Goal: Transaction & Acquisition: Purchase product/service

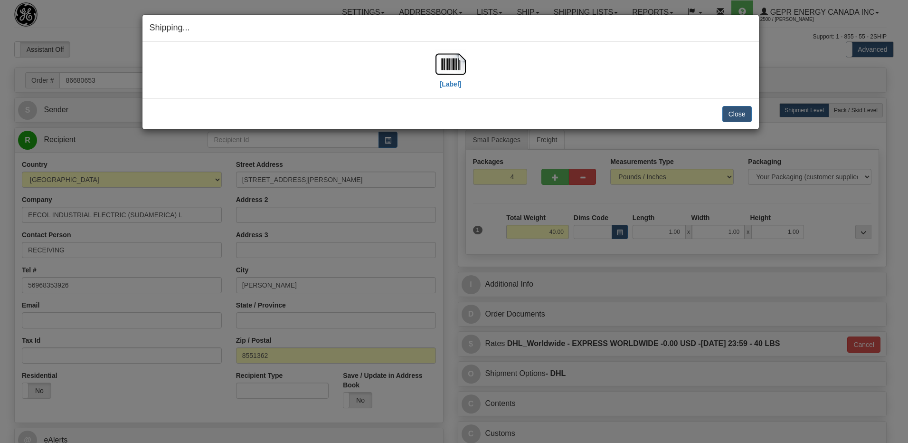
select select "0"
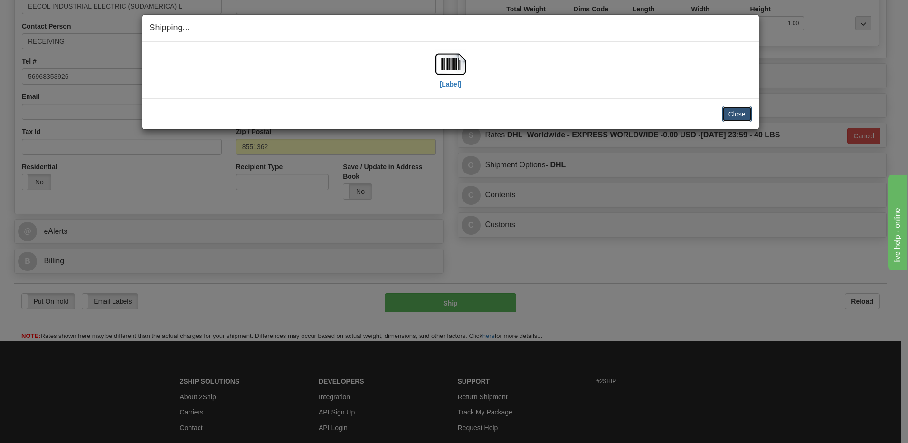
click at [743, 114] on button "Close" at bounding box center [737, 114] width 29 height 16
click at [730, 112] on button "Close" at bounding box center [737, 114] width 29 height 16
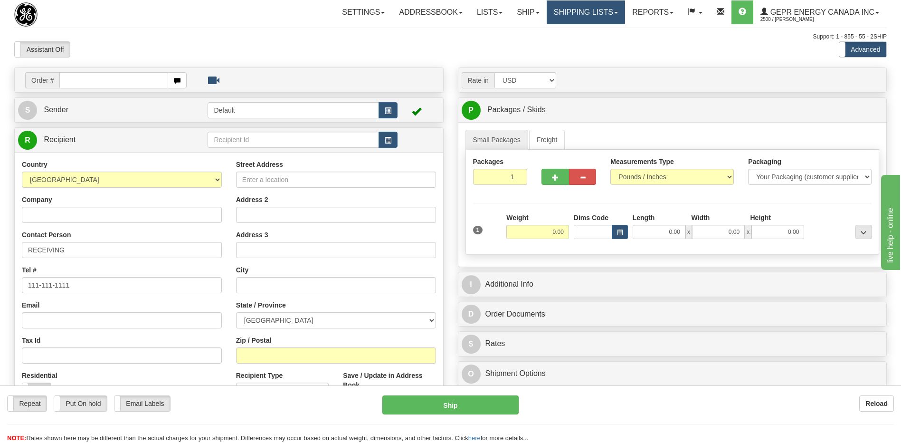
click at [588, 18] on link "Shipping lists" at bounding box center [586, 12] width 78 height 24
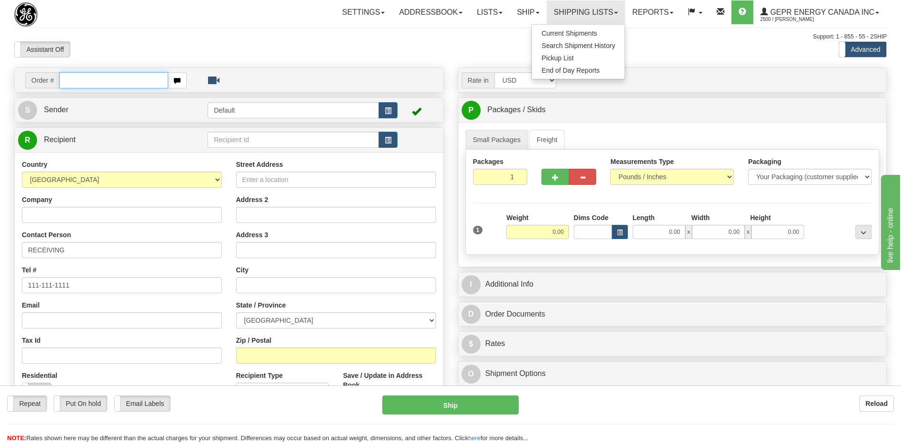
click at [81, 81] on input "text" at bounding box center [113, 80] width 108 height 16
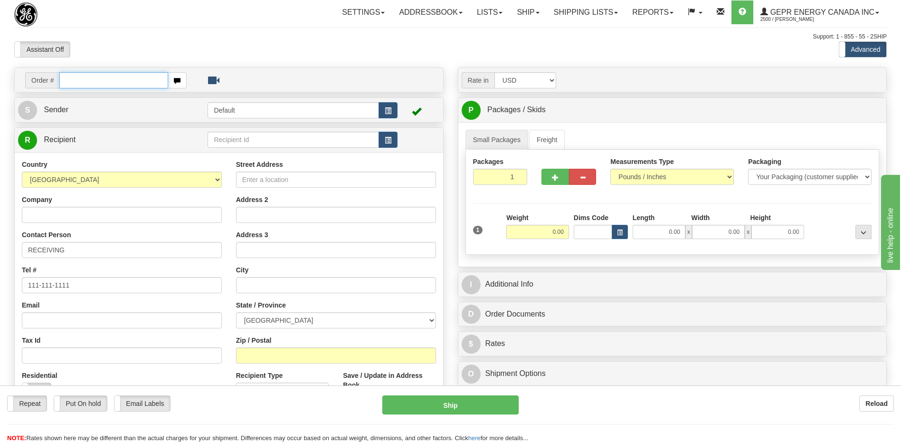
paste input "86679003"
type input "86679003"
click at [119, 5] on body "Training Course Close Toggle navigation Settings Shipping Preferences New Recip…" at bounding box center [454, 221] width 908 height 443
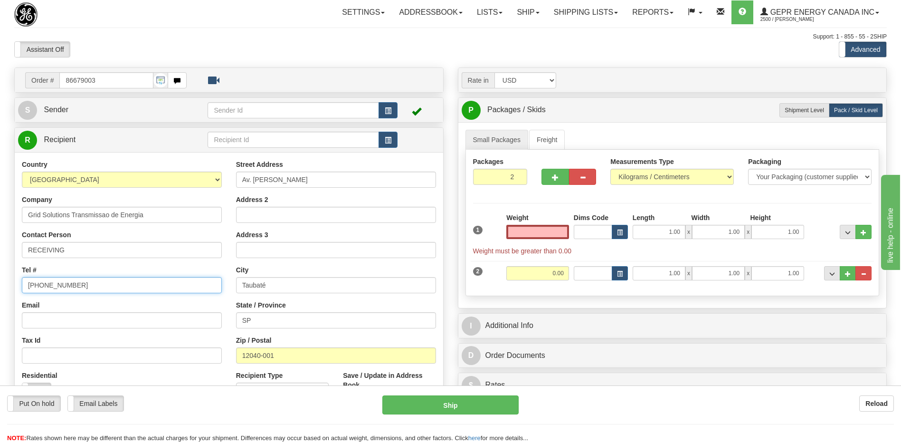
type input "0.00"
drag, startPoint x: 80, startPoint y: 284, endPoint x: -2, endPoint y: 290, distance: 82.4
click at [0, 290] on html "Training Course Close Toggle navigation Settings Shipping Preferences New Sende…" at bounding box center [450, 221] width 901 height 443
click at [135, 44] on div "Assistant On Assistant Off Do a return Do a return" at bounding box center [192, 49] width 370 height 16
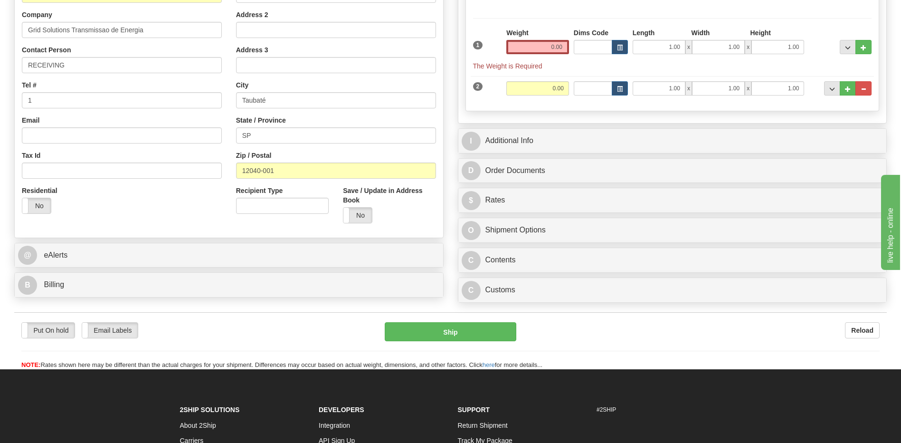
scroll to position [190, 0]
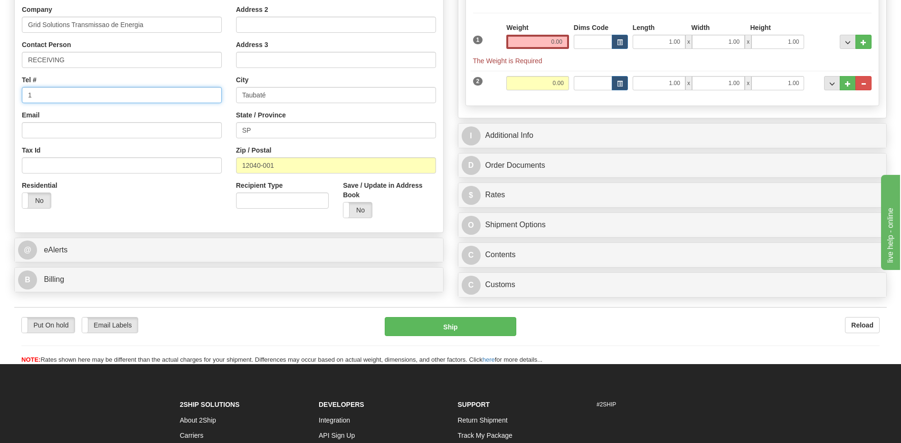
click at [54, 99] on input "1" at bounding box center [122, 95] width 200 height 16
type input "111-111-1111"
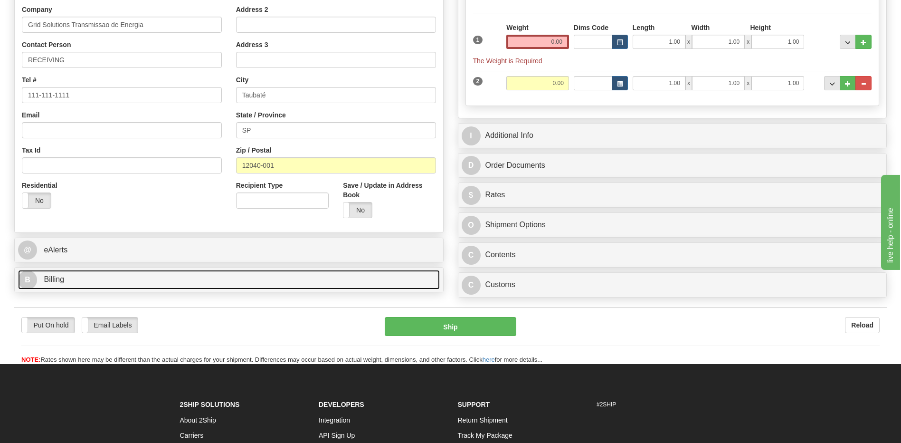
click at [73, 280] on link "B Billing" at bounding box center [229, 279] width 422 height 19
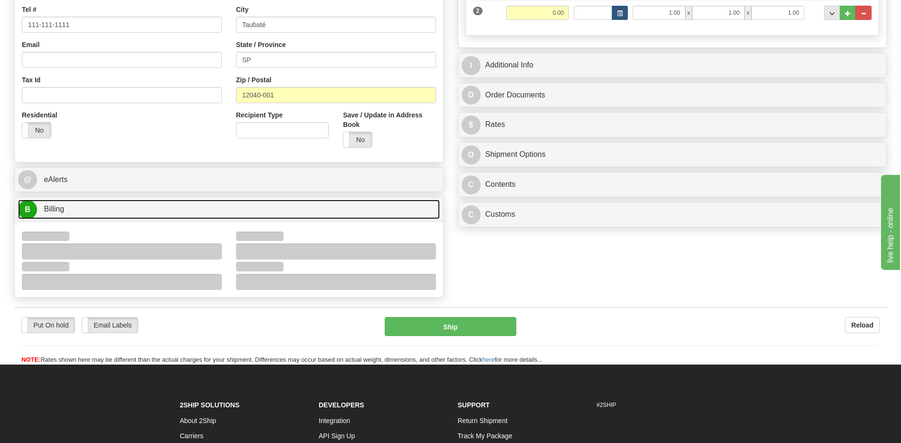
scroll to position [333, 0]
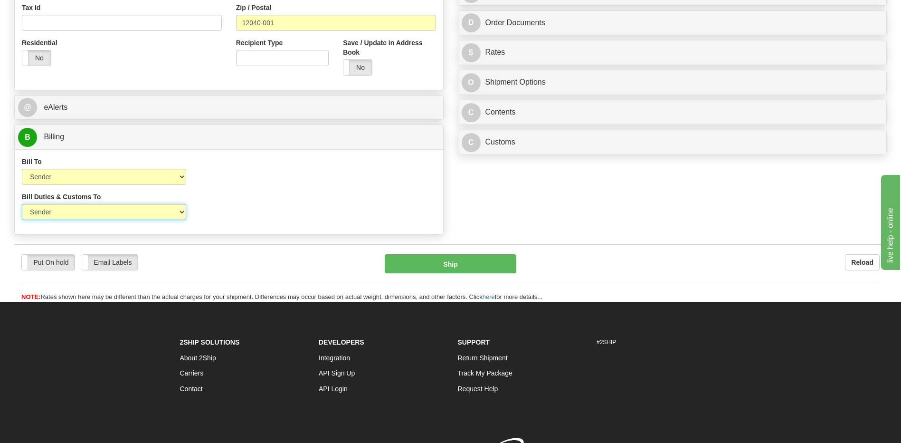
click at [138, 214] on select "Sender Recipient Third Party" at bounding box center [104, 212] width 164 height 16
select select "2"
click at [22, 204] on select "Sender Recipient Third Party" at bounding box center [104, 212] width 164 height 16
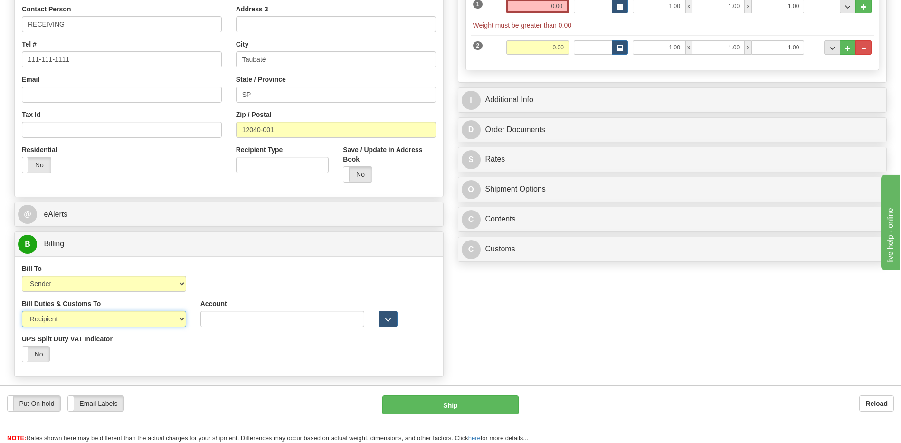
scroll to position [143, 0]
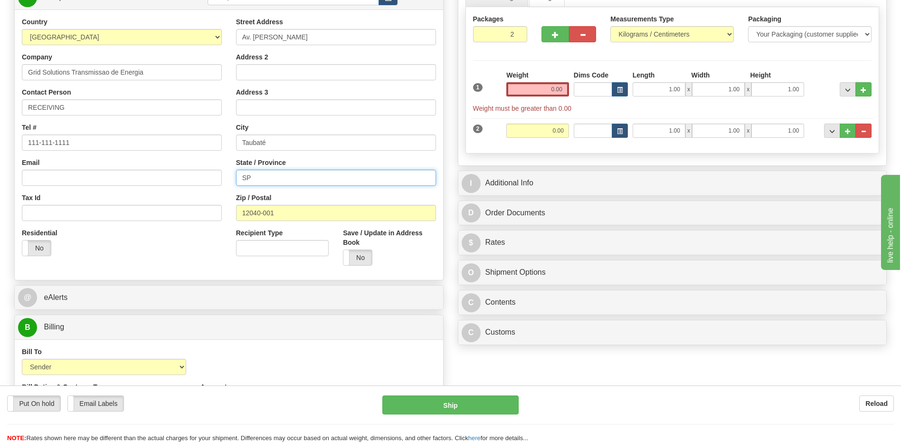
drag, startPoint x: 267, startPoint y: 176, endPoint x: 184, endPoint y: 173, distance: 82.2
click at [191, 171] on div "Country [GEOGRAPHIC_DATA] [GEOGRAPHIC_DATA] [GEOGRAPHIC_DATA] [GEOGRAPHIC_DATA]…" at bounding box center [229, 145] width 429 height 256
click at [283, 140] on input "Taubaté" at bounding box center [336, 142] width 200 height 16
type input "Taubaté-SP"
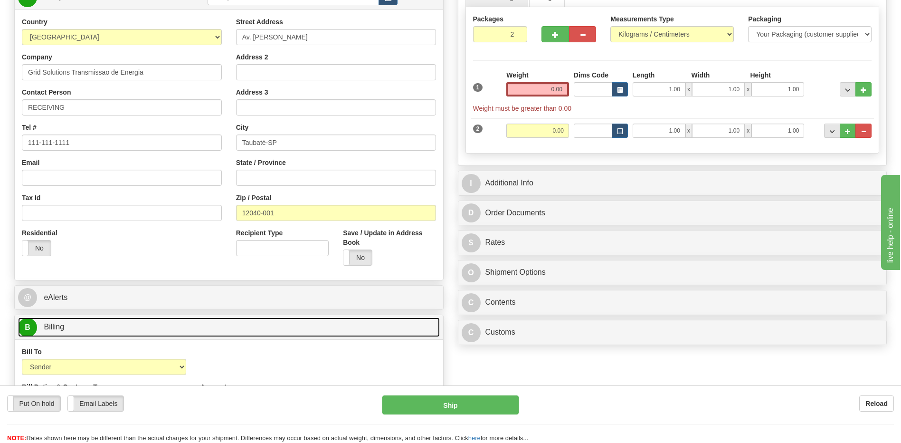
click at [305, 330] on link "B Billing" at bounding box center [229, 326] width 422 height 19
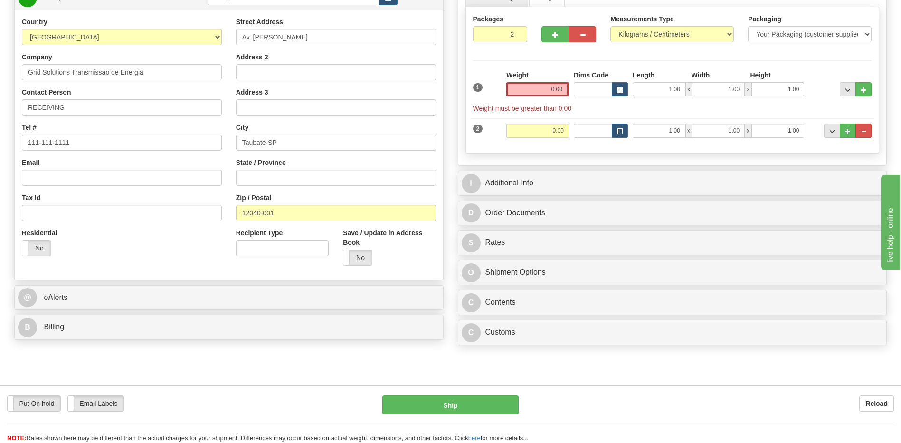
click at [190, 283] on div "Order # 86679003 S" at bounding box center [229, 134] width 444 height 419
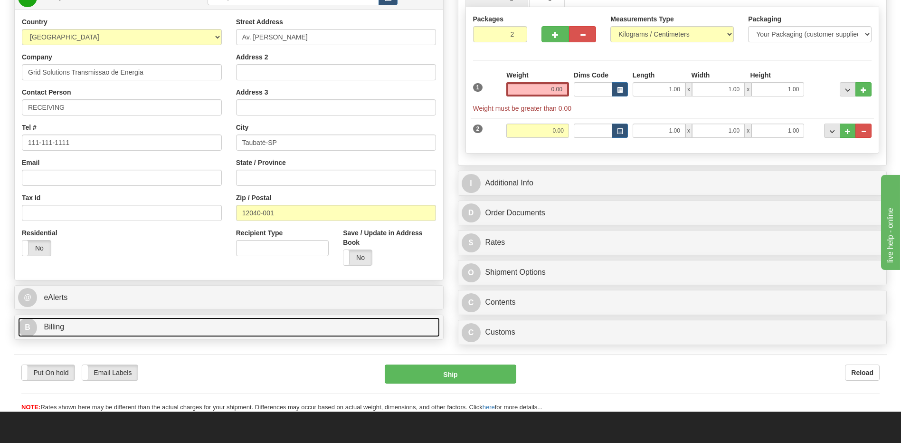
click at [112, 329] on link "B Billing" at bounding box center [229, 326] width 422 height 19
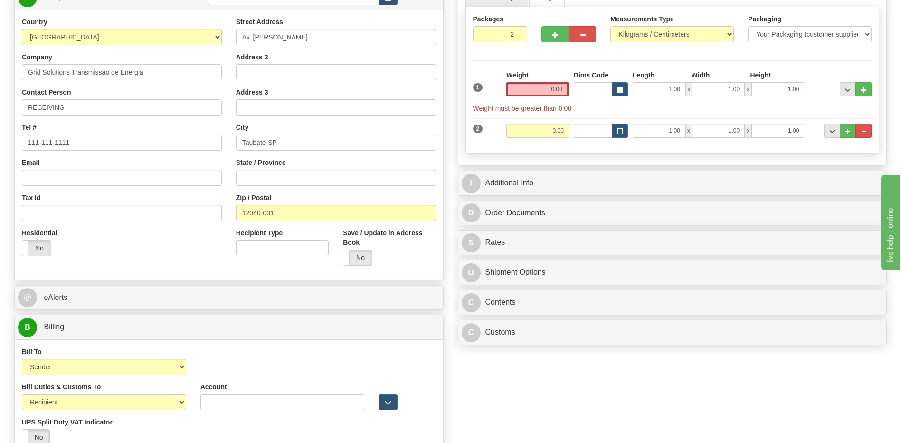
click at [131, 274] on div "Country AFGHANISTAN ALAND ISLANDS ALBANIA ALGERIA AMERICAN SAMOA ANDORRA ANGOLA…" at bounding box center [229, 145] width 429 height 270
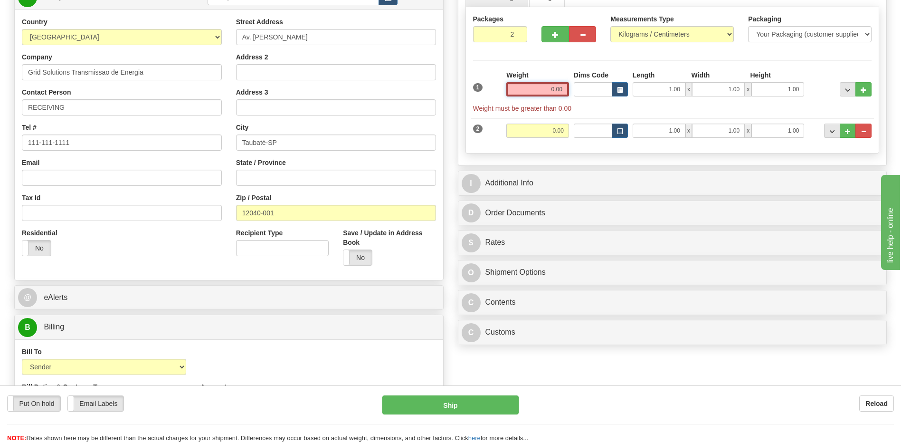
click at [560, 86] on input "0.00" at bounding box center [537, 89] width 63 height 14
click at [560, 86] on input "text" at bounding box center [537, 89] width 63 height 14
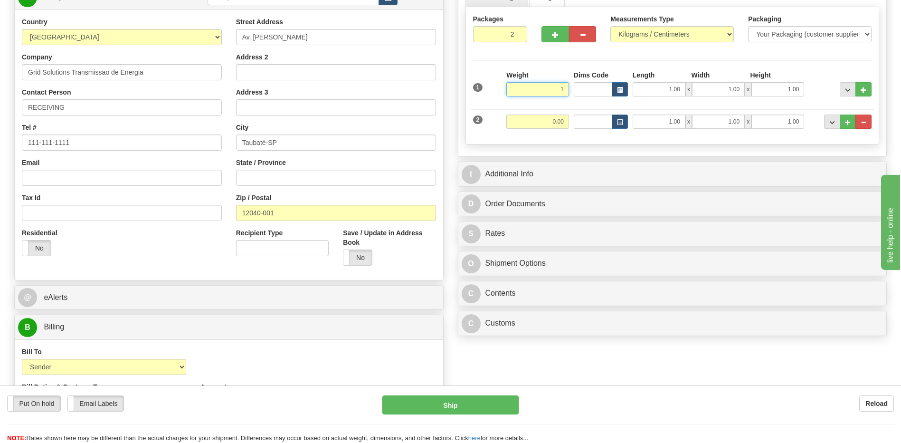
type input "1"
type input "1.00"
drag, startPoint x: 516, startPoint y: 36, endPoint x: 800, endPoint y: 133, distance: 299.9
type input "1"
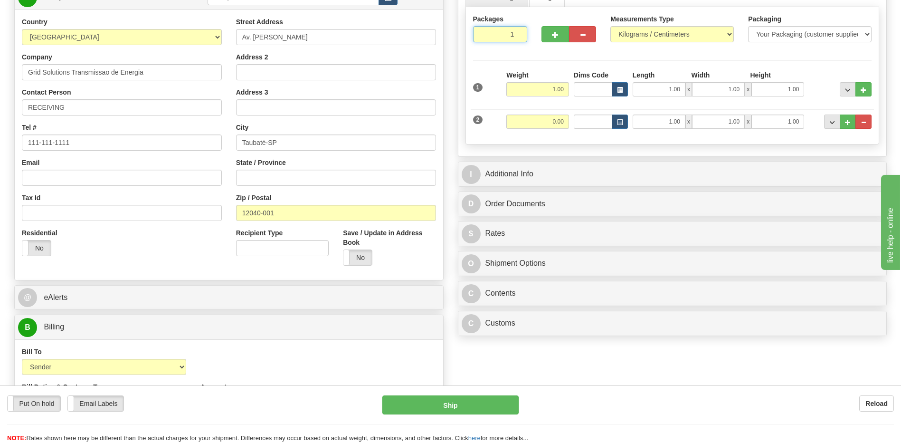
click at [516, 36] on input "1" at bounding box center [500, 34] width 55 height 16
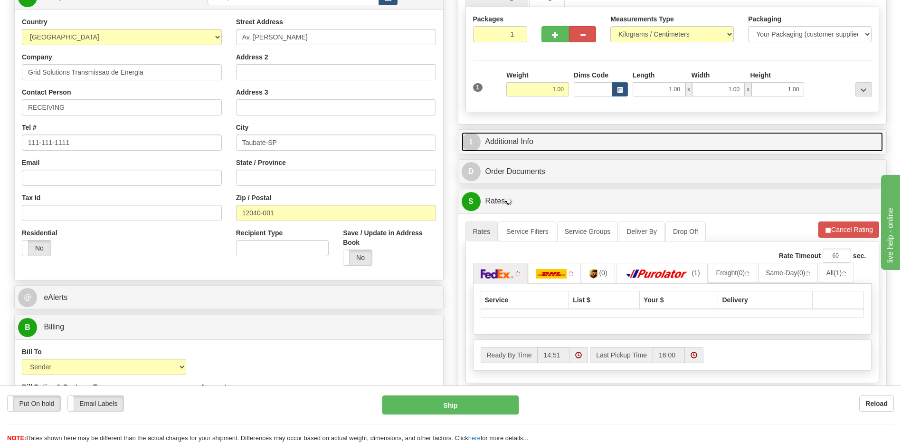
click at [598, 141] on link "I Additional Info" at bounding box center [673, 141] width 422 height 19
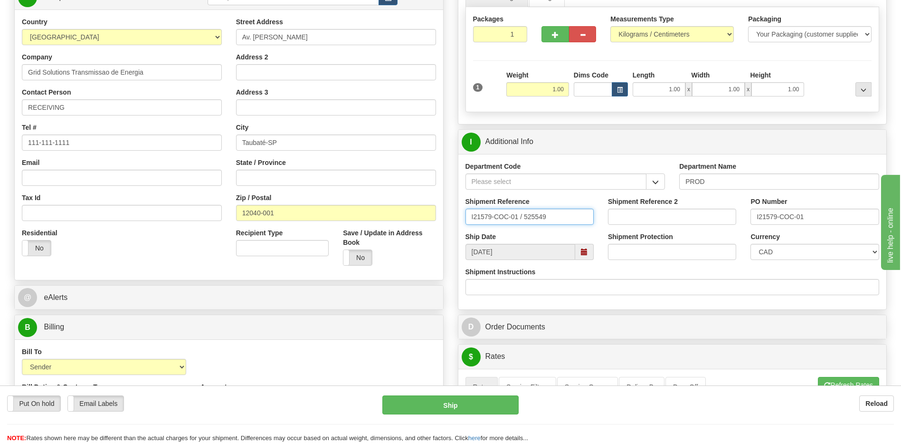
drag, startPoint x: 565, startPoint y: 221, endPoint x: 381, endPoint y: 211, distance: 184.1
type input "5399005321"
click at [780, 249] on select "CAD USD EUR ZAR RON ANG ARN AUD AUS AWG BBD BFR BGN BHD BMD BND BRC BRL CHP CKZ…" at bounding box center [815, 252] width 128 height 16
select select "1"
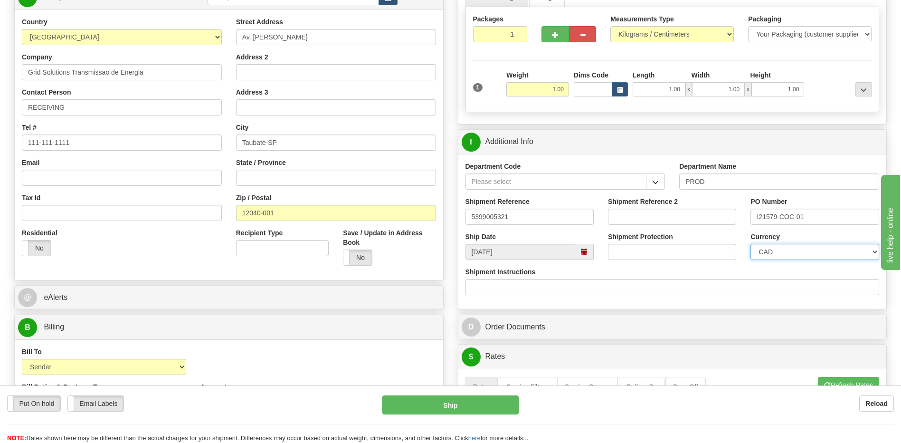
click at [751, 244] on select "CAD USD EUR ZAR RON ANG ARN AUD AUS AWG BBD BFR BGN BHD BMD BND BRC BRL CHP CKZ…" at bounding box center [815, 252] width 128 height 16
click at [686, 39] on select "Pounds / Inches Kilograms / Centimeters" at bounding box center [672, 34] width 124 height 16
select select "0"
click at [610, 26] on select "Pounds / Inches Kilograms / Centimeters" at bounding box center [672, 34] width 124 height 16
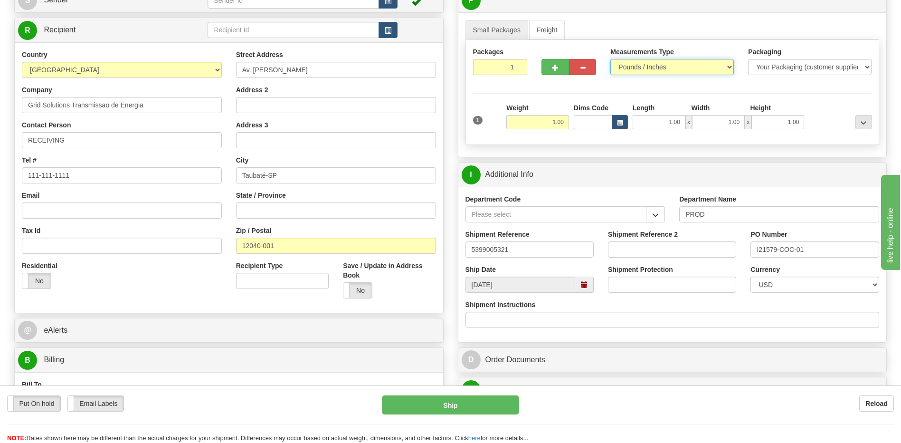
scroll to position [0, 0]
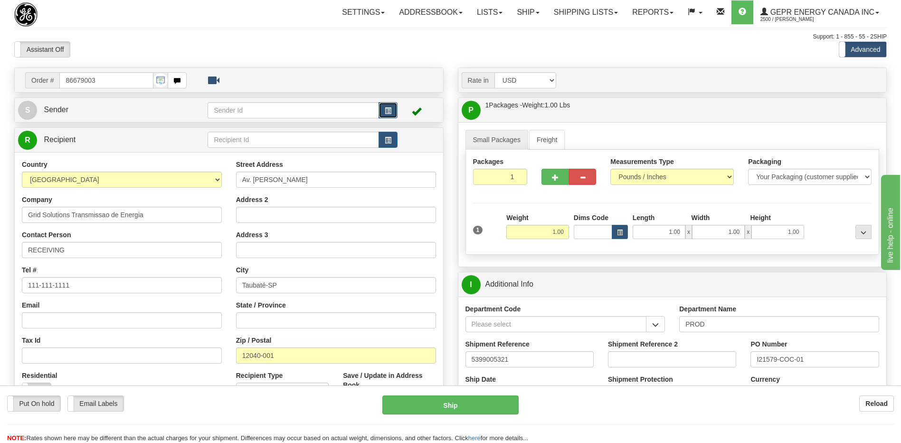
click at [391, 110] on span "button" at bounding box center [388, 111] width 7 height 6
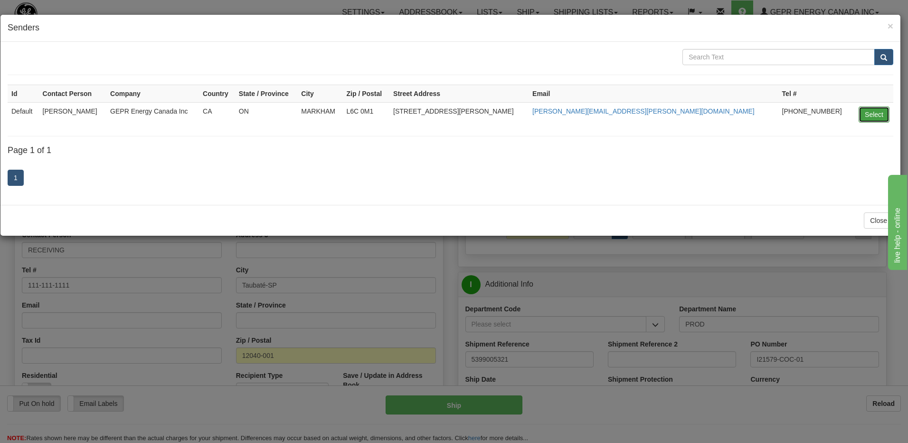
click at [878, 112] on button "Select" at bounding box center [874, 114] width 31 height 16
type input "Default"
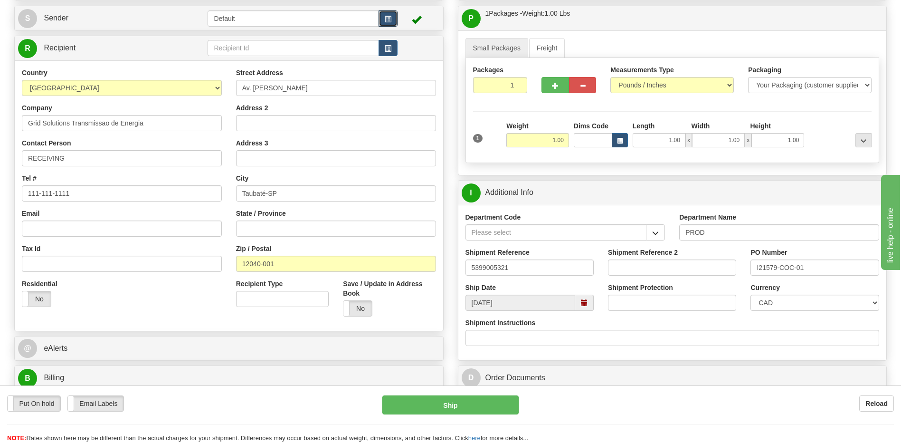
scroll to position [95, 0]
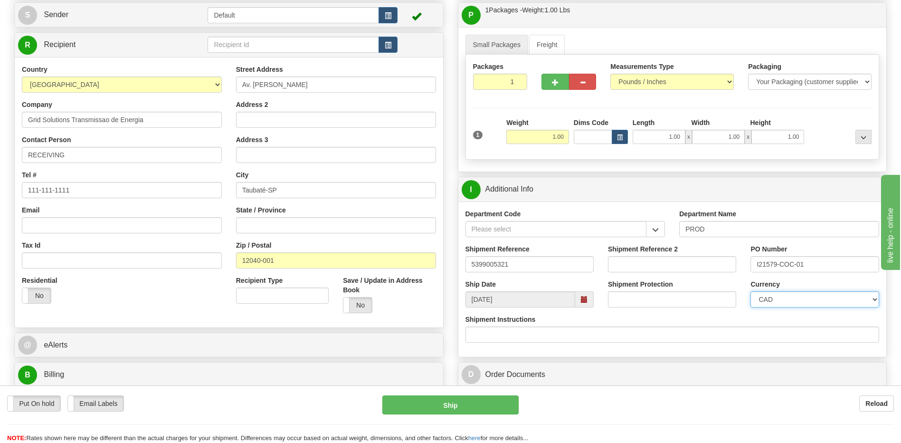
click at [805, 296] on select "CAD USD EUR ZAR RON ANG ARN AUD AUS AWG BBD BFR BGN BHD BMD BND BRC BRL CHP CKZ…" at bounding box center [815, 299] width 128 height 16
select select "1"
click at [751, 291] on select "CAD USD EUR ZAR RON ANG ARN AUD AUS AWG BBD BFR BGN BHD BMD BND BRC BRL CHP CKZ…" at bounding box center [815, 299] width 128 height 16
drag, startPoint x: 816, startPoint y: 266, endPoint x: 724, endPoint y: 266, distance: 92.2
click at [724, 266] on div "Shipment Reference 5399005321 Shipment Reference 2 PO Number I21579-COC-01" at bounding box center [672, 261] width 429 height 35
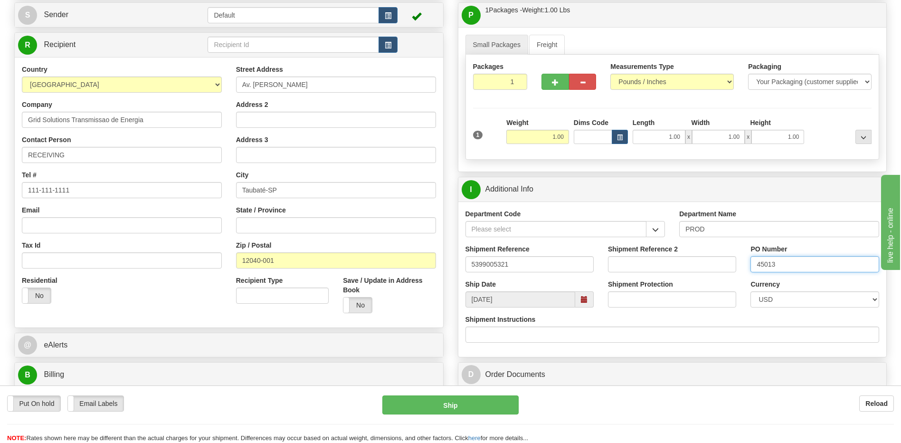
type input "450138"
drag, startPoint x: 797, startPoint y: 269, endPoint x: 720, endPoint y: 265, distance: 77.1
click at [720, 265] on div "Shipment Reference 5399005321 Shipment Reference 2 PO Number 450138" at bounding box center [672, 261] width 429 height 35
drag, startPoint x: 527, startPoint y: 258, endPoint x: 450, endPoint y: 265, distance: 77.7
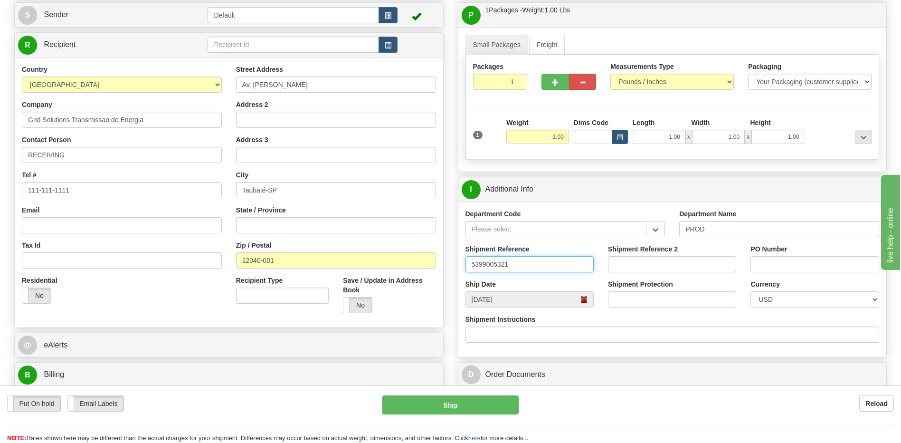
click at [515, 267] on input "5399005321" at bounding box center [530, 264] width 128 height 16
type input "5399005321-4501381288"
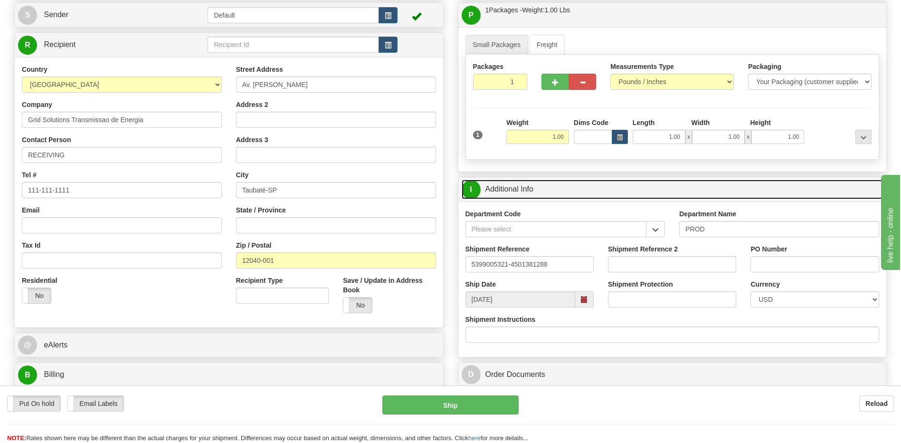
click at [559, 185] on link "I Additional Info" at bounding box center [673, 189] width 422 height 19
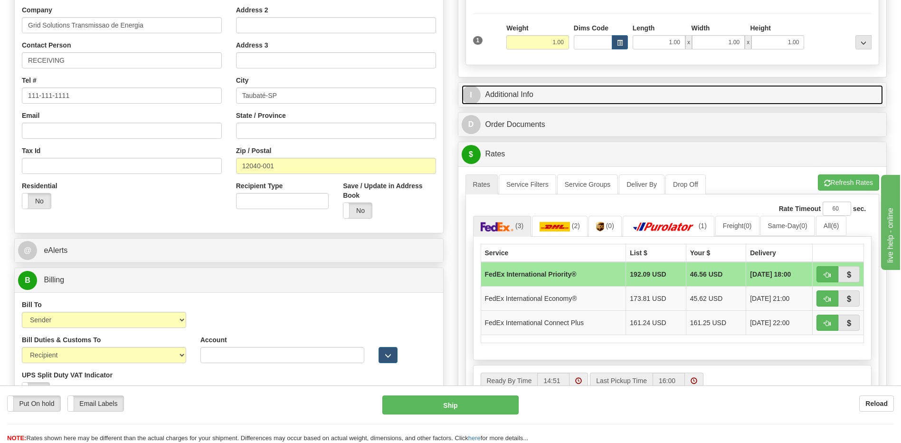
scroll to position [285, 0]
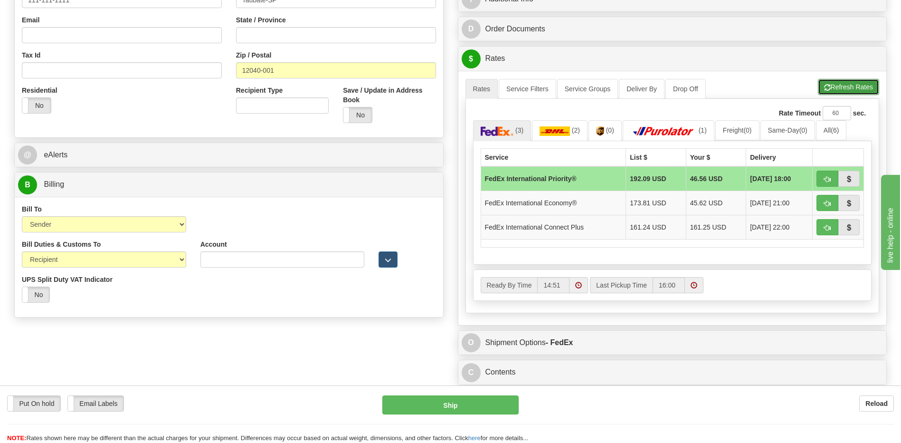
click at [846, 82] on button "Refresh Rates" at bounding box center [848, 87] width 61 height 16
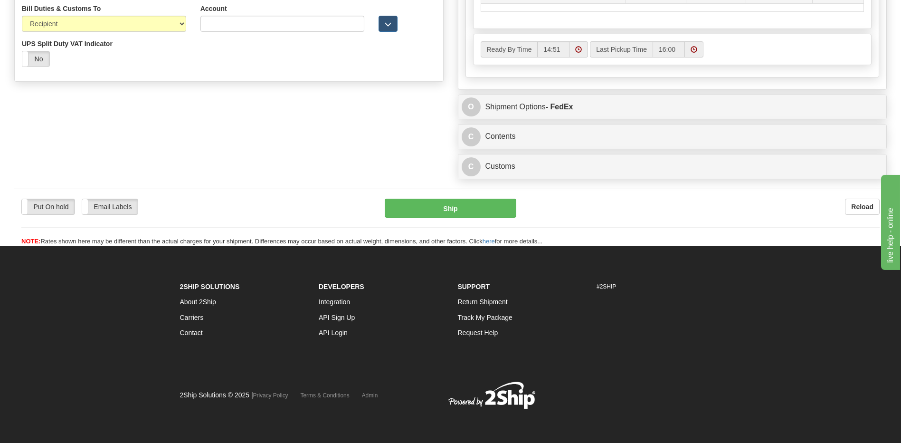
scroll to position [331, 0]
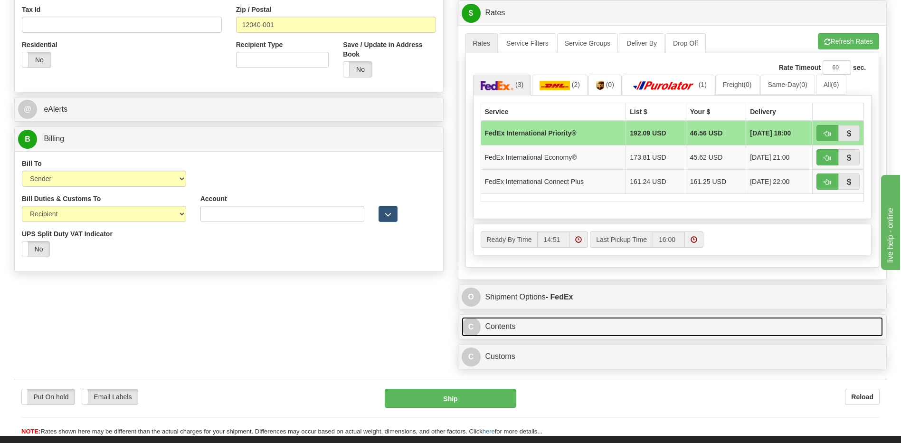
click at [549, 328] on link "C Contents" at bounding box center [673, 326] width 422 height 19
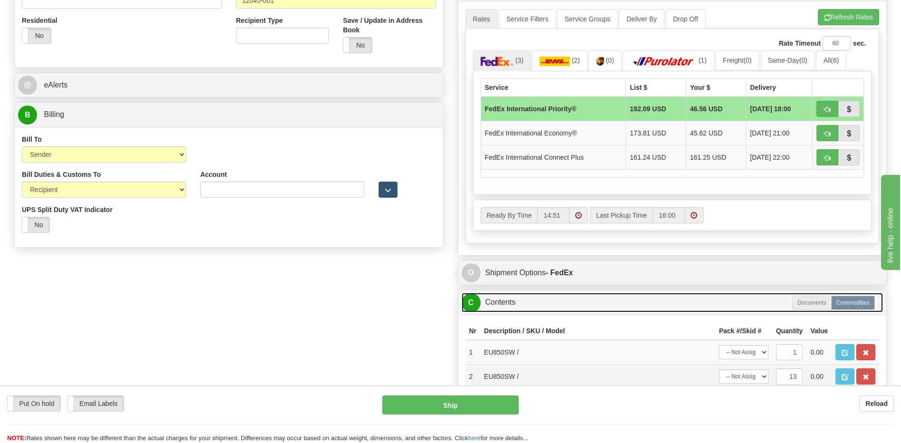
scroll to position [473, 0]
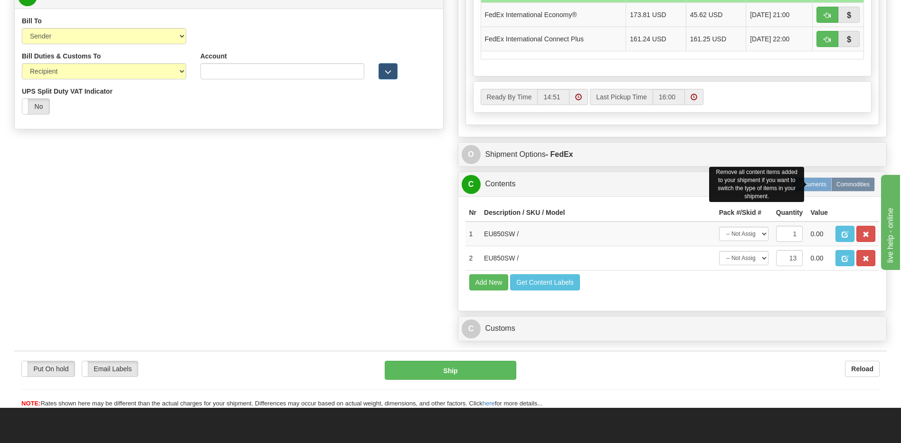
click at [807, 187] on label "Documents" at bounding box center [811, 184] width 39 height 14
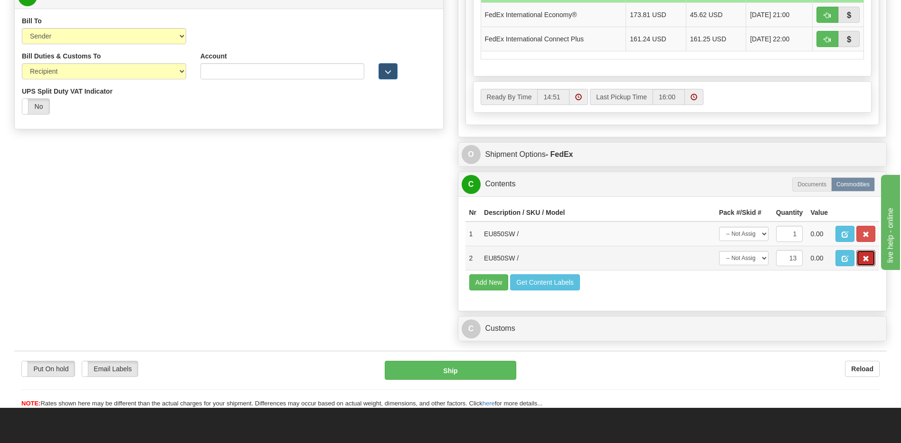
click at [861, 257] on button "button" at bounding box center [866, 258] width 19 height 16
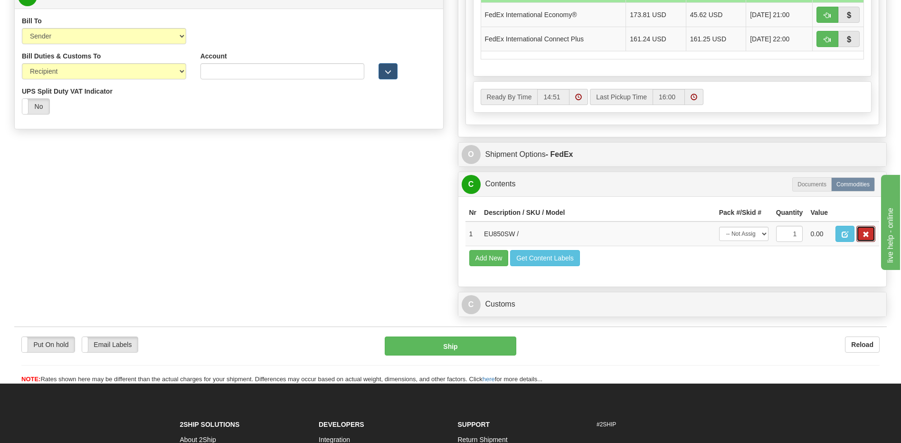
click at [862, 237] on button "button" at bounding box center [866, 234] width 19 height 16
click at [808, 184] on label "Documents" at bounding box center [811, 184] width 39 height 14
radio input "true"
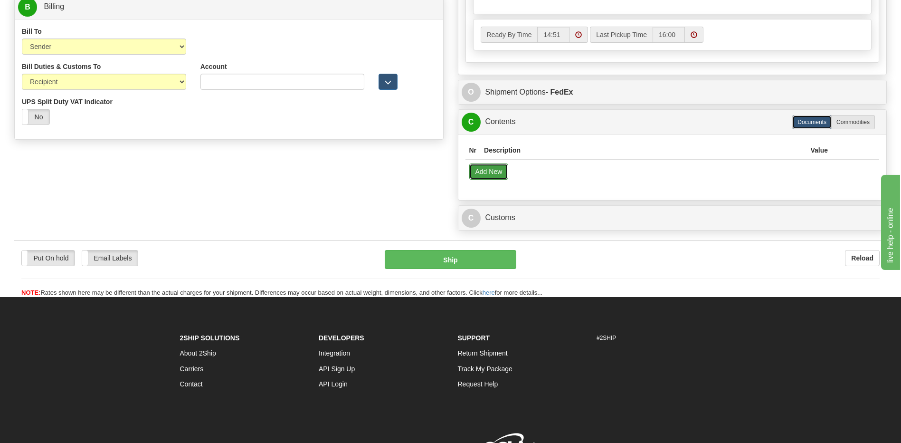
click at [488, 170] on button "Add New" at bounding box center [488, 171] width 39 height 16
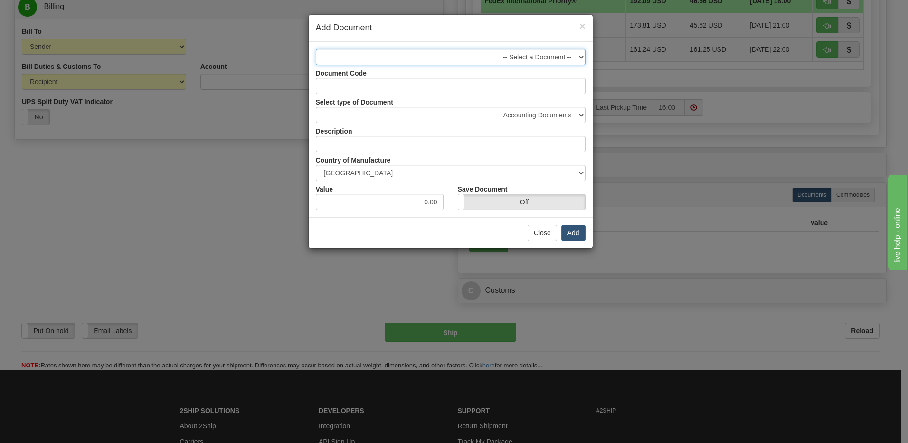
click at [543, 59] on select "-- Select a Document --" at bounding box center [451, 57] width 270 height 16
click at [540, 114] on select "Accounting Documents Analysis Reports Applications (Completed) Bank Statements …" at bounding box center [451, 115] width 270 height 16
select select "50"
click at [316, 107] on select "Accounting Documents Analysis Reports Applications (Completed) Bank Statements …" at bounding box center [451, 115] width 270 height 16
type input "Shipping Documents"
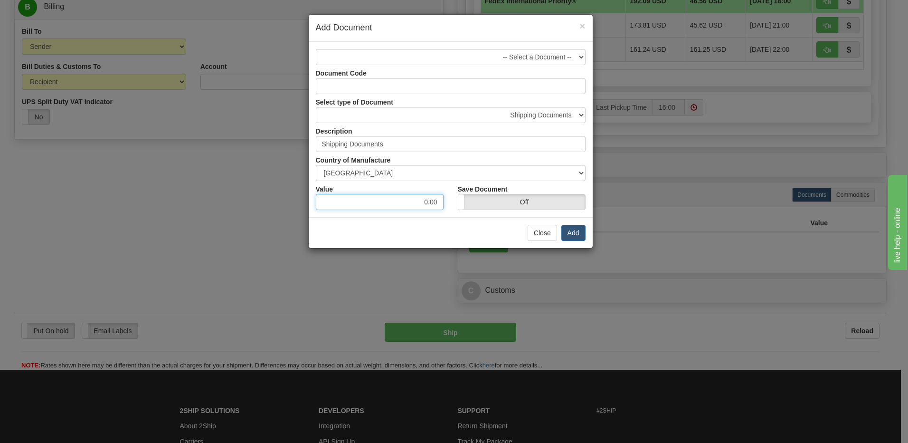
click at [433, 207] on input "0.00" at bounding box center [380, 202] width 128 height 16
type input "10"
click at [573, 235] on button "Add" at bounding box center [574, 233] width 24 height 16
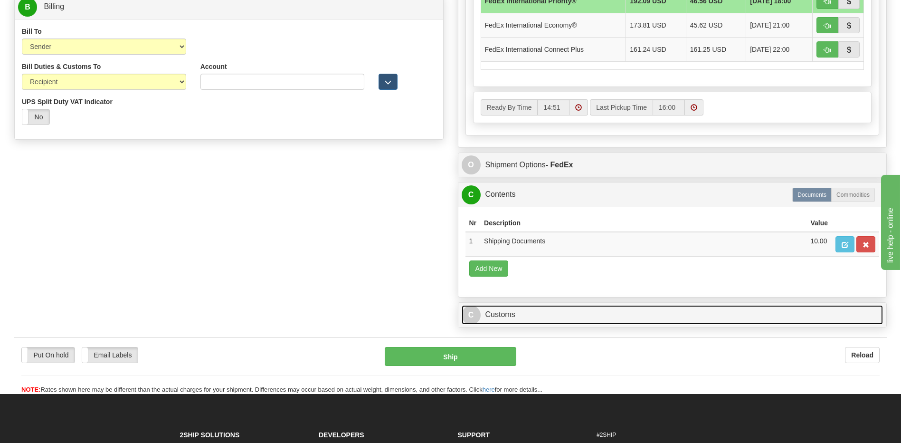
drag, startPoint x: 581, startPoint y: 317, endPoint x: 569, endPoint y: 292, distance: 27.4
click at [581, 317] on link "C Customs" at bounding box center [673, 314] width 422 height 19
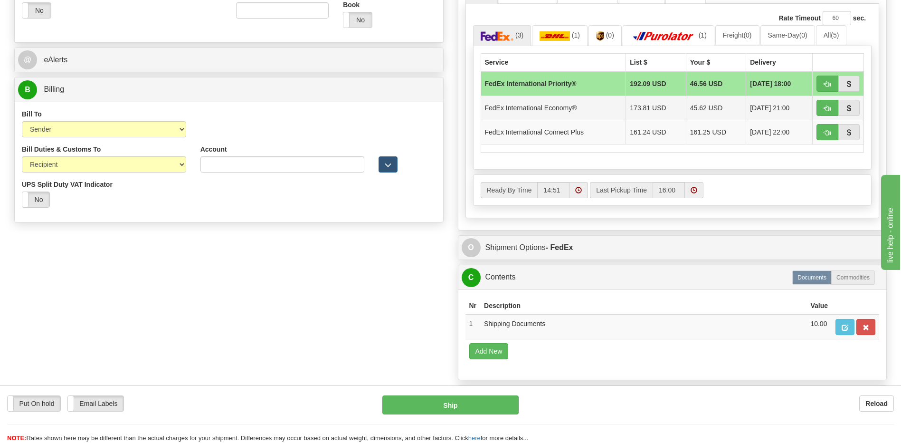
scroll to position [273, 0]
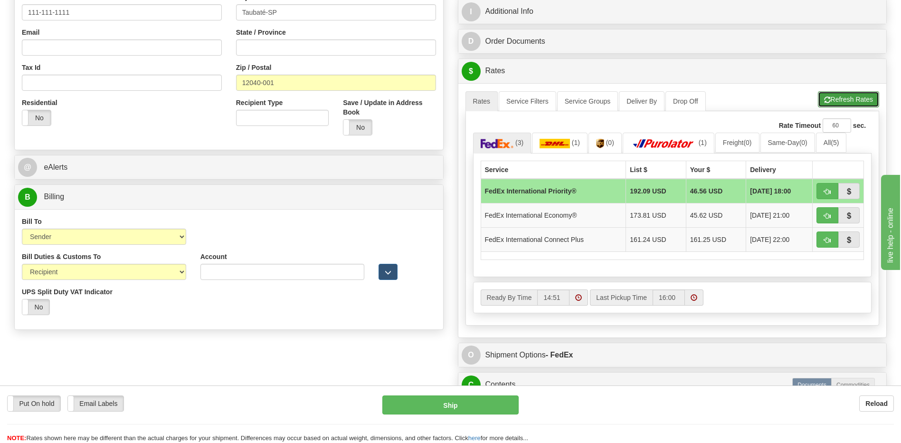
click at [838, 103] on button "Refresh Rates" at bounding box center [848, 99] width 61 height 16
click at [828, 193] on span "button" at bounding box center [827, 192] width 7 height 6
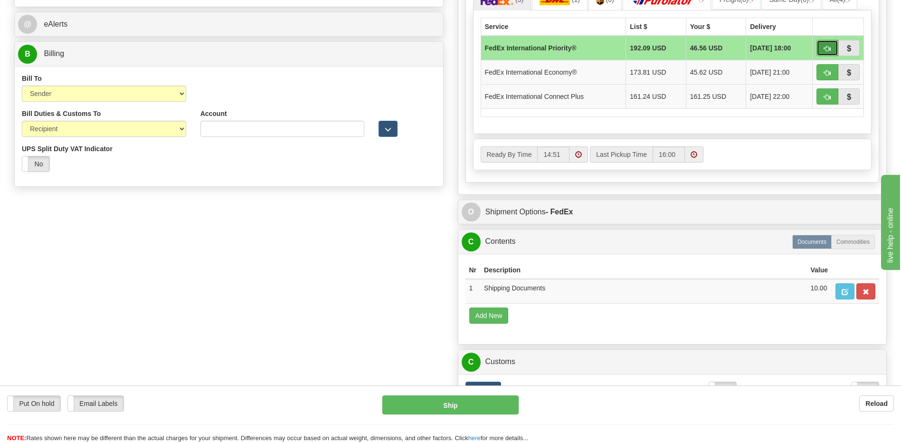
scroll to position [510, 0]
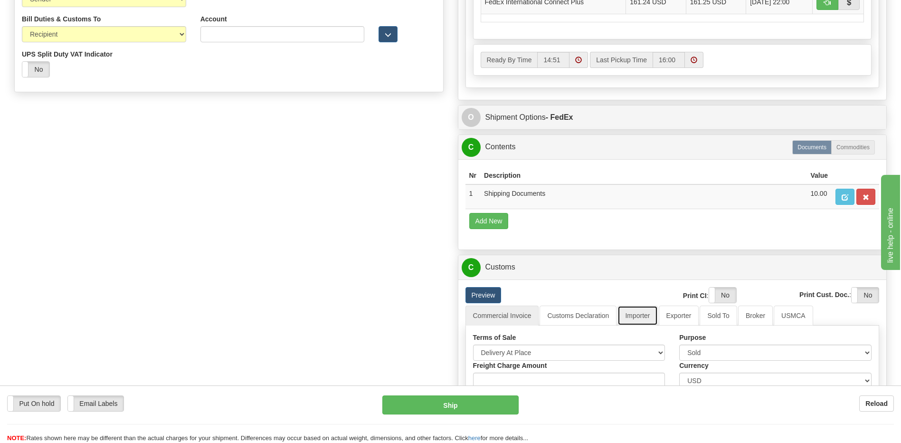
click at [647, 322] on link "Importer" at bounding box center [638, 315] width 40 height 20
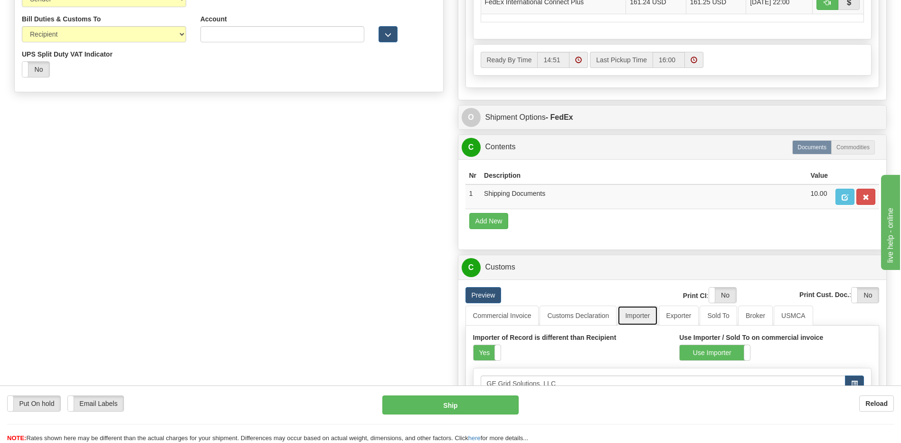
click at [634, 314] on link "Importer" at bounding box center [638, 315] width 40 height 20
click at [483, 351] on label "Yes" at bounding box center [487, 352] width 27 height 15
click at [559, 322] on link "Customs Declaration" at bounding box center [578, 315] width 77 height 20
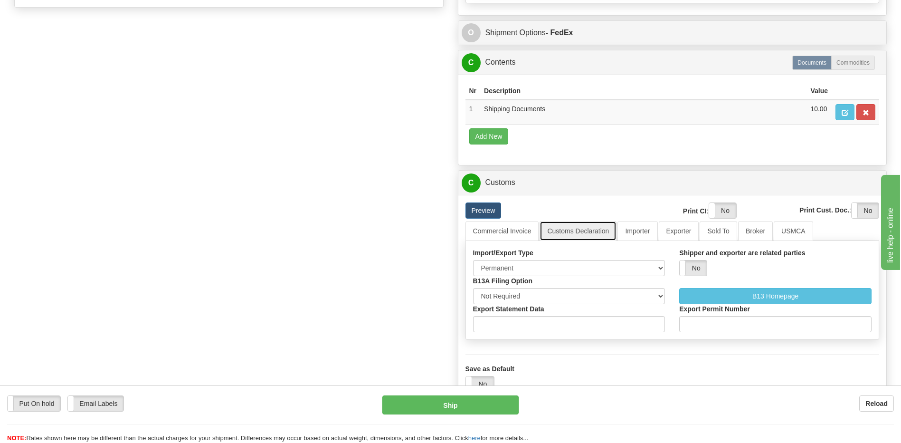
scroll to position [748, 0]
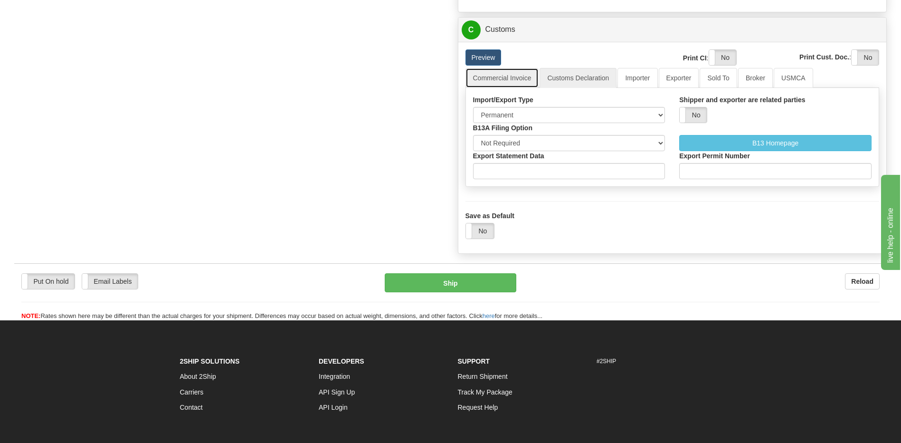
click at [515, 77] on link "Commercial Invoice" at bounding box center [503, 78] width 74 height 20
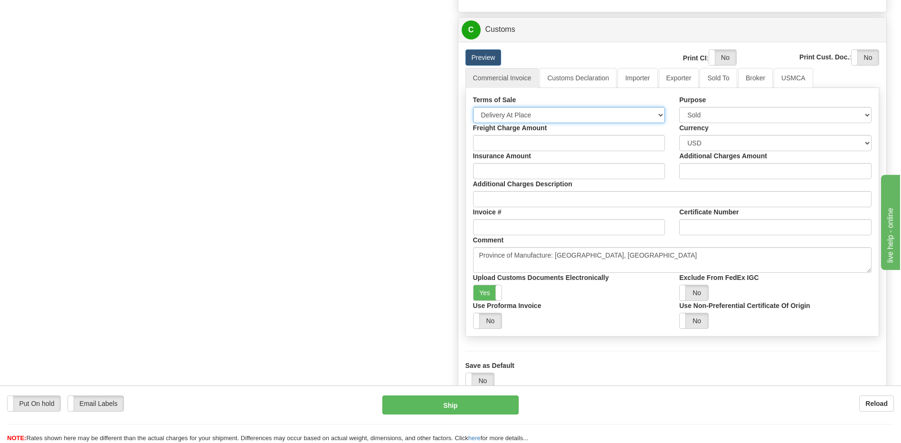
click at [518, 114] on select "Free Carrier Free On Board Ex Works Delivered Duty Unpaid Delivered Duty Paid C…" at bounding box center [569, 115] width 192 height 16
select select "7"
click at [473, 107] on select "Free Carrier Free On Board Ex Works Delivered Duty Unpaid Delivered Duty Paid C…" at bounding box center [569, 115] width 192 height 16
click at [711, 114] on select "Sold Not Sold Gift Sample Repair and Return Personal Effects Merchandise Danger…" at bounding box center [775, 115] width 192 height 16
select select "2"
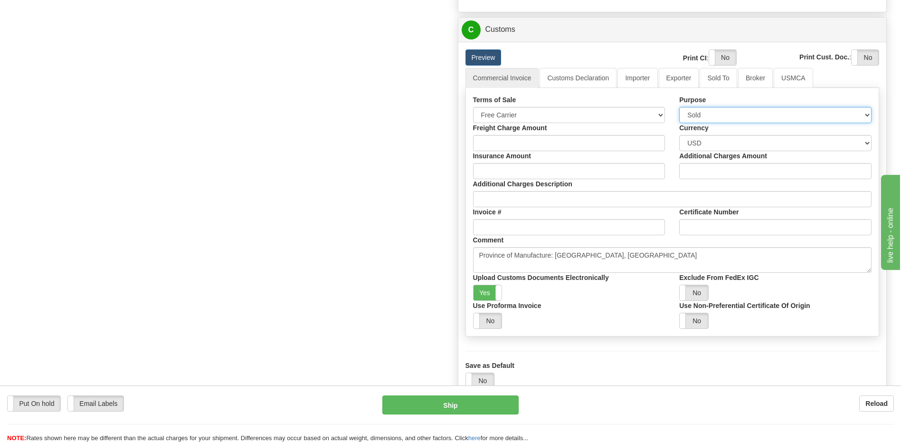
click at [679, 107] on select "Sold Not Sold Gift Sample Repair and Return Personal Effects Merchandise Danger…" at bounding box center [775, 115] width 192 height 16
click at [570, 82] on link "Customs Declaration" at bounding box center [578, 78] width 77 height 20
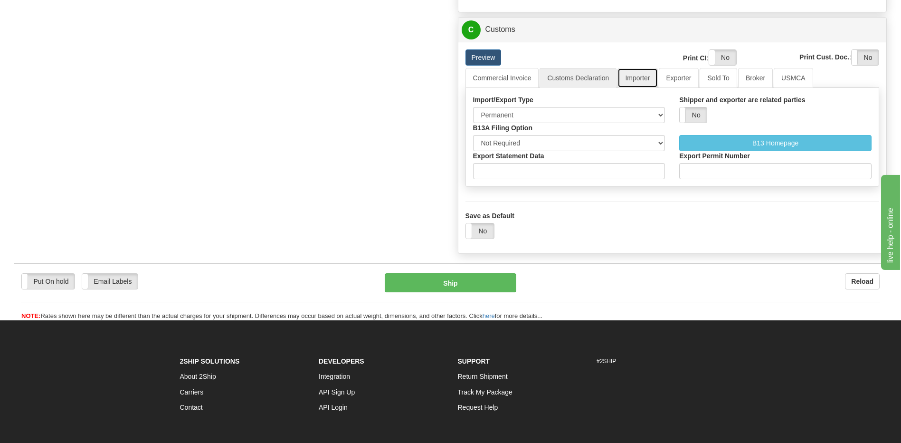
click at [642, 79] on link "Importer" at bounding box center [638, 78] width 40 height 20
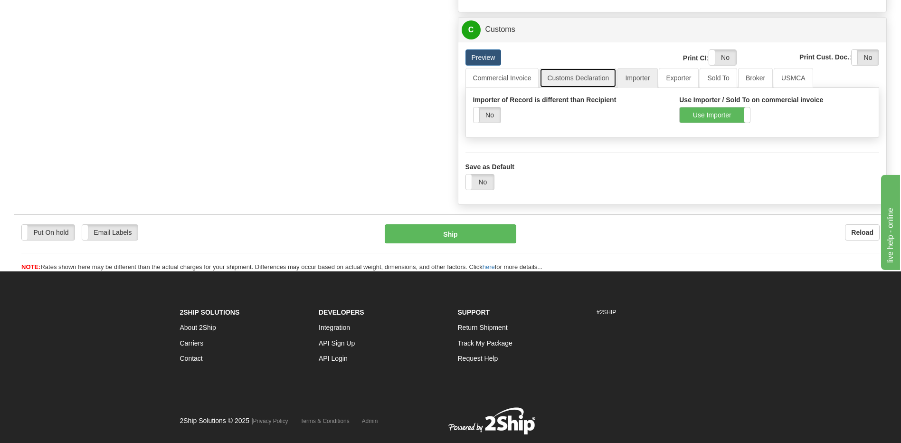
click at [586, 78] on link "Customs Declaration" at bounding box center [578, 78] width 77 height 20
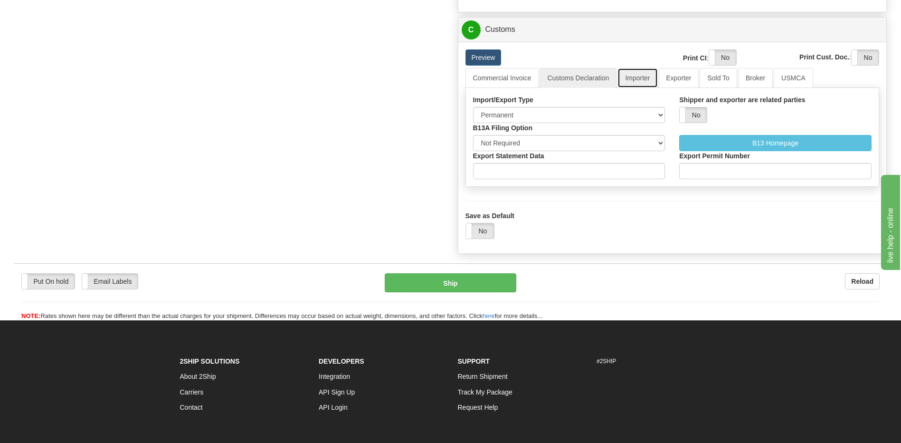
click at [640, 77] on link "Importer" at bounding box center [638, 78] width 40 height 20
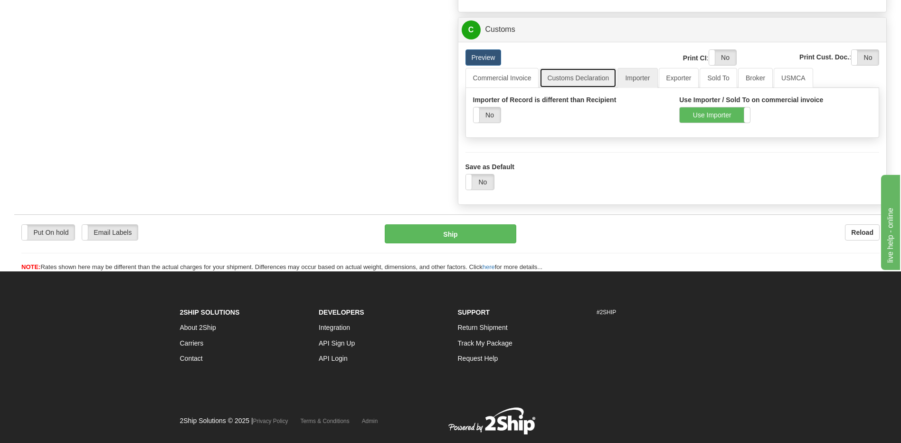
click at [578, 73] on link "Customs Declaration" at bounding box center [578, 78] width 77 height 20
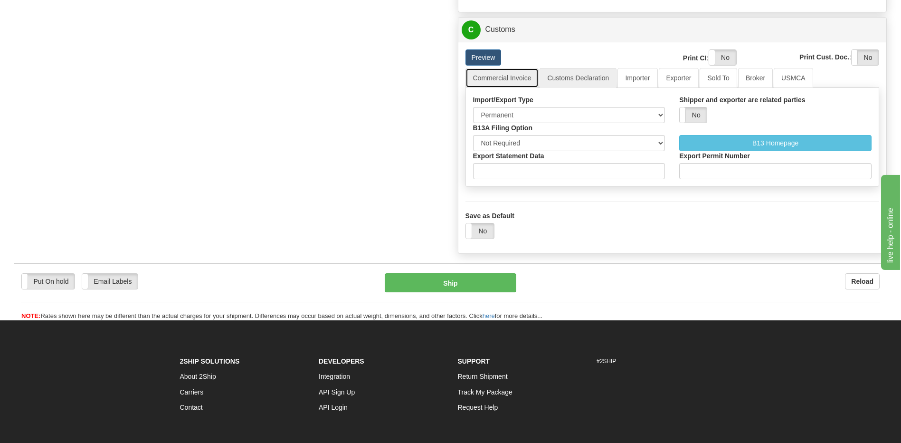
click at [519, 79] on link "Commercial Invoice" at bounding box center [503, 78] width 74 height 20
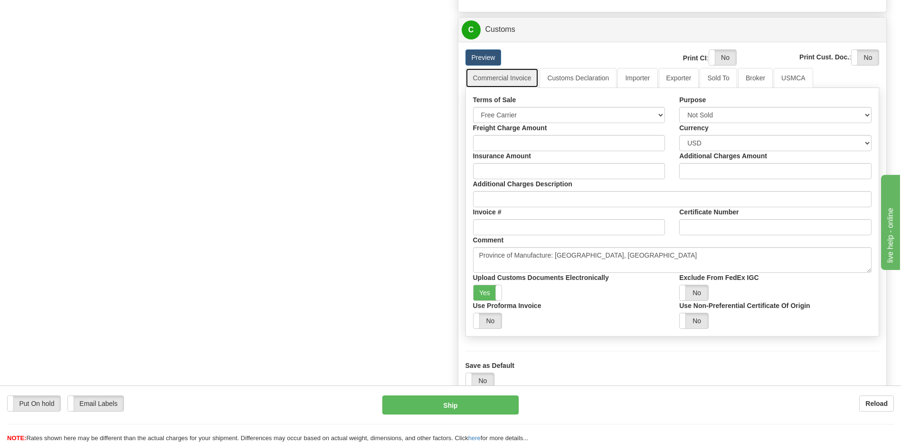
scroll to position [605, 0]
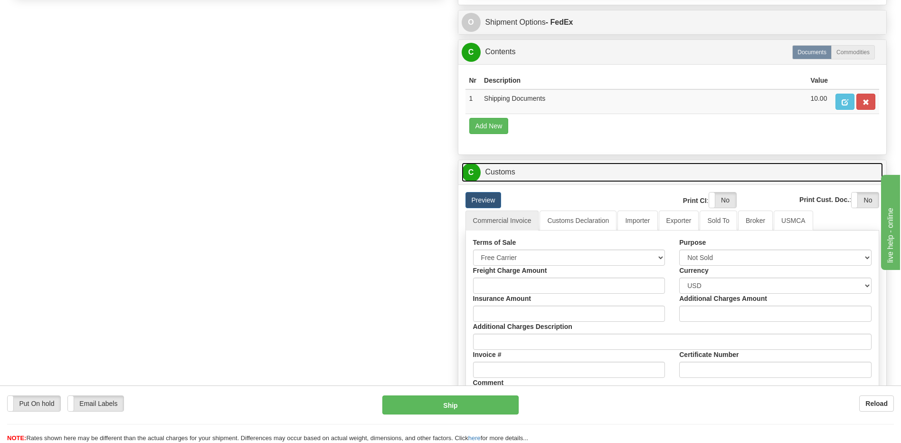
click at [508, 180] on link "C Customs" at bounding box center [673, 171] width 422 height 19
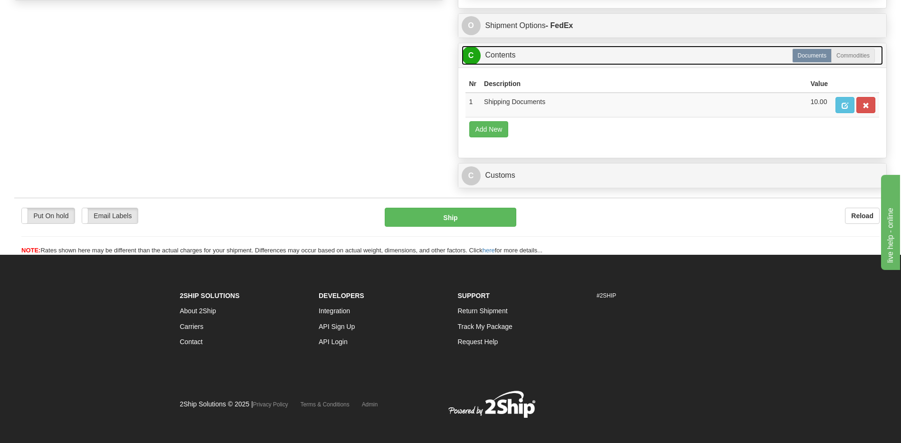
click at [509, 60] on link "C Contents" at bounding box center [673, 55] width 422 height 19
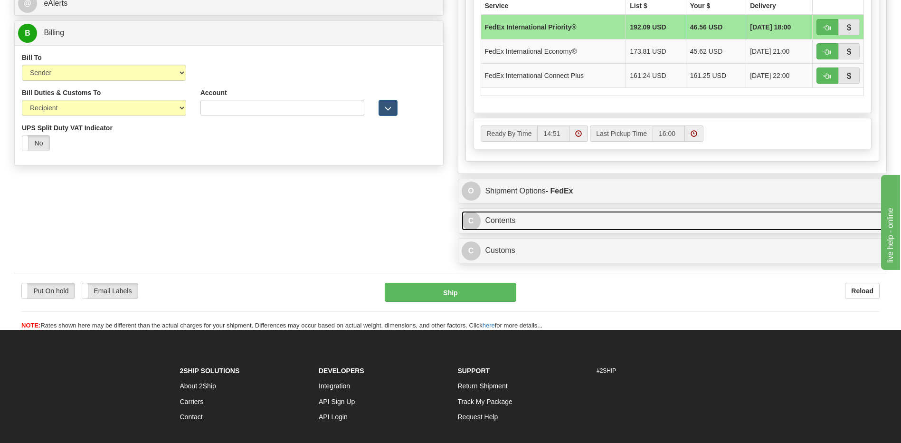
scroll to position [386, 0]
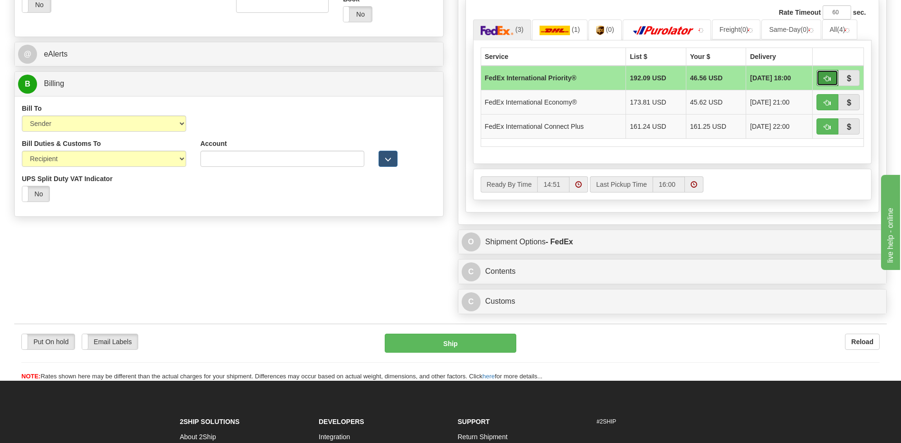
click at [829, 77] on span "button" at bounding box center [827, 79] width 7 height 6
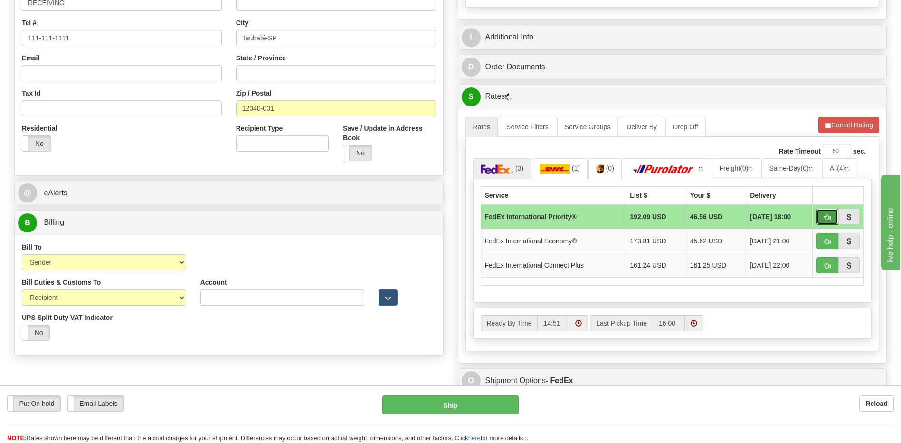
scroll to position [243, 0]
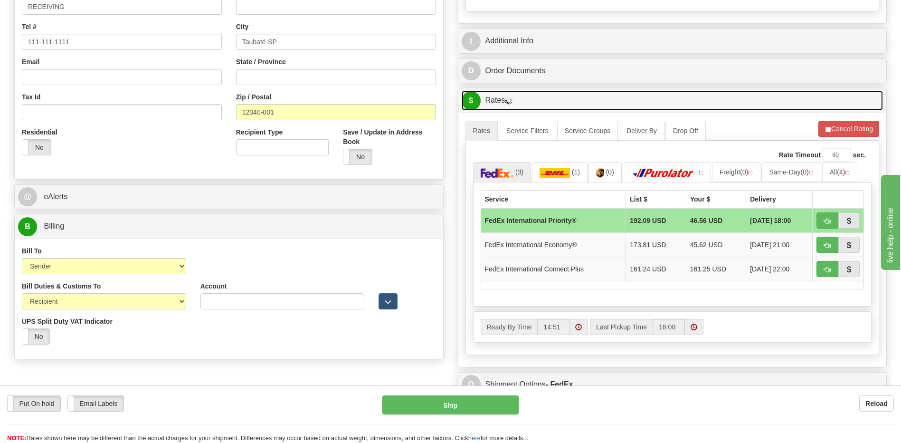
click at [500, 102] on link "$ Rates" at bounding box center [673, 100] width 422 height 19
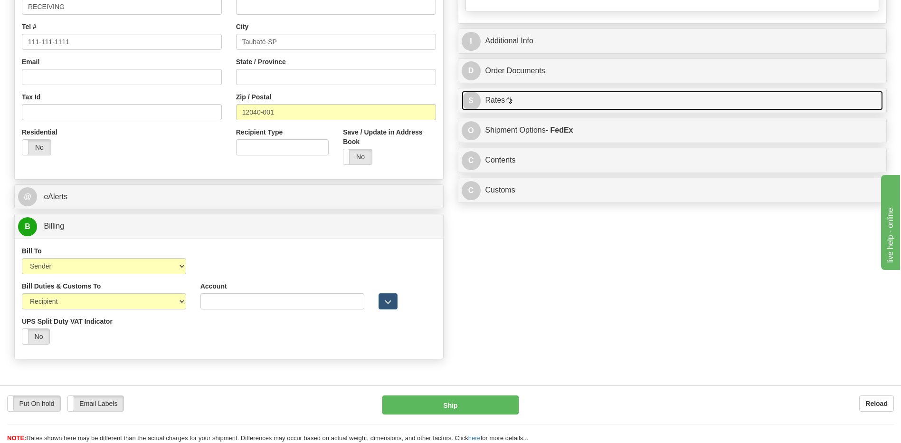
click at [500, 102] on link "$ Rates" at bounding box center [673, 100] width 422 height 19
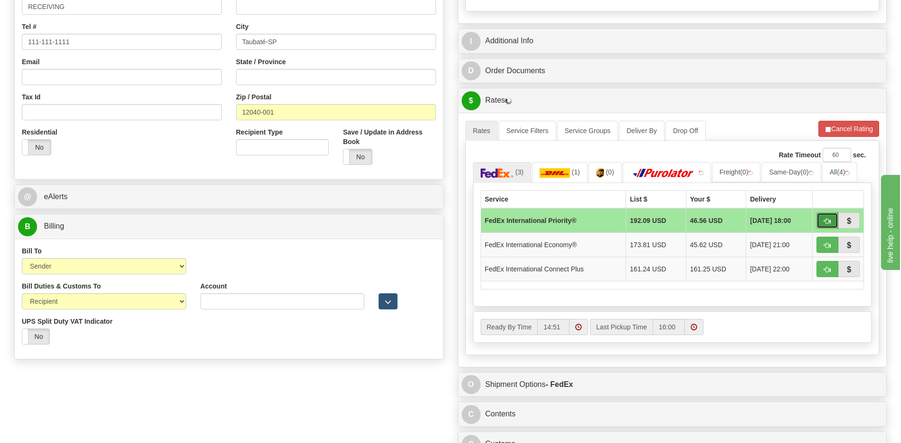
click at [825, 220] on span "button" at bounding box center [827, 221] width 7 height 6
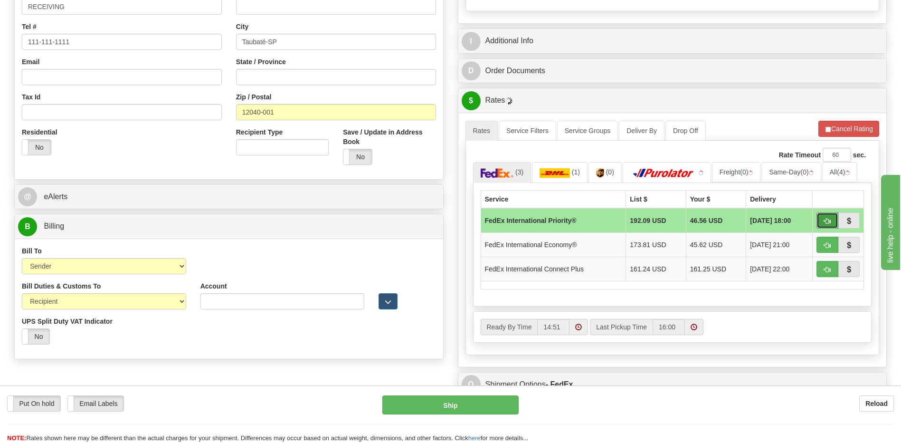
click at [823, 218] on button "button" at bounding box center [828, 220] width 22 height 16
click at [821, 216] on button "button" at bounding box center [828, 220] width 22 height 16
type input "01"
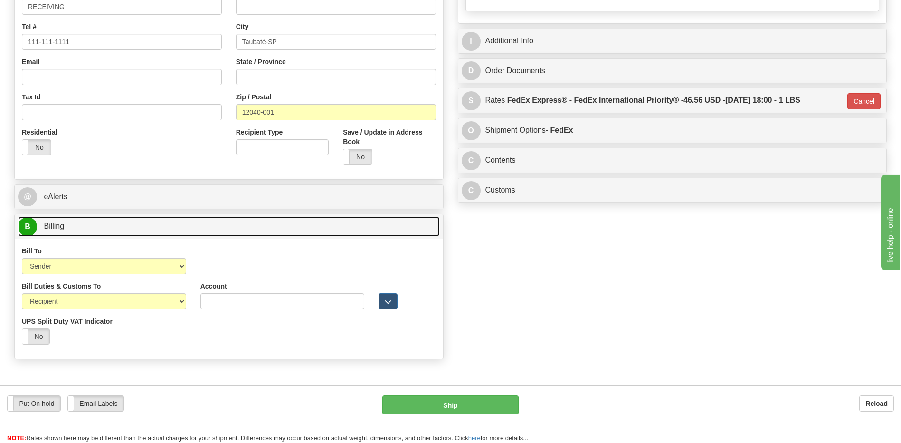
click at [123, 226] on link "B Billing" at bounding box center [229, 226] width 422 height 19
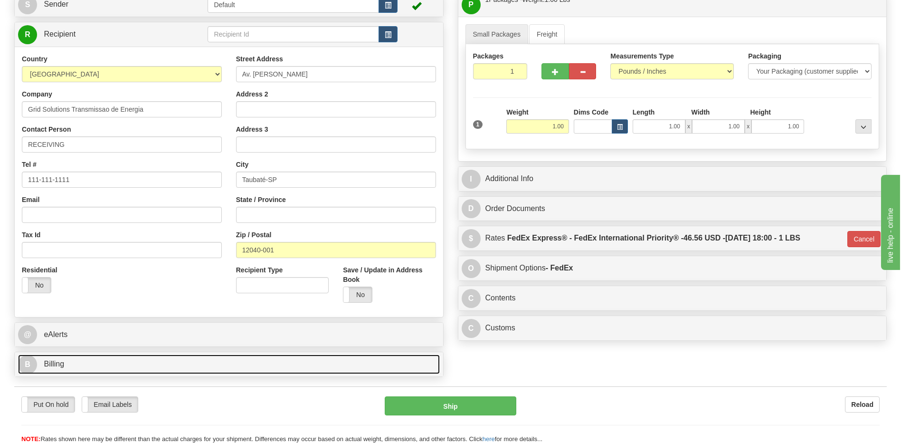
scroll to position [101, 0]
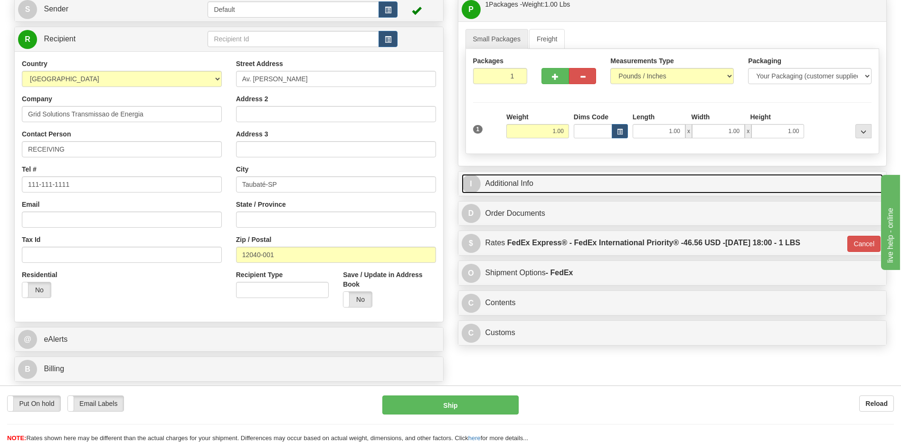
click at [533, 185] on link "I Additional Info" at bounding box center [673, 183] width 422 height 19
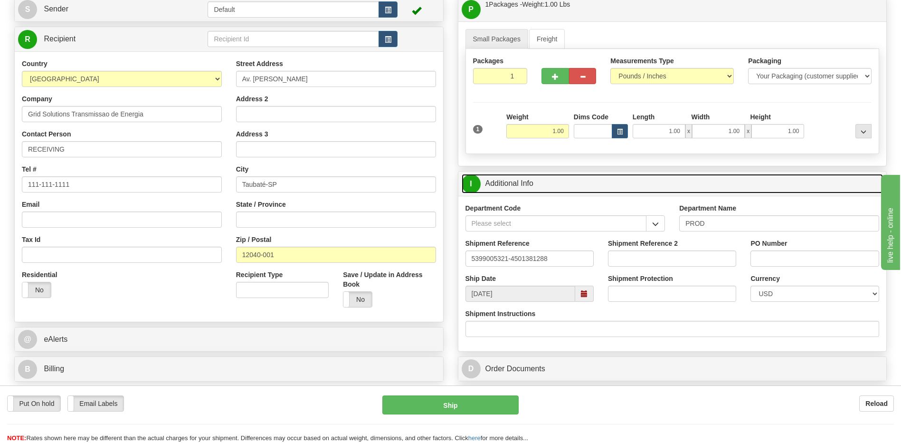
click at [533, 185] on link "I Additional Info" at bounding box center [673, 183] width 422 height 19
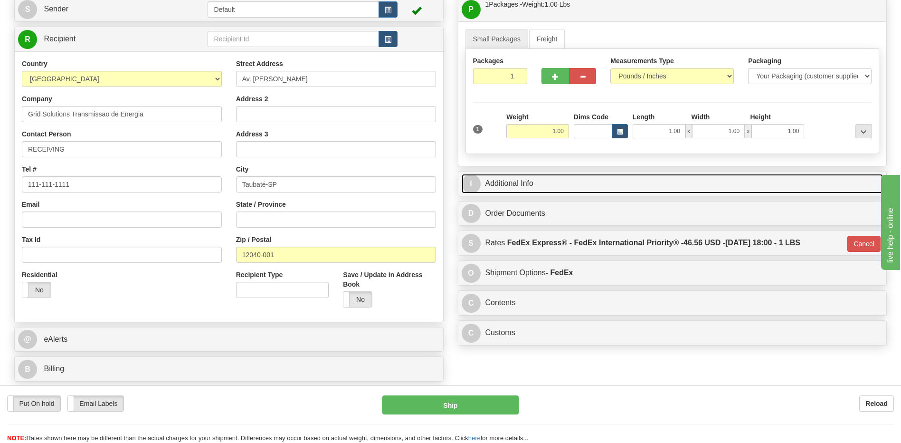
click at [531, 185] on link "I Additional Info" at bounding box center [673, 183] width 422 height 19
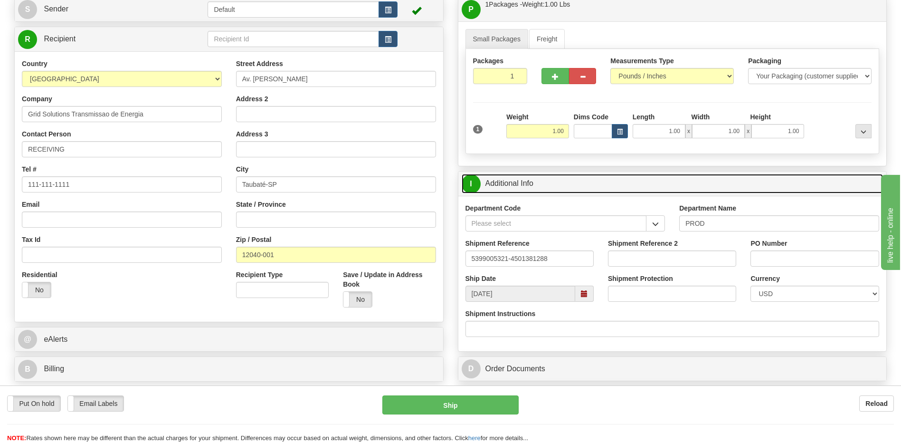
click at [531, 185] on link "I Additional Info" at bounding box center [673, 183] width 422 height 19
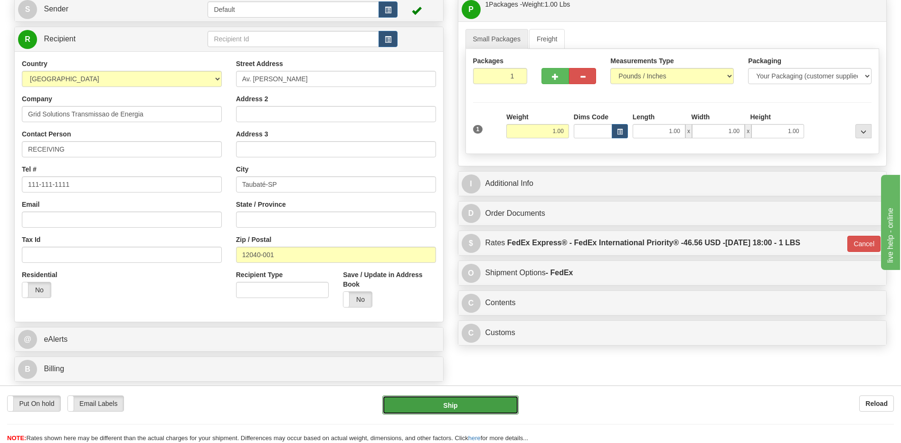
click at [472, 406] on button "Ship" at bounding box center [450, 404] width 136 height 19
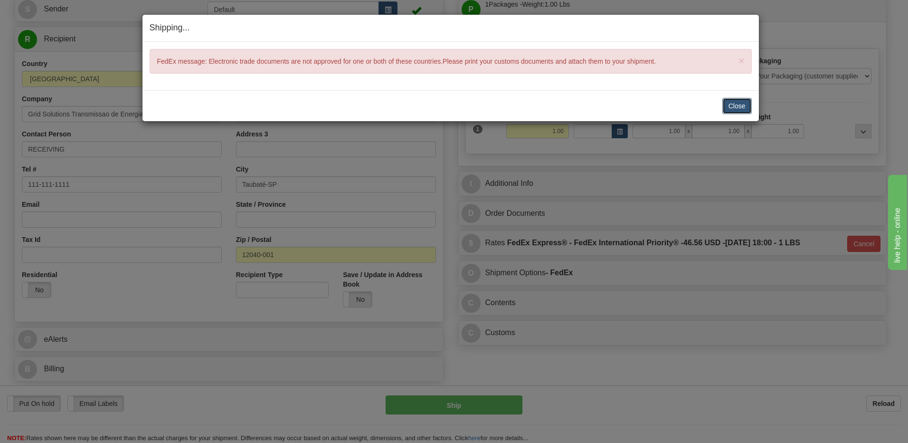
click at [739, 107] on button "Close" at bounding box center [737, 106] width 29 height 16
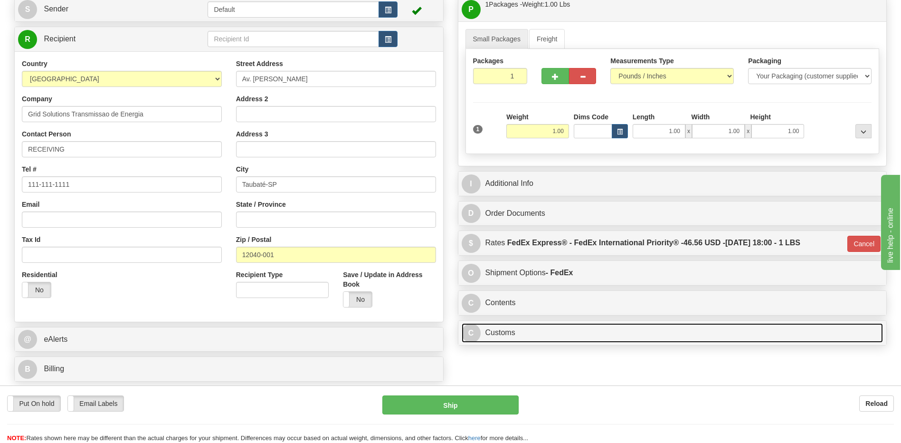
click at [539, 336] on link "C Customs" at bounding box center [673, 332] width 422 height 19
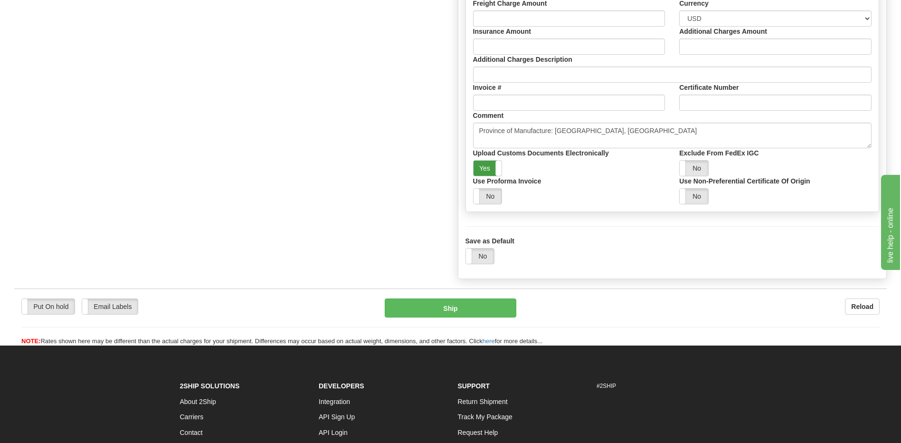
click at [491, 170] on label "Yes" at bounding box center [488, 168] width 29 height 15
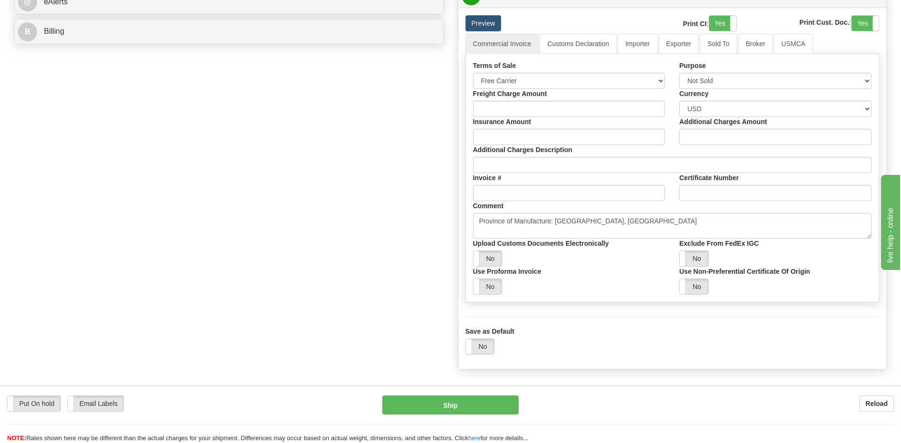
scroll to position [338, 0]
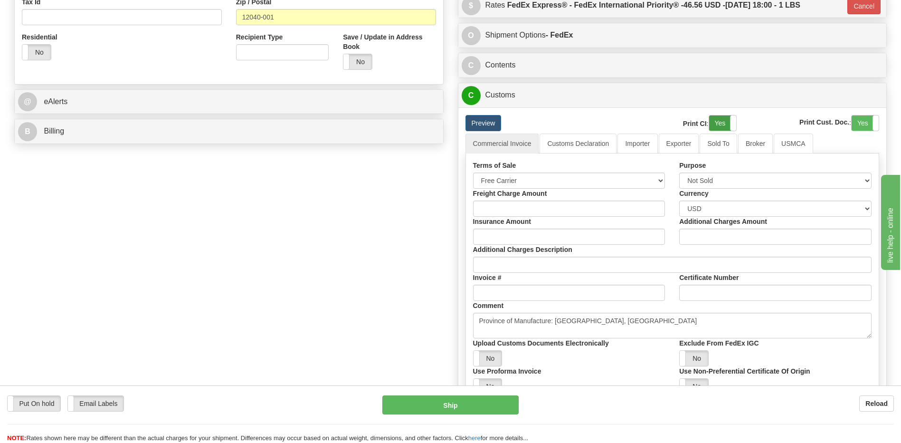
click at [720, 124] on label "Yes" at bounding box center [722, 122] width 27 height 15
click at [865, 127] on label "Yes" at bounding box center [865, 122] width 27 height 15
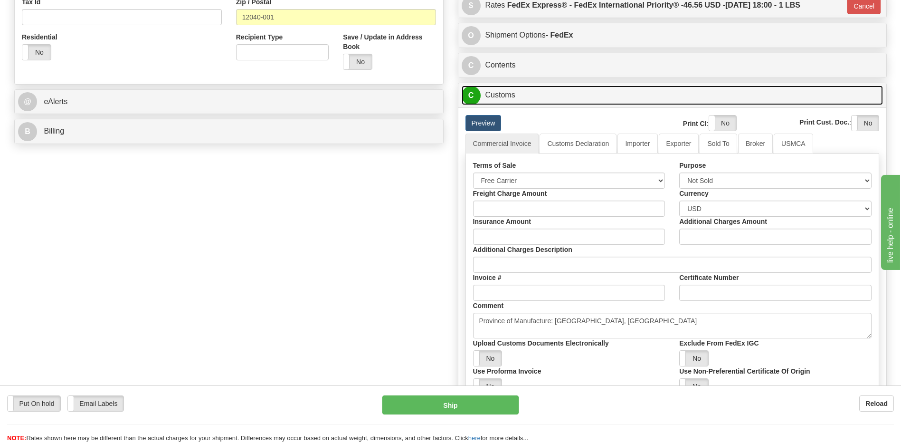
click at [498, 95] on link "C Customs" at bounding box center [673, 95] width 422 height 19
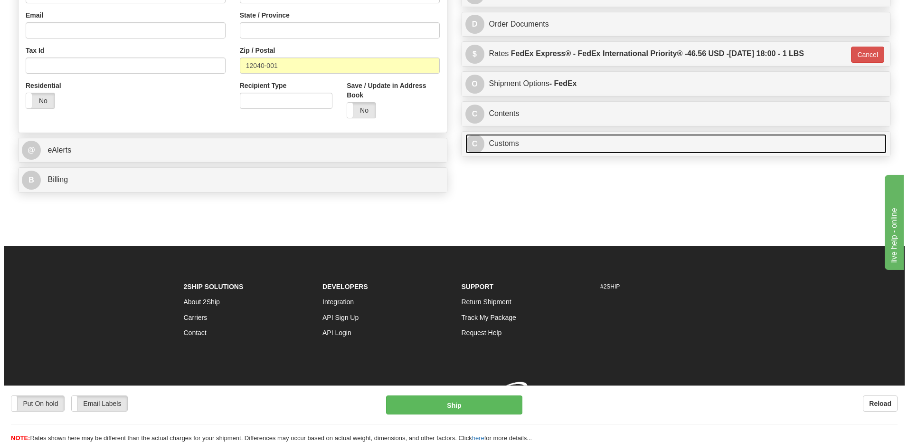
scroll to position [304, 0]
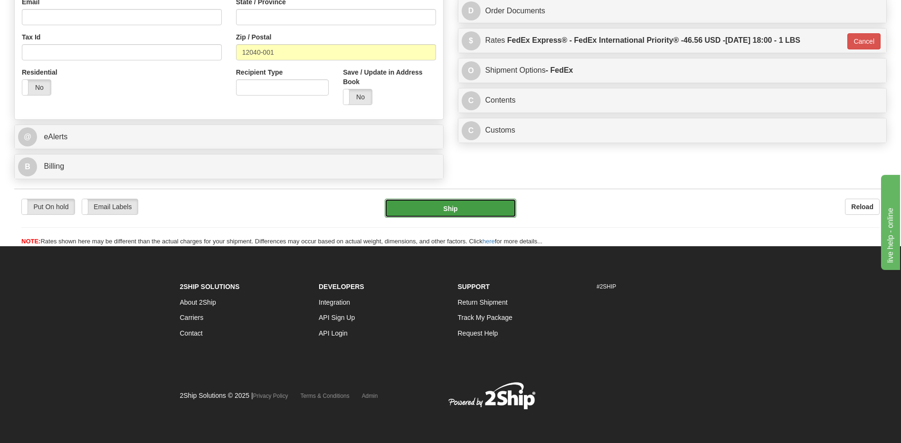
click at [486, 204] on button "Ship" at bounding box center [450, 208] width 131 height 19
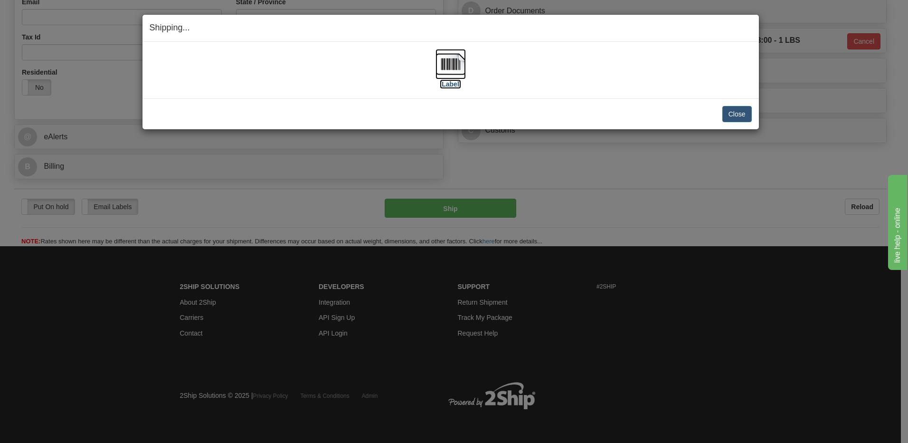
click at [460, 61] on img at bounding box center [451, 64] width 30 height 30
click at [734, 115] on button "Close" at bounding box center [737, 114] width 29 height 16
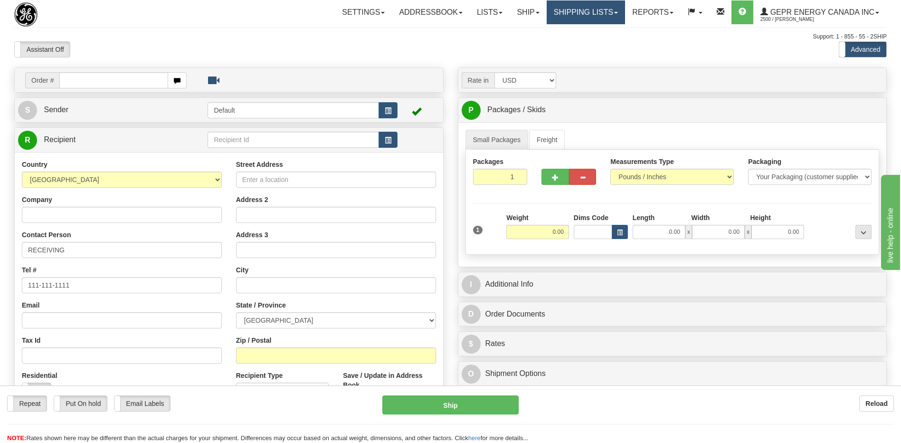
click at [582, 17] on link "Shipping lists" at bounding box center [586, 12] width 78 height 24
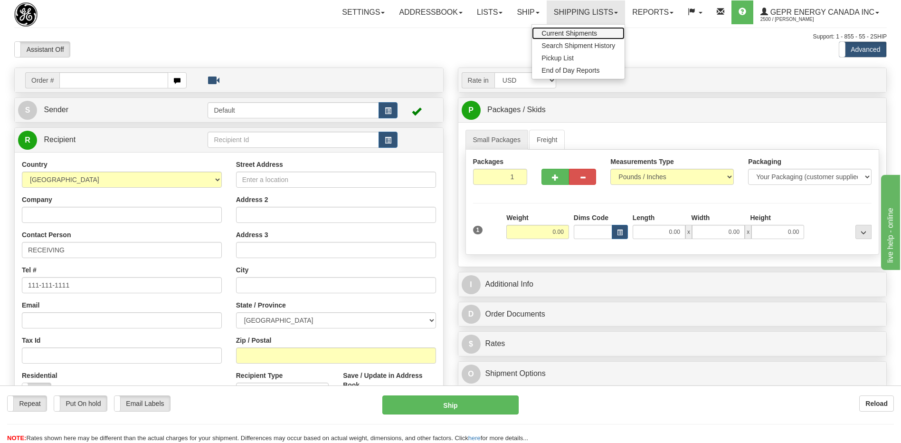
click at [570, 37] on span "Current Shipments" at bounding box center [570, 33] width 56 height 8
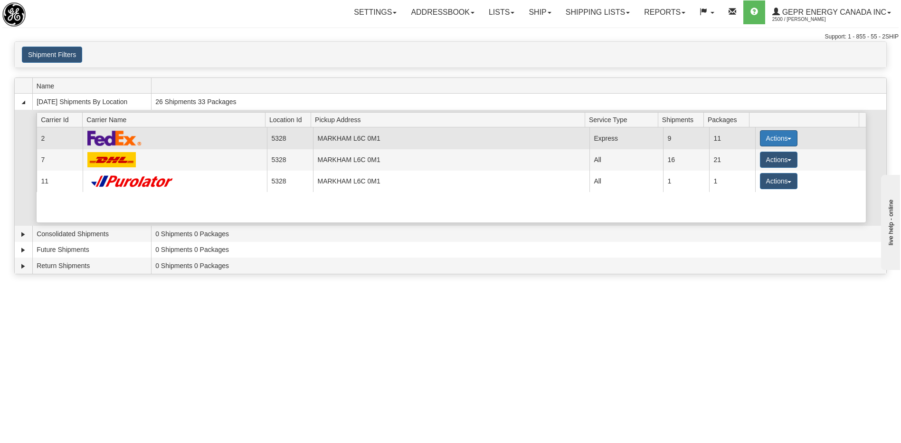
click at [765, 141] on button "Actions" at bounding box center [779, 138] width 38 height 16
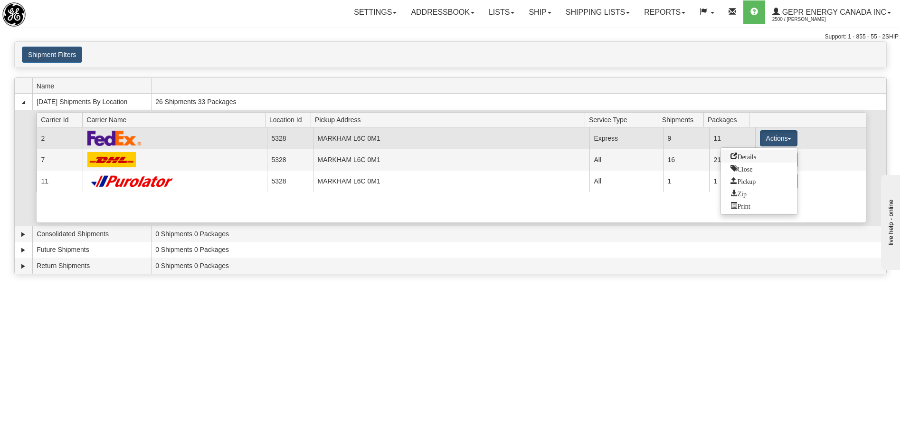
click at [749, 158] on span "Details" at bounding box center [744, 155] width 26 height 7
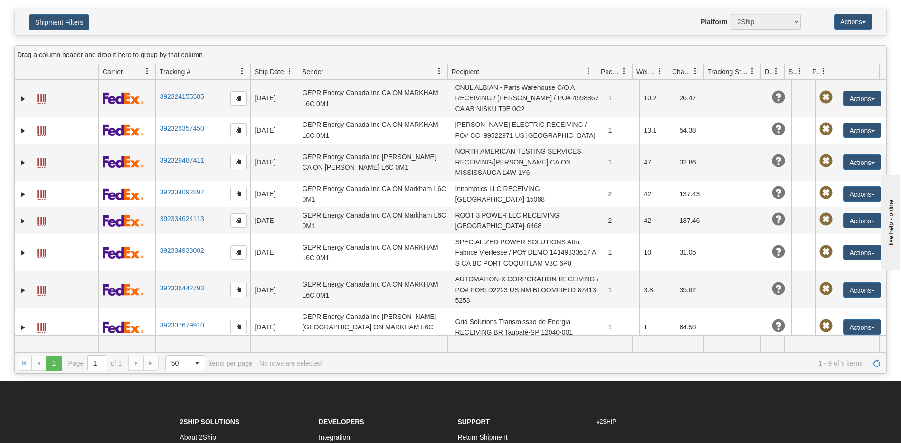
scroll to position [190, 0]
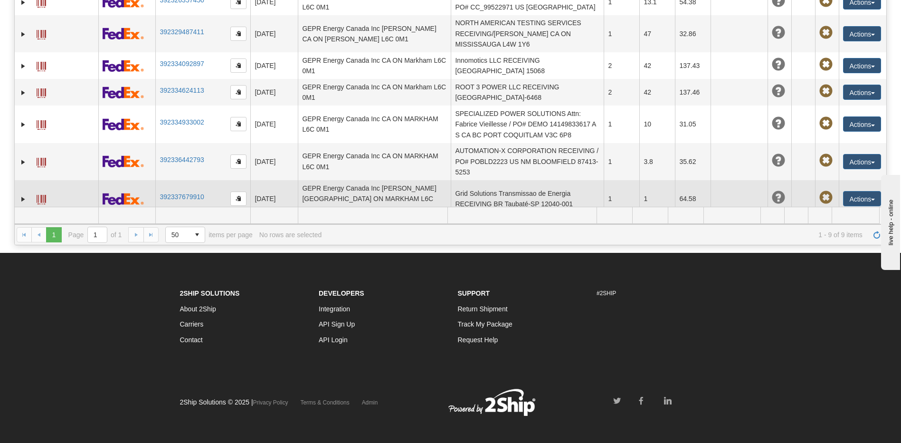
click at [518, 199] on td "Grid Solutions Transmissao de Energia RECEIVING BR Taubaté-SP 12040-001" at bounding box center [527, 198] width 153 height 37
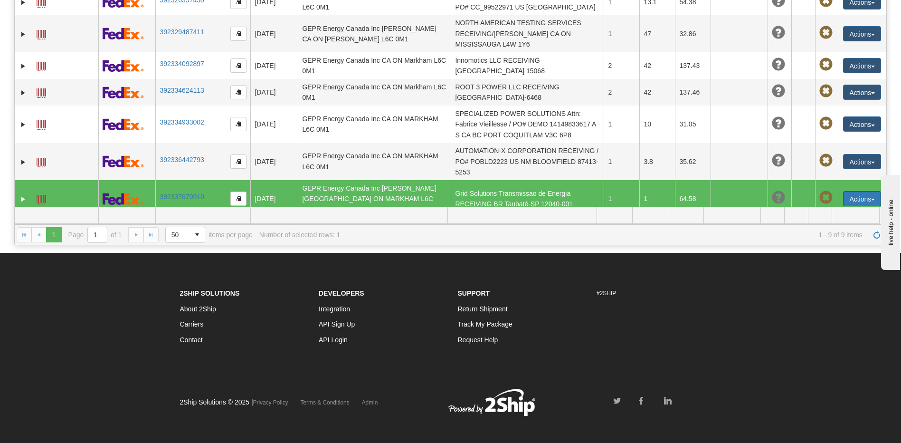
click at [859, 195] on button "Actions" at bounding box center [862, 198] width 38 height 15
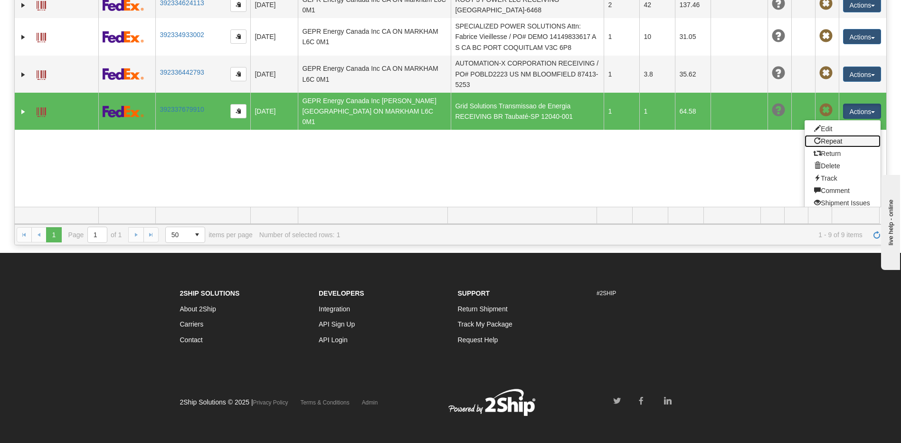
click at [827, 139] on link "Repeat" at bounding box center [843, 141] width 76 height 12
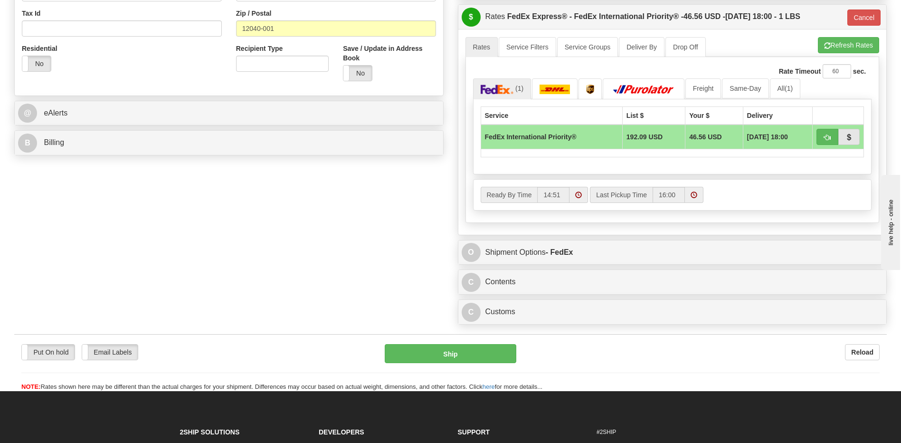
scroll to position [333, 0]
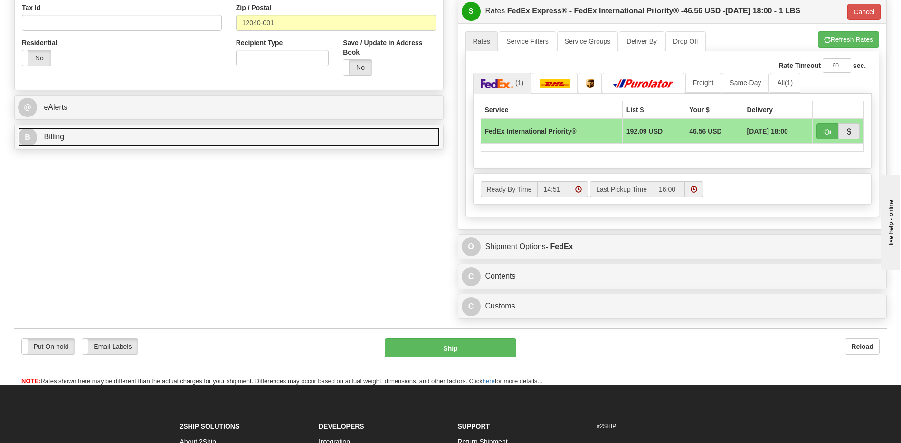
click at [102, 136] on link "B Billing" at bounding box center [229, 136] width 422 height 19
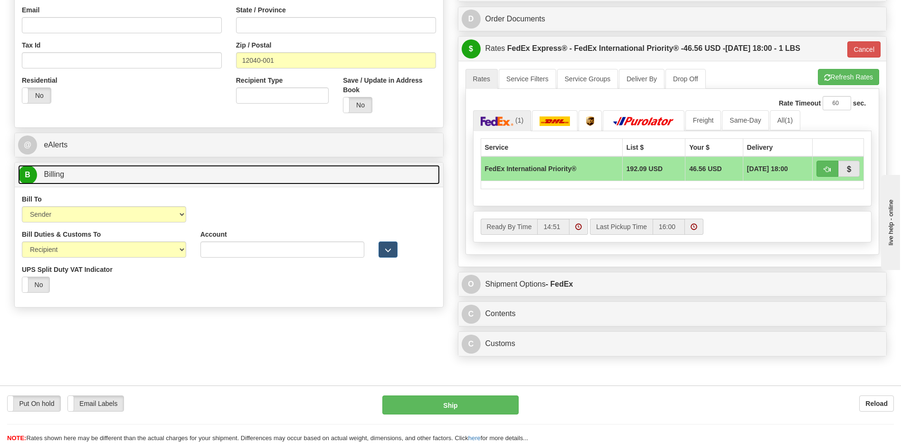
scroll to position [238, 0]
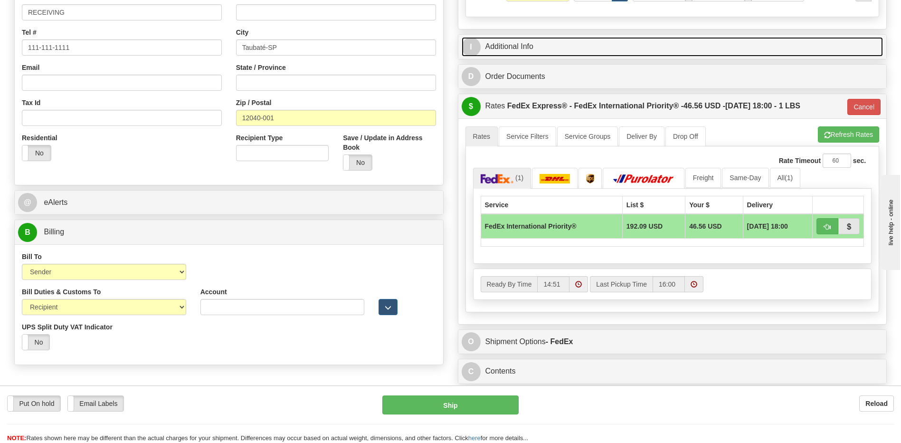
click at [547, 44] on link "I Additional Info" at bounding box center [673, 46] width 422 height 19
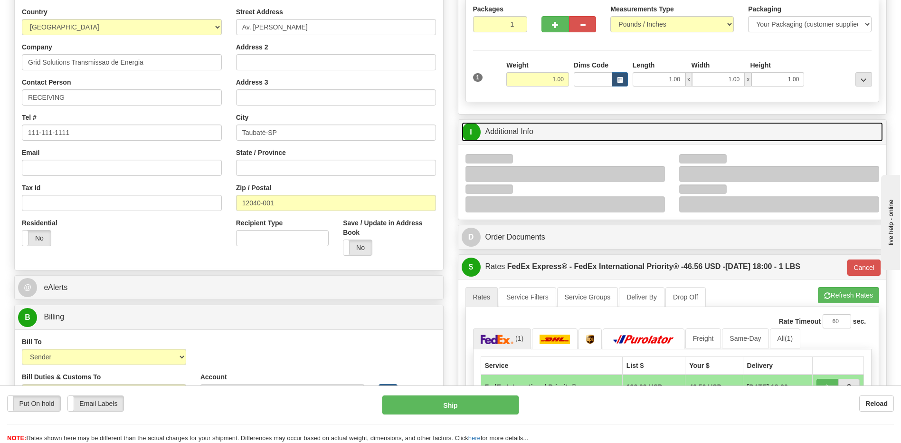
scroll to position [48, 0]
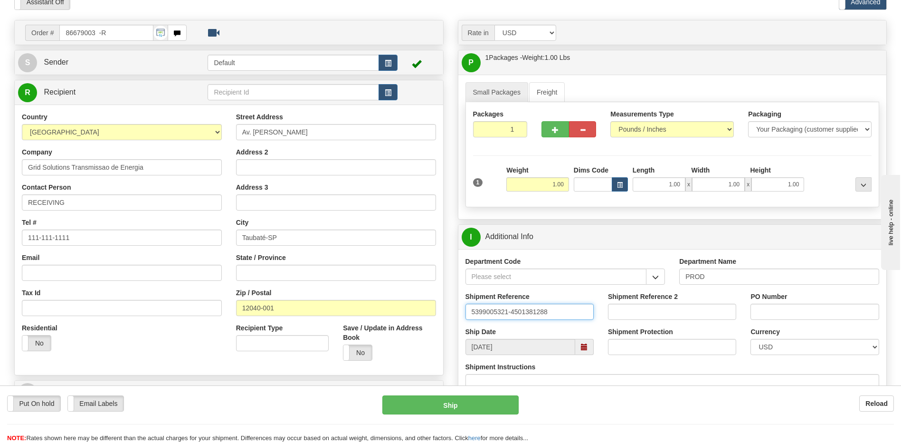
click at [506, 312] on input "5399005321-4501381288" at bounding box center [530, 312] width 128 height 16
click at [556, 313] on input "5399005274-4501381288" at bounding box center [530, 312] width 128 height 16
click at [536, 313] on input "5399005274-4501381288" at bounding box center [530, 312] width 128 height 16
click at [551, 312] on input "5399005274-4501381288" at bounding box center [530, 312] width 128 height 16
type input "5399005274-4501388014"
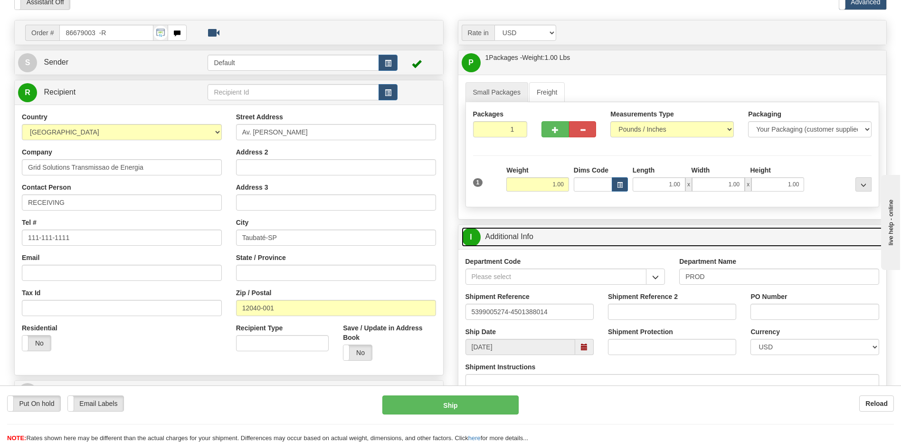
click at [510, 233] on link "I Additional Info" at bounding box center [673, 236] width 422 height 19
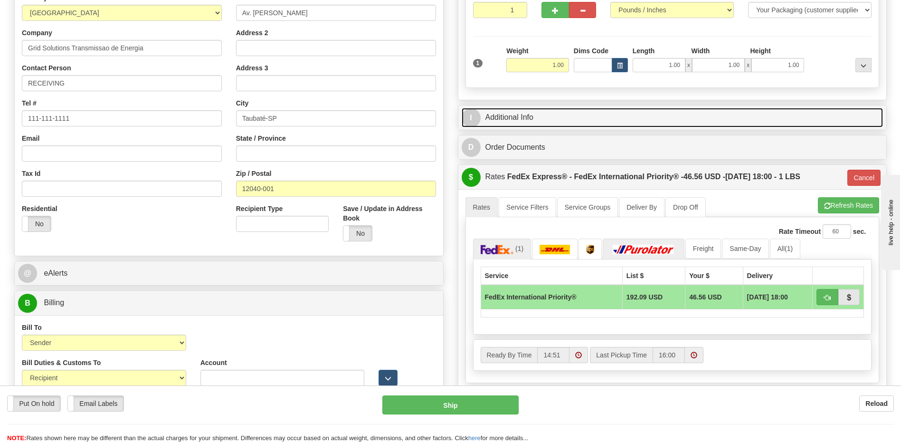
scroll to position [238, 0]
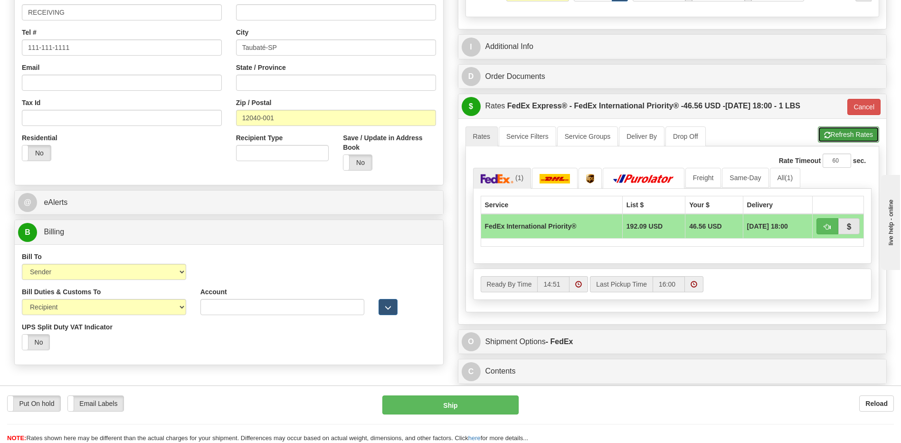
click at [835, 133] on button "Refresh Rates" at bounding box center [848, 134] width 61 height 16
type input "01"
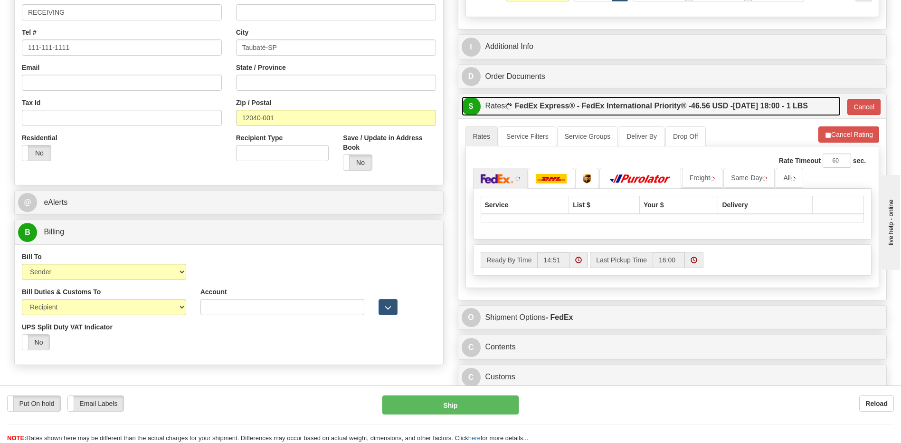
click at [724, 106] on span "46.56 USD -" at bounding box center [712, 106] width 42 height 8
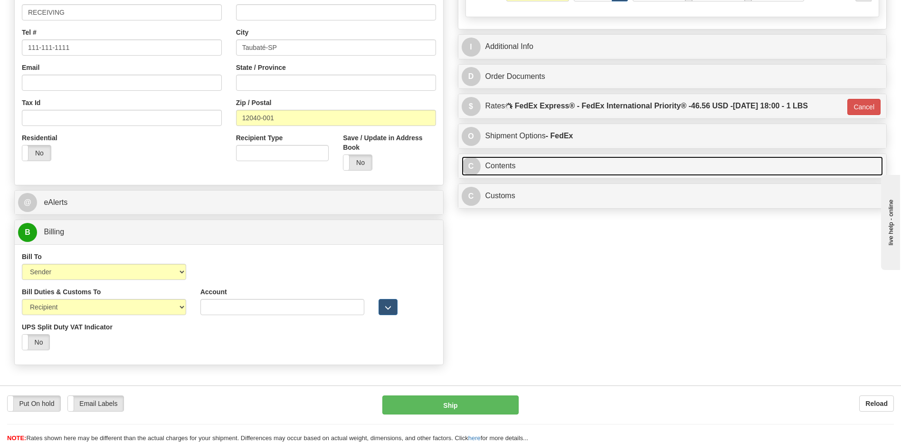
click at [533, 163] on link "C Contents" at bounding box center [673, 165] width 422 height 19
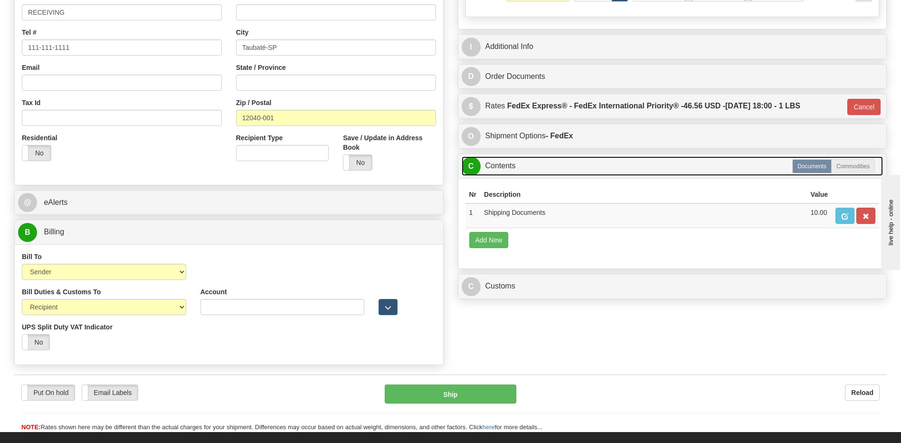
click at [533, 163] on link "C Contents" at bounding box center [673, 165] width 422 height 19
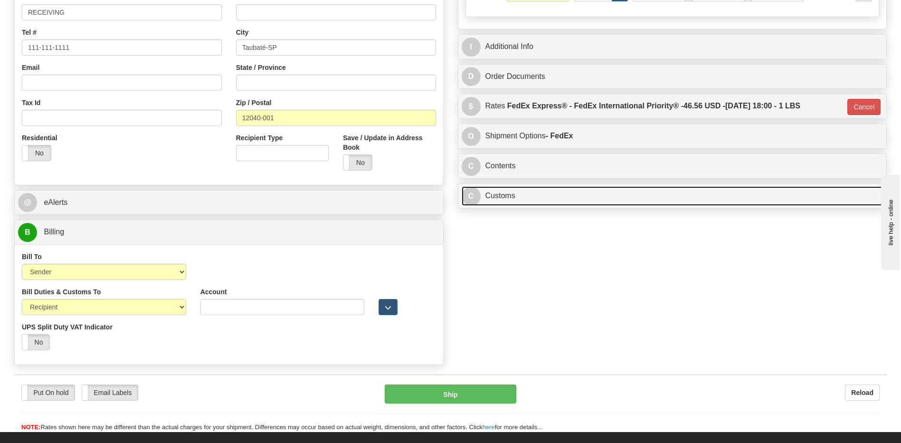
click at [532, 197] on link "C Customs" at bounding box center [673, 195] width 422 height 19
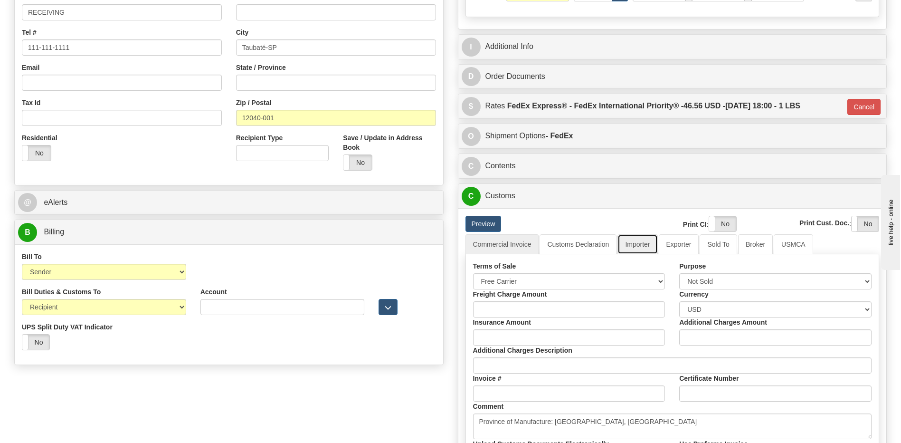
click at [634, 244] on link "Importer" at bounding box center [638, 244] width 40 height 20
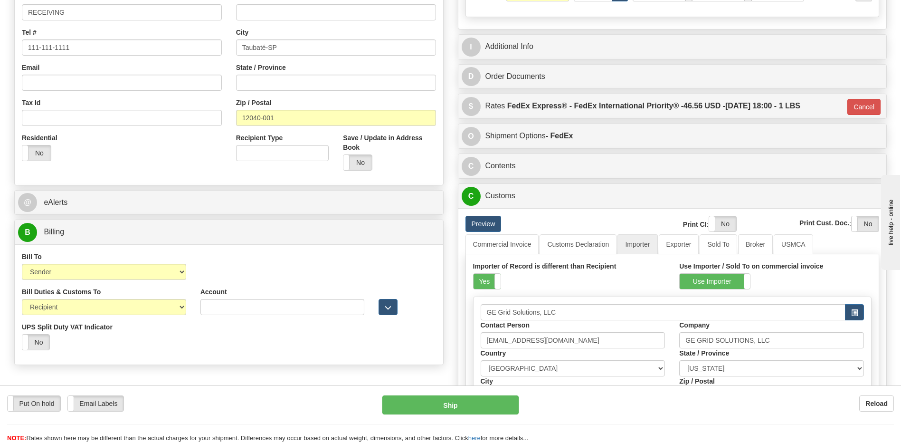
drag, startPoint x: 482, startPoint y: 281, endPoint x: 574, endPoint y: 257, distance: 95.0
click at [482, 281] on label "Yes" at bounding box center [487, 281] width 27 height 15
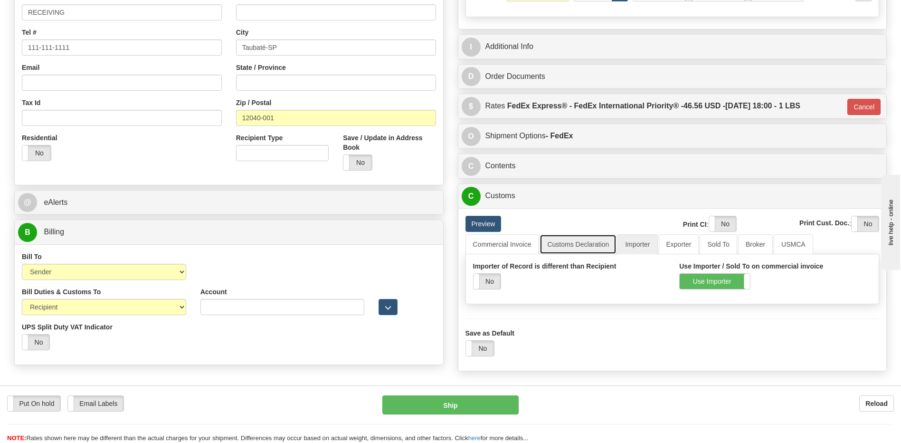
click at [581, 248] on link "Customs Declaration" at bounding box center [578, 244] width 77 height 20
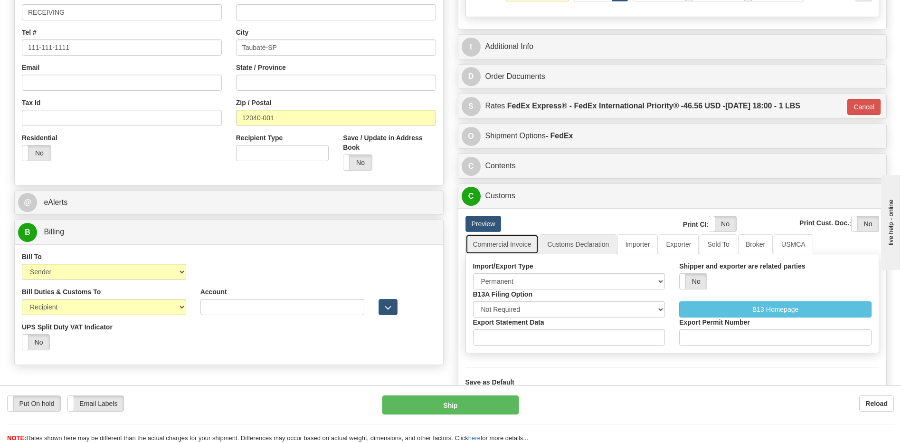
click at [512, 244] on link "Commercial Invoice" at bounding box center [503, 244] width 74 height 20
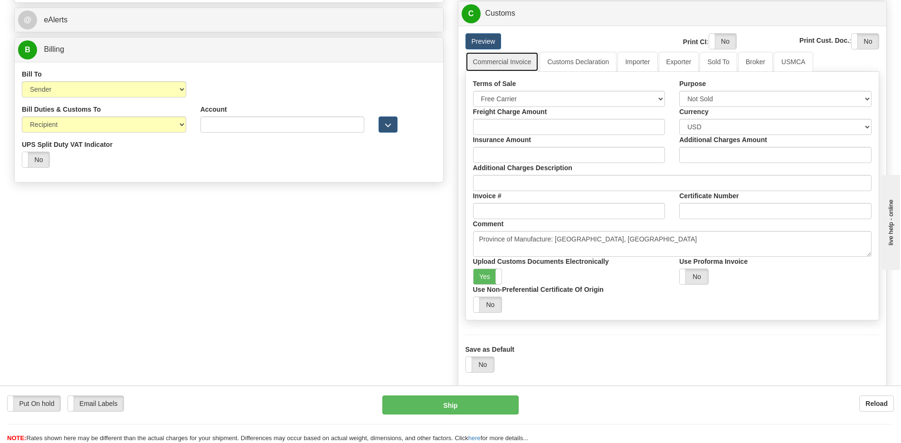
scroll to position [428, 0]
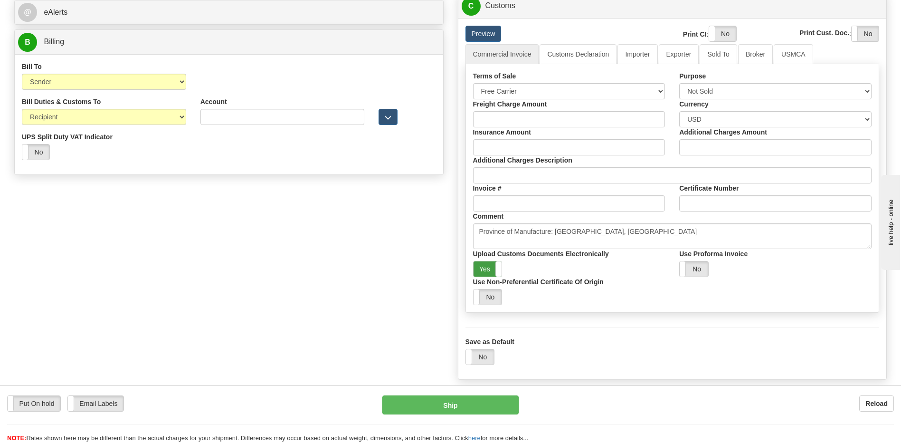
drag, startPoint x: 491, startPoint y: 266, endPoint x: 738, endPoint y: 99, distance: 297.7
click at [492, 266] on label "Yes" at bounding box center [488, 268] width 29 height 15
click at [727, 33] on label "Yes" at bounding box center [722, 33] width 27 height 15
click at [867, 35] on label "Yes" at bounding box center [865, 33] width 27 height 15
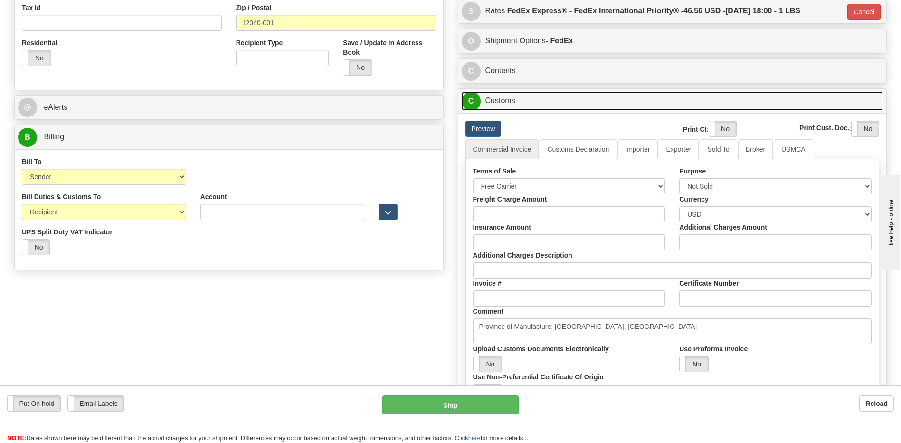
click at [520, 105] on link "C Customs" at bounding box center [673, 100] width 422 height 19
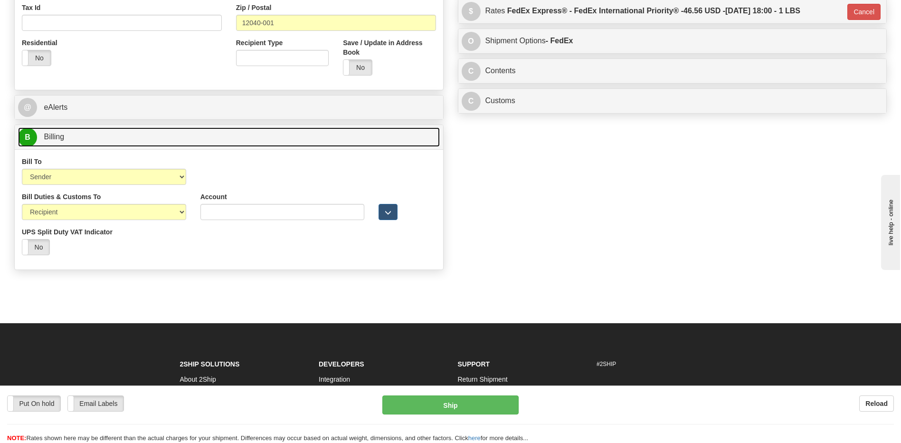
click at [259, 134] on link "B Billing" at bounding box center [229, 136] width 422 height 19
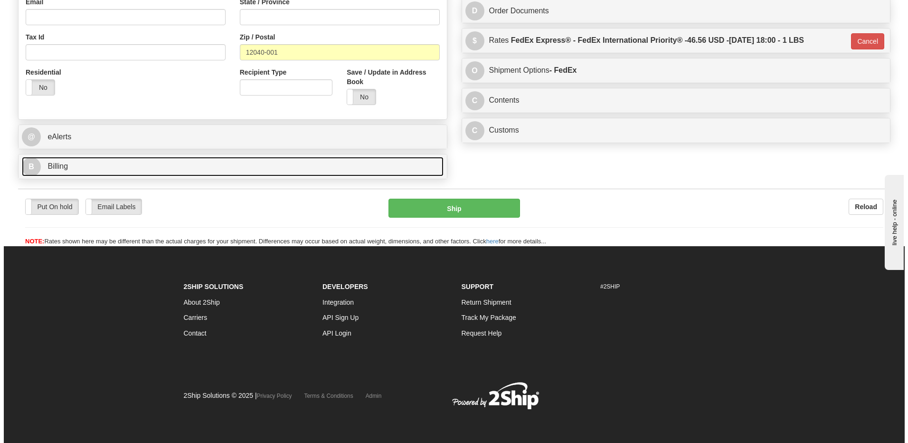
scroll to position [304, 0]
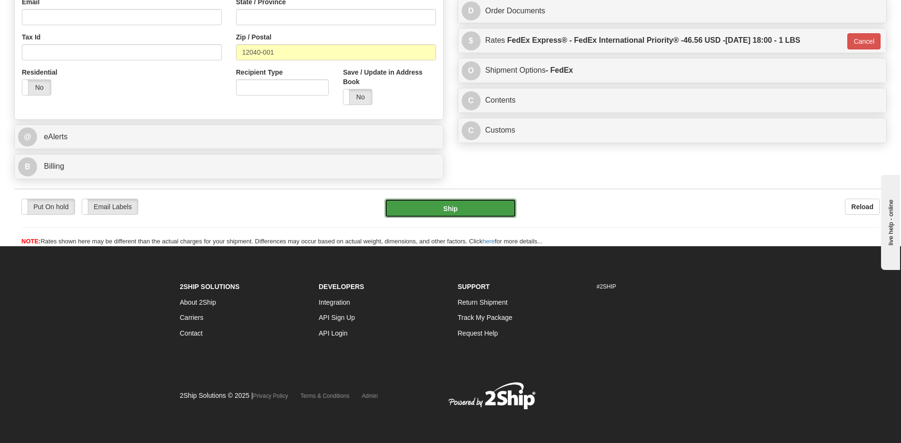
click at [448, 207] on button "Ship" at bounding box center [450, 208] width 131 height 19
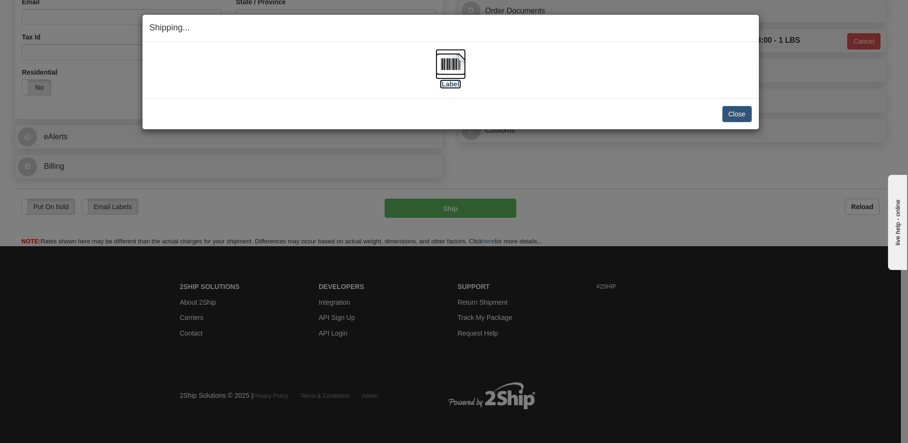
click at [457, 72] on img at bounding box center [451, 64] width 30 height 30
click at [732, 114] on button "Close" at bounding box center [737, 114] width 29 height 16
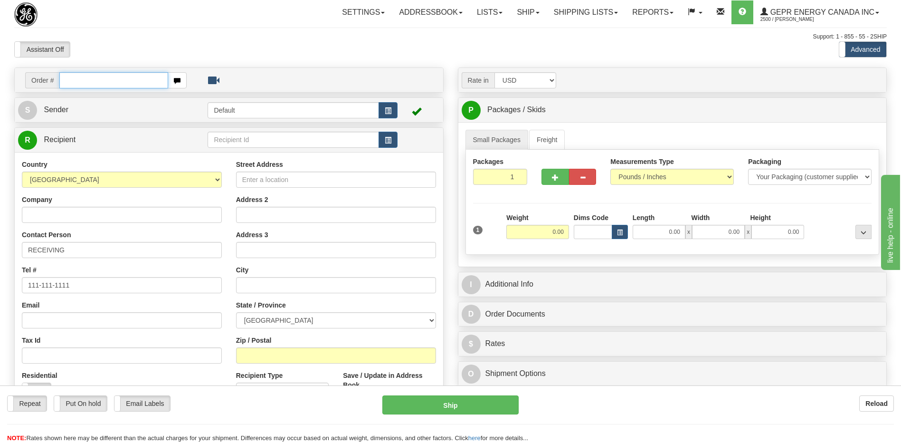
click at [85, 79] on input "text" at bounding box center [113, 80] width 108 height 16
paste input "0086683232"
drag, startPoint x: 73, startPoint y: 81, endPoint x: 106, endPoint y: 140, distance: 67.6
click at [74, 84] on input "0086683232" at bounding box center [113, 80] width 108 height 16
type input "86683232"
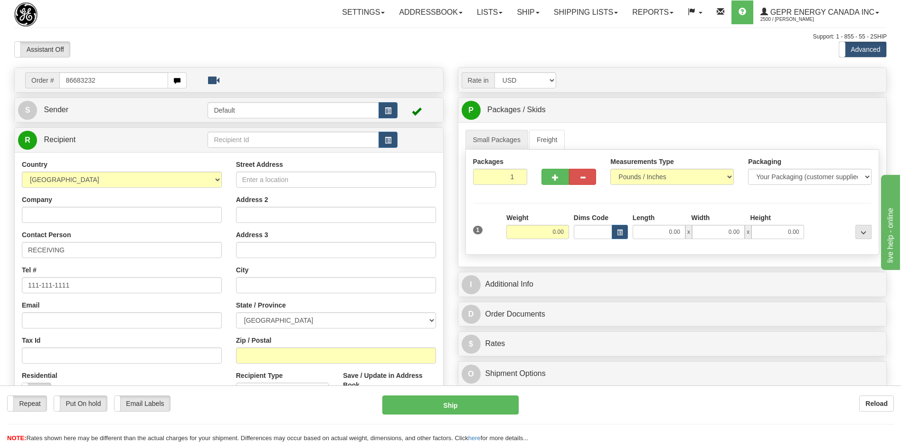
click at [119, 38] on body "Training Course Close Toggle navigation Settings Shipping Preferences New Recip…" at bounding box center [450, 221] width 901 height 443
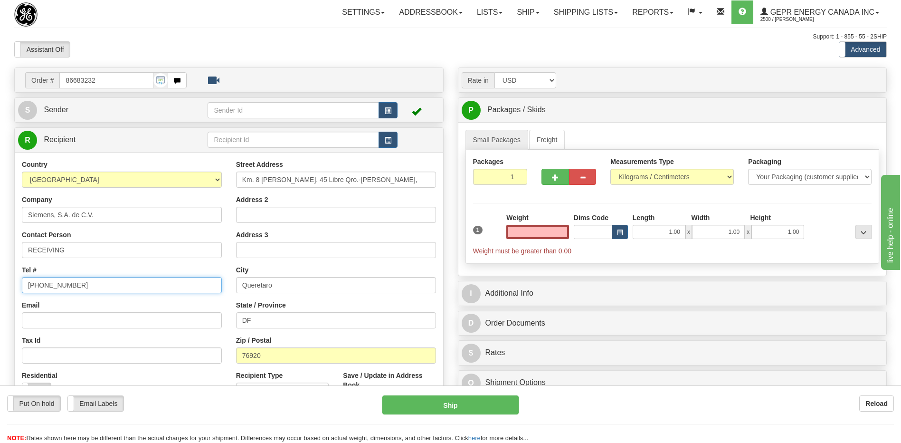
type input "0.00"
drag, startPoint x: 85, startPoint y: 284, endPoint x: 846, endPoint y: 176, distance: 768.7
click at [119, 276] on div "Tel # (779)7960565" at bounding box center [122, 279] width 200 height 28
drag, startPoint x: 78, startPoint y: 285, endPoint x: -2, endPoint y: 277, distance: 80.6
click at [0, 277] on html "Training Course Close Toggle navigation Settings Shipping Preferences New Sende…" at bounding box center [450, 221] width 901 height 443
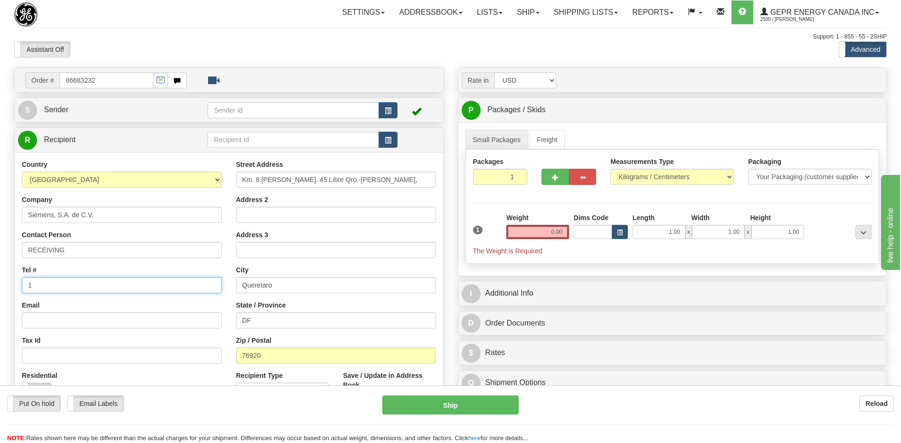
type input "111-111-1111"
click at [239, 45] on div "Assistant On Assistant Off Do a return Do a return" at bounding box center [192, 49] width 370 height 16
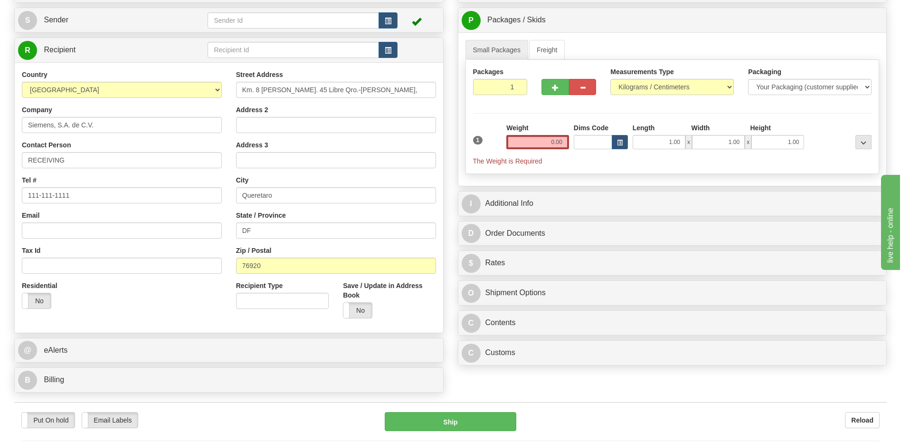
scroll to position [238, 0]
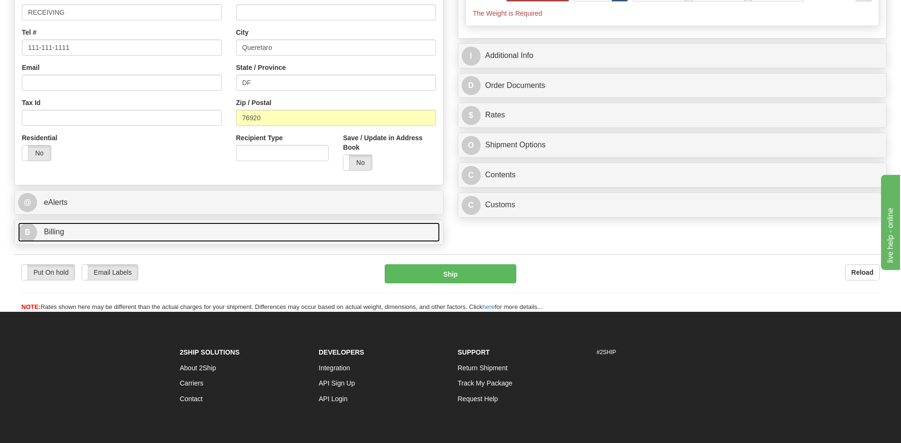
click at [110, 231] on link "B Billing" at bounding box center [229, 231] width 422 height 19
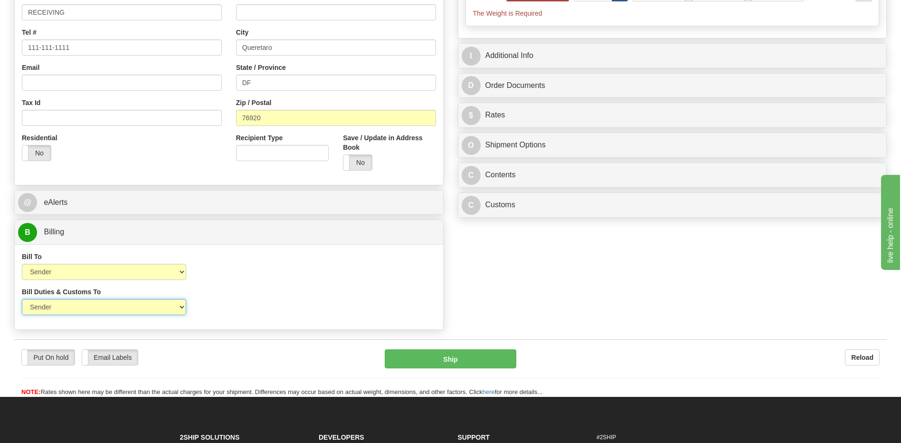
click at [172, 310] on select "Sender Recipient Third Party" at bounding box center [104, 307] width 164 height 16
select select "2"
click at [22, 299] on select "Sender Recipient Third Party" at bounding box center [104, 307] width 164 height 16
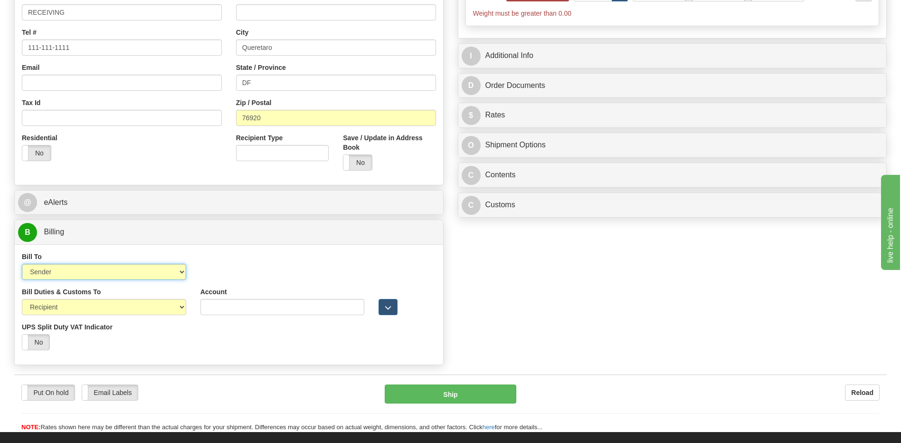
click at [145, 266] on select "Sender Recipient Third Party Collect" at bounding box center [104, 272] width 164 height 16
select select "2"
click at [22, 264] on select "Sender Recipient Third Party Collect" at bounding box center [104, 272] width 164 height 16
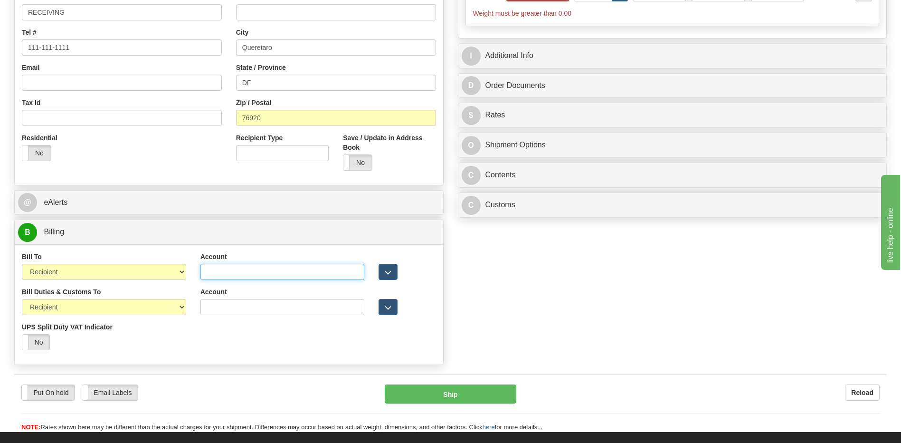
click at [214, 275] on input "Account" at bounding box center [282, 272] width 164 height 16
paste input "952593553"
type input "952593553"
click at [237, 344] on div "Bill Duties & Customs To Sender Recipient Third Party UPS Split Duty VAT Indica…" at bounding box center [229, 322] width 429 height 70
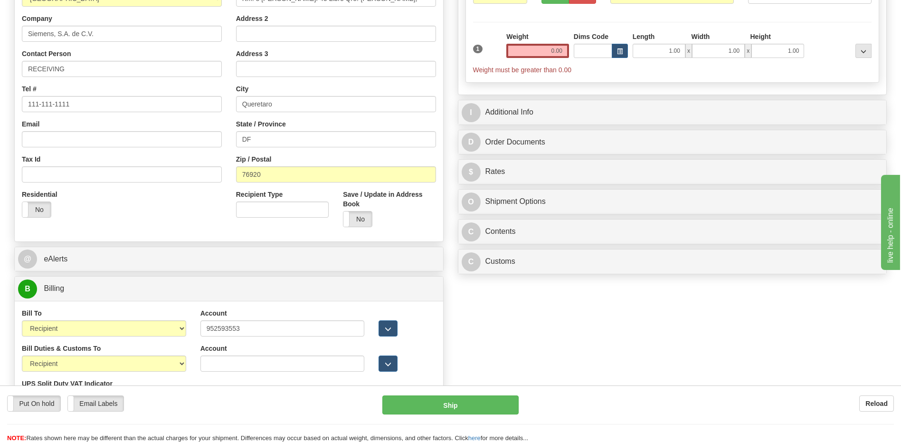
scroll to position [48, 0]
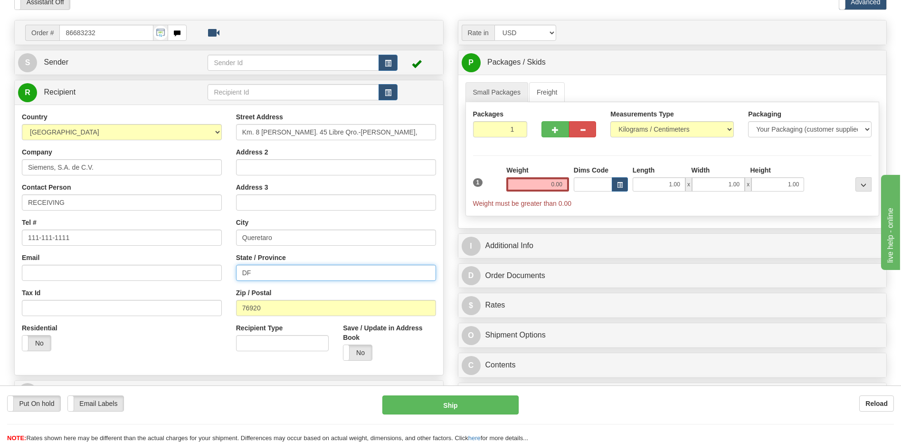
drag, startPoint x: 260, startPoint y: 269, endPoint x: 90, endPoint y: 254, distance: 170.7
click at [91, 254] on div "Country [GEOGRAPHIC_DATA] [GEOGRAPHIC_DATA] [GEOGRAPHIC_DATA] [GEOGRAPHIC_DATA]…" at bounding box center [229, 240] width 429 height 256
click at [381, 58] on button "button" at bounding box center [388, 63] width 19 height 16
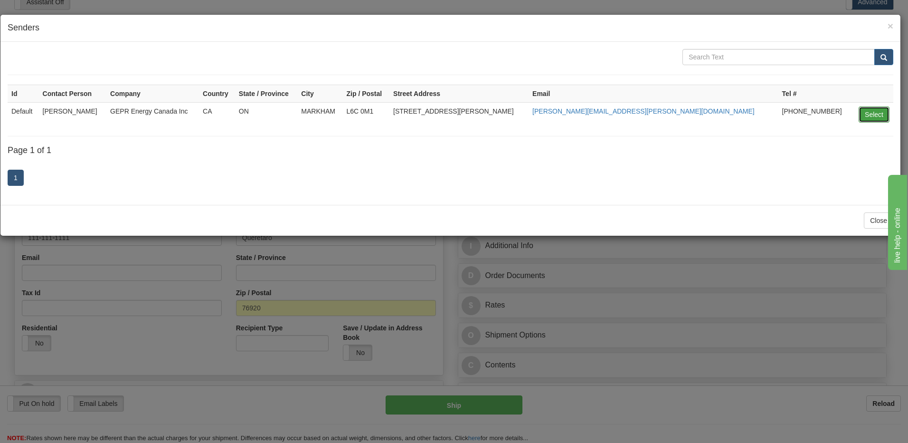
click at [874, 112] on button "Select" at bounding box center [874, 114] width 31 height 16
type input "Default"
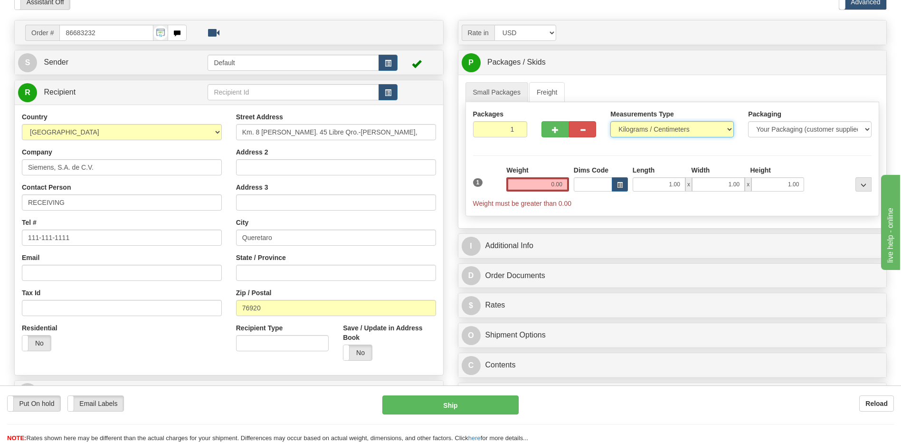
click at [647, 131] on select "Pounds / Inches Kilograms / Centimeters" at bounding box center [672, 129] width 124 height 16
select select "0"
click at [610, 121] on select "Pounds / Inches Kilograms / Centimeters" at bounding box center [672, 129] width 124 height 16
click at [560, 187] on input "0.00" at bounding box center [537, 184] width 63 height 14
click at [560, 187] on input "text" at bounding box center [537, 184] width 63 height 14
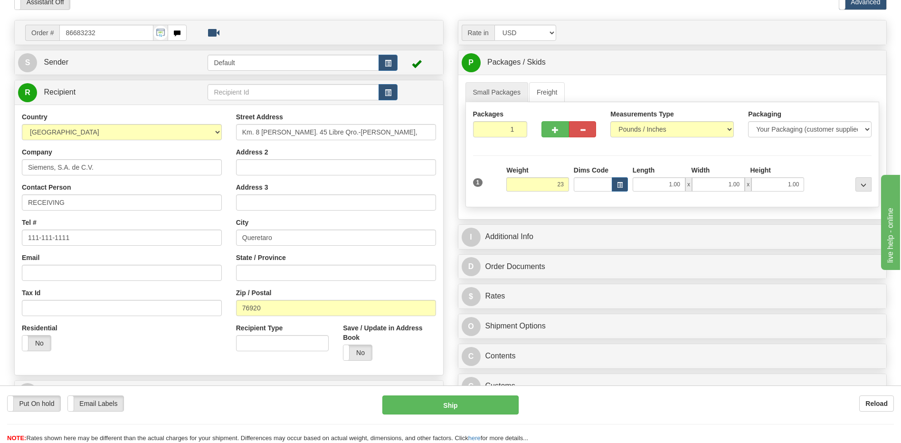
type input "23.00"
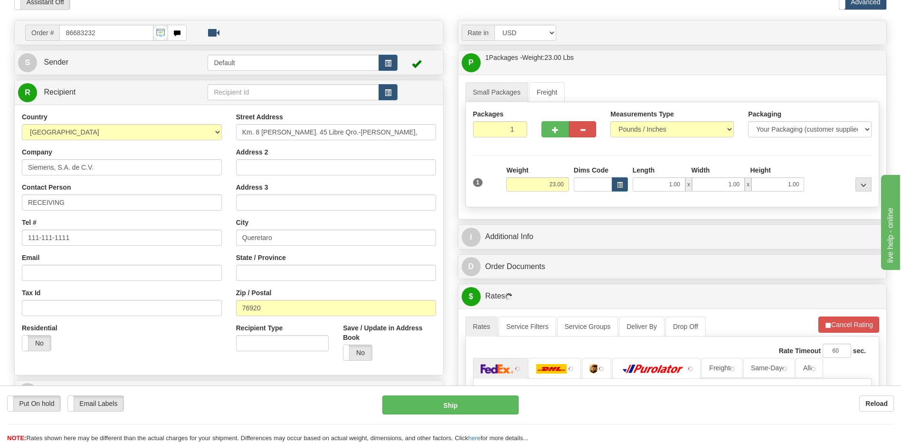
click at [302, 12] on div "Toggle navigation Settings Shipping Preferences Fields Preferences New" at bounding box center [450, 292] width 901 height 680
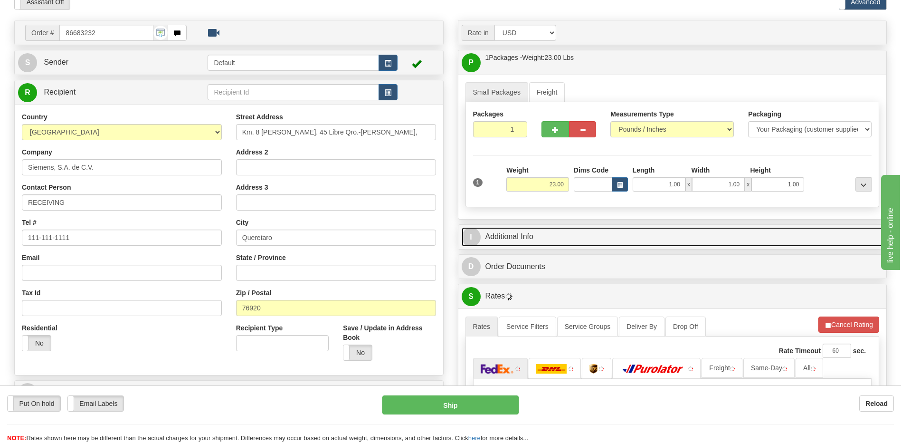
click at [540, 232] on link "I Additional Info" at bounding box center [673, 236] width 422 height 19
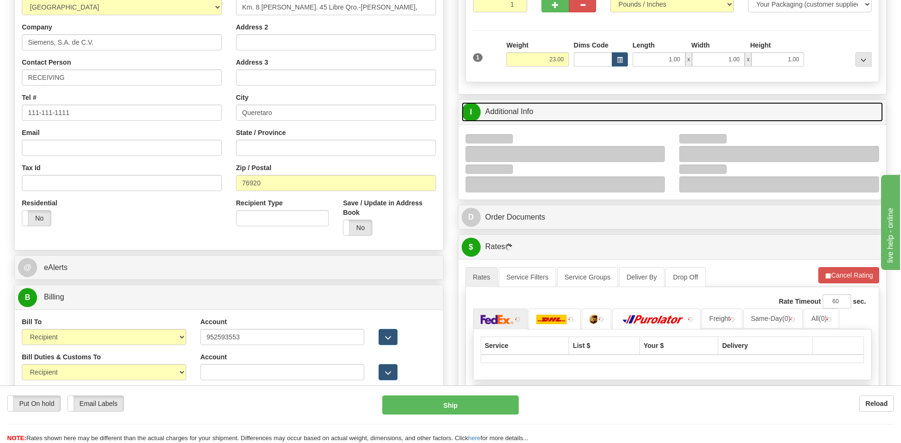
scroll to position [238, 0]
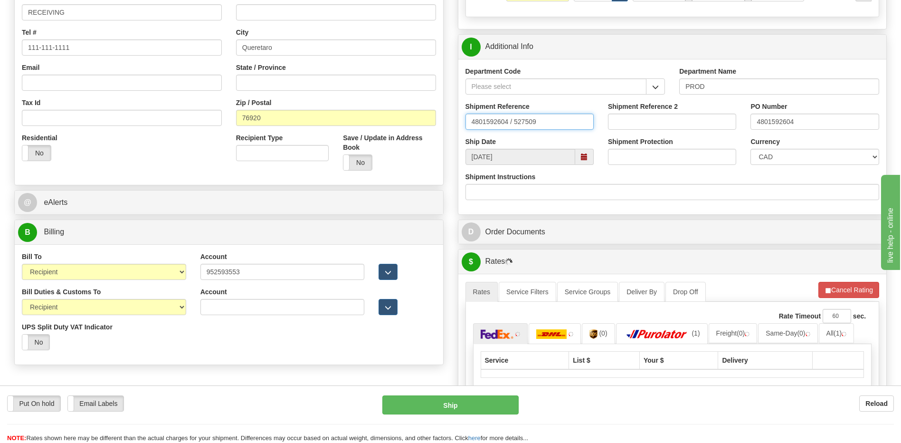
drag, startPoint x: 557, startPoint y: 124, endPoint x: 321, endPoint y: 93, distance: 237.8
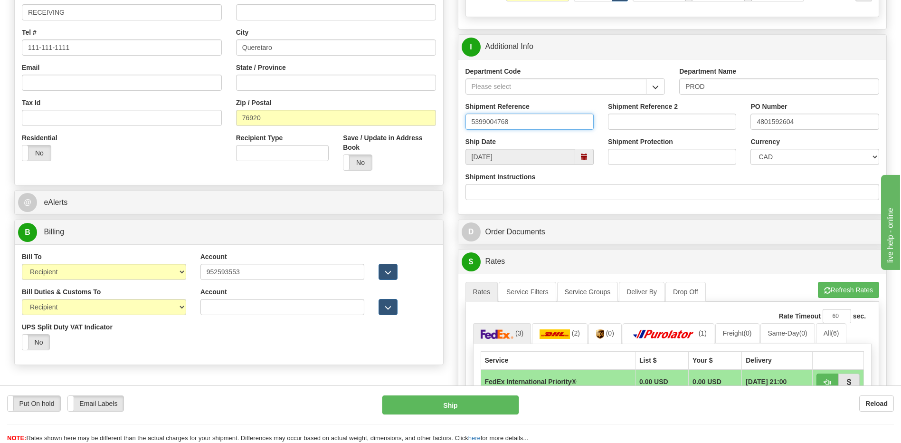
type input "5399004768"
click at [796, 160] on select "CAD USD EUR ZAR RON ANG ARN AUD AUS AWG BBD BFR BGN BHD BMD BND BRC BRL CHP CKZ…" at bounding box center [815, 157] width 128 height 16
select select "1"
click at [751, 149] on select "CAD USD EUR ZAR RON ANG ARN AUD AUS AWG BBD BFR BGN BHD BMD BND BRC BRL CHP CKZ…" at bounding box center [815, 157] width 128 height 16
drag, startPoint x: 796, startPoint y: 124, endPoint x: 733, endPoint y: 117, distance: 64.0
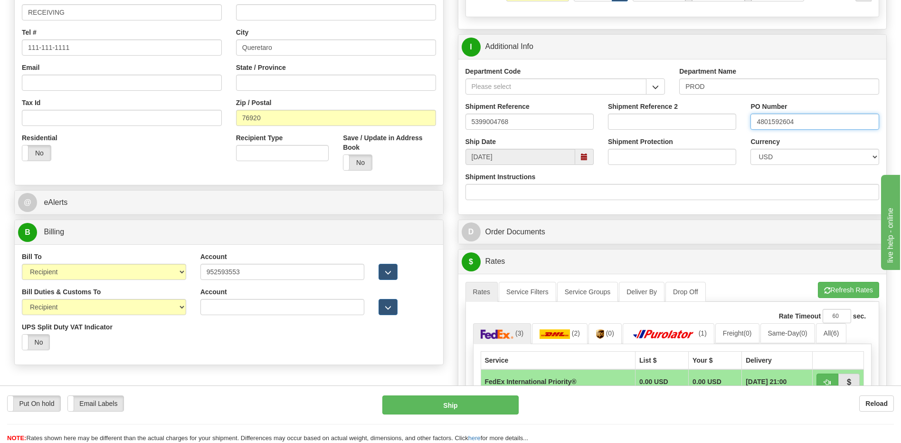
click at [733, 117] on div "Shipment Reference 5399004768 Shipment Reference 2 PO Number 4801592604" at bounding box center [672, 119] width 429 height 35
click at [796, 125] on input "420" at bounding box center [815, 122] width 128 height 16
type input "4201966554"
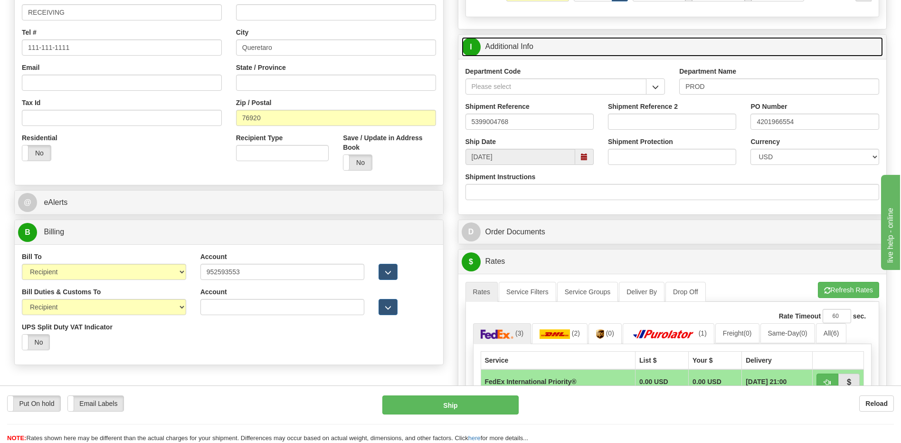
drag, startPoint x: 540, startPoint y: 48, endPoint x: 550, endPoint y: 56, distance: 13.5
click at [540, 48] on link "I Additional Info" at bounding box center [673, 46] width 422 height 19
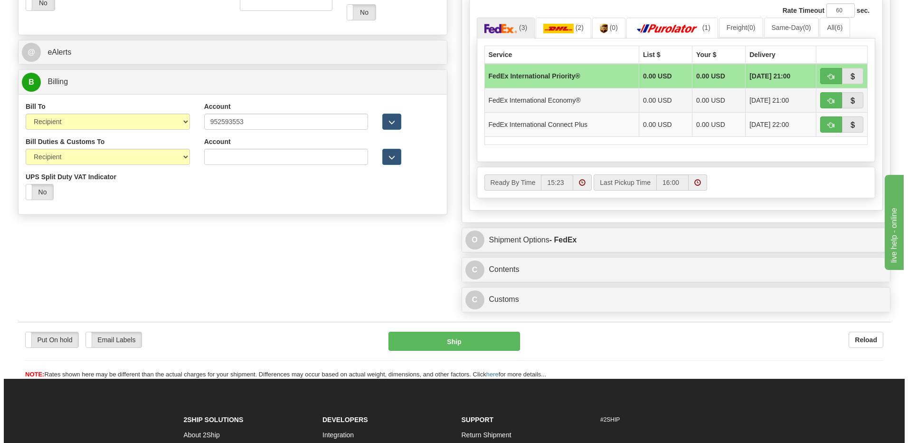
scroll to position [333, 0]
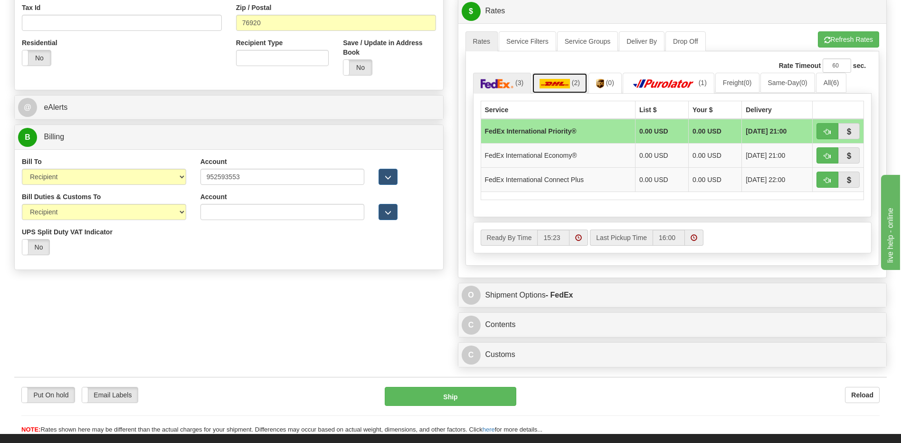
click at [573, 75] on link "(2)" at bounding box center [560, 83] width 56 height 20
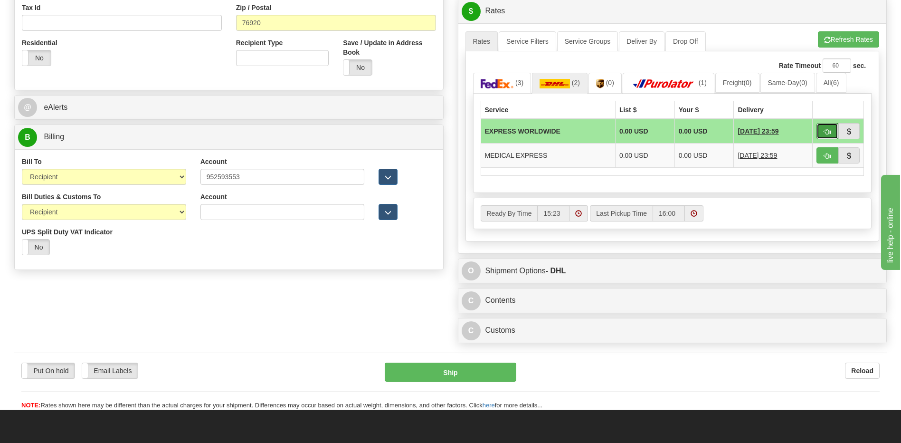
click at [829, 130] on span "button" at bounding box center [827, 132] width 7 height 6
type input "P"
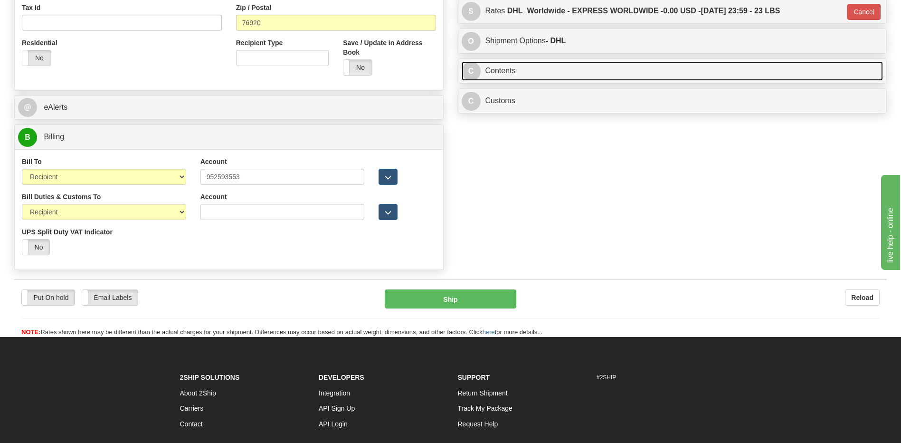
click at [515, 69] on link "C Contents" at bounding box center [673, 70] width 422 height 19
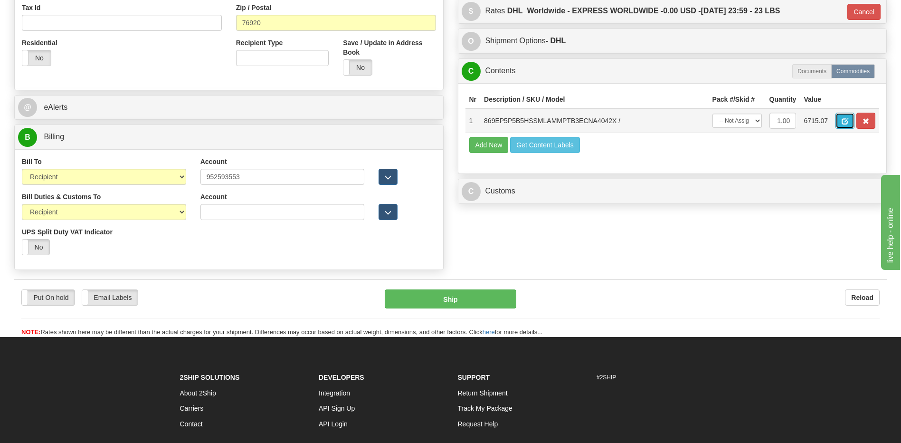
click at [839, 123] on button "button" at bounding box center [845, 121] width 19 height 16
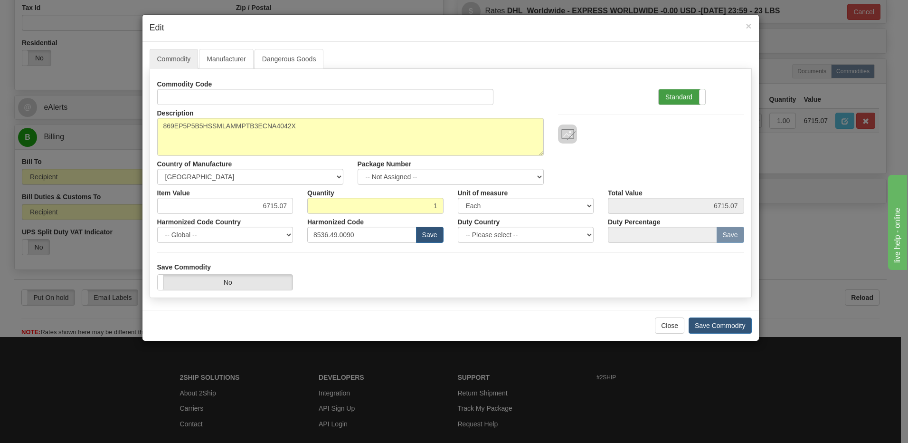
click at [681, 95] on label "Standard" at bounding box center [682, 96] width 47 height 15
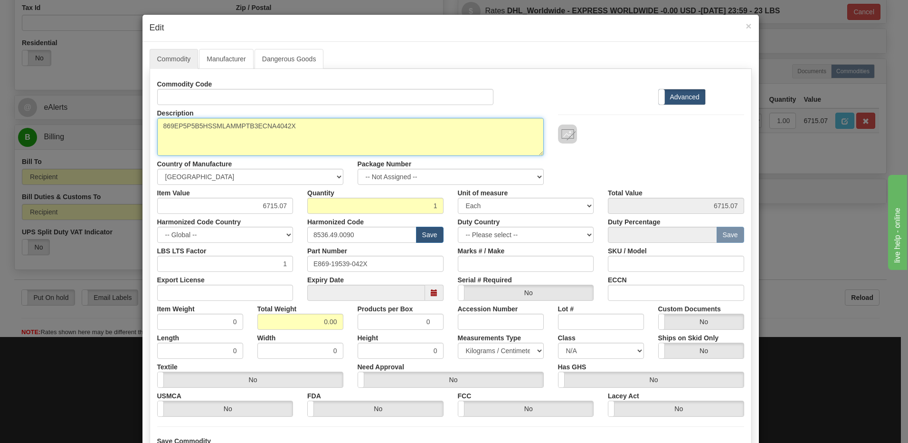
click at [157, 128] on textarea "869EP5P5B5HSSMLAMMPTB3ECNA4042X" at bounding box center [350, 137] width 387 height 38
paste textarea "Motor Protection Relay"
type textarea "Motor Protection Relay P/N 869EP5P5B5HSSMLAMMPTB3ECNA4042X"
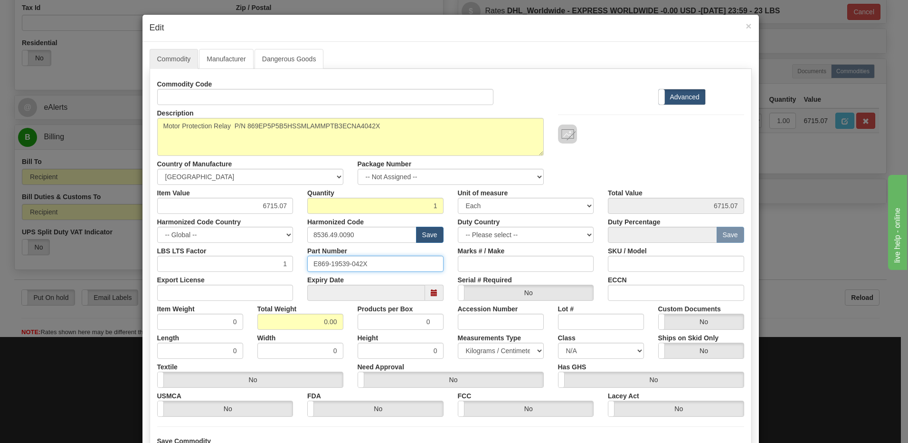
drag, startPoint x: 374, startPoint y: 263, endPoint x: 207, endPoint y: 255, distance: 167.9
click at [207, 255] on div "LBS LTS Factor 1 Part Number E869-19539-042X Marks # / Make SKU / Model" at bounding box center [450, 257] width 601 height 29
drag, startPoint x: 308, startPoint y: 321, endPoint x: 536, endPoint y: 332, distance: 228.3
click at [536, 332] on div "Commodity Code Standard Advanced Description 869EP5P5B5HSSMLAMMPTB3ECNA4042X Co…" at bounding box center [450, 246] width 587 height 341
type input "1"
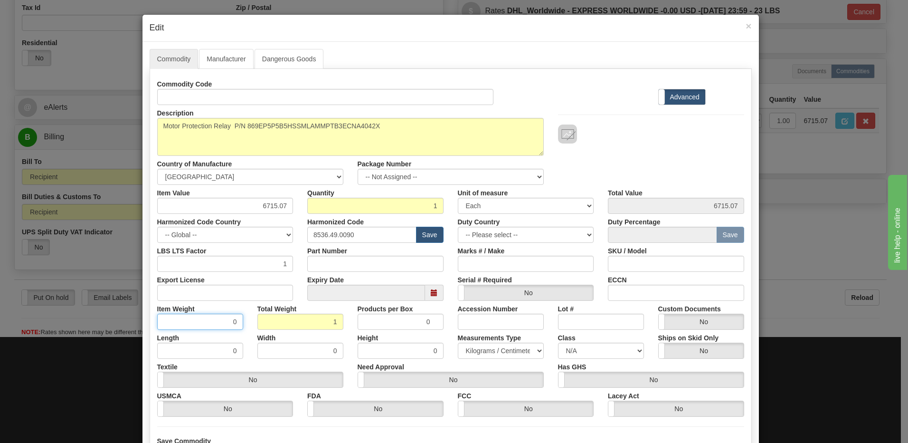
type input "1.0000"
click at [212, 323] on input "1.0000" at bounding box center [200, 322] width 86 height 16
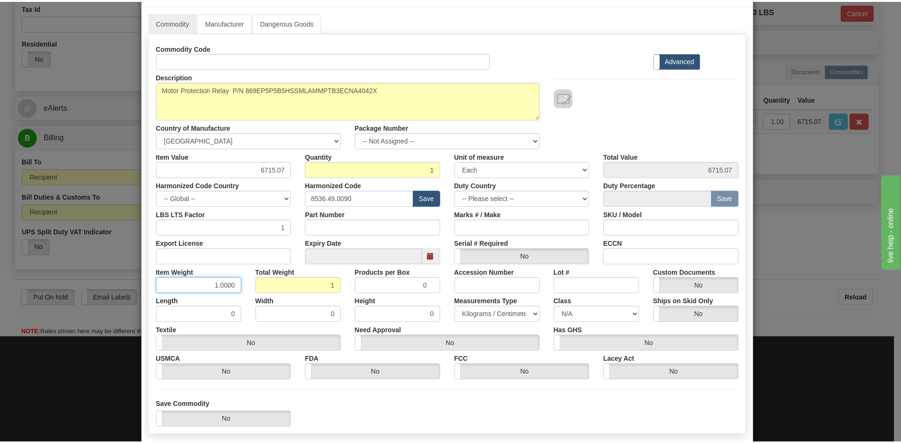
scroll to position [86, 0]
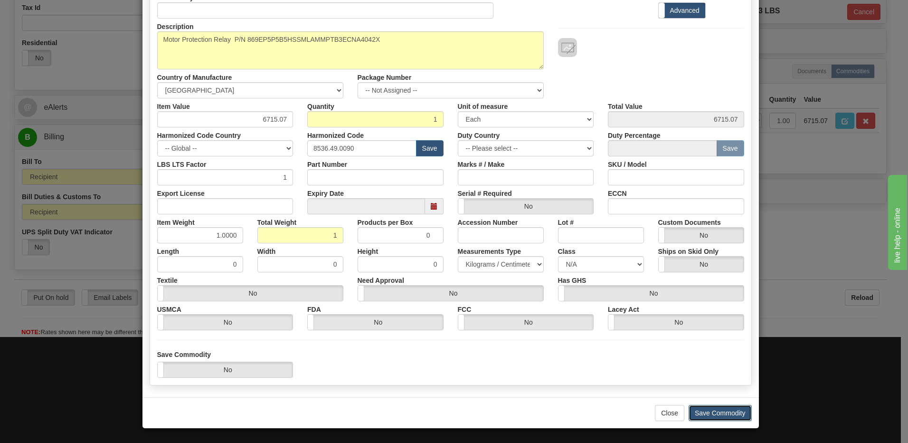
click at [719, 413] on button "Save Commodity" at bounding box center [720, 413] width 63 height 16
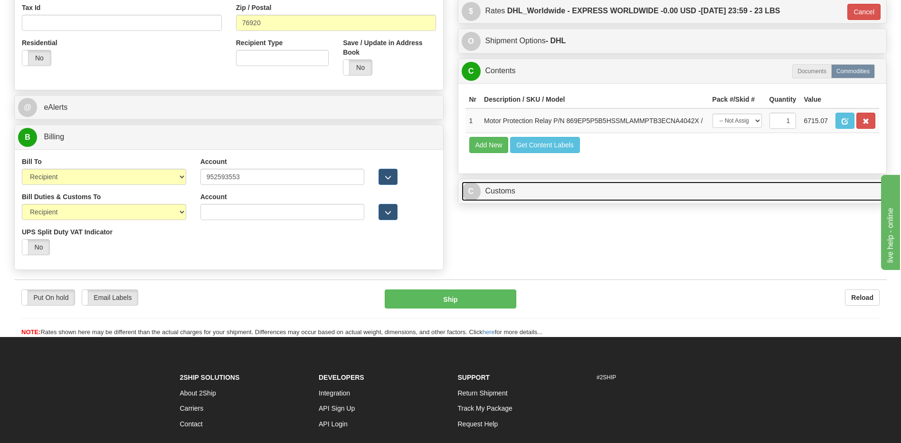
drag, startPoint x: 511, startPoint y: 193, endPoint x: 518, endPoint y: 150, distance: 43.8
click at [511, 193] on link "C Customs" at bounding box center [673, 190] width 422 height 19
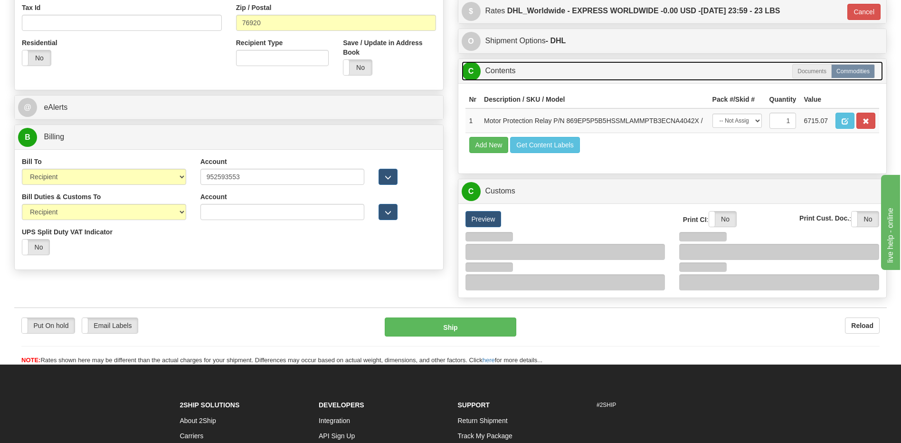
click at [511, 76] on link "C Contents" at bounding box center [673, 70] width 422 height 19
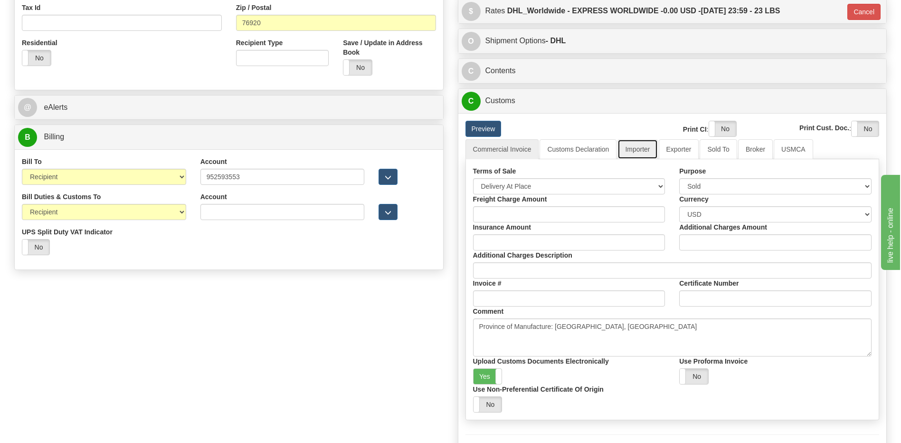
click at [648, 146] on link "Importer" at bounding box center [638, 149] width 40 height 20
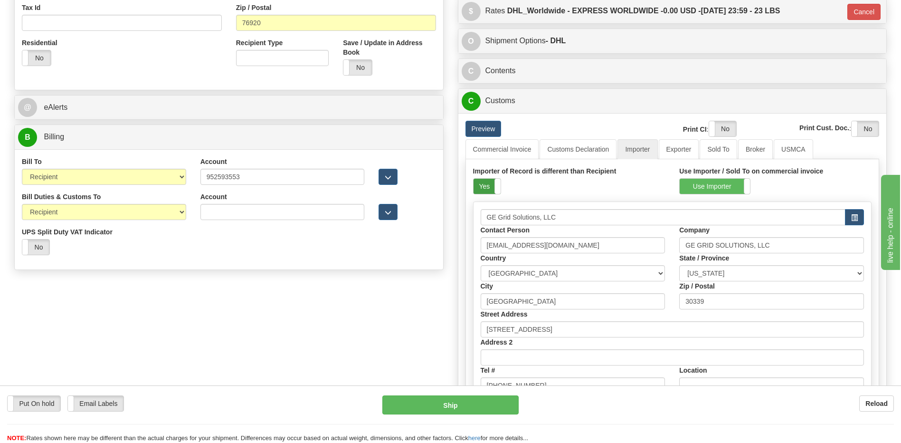
click at [482, 190] on label "Yes" at bounding box center [487, 186] width 27 height 15
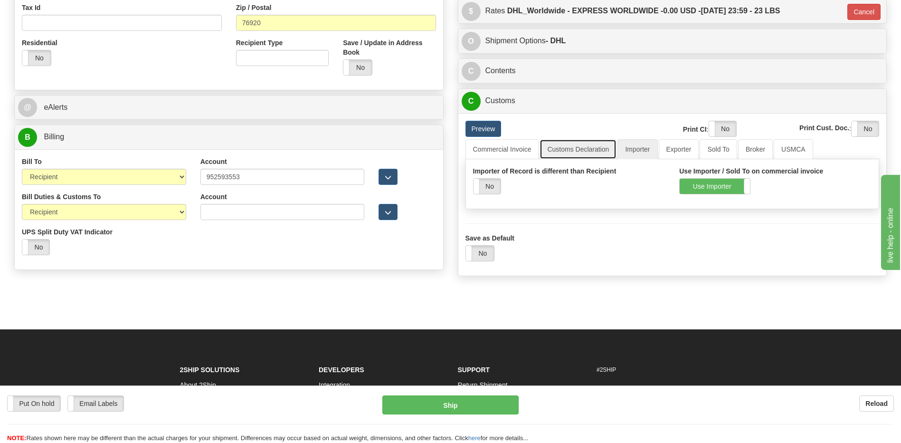
click at [592, 146] on link "Customs Declaration" at bounding box center [578, 149] width 77 height 20
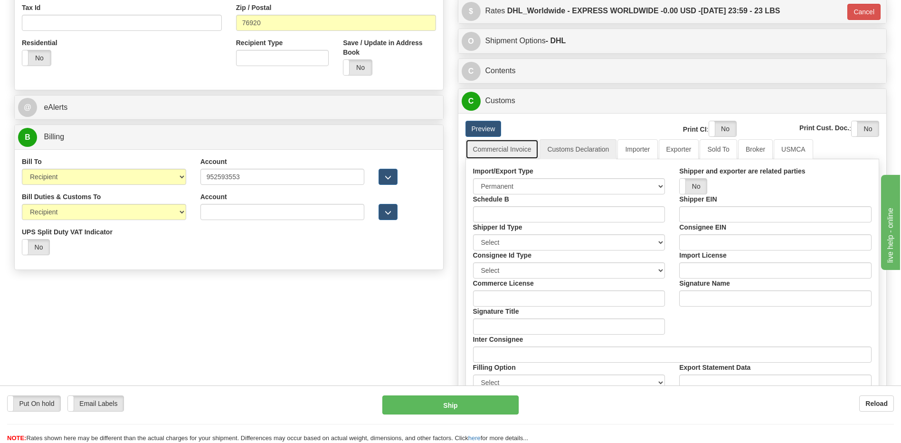
click at [505, 152] on link "Commercial Invoice" at bounding box center [503, 149] width 74 height 20
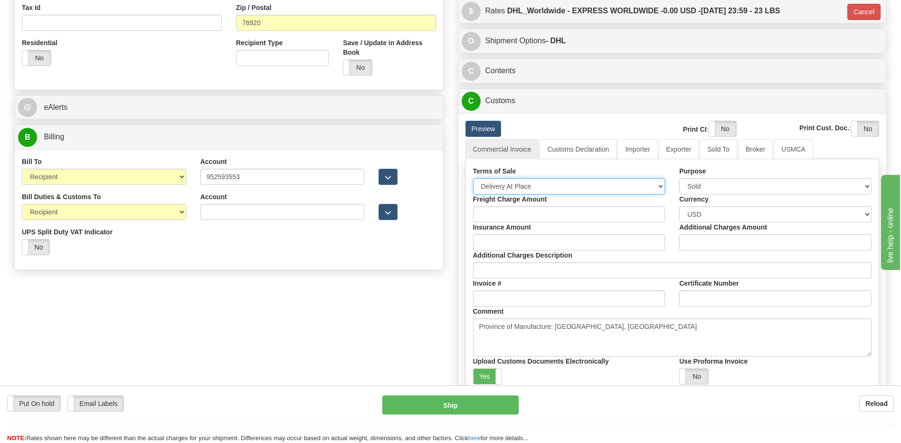
click at [507, 189] on select "Free Carrier Free On Board Ex Works Delivered Duty Unpaid Delivered Duty Paid C…" at bounding box center [569, 186] width 192 height 16
select select "7"
click at [473, 178] on select "Free Carrier Free On Board Ex Works Delivered Duty Unpaid Delivered Duty Paid C…" at bounding box center [569, 186] width 192 height 16
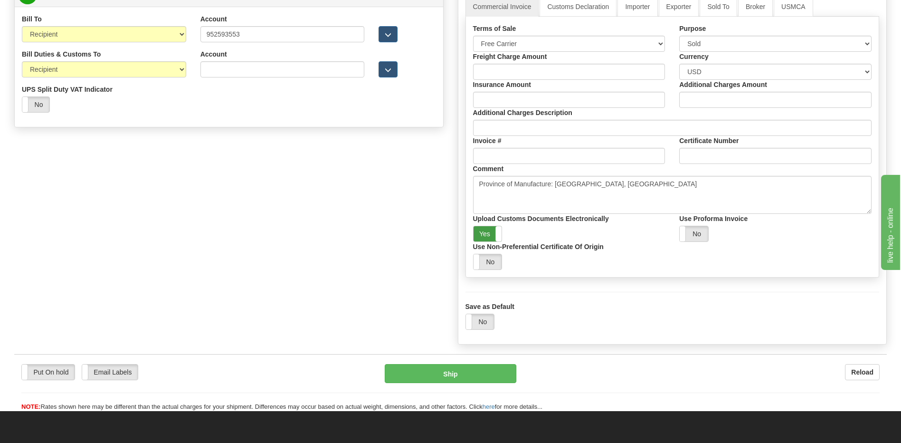
click at [491, 237] on label "Yes" at bounding box center [488, 233] width 29 height 15
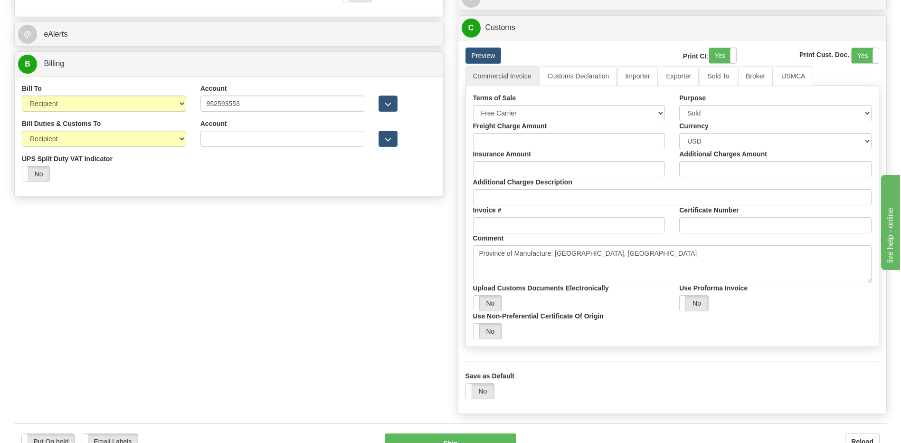
scroll to position [333, 0]
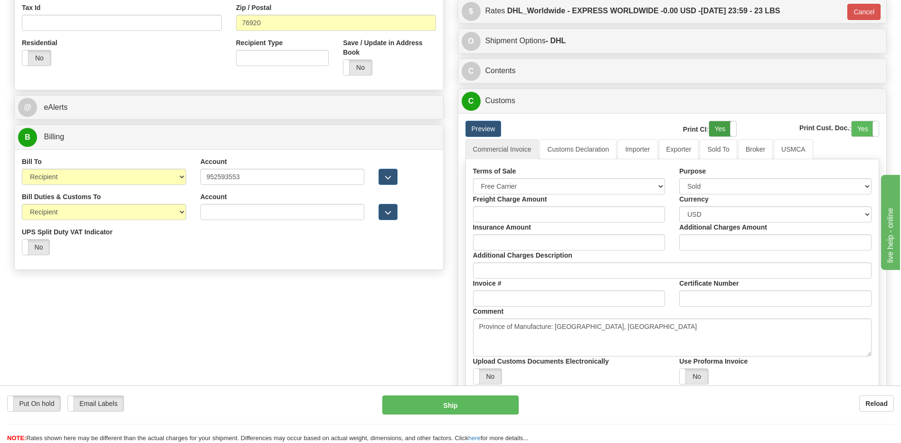
click at [721, 129] on label "Yes" at bounding box center [722, 128] width 27 height 15
click at [856, 128] on label "Yes" at bounding box center [865, 128] width 27 height 15
click at [635, 149] on link "Importer" at bounding box center [638, 149] width 40 height 20
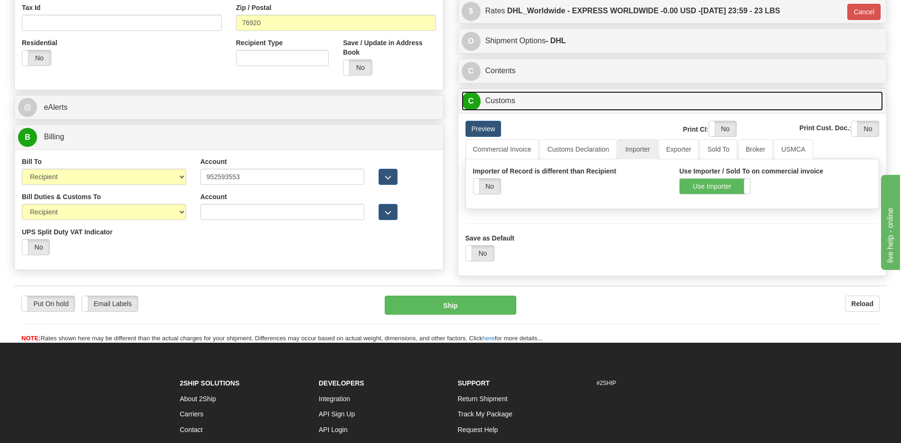
click at [562, 101] on link "C Customs" at bounding box center [673, 100] width 422 height 19
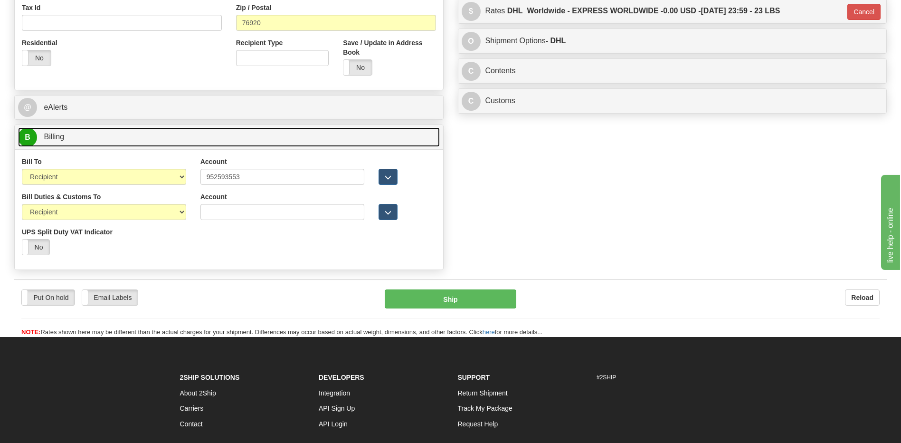
click at [271, 134] on link "B Billing" at bounding box center [229, 136] width 422 height 19
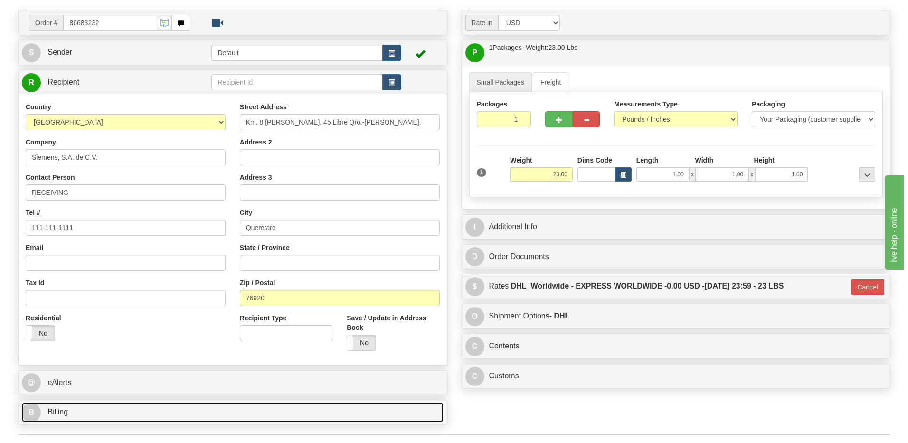
scroll to position [24, 0]
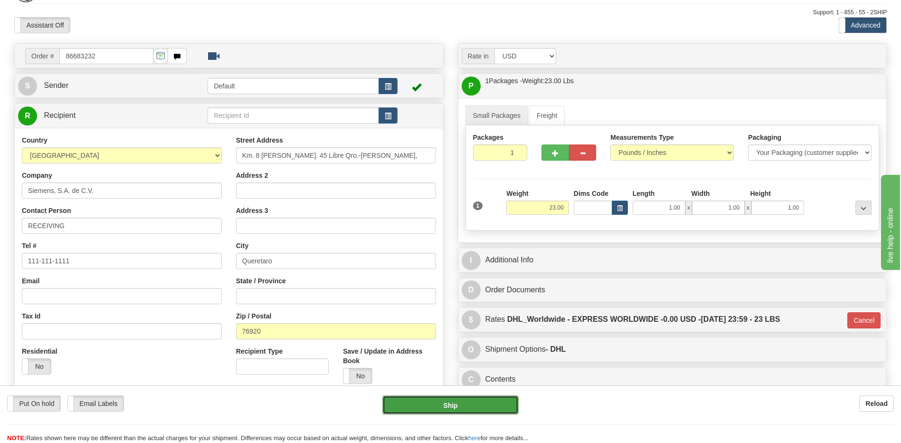
click at [436, 407] on button "Ship" at bounding box center [450, 404] width 136 height 19
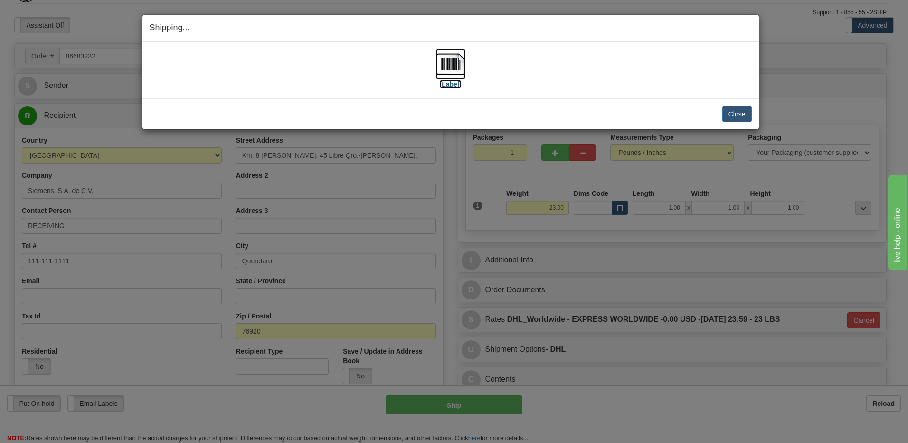
click at [453, 70] on img at bounding box center [451, 64] width 30 height 30
click at [734, 113] on button "Close" at bounding box center [737, 114] width 29 height 16
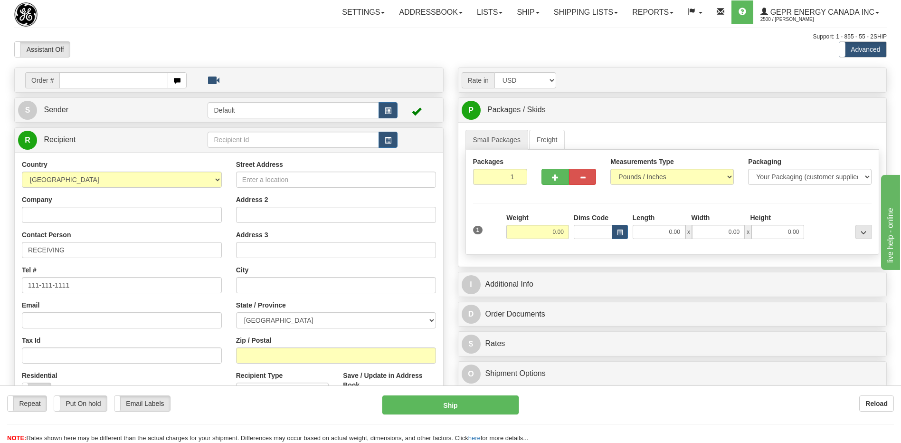
click at [124, 86] on input "text" at bounding box center [113, 80] width 108 height 16
click at [105, 84] on input "text" at bounding box center [113, 80] width 108 height 16
click at [247, 38] on div "Support: 1 - 855 - 55 - 2SHIP" at bounding box center [450, 37] width 873 height 8
click at [587, 8] on link "Shipping lists" at bounding box center [586, 12] width 78 height 24
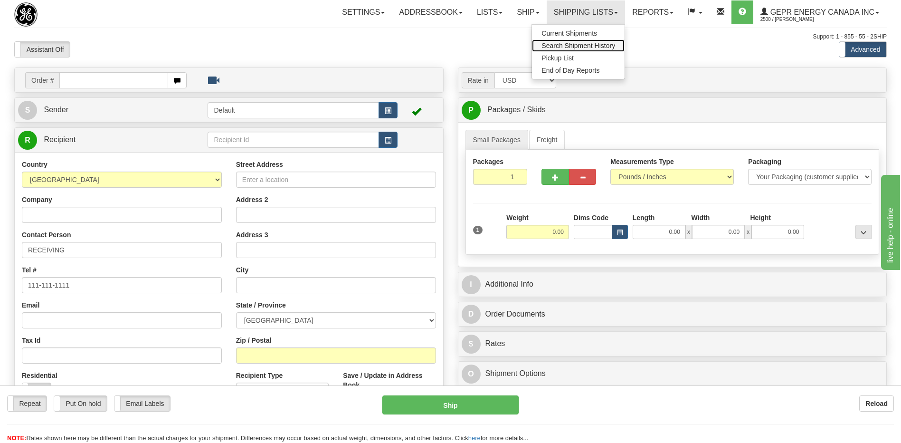
click at [580, 43] on span "Search Shipment History" at bounding box center [579, 46] width 74 height 8
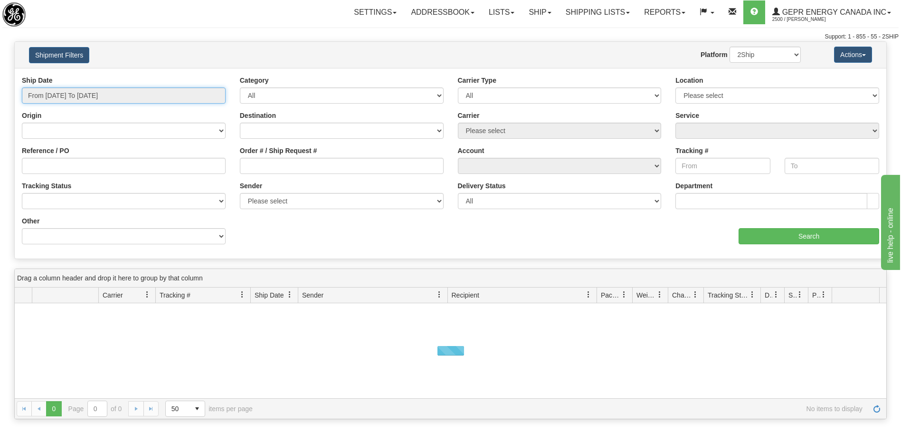
type input "[DATE]"
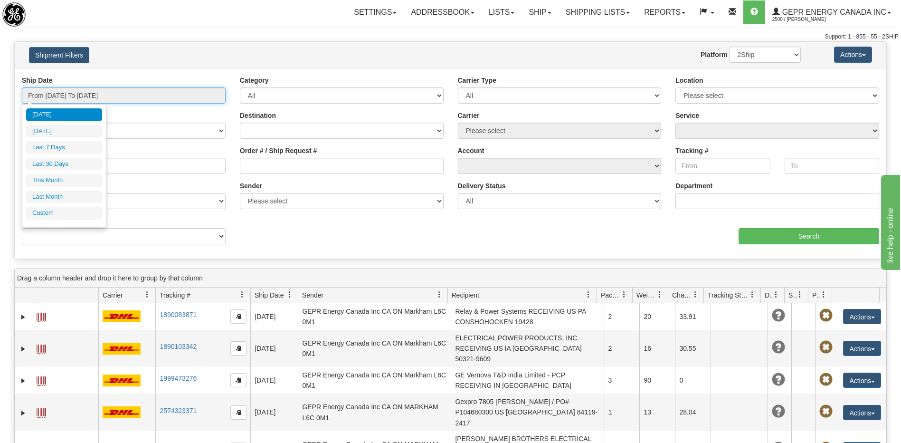
click at [146, 95] on input "From [DATE] To [DATE]" at bounding box center [124, 95] width 204 height 16
type input "08/01/2025"
type input "08/31/2025"
type input "[DATE]"
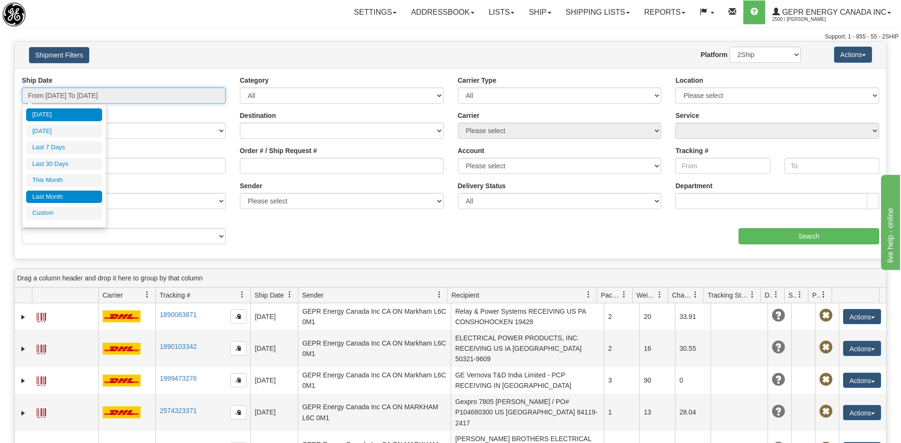
type input "07/01/2025"
type input "07/31/2025"
type input "[DATE]"
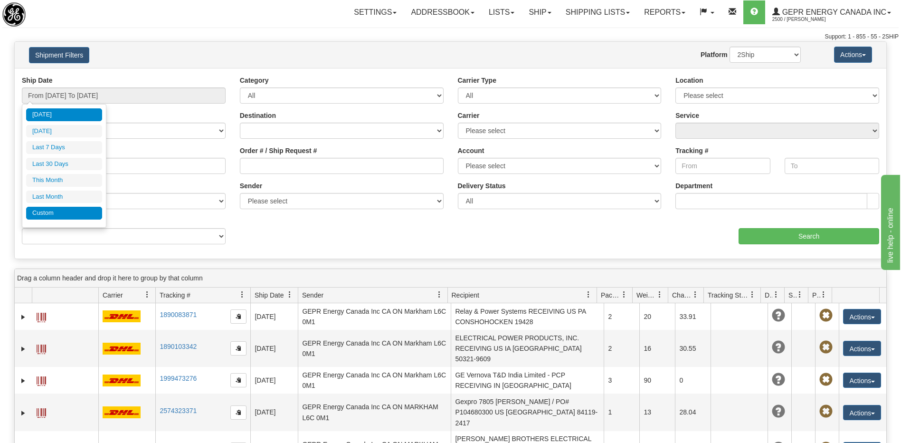
click at [64, 215] on li "Custom" at bounding box center [64, 213] width 76 height 13
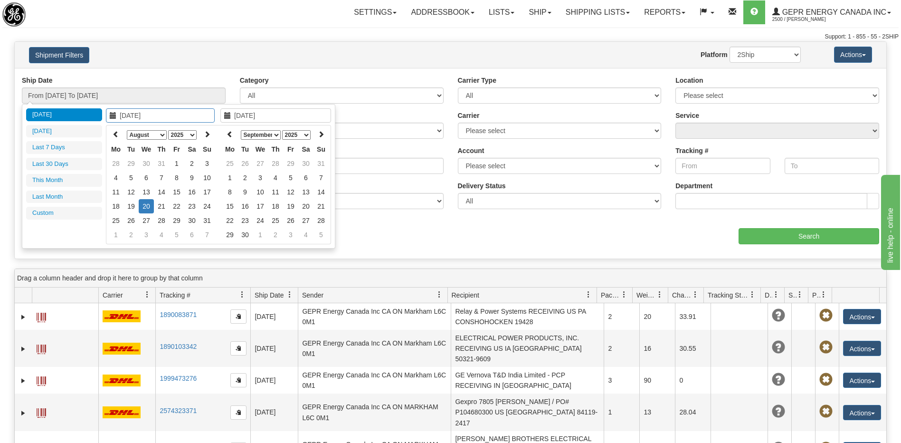
type input "07/01/2025"
type input "07/31/2025"
type input "[DATE]"
click at [114, 133] on icon at bounding box center [116, 134] width 7 height 7
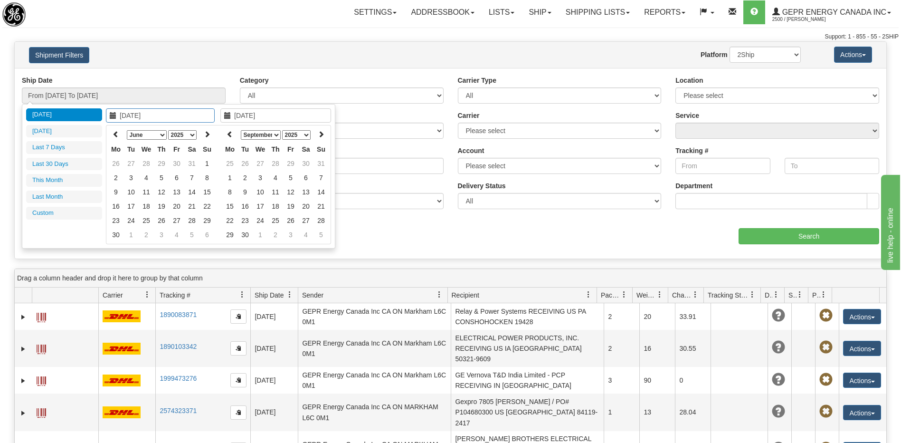
click at [114, 133] on icon at bounding box center [116, 134] width 7 height 7
type input "03/01/2025"
click at [195, 164] on td "1" at bounding box center [191, 163] width 15 height 14
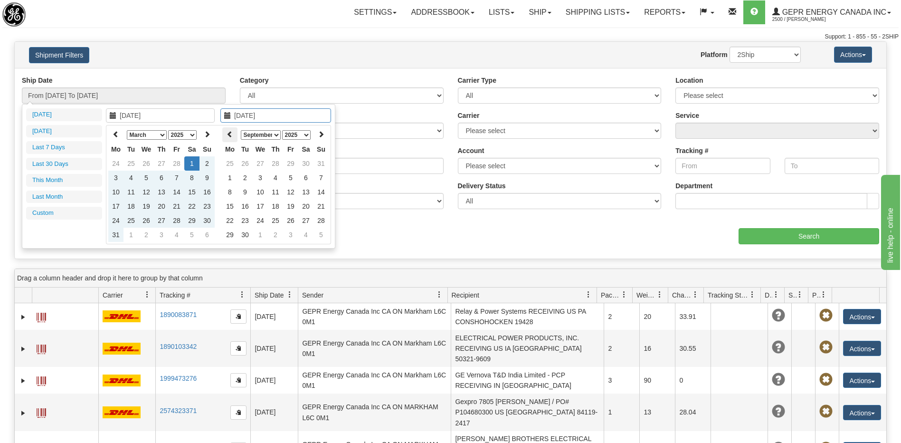
click at [230, 134] on icon at bounding box center [230, 134] width 7 height 7
type input "08/01/2025"
click at [292, 164] on td "1" at bounding box center [290, 163] width 15 height 14
type input "From 03/01/2025 To 08/01/2025"
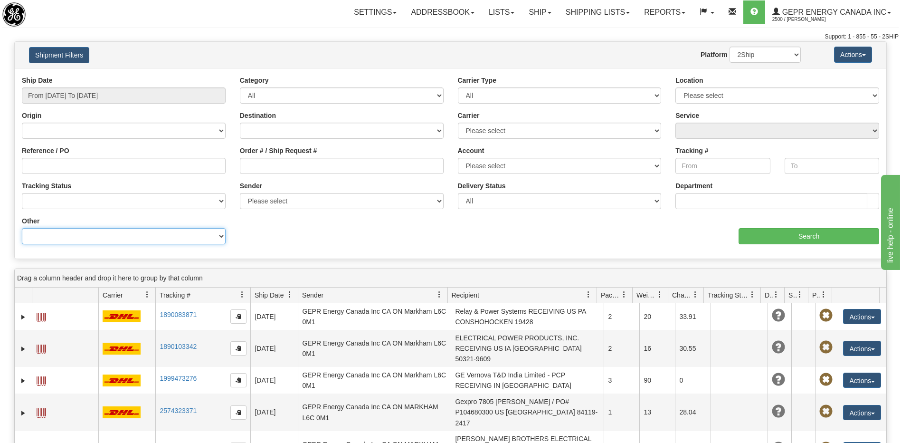
click at [113, 238] on select "Billing Account # Billing Type BOL # (LTL) Commodity Or Documents Consolidation…" at bounding box center [124, 236] width 204 height 16
select select "Recipient_ZIP"
click at [22, 228] on select "Billing Account # Billing Type BOL # (LTL) Commodity Or Documents Consolidation…" at bounding box center [124, 236] width 204 height 16
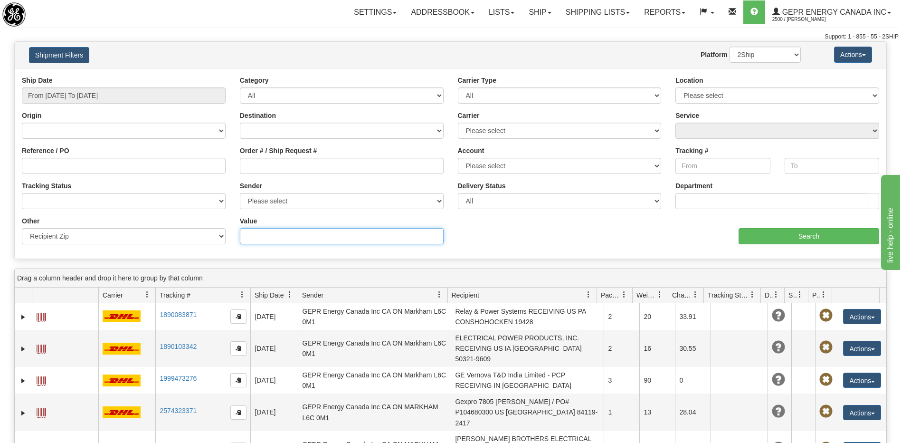
click at [275, 239] on input "Value" at bounding box center [342, 236] width 204 height 16
type input "34060"
click at [775, 239] on input "Search" at bounding box center [809, 236] width 141 height 16
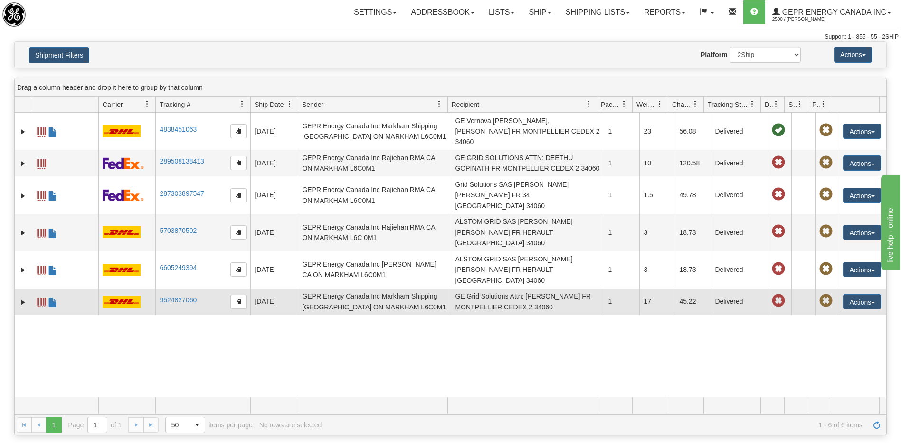
click at [540, 288] on td "GE Grid Solutions Attn: Julien Mazy FR MONTPELLIER CEDEX 2 34060" at bounding box center [527, 301] width 153 height 27
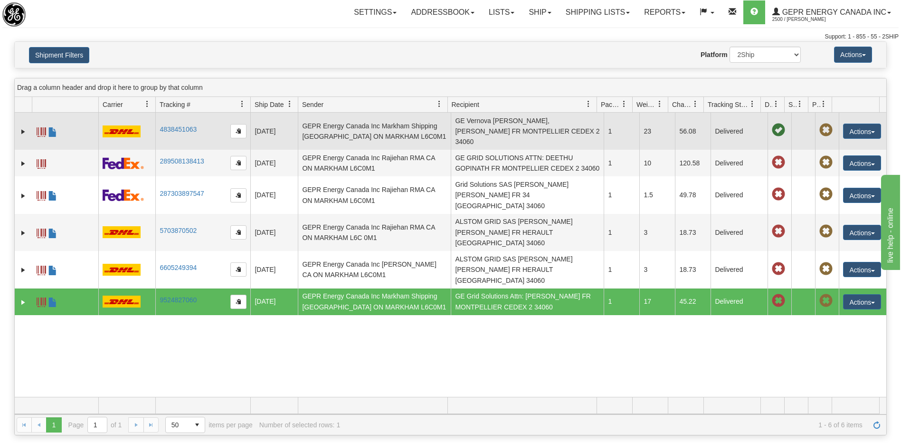
click at [536, 134] on td "GE Vernova Virgilio Ferroni, Jean-Hugues Pobel FR MONTPELLIER CEDEX 2 34060" at bounding box center [527, 131] width 153 height 37
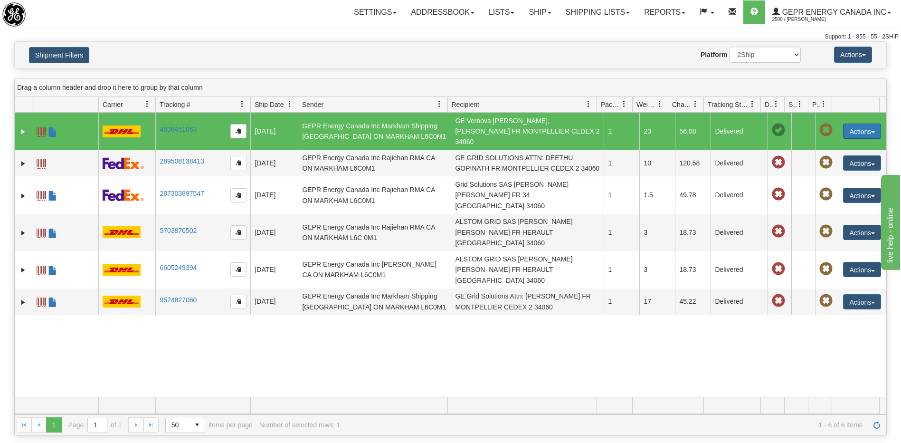
click at [846, 126] on button "Actions" at bounding box center [862, 131] width 38 height 15
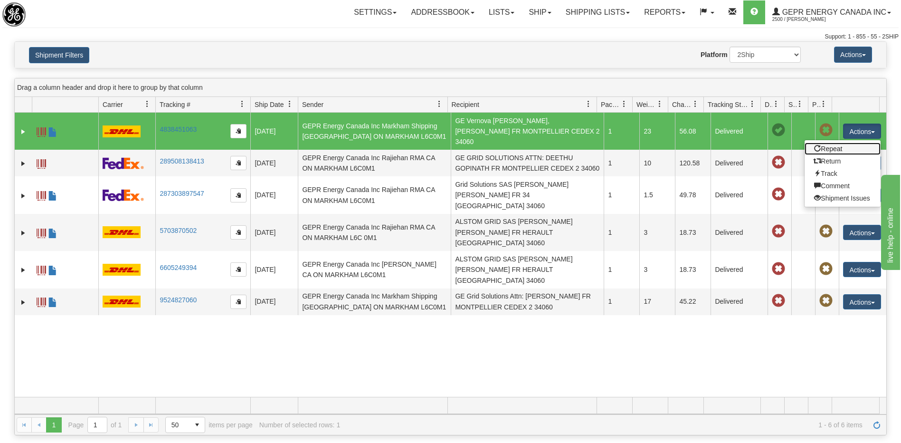
click at [817, 143] on link "Repeat" at bounding box center [843, 149] width 76 height 12
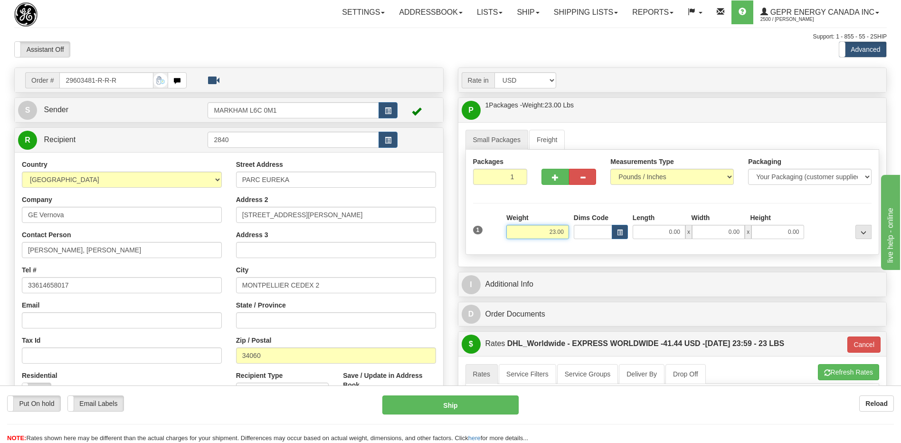
click at [564, 232] on input "23.00" at bounding box center [537, 232] width 63 height 14
type input "5.00"
click at [315, 48] on div "Assistant On Assistant Off Do a return Do a return" at bounding box center [192, 49] width 370 height 16
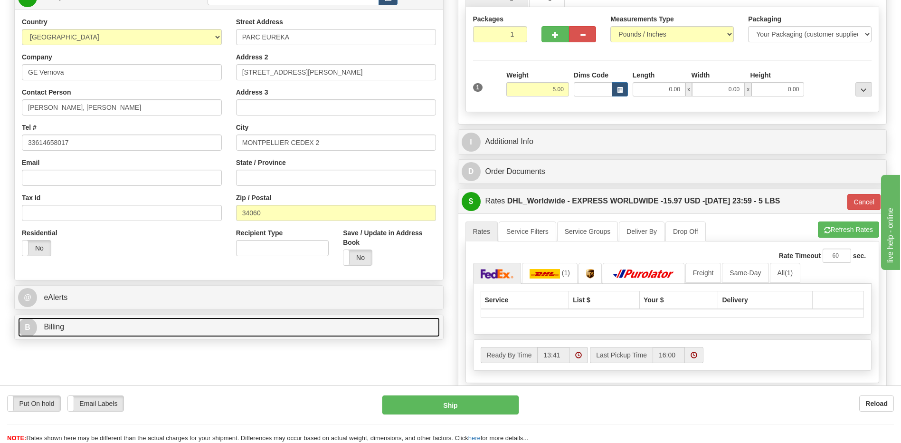
click at [110, 330] on link "B Billing" at bounding box center [229, 326] width 422 height 19
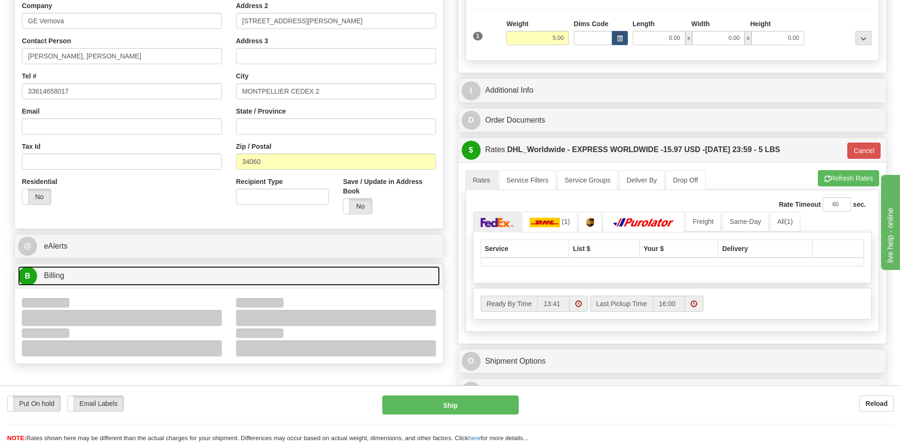
scroll to position [238, 0]
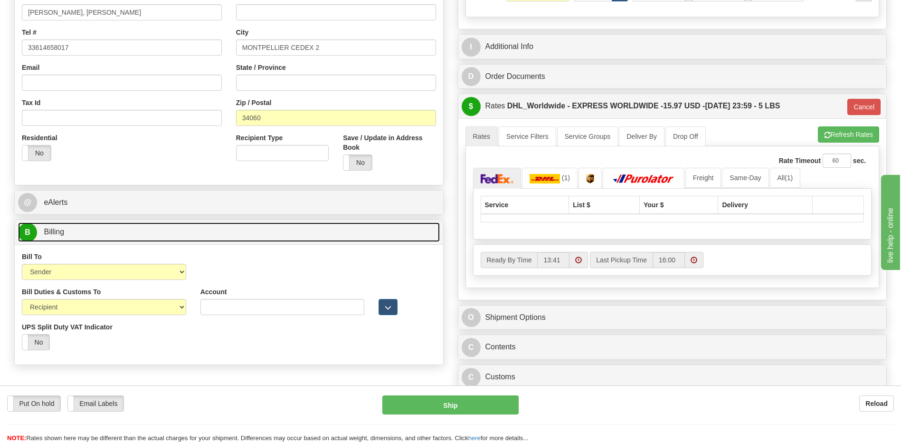
click at [73, 236] on link "B Billing" at bounding box center [229, 231] width 422 height 19
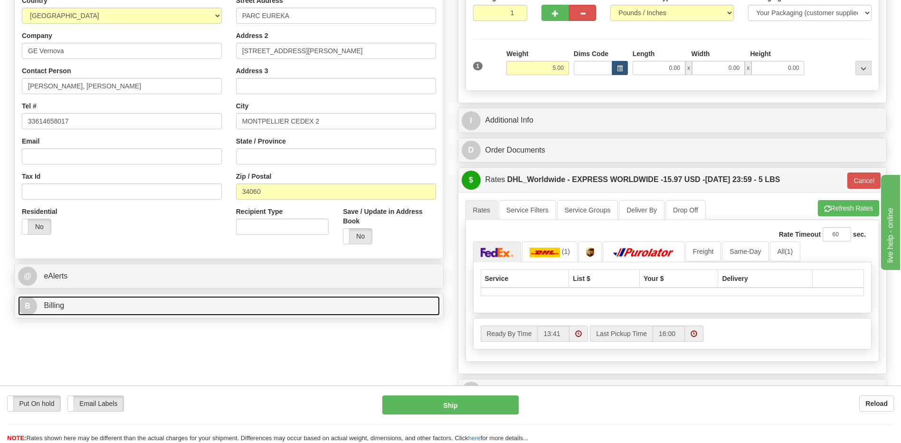
scroll to position [95, 0]
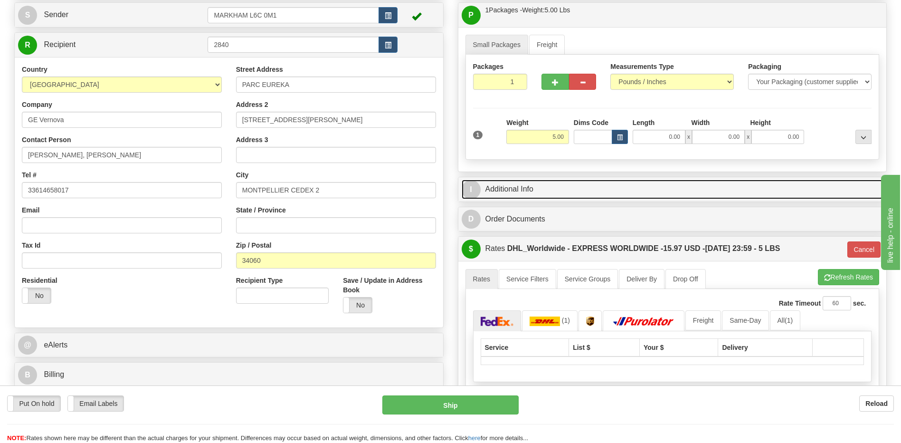
click at [512, 193] on link "I Additional Info" at bounding box center [673, 189] width 422 height 19
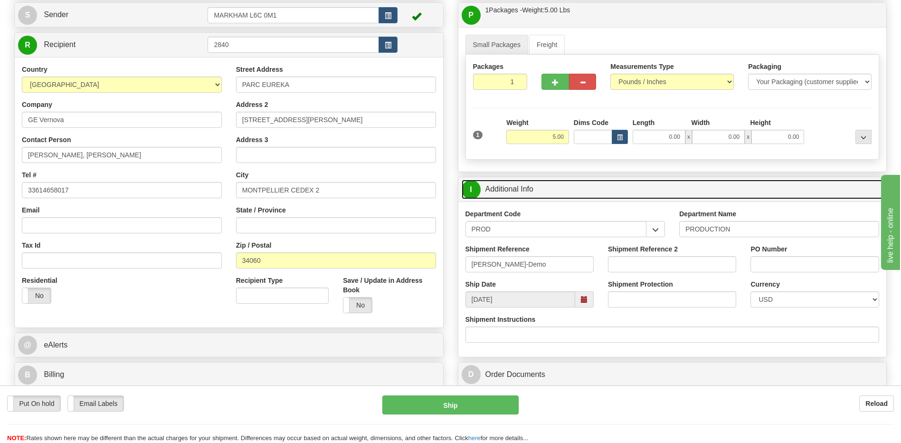
click at [553, 188] on link "I Additional Info" at bounding box center [673, 189] width 422 height 19
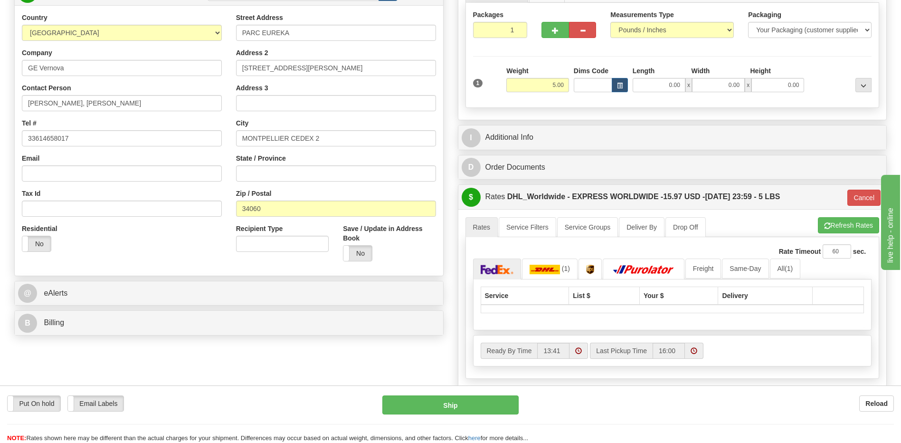
scroll to position [107, 0]
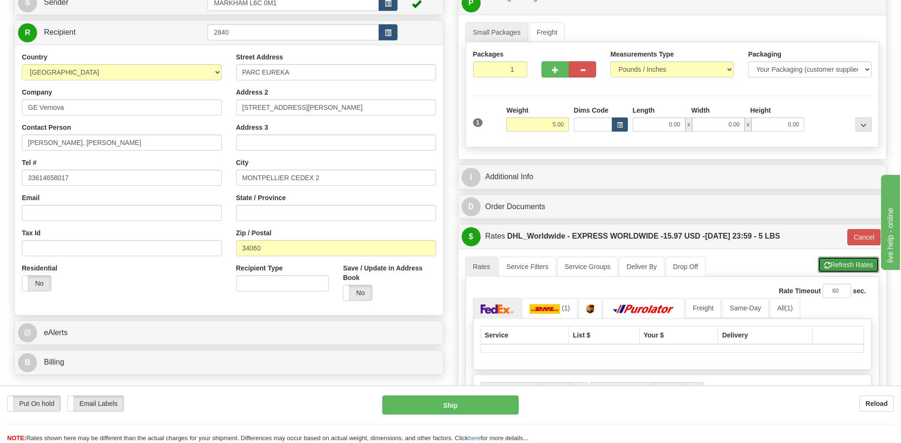
click at [841, 266] on button "Refresh Rates" at bounding box center [848, 265] width 61 height 16
type input "P"
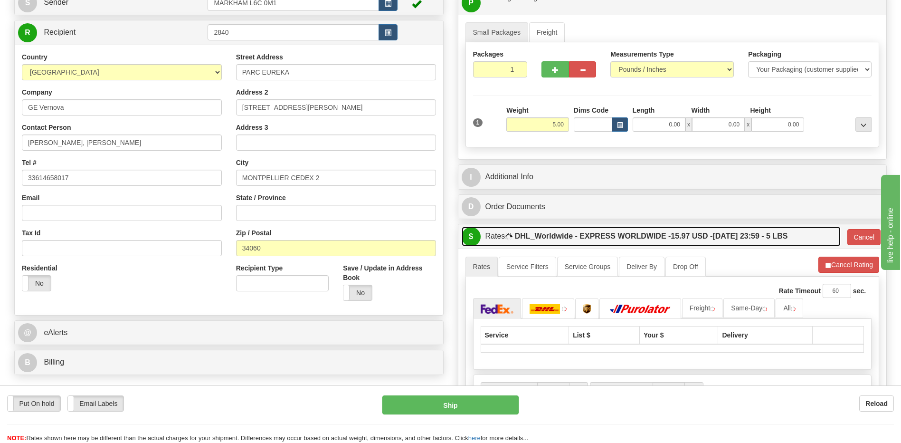
click at [697, 227] on label "DHL_Worldwide - EXPRESS WORLDWIDE - 15.97 USD - [DATE] 23:59 - 5 LBS" at bounding box center [651, 236] width 273 height 19
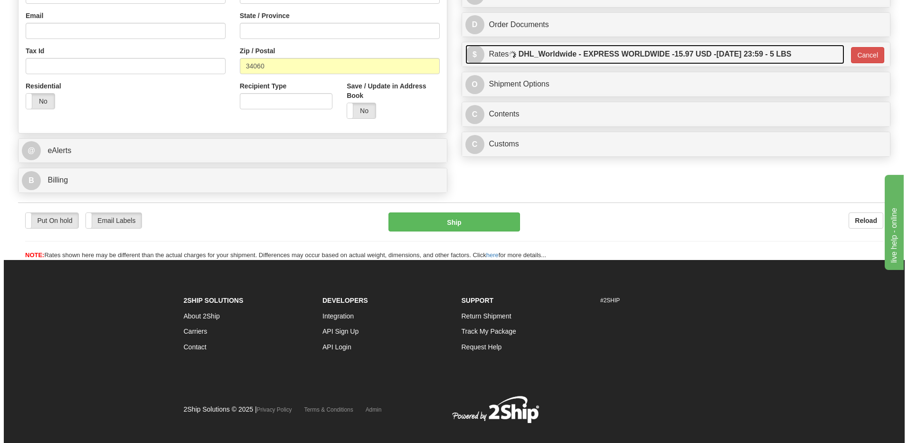
scroll to position [297, 0]
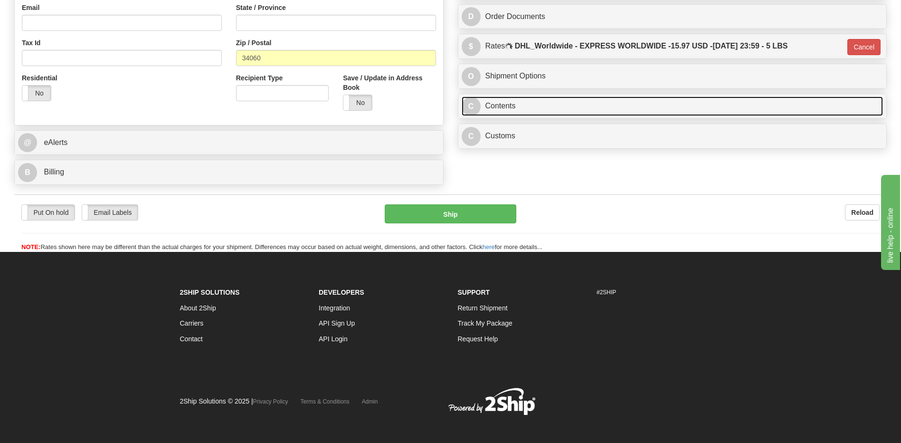
click at [513, 100] on link "C Contents" at bounding box center [673, 105] width 422 height 19
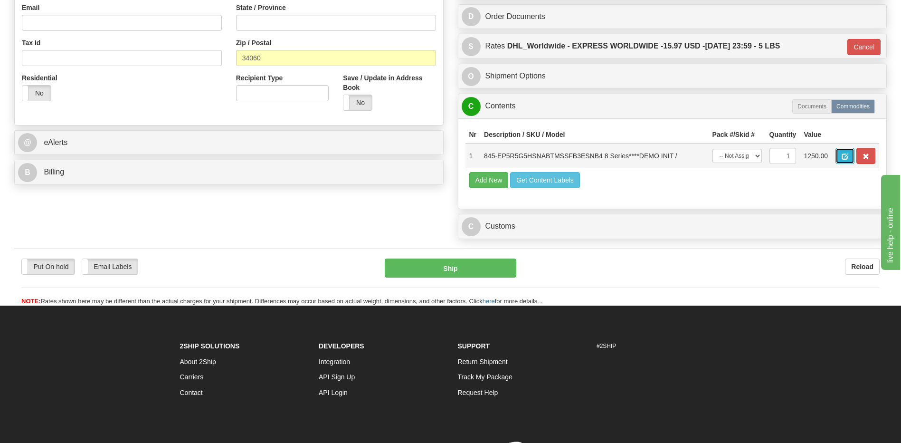
click at [842, 157] on span "button" at bounding box center [845, 156] width 7 height 6
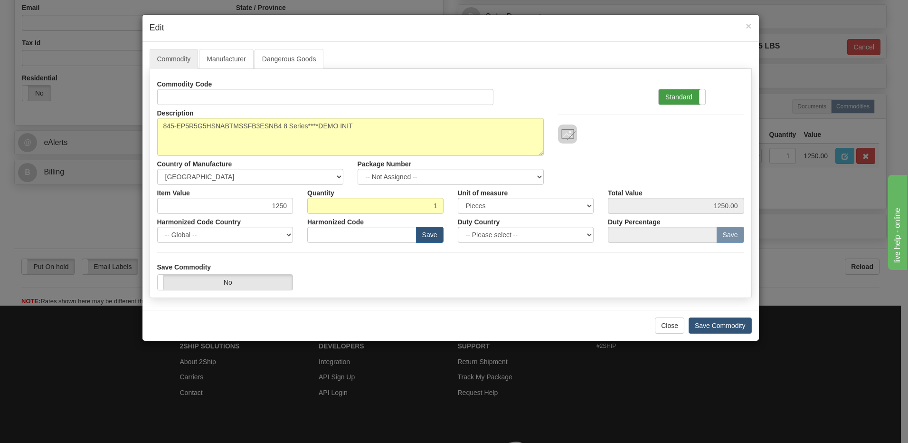
click at [685, 96] on label "Standard" at bounding box center [682, 96] width 47 height 15
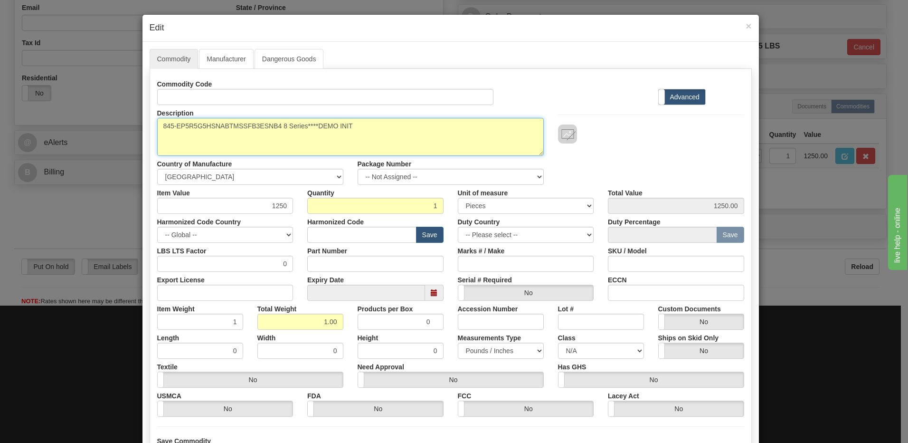
drag, startPoint x: 360, startPoint y: 130, endPoint x: 109, endPoint y: 116, distance: 251.2
click at [109, 116] on div "× Edit Commodity Manufacturer Dangerous Goods Commodity Code Standard Advanced …" at bounding box center [454, 221] width 908 height 443
paste textarea "Multilin Agile"
click at [227, 133] on textarea "845-EP5R5G5HSNABTMSSFB3ESNB4 8 Series****DEMO INIT" at bounding box center [350, 137] width 387 height 38
paste textarea "P14DL1BD3B00800E"
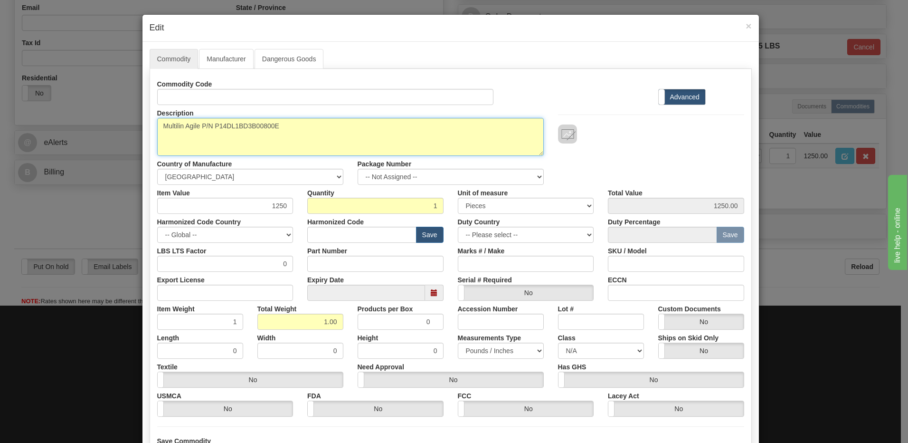
type textarea "Multilin Agile P/N P14DL1BD3B00800E"
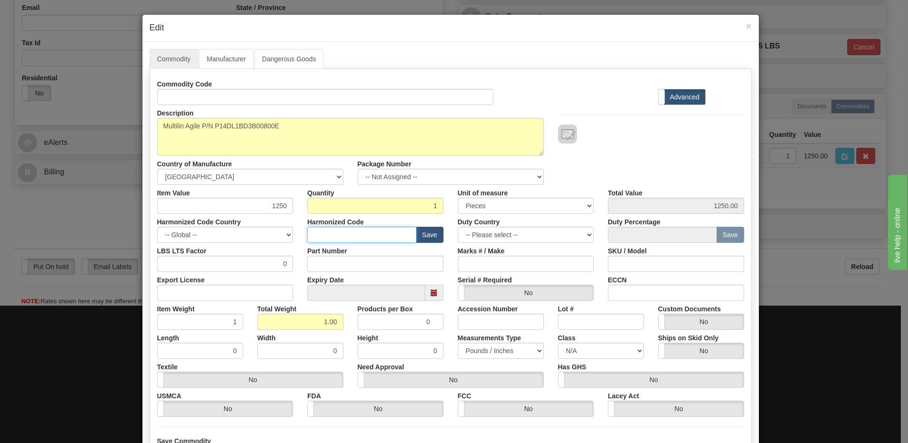
click at [339, 237] on input "text" at bounding box center [361, 235] width 109 height 16
type input "8538.90.00"
drag, startPoint x: 263, startPoint y: 203, endPoint x: 347, endPoint y: 203, distance: 84.6
click at [347, 203] on div "Item Value 1250 Quantity 1 Unit of measure 3 Thousand Square Inches Adjustments…" at bounding box center [450, 199] width 601 height 29
type input "850"
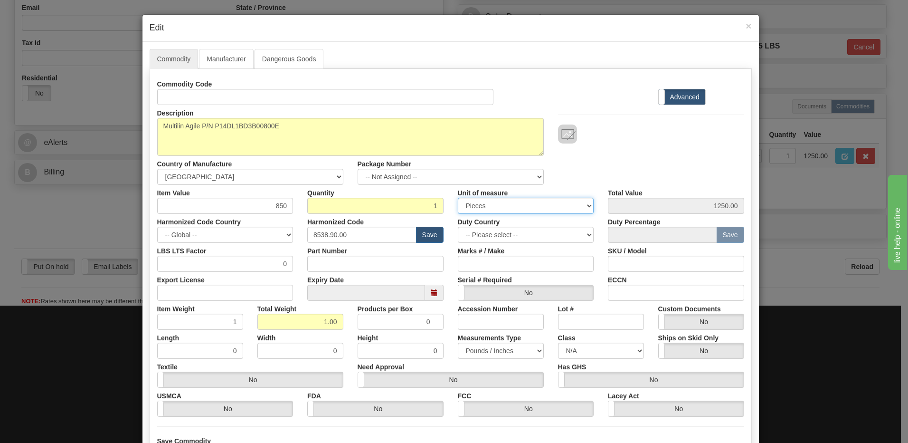
type input "850.00"
click at [548, 198] on select "3 Thousand Square Inches Adjustments 56 Pound Bushel Bag Barrel Board Feet Box …" at bounding box center [526, 206] width 136 height 16
click at [696, 207] on input "850.00" at bounding box center [676, 206] width 136 height 16
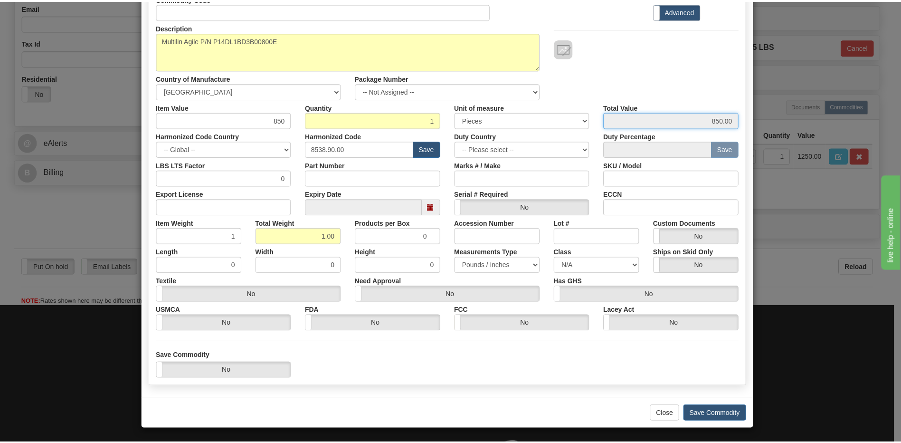
scroll to position [86, 0]
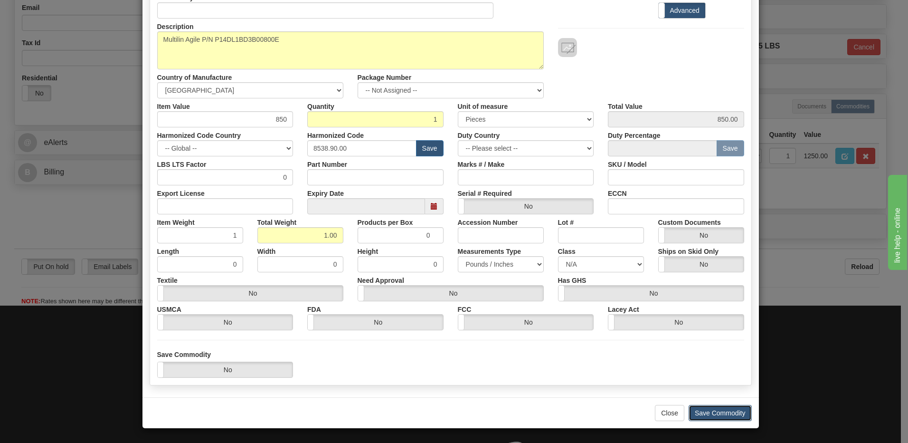
click at [724, 418] on button "Save Commodity" at bounding box center [720, 413] width 63 height 16
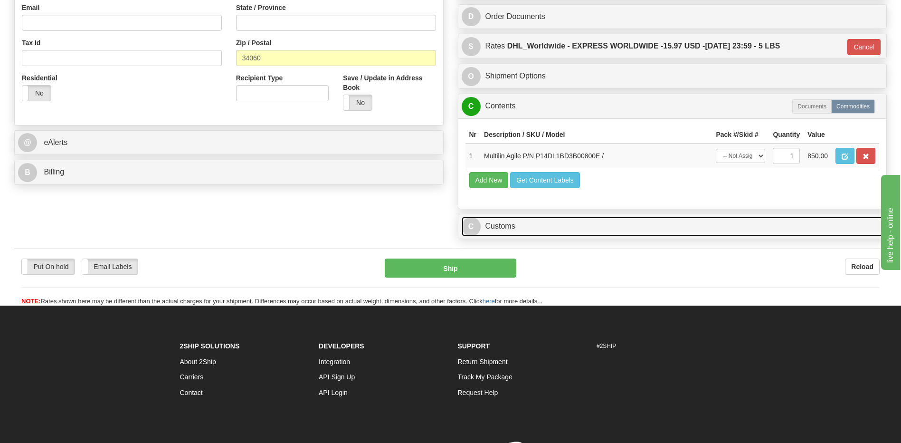
click at [517, 229] on link "C Customs" at bounding box center [673, 226] width 422 height 19
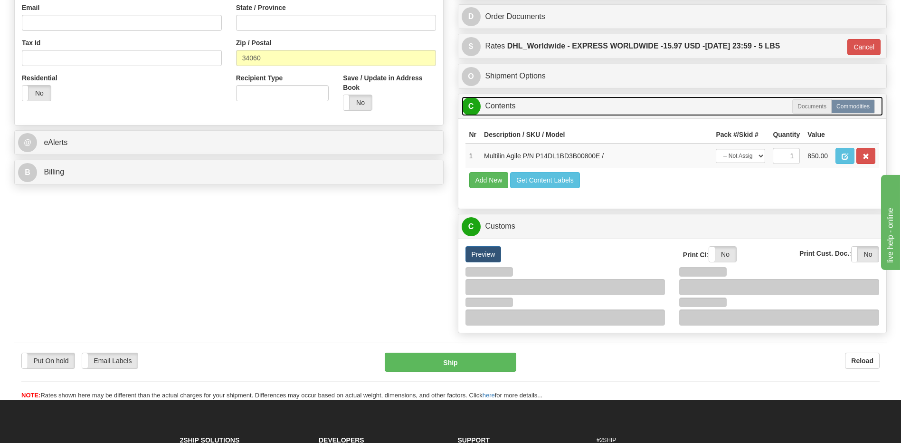
click at [508, 105] on link "C Contents" at bounding box center [673, 105] width 422 height 19
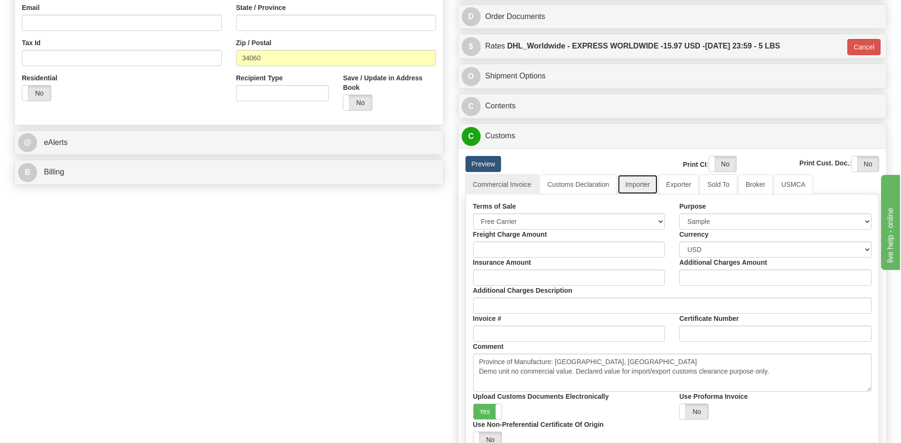
click at [639, 185] on link "Importer" at bounding box center [638, 184] width 40 height 20
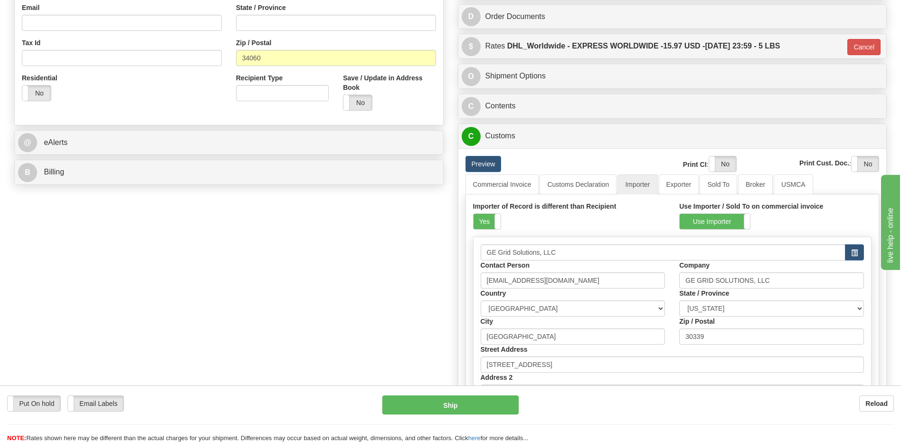
drag, startPoint x: 480, startPoint y: 220, endPoint x: 541, endPoint y: 210, distance: 61.6
click at [480, 220] on label "Yes" at bounding box center [487, 221] width 27 height 15
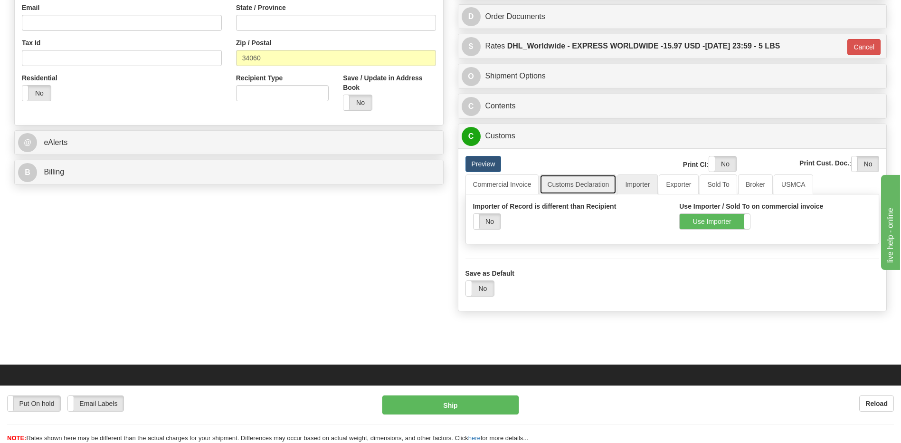
click at [571, 187] on link "Customs Declaration" at bounding box center [578, 184] width 77 height 20
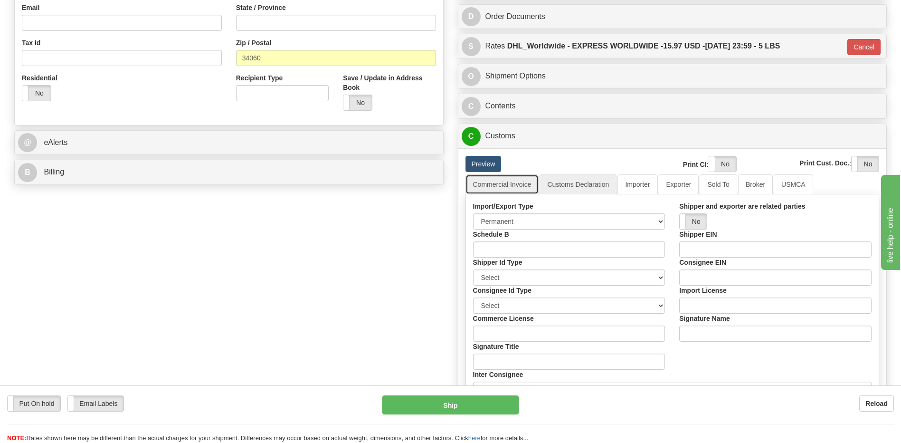
click at [515, 186] on link "Commercial Invoice" at bounding box center [503, 184] width 74 height 20
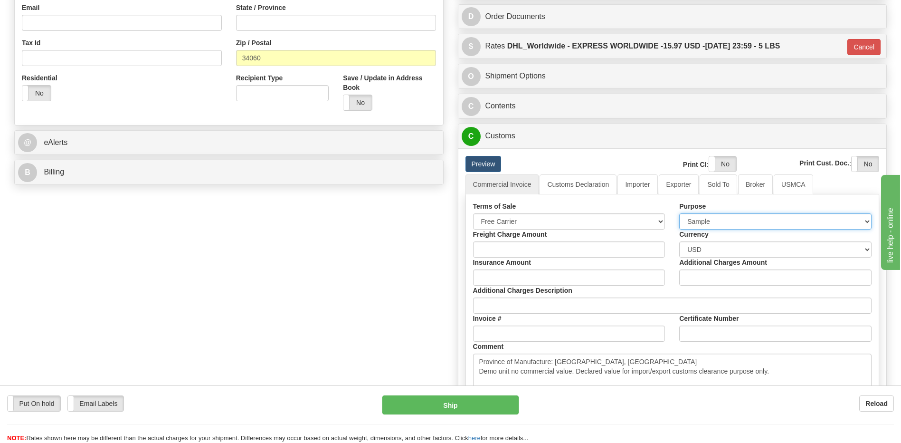
click at [691, 223] on select "Sold Not Sold Gift Sample Repair and Return Personal Effects Merchandise Danger…" at bounding box center [775, 221] width 192 height 16
click at [679, 213] on select "Sold Not Sold Gift Sample Repair and Return Personal Effects Merchandise Danger…" at bounding box center [775, 221] width 192 height 16
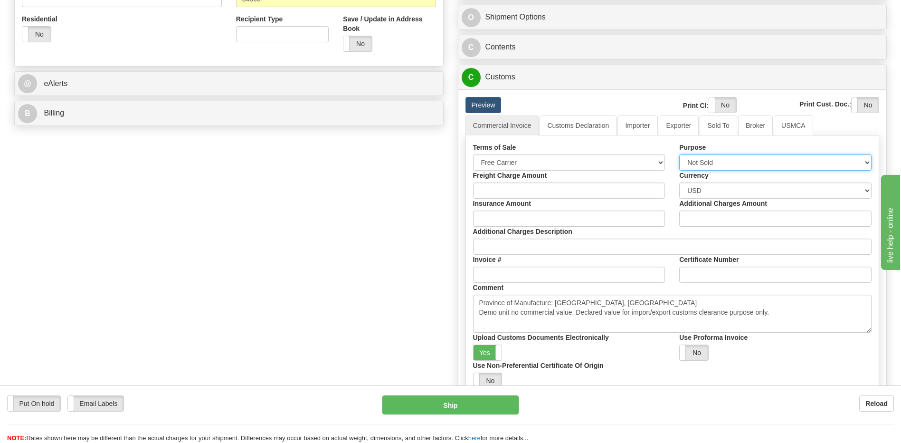
scroll to position [440, 0]
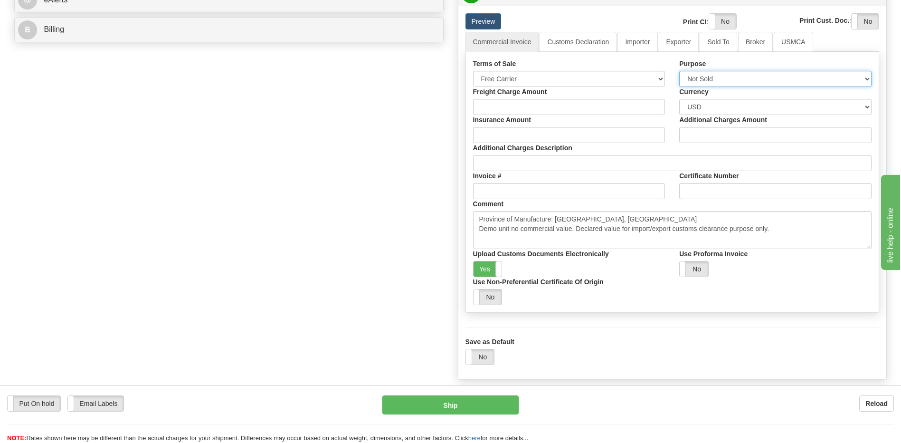
click at [706, 79] on select "Sold Not Sold Gift Sample Repair and Return Personal Effects Merchandise Danger…" at bounding box center [775, 79] width 192 height 16
select select "4"
click at [679, 71] on select "Sold Not Sold Gift Sample Repair and Return Personal Effects Merchandise Danger…" at bounding box center [775, 79] width 192 height 16
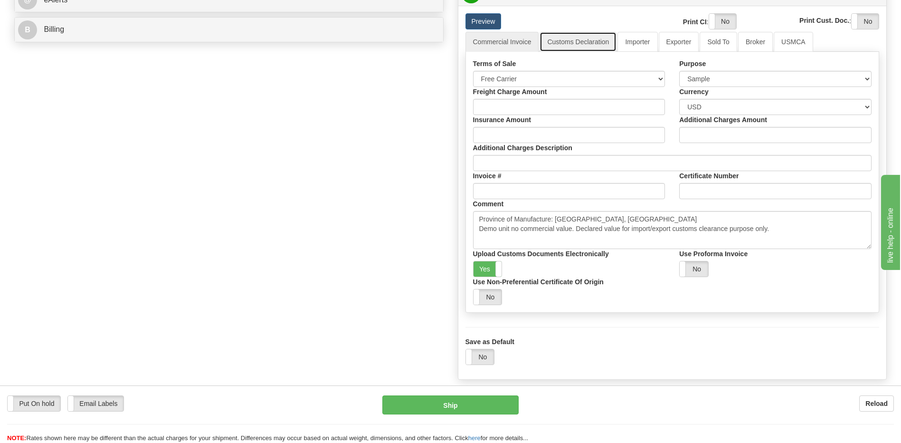
click at [573, 40] on link "Customs Declaration" at bounding box center [578, 42] width 77 height 20
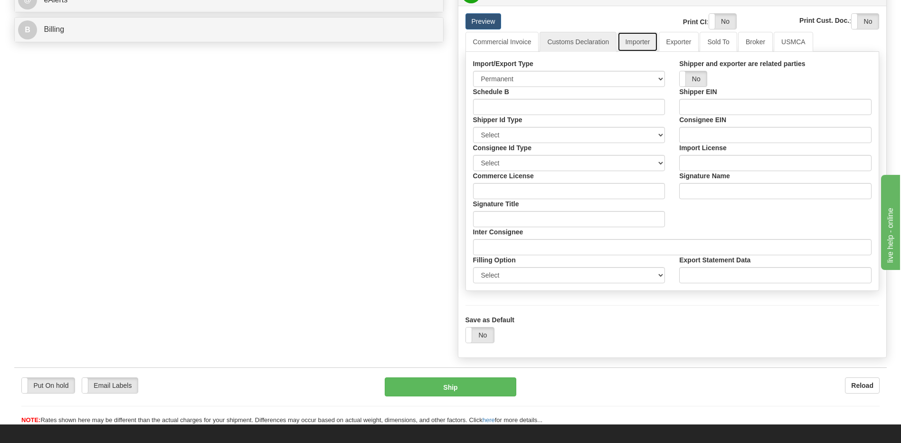
click at [641, 44] on link "Importer" at bounding box center [638, 42] width 40 height 20
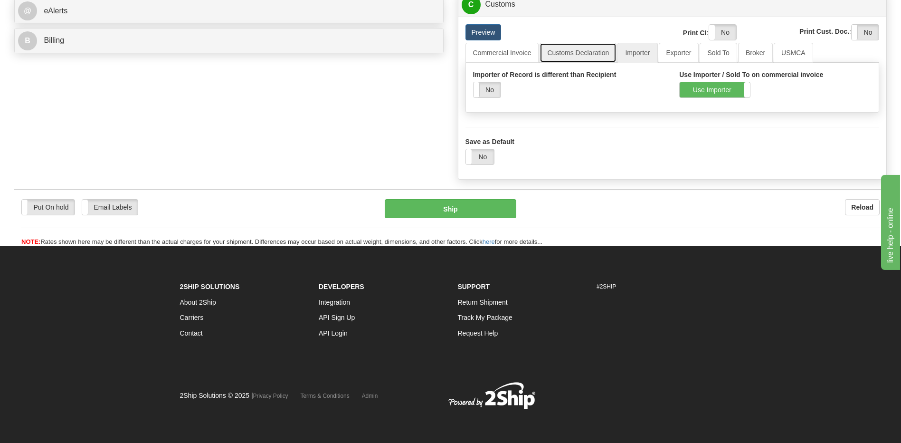
click at [569, 48] on link "Customs Declaration" at bounding box center [578, 53] width 77 height 20
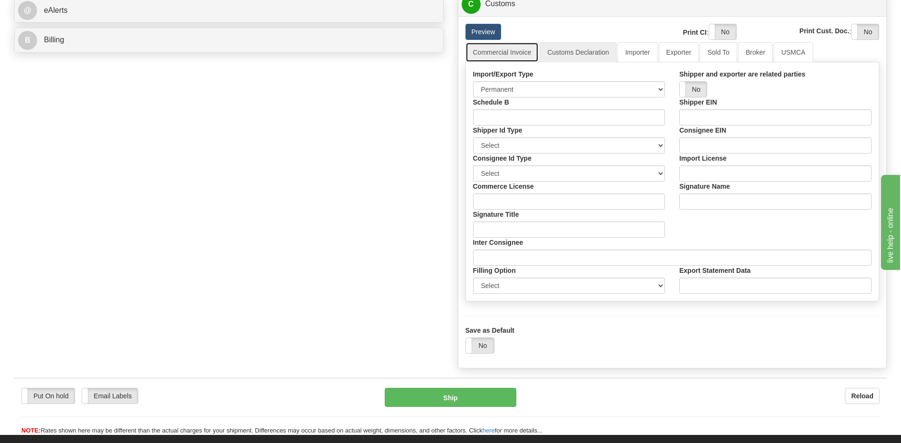
click at [514, 51] on link "Commercial Invoice" at bounding box center [503, 52] width 74 height 20
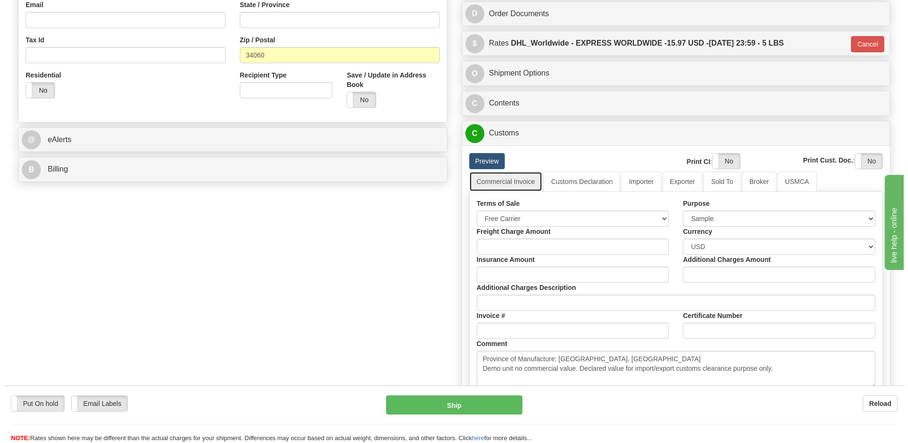
scroll to position [239, 0]
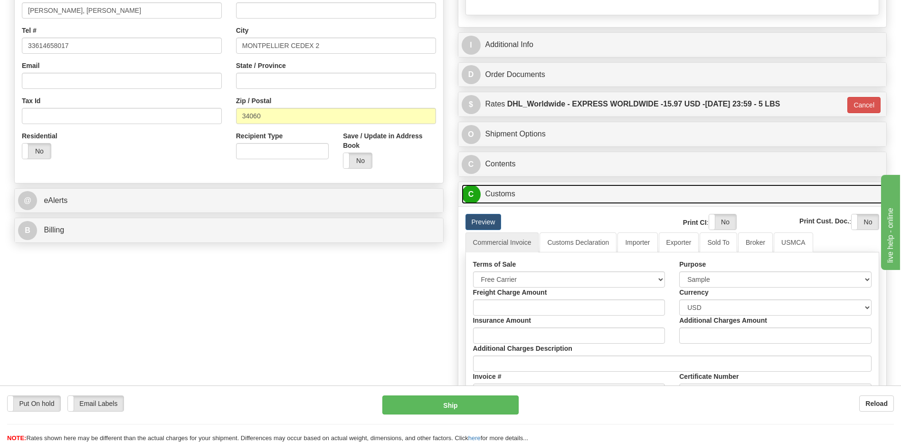
click at [523, 195] on link "C Customs" at bounding box center [673, 193] width 422 height 19
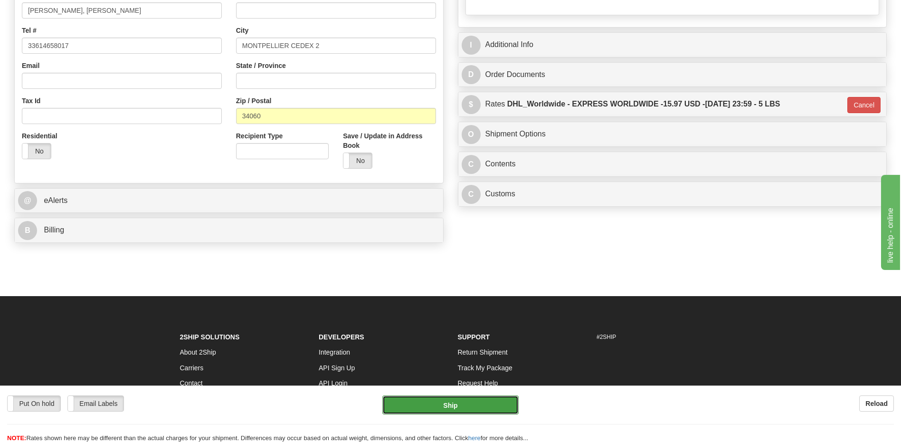
click at [443, 408] on button "Ship" at bounding box center [450, 404] width 136 height 19
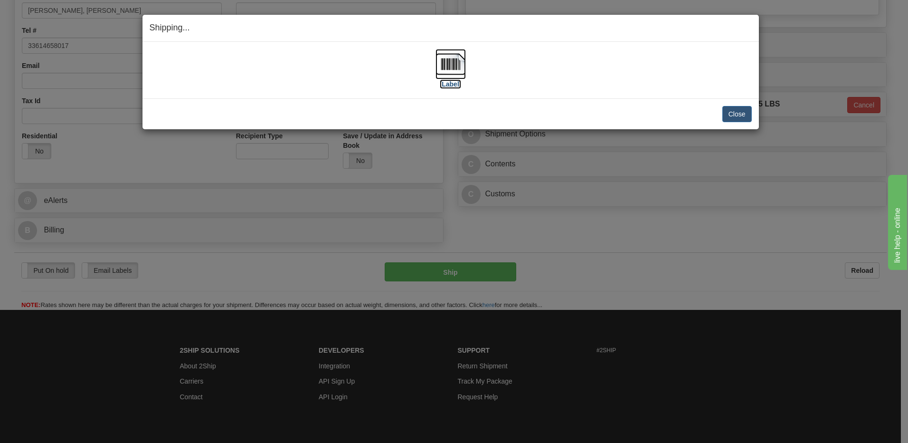
click at [451, 65] on img at bounding box center [451, 64] width 30 height 30
drag, startPoint x: 736, startPoint y: 115, endPoint x: 877, endPoint y: 103, distance: 141.2
click at [739, 114] on button "Close" at bounding box center [737, 114] width 29 height 16
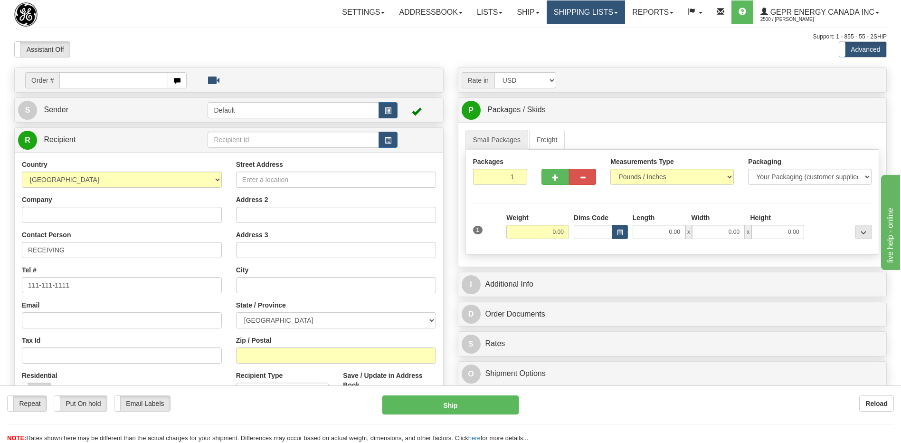
click at [558, 18] on link "Shipping lists" at bounding box center [586, 12] width 78 height 24
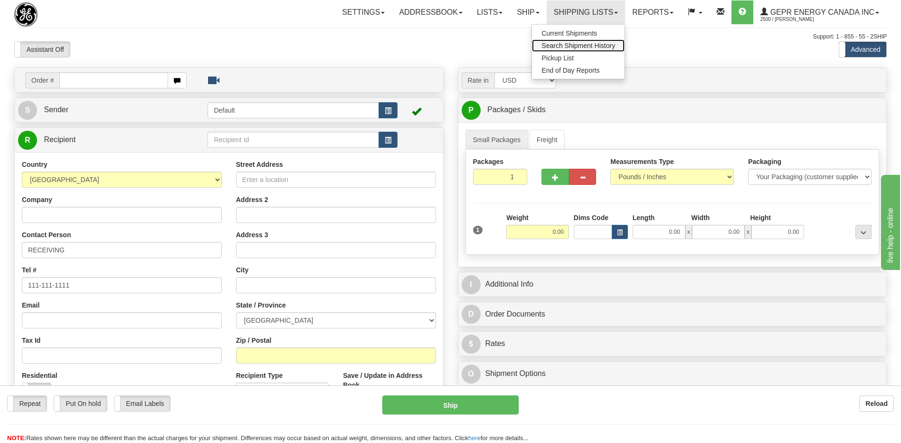
click at [551, 48] on span "Search Shipment History" at bounding box center [579, 46] width 74 height 8
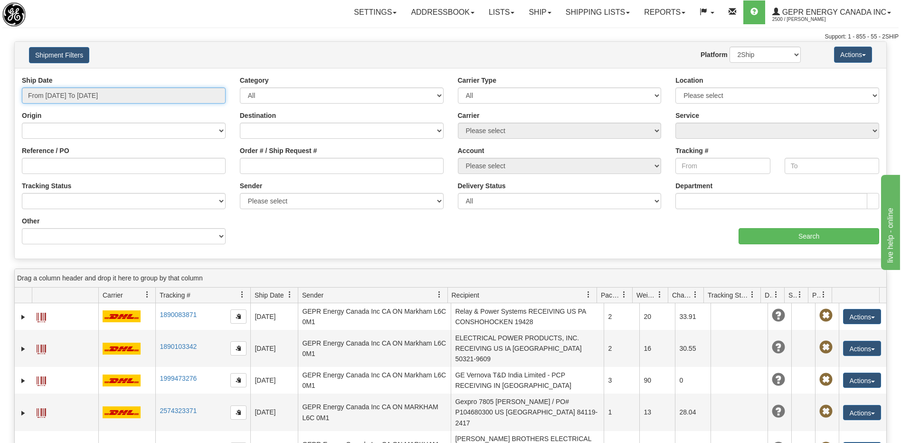
type input "[DATE]"
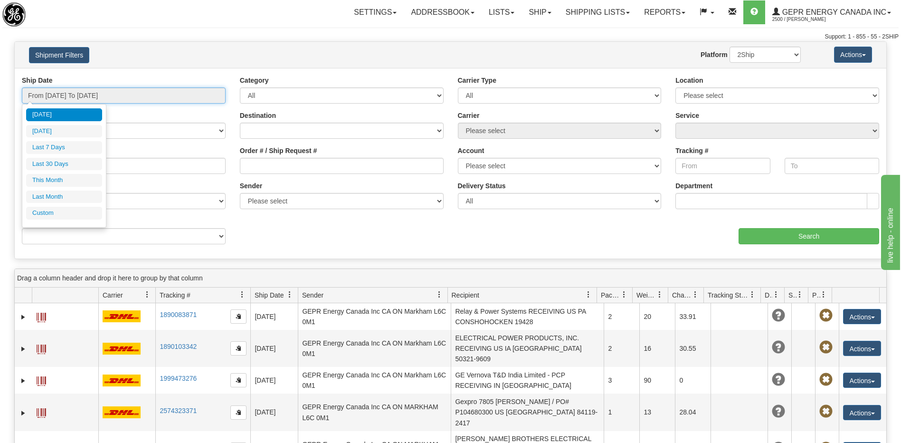
click at [127, 95] on input "From [DATE] To [DATE]" at bounding box center [124, 95] width 204 height 16
type input "[DATE]"
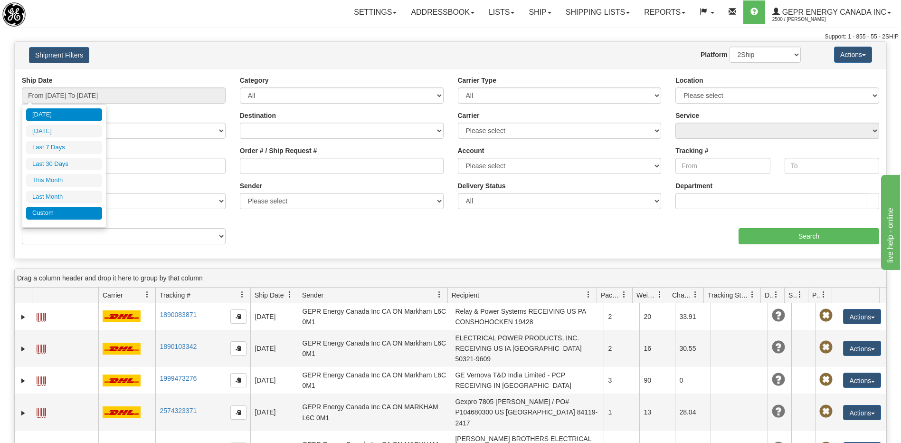
click at [87, 211] on li "Custom" at bounding box center [64, 213] width 76 height 13
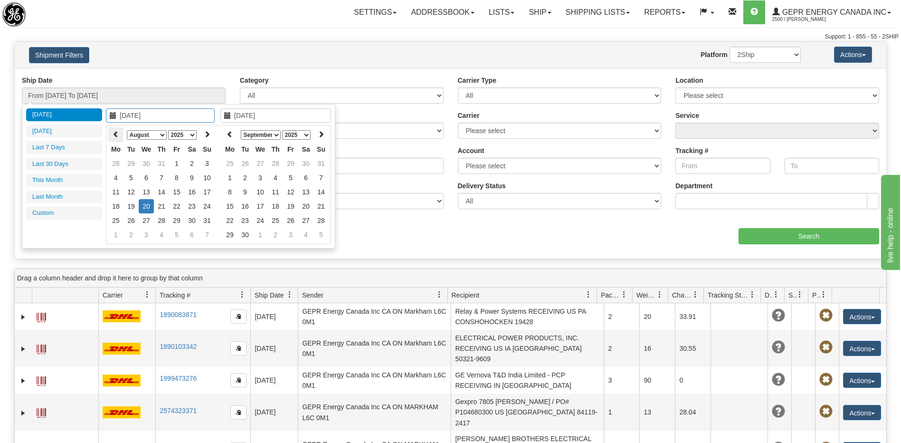
click at [122, 132] on th at bounding box center [115, 134] width 15 height 15
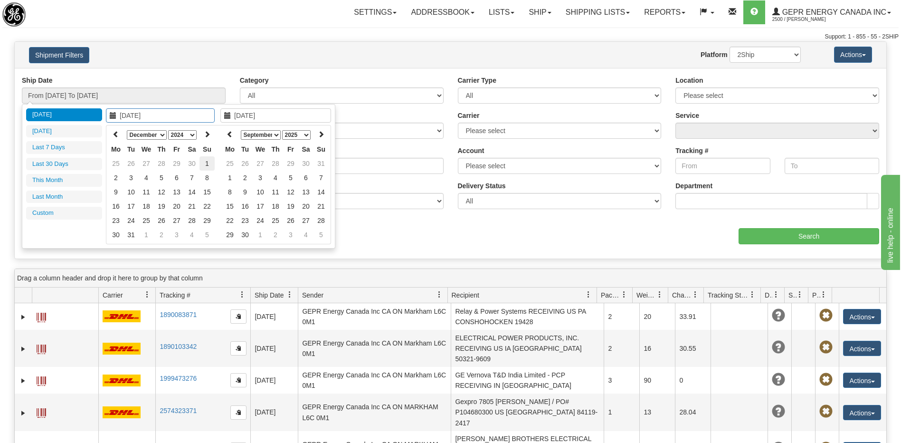
type input "[DATE]"
click at [209, 165] on td "1" at bounding box center [207, 163] width 15 height 14
click at [231, 133] on icon at bounding box center [230, 134] width 7 height 7
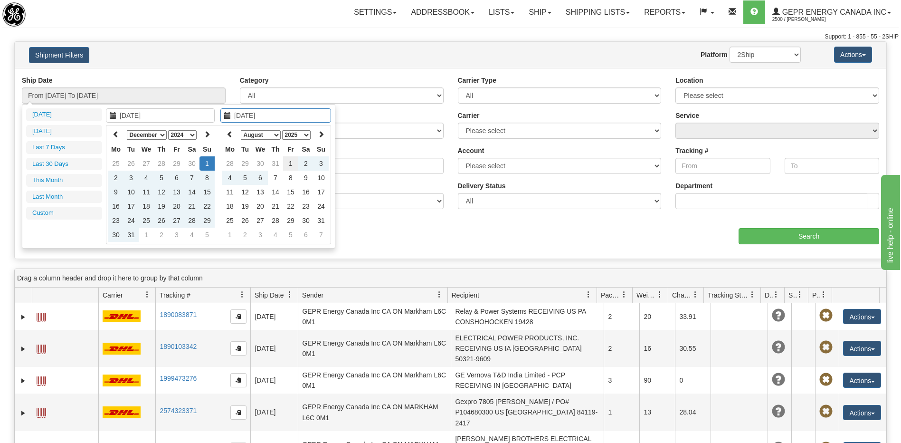
type input "[DATE]"
click at [293, 162] on td "1" at bounding box center [290, 163] width 15 height 14
type input "From [DATE] To [DATE]"
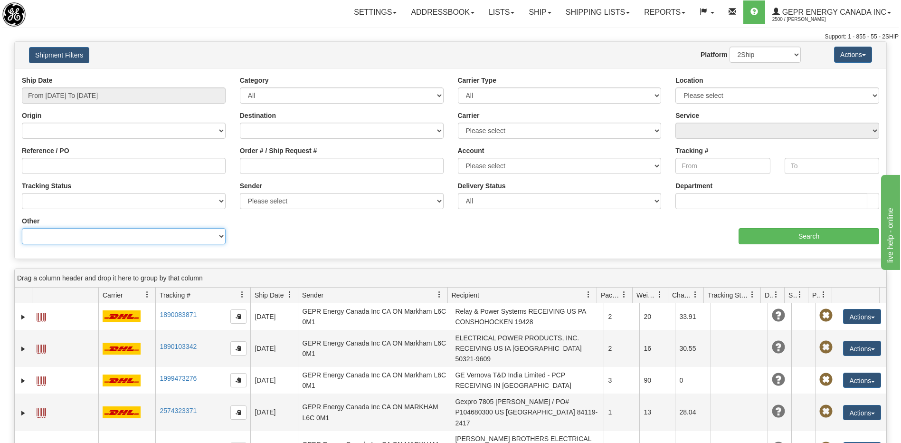
click at [147, 233] on select "Billing Account # Billing Type BOL # (LTL) Commodity Or Documents Consolidation…" at bounding box center [124, 236] width 204 height 16
select select "Recipient_ZIP"
click at [22, 228] on select "Billing Account # Billing Type BOL # (LTL) Commodity Or Documents Consolidation…" at bounding box center [124, 236] width 204 height 16
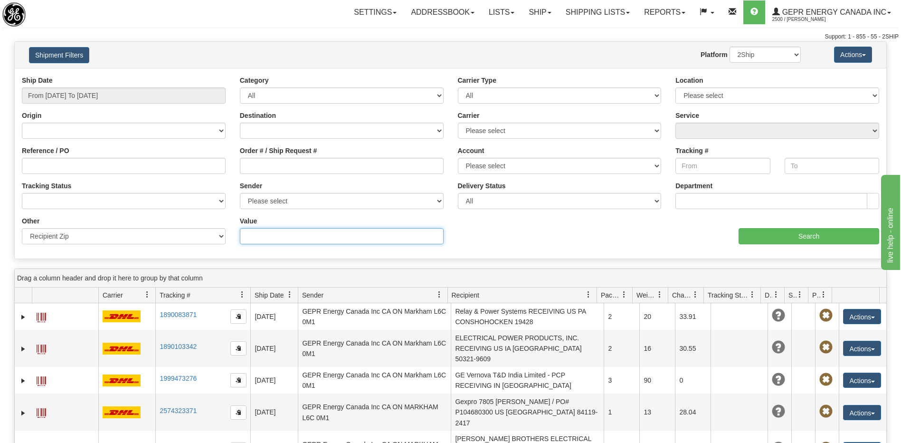
click at [249, 235] on input "Value" at bounding box center [342, 236] width 204 height 16
paste input "91103"
type input "91103"
click at [773, 238] on input "Search" at bounding box center [809, 236] width 141 height 16
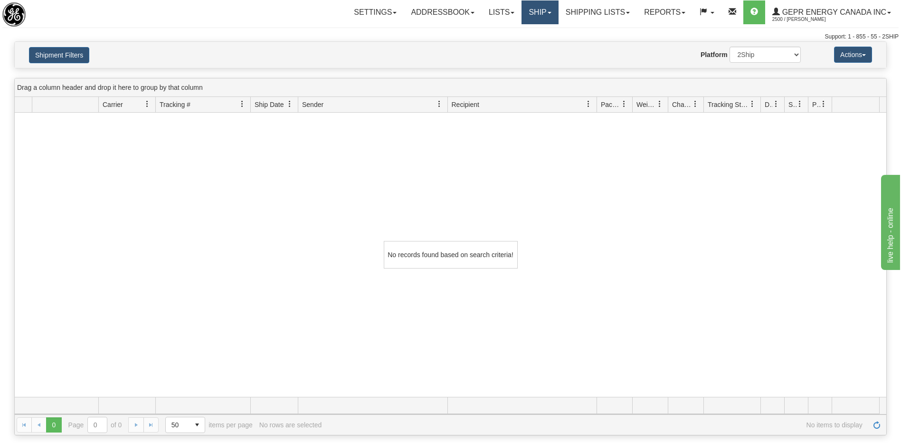
click at [541, 14] on link "Ship" at bounding box center [540, 12] width 37 height 24
click at [522, 30] on link "Ship Screen" at bounding box center [515, 33] width 86 height 12
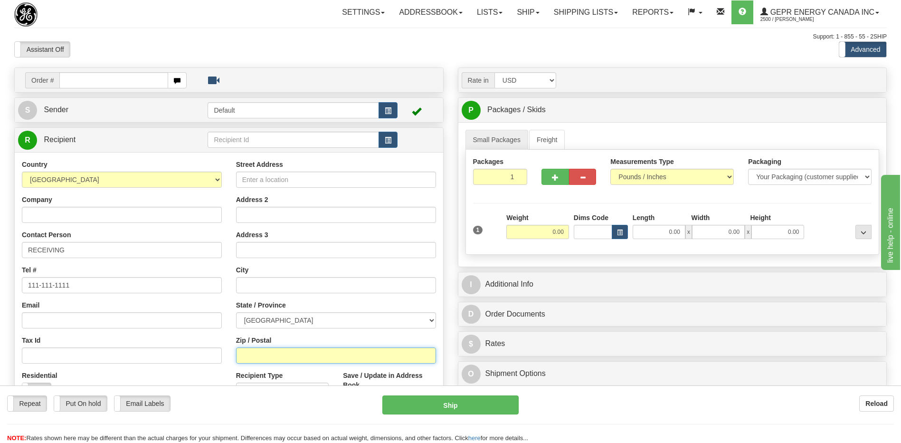
click at [292, 355] on input "Zip / Postal" at bounding box center [336, 355] width 200 height 16
paste input "91103"
type input "91103"
click at [136, 176] on select "[GEOGRAPHIC_DATA] [GEOGRAPHIC_DATA] [GEOGRAPHIC_DATA] [GEOGRAPHIC_DATA] [US_STA…" at bounding box center [122, 179] width 200 height 16
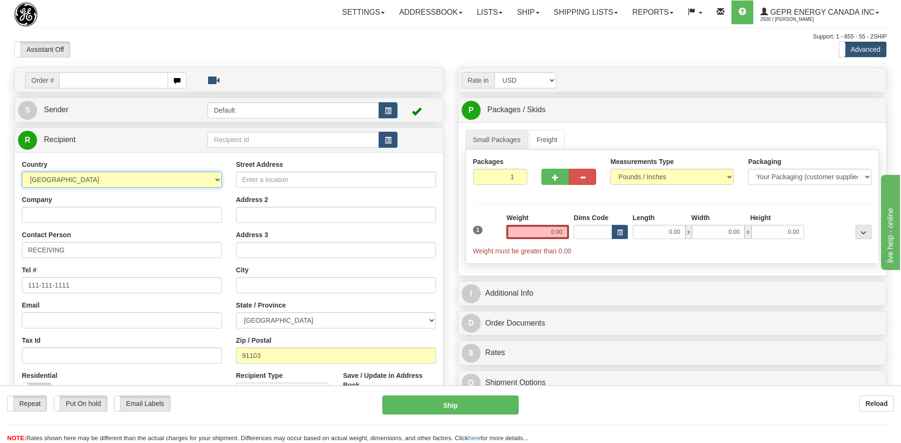
select select "US"
click at [136, 176] on select "[GEOGRAPHIC_DATA] [GEOGRAPHIC_DATA] [GEOGRAPHIC_DATA] [GEOGRAPHIC_DATA] [US_STA…" at bounding box center [122, 179] width 200 height 16
click at [54, 217] on input "Company" at bounding box center [122, 215] width 200 height 16
paste input "City of [GEOGRAPHIC_DATA]"
type input "City of [GEOGRAPHIC_DATA]"
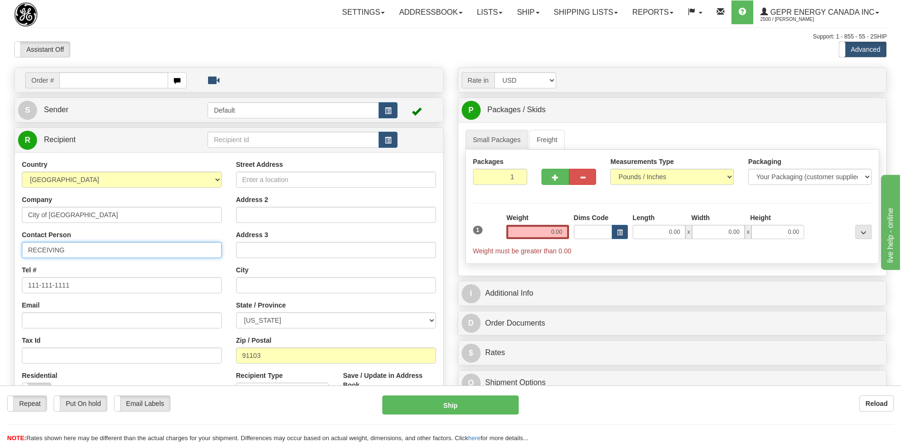
drag, startPoint x: 78, startPoint y: 251, endPoint x: 0, endPoint y: 249, distance: 78.4
click at [0, 249] on html "Training Course Close Toggle navigation Settings Shipping Preferences New Sende…" at bounding box center [450, 221] width 901 height 443
paste input "[PERSON_NAME]"
type input "ATTN: Daniel Lopez"
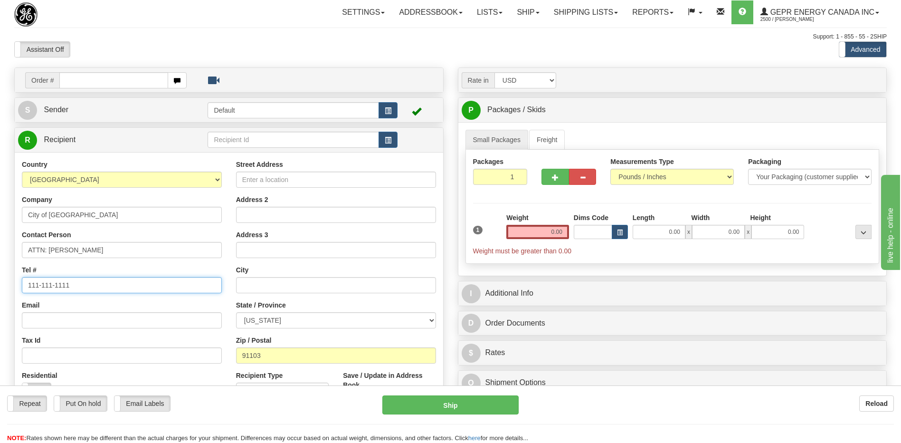
drag, startPoint x: 78, startPoint y: 287, endPoint x: -2, endPoint y: 288, distance: 79.8
click at [0, 288] on html "Training Course Close Toggle navigation Settings Shipping Preferences New Sende…" at bounding box center [450, 221] width 901 height 443
paste input "6265326936"
type input "6265326936"
click at [287, 178] on input "Street Address" at bounding box center [336, 179] width 200 height 16
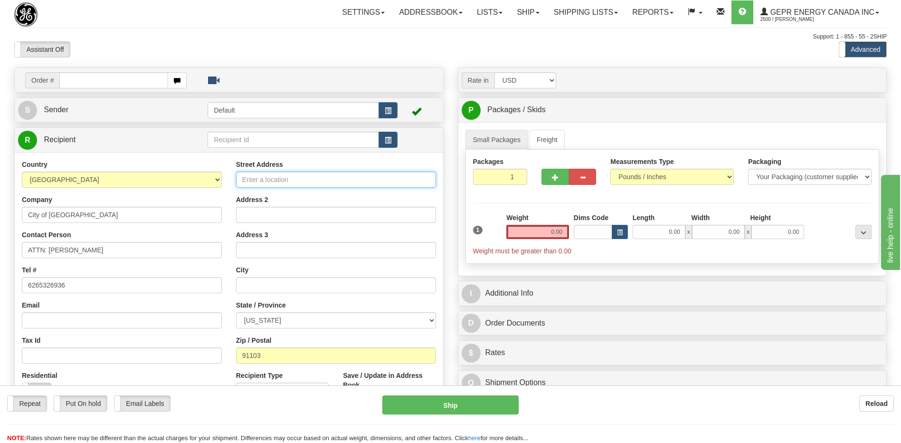
paste input "[STREET_ADDRESS]"
type input "[STREET_ADDRESS]"
click at [258, 354] on input "91103" at bounding box center [336, 355] width 200 height 16
click at [249, 35] on div "Support: 1 - 855 - 55 - 2SHIP" at bounding box center [450, 37] width 873 height 8
click at [155, 303] on div "Email" at bounding box center [122, 314] width 200 height 28
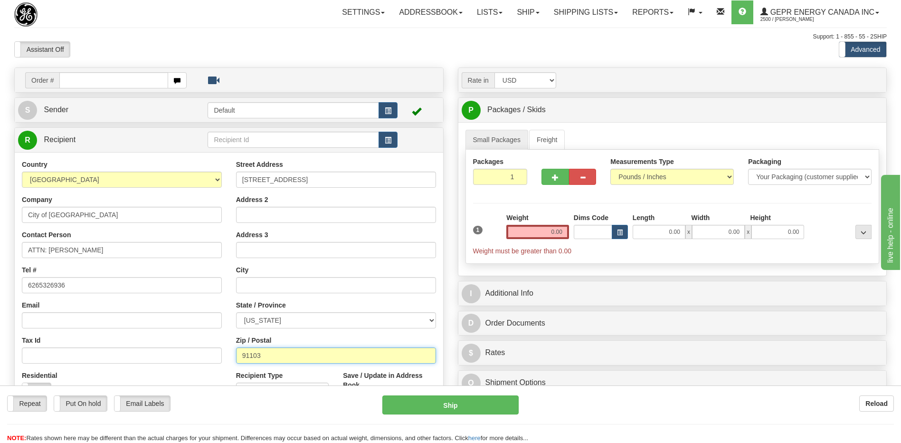
drag, startPoint x: 282, startPoint y: 361, endPoint x: 233, endPoint y: 356, distance: 48.6
click at [233, 356] on div "Street Address 311 W. Mountain St. Address 2 Address 3 City State / Province AL…" at bounding box center [336, 288] width 214 height 256
type input "91103"
click at [191, 302] on div "Email" at bounding box center [122, 314] width 200 height 28
click at [277, 285] on input "text" at bounding box center [336, 285] width 200 height 16
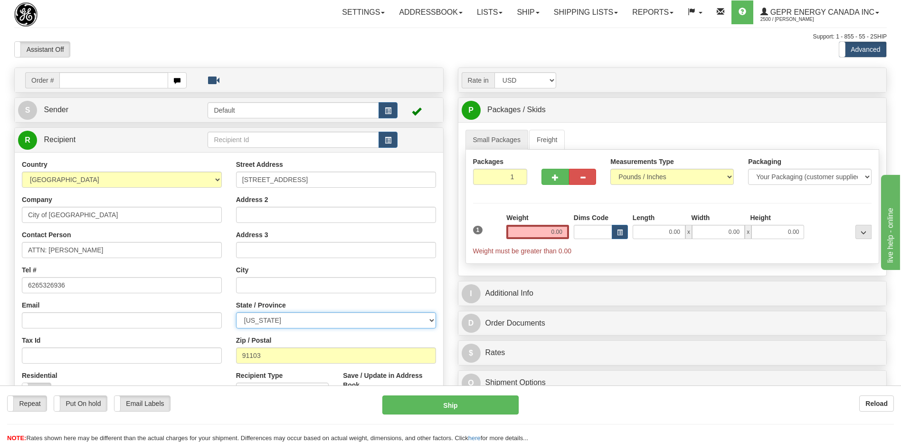
click at [248, 319] on select "ALABAMA ALASKA ARIZONA ARKANSAS Armed Forces America Armed Forces Europe Armed …" at bounding box center [336, 320] width 200 height 16
select select "CA"
click at [236, 312] on select "ALABAMA ALASKA ARIZONA ARKANSAS Armed Forces America Armed Forces Europe Armed …" at bounding box center [336, 320] width 200 height 16
click at [200, 347] on input "Tax Id" at bounding box center [122, 355] width 200 height 16
click at [113, 311] on div "Email" at bounding box center [122, 314] width 200 height 28
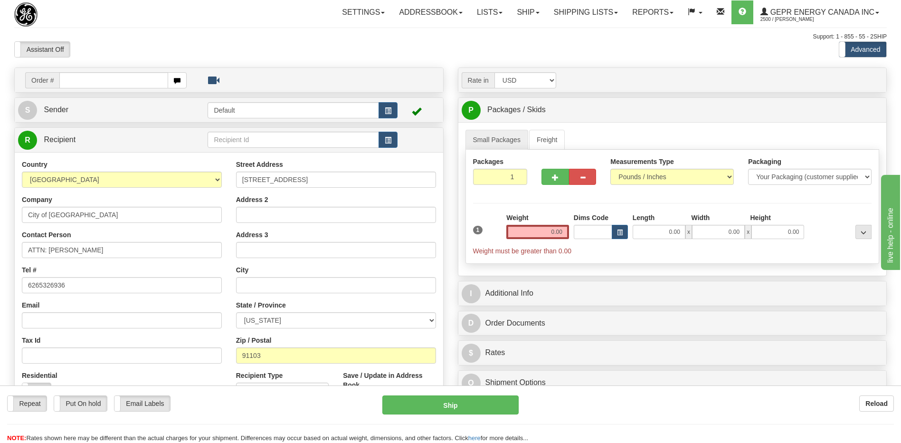
click at [118, 310] on div "Email" at bounding box center [122, 314] width 200 height 28
drag, startPoint x: 279, startPoint y: 354, endPoint x: 206, endPoint y: 350, distance: 72.8
click at [206, 350] on div "Country AFGHANISTAN ALAND ISLANDS ALBANIA ALGERIA AMERICAN SAMOA ANDORRA ANGOLA…" at bounding box center [229, 288] width 429 height 256
click at [335, 41] on div at bounding box center [450, 41] width 873 height 0
click at [510, 12] on link "Ship" at bounding box center [528, 12] width 37 height 24
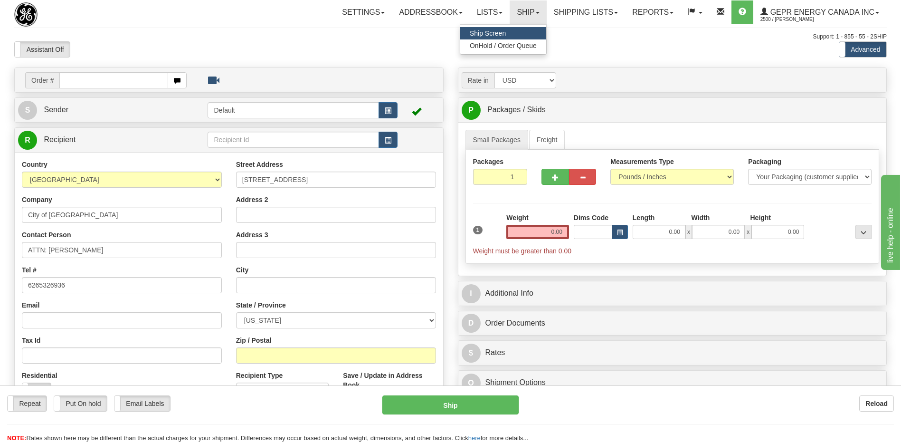
click at [495, 36] on span "Ship Screen" at bounding box center [488, 33] width 36 height 8
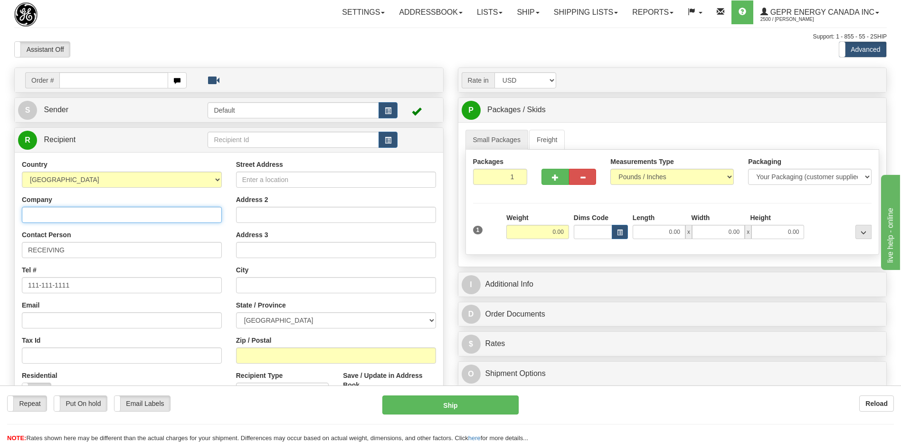
click at [35, 217] on input "Company" at bounding box center [122, 215] width 200 height 16
paste input "City of [GEOGRAPHIC_DATA]"
type input "City of [GEOGRAPHIC_DATA]"
click at [79, 182] on select "[GEOGRAPHIC_DATA] [GEOGRAPHIC_DATA] [GEOGRAPHIC_DATA] [GEOGRAPHIC_DATA] [US_STA…" at bounding box center [122, 179] width 200 height 16
select select "US"
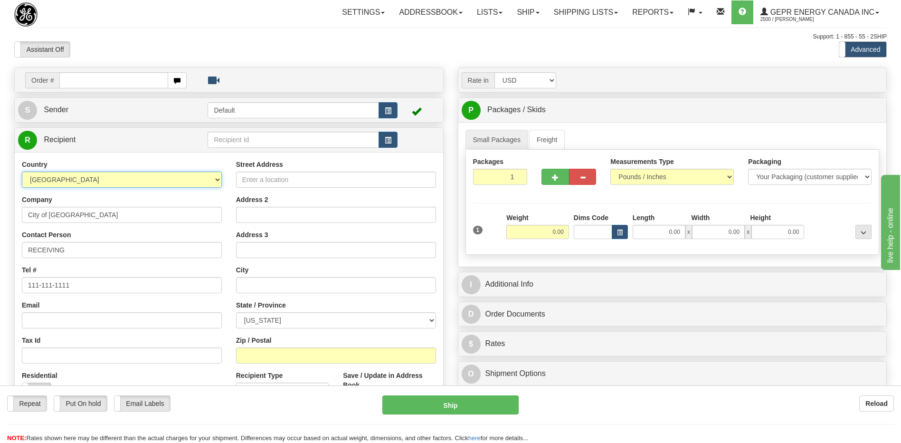
click at [86, 184] on select "[GEOGRAPHIC_DATA] [GEOGRAPHIC_DATA] [GEOGRAPHIC_DATA] [GEOGRAPHIC_DATA] [US_STA…" at bounding box center [122, 179] width 200 height 16
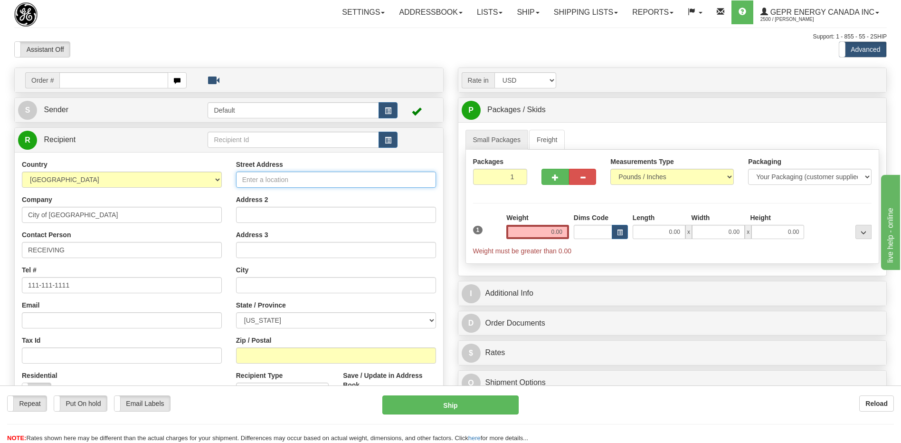
click at [255, 181] on input "Street Address" at bounding box center [336, 179] width 200 height 16
paste input "[STREET_ADDRESS]"
type input "[STREET_ADDRESS]"
click at [256, 359] on input "Zip / Postal" at bounding box center [336, 355] width 200 height 16
paste input "91103"
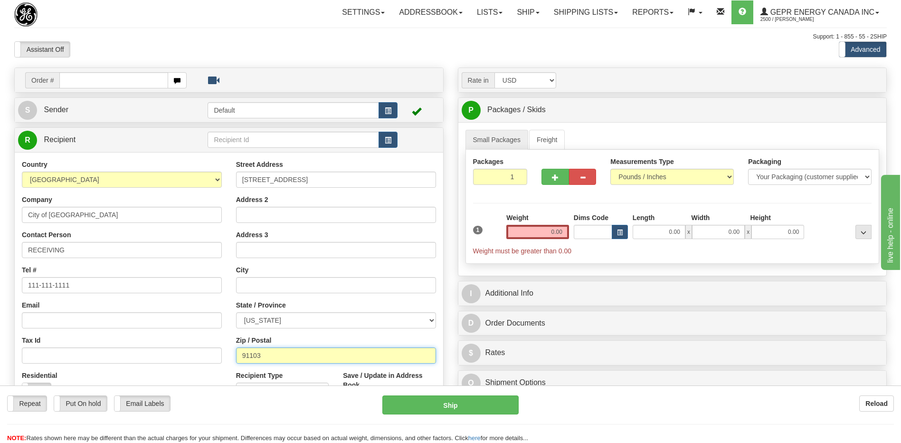
type input "91103"
click at [149, 316] on input "Email" at bounding box center [122, 320] width 200 height 16
type input "[GEOGRAPHIC_DATA]"
select select "CA"
click at [324, 30] on div "Toggle navigation Settings Shipping Preferences Fields Preferences New" at bounding box center [450, 267] width 901 height 535
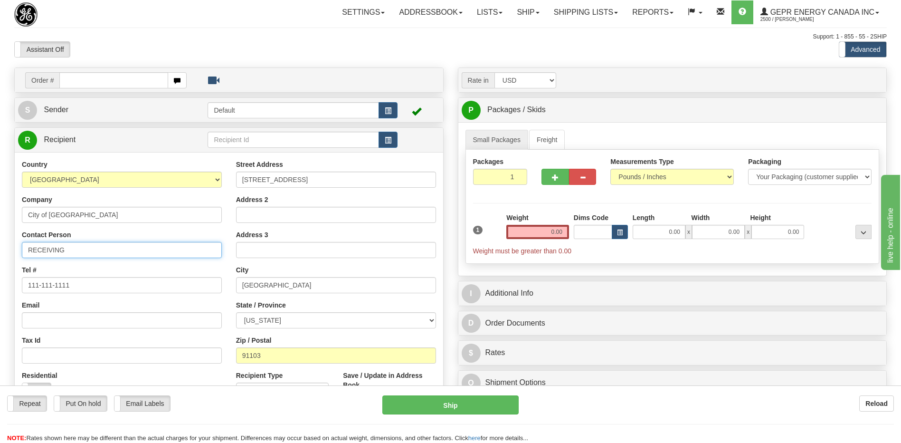
click at [0, 265] on html "Training Course Close Toggle navigation Settings Shipping Preferences New Sende…" at bounding box center [450, 221] width 901 height 443
paste input "[PERSON_NAME]"
type input "Attn: [PERSON_NAME]"
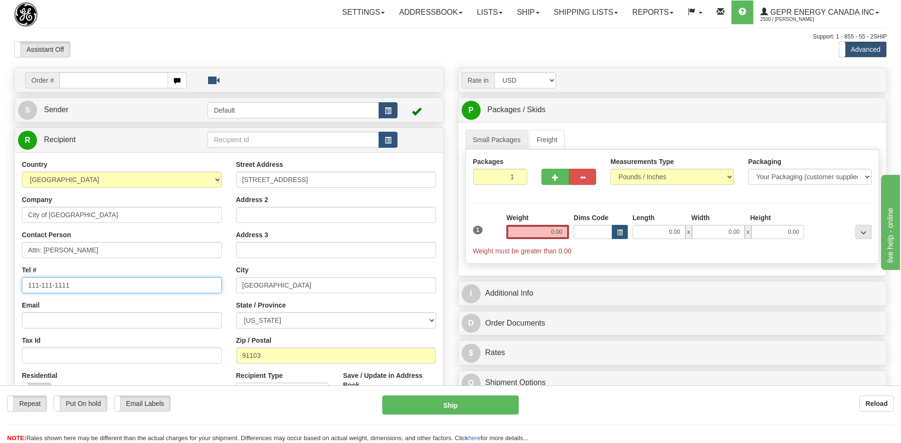
drag, startPoint x: 75, startPoint y: 280, endPoint x: -2, endPoint y: 284, distance: 77.1
click at [0, 284] on html "Training Course Close Toggle navigation Settings Shipping Preferences New Sende…" at bounding box center [450, 221] width 901 height 443
paste input "6265326936"
type input "6265326936"
click at [204, 49] on div "Assistant On Assistant Off Do a return Do a return" at bounding box center [192, 49] width 370 height 16
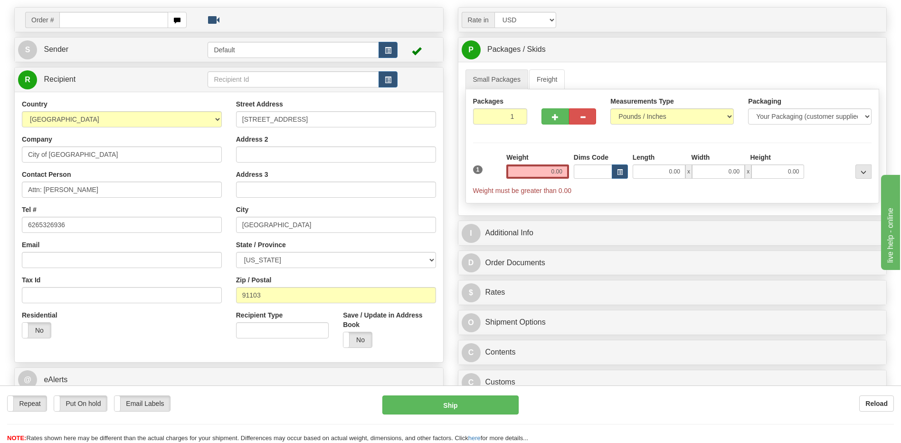
scroll to position [190, 0]
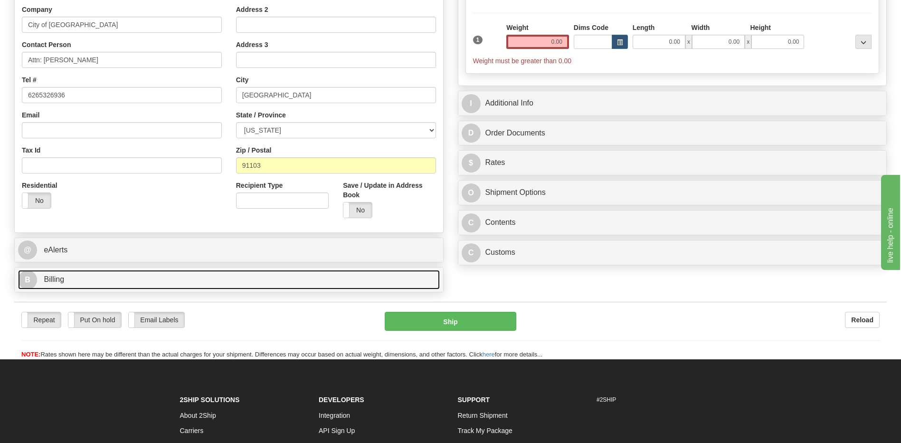
click at [184, 283] on link "B Billing" at bounding box center [229, 279] width 422 height 19
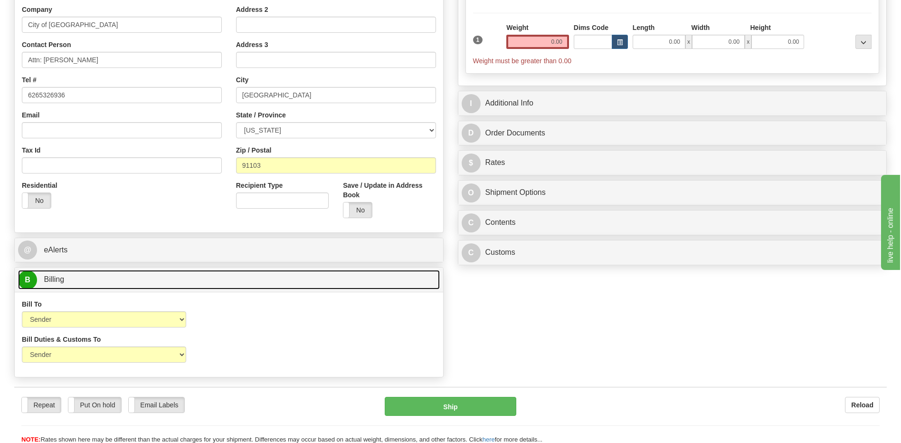
click at [184, 283] on link "B Billing" at bounding box center [229, 279] width 422 height 19
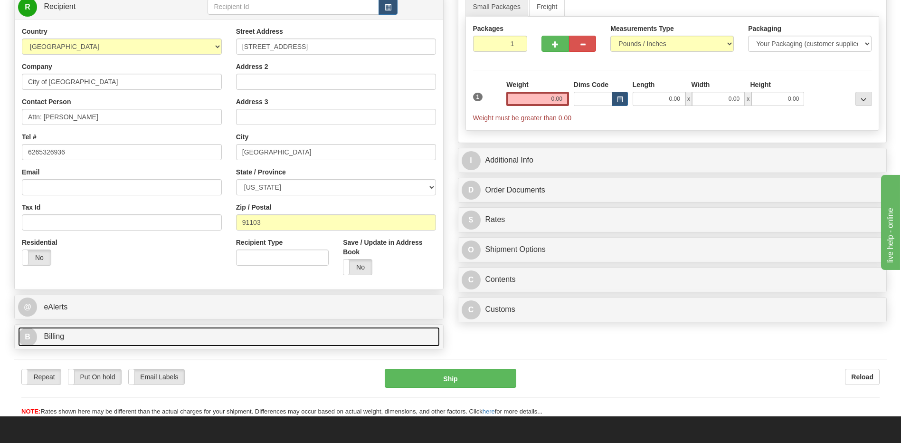
scroll to position [48, 0]
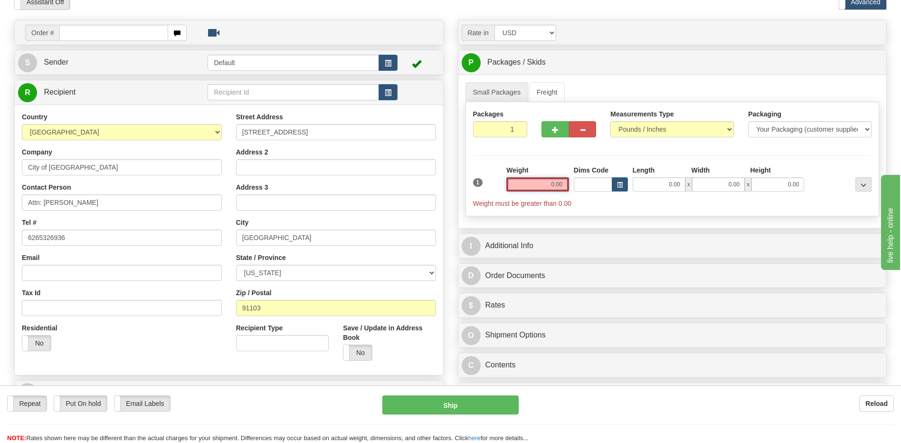
click at [558, 187] on input "0.00" at bounding box center [537, 184] width 63 height 14
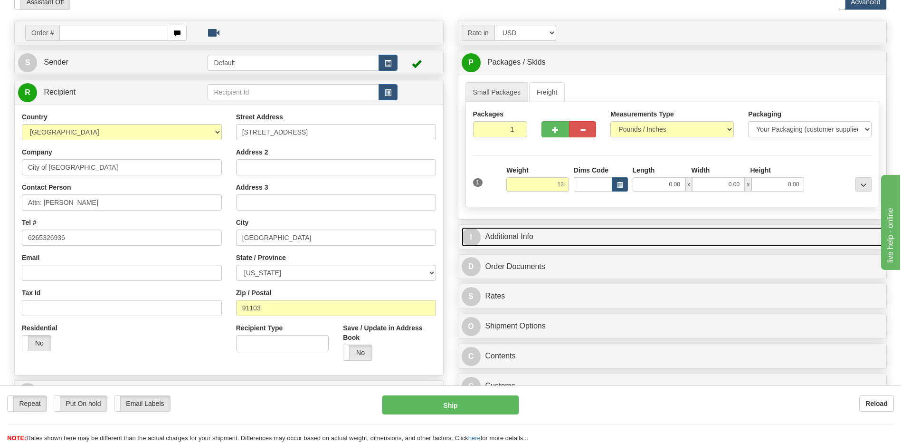
type input "13.00"
click at [573, 236] on link "I Additional Info" at bounding box center [673, 236] width 422 height 19
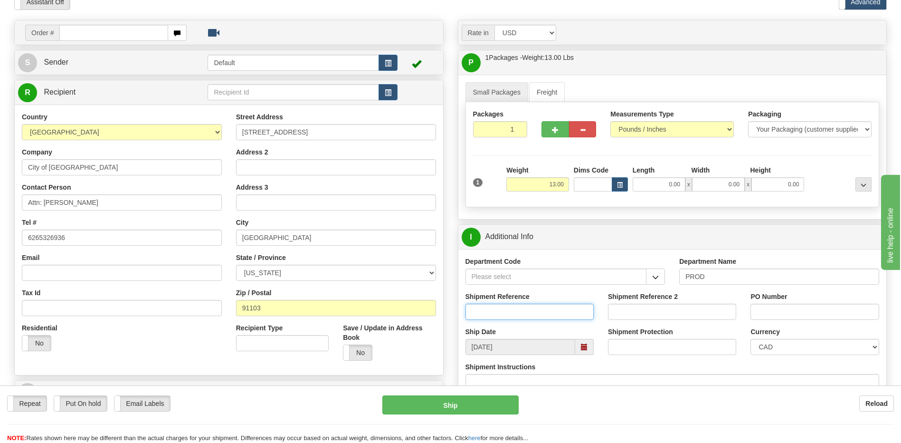
click at [484, 316] on input "Shipment Reference" at bounding box center [530, 312] width 128 height 16
paste input "Soumyanil Sarkar"
type input "Soumyanil Sarkar"
click at [777, 347] on select "CAD USD EUR ZAR RON ANG ARN AUD AUS AWG BBD BFR BGN BHD BMD BND BRC BRL CHP CKZ…" at bounding box center [815, 347] width 128 height 16
select select "1"
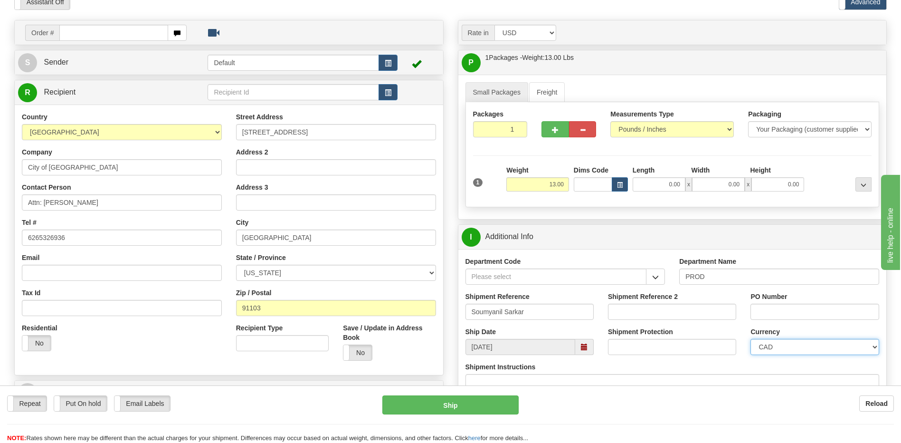
click at [751, 339] on select "CAD USD EUR ZAR RON ANG ARN AUD AUS AWG BBD BFR BGN BHD BMD BND BRC BRL CHP CKZ…" at bounding box center [815, 347] width 128 height 16
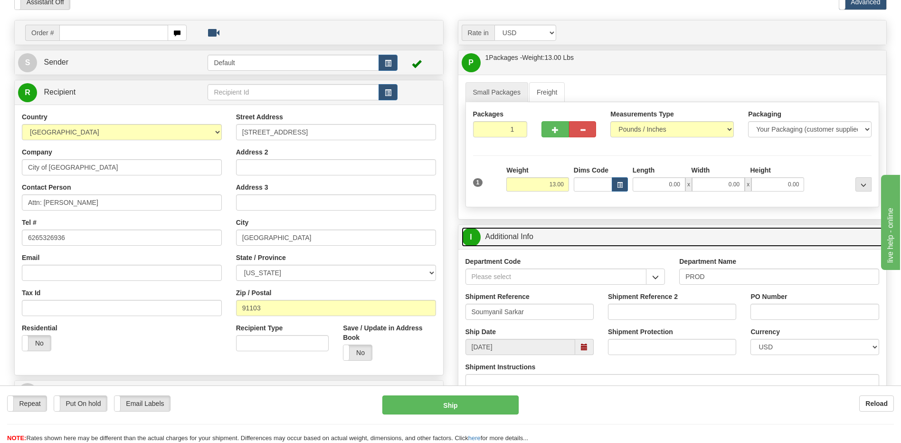
click at [579, 243] on link "I Additional Info" at bounding box center [673, 236] width 422 height 19
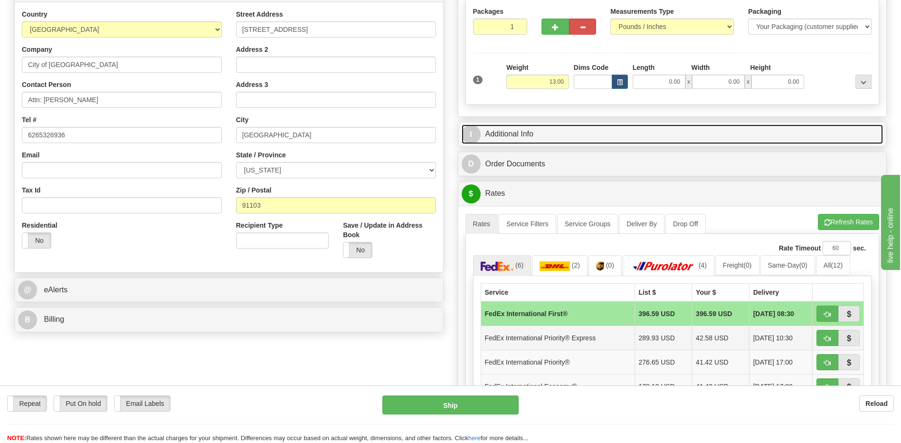
scroll to position [238, 0]
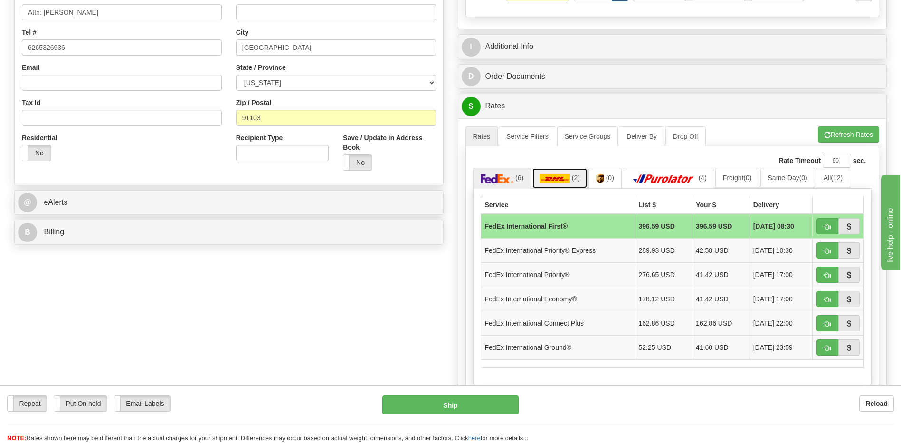
click at [580, 182] on link "(2)" at bounding box center [560, 178] width 56 height 20
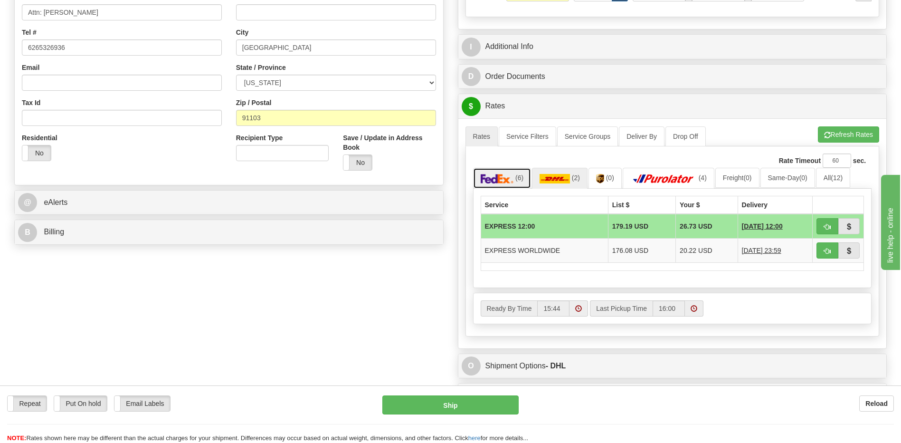
click at [518, 187] on link "(6)" at bounding box center [502, 178] width 58 height 20
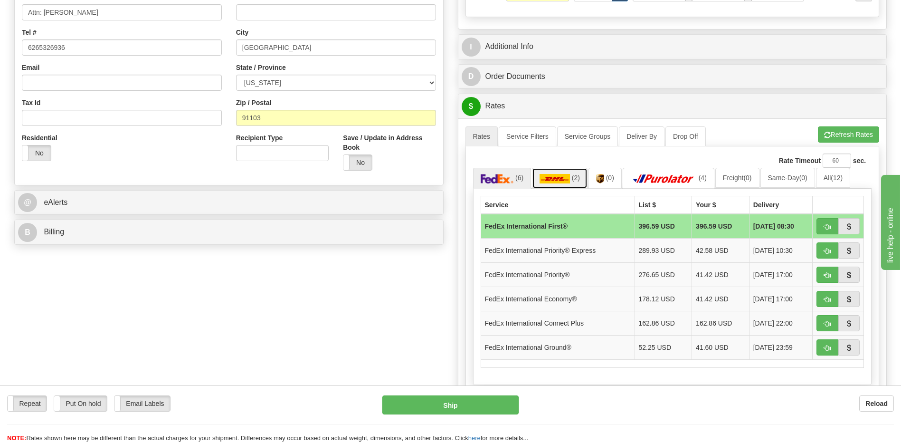
click at [568, 180] on img at bounding box center [555, 179] width 30 height 10
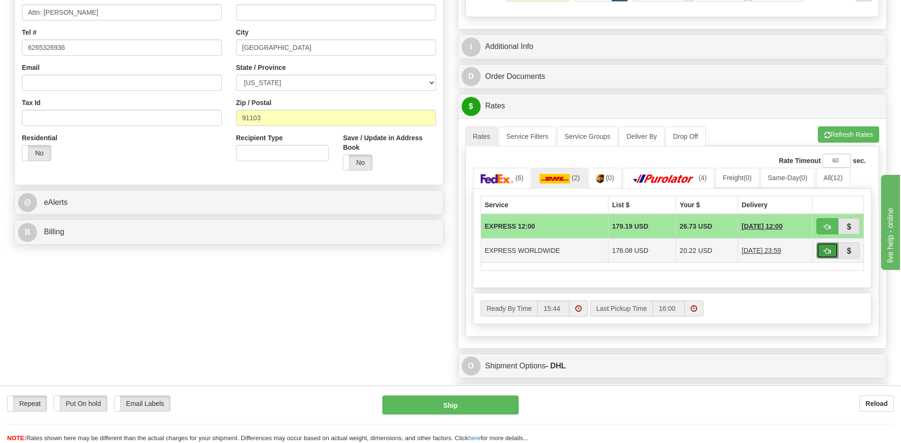
click at [829, 254] on span "button" at bounding box center [827, 251] width 7 height 6
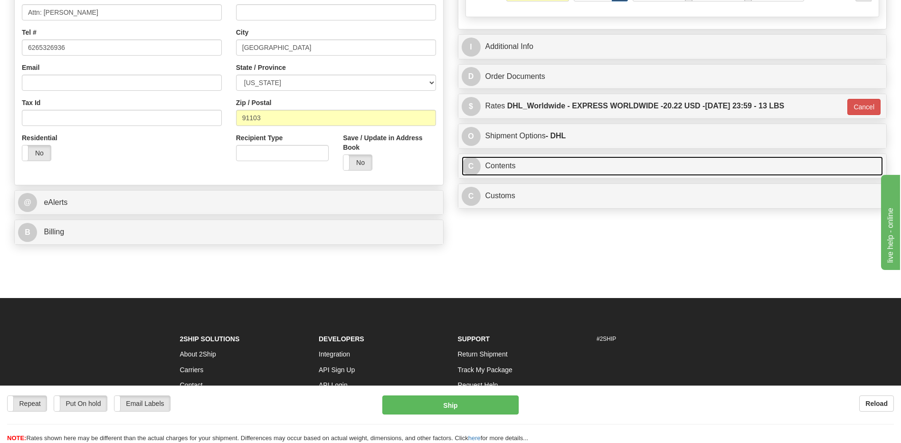
click at [558, 160] on link "C Contents" at bounding box center [673, 165] width 422 height 19
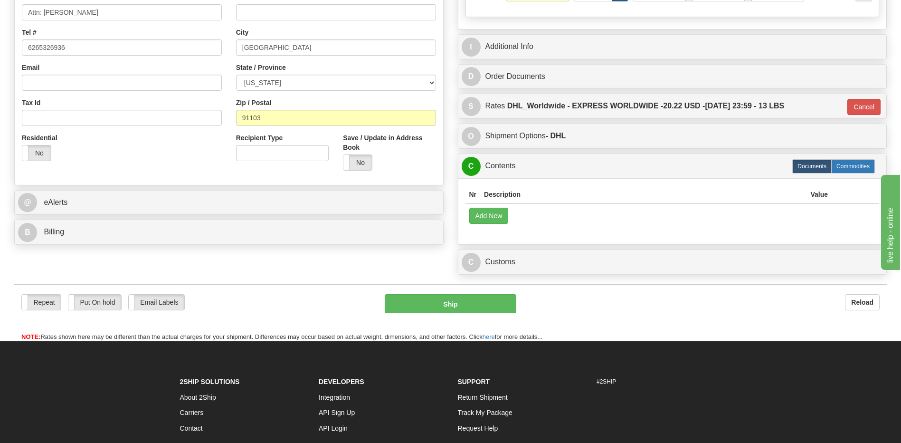
click at [842, 168] on label "Commodities" at bounding box center [853, 166] width 44 height 14
type input "D"
radio input "true"
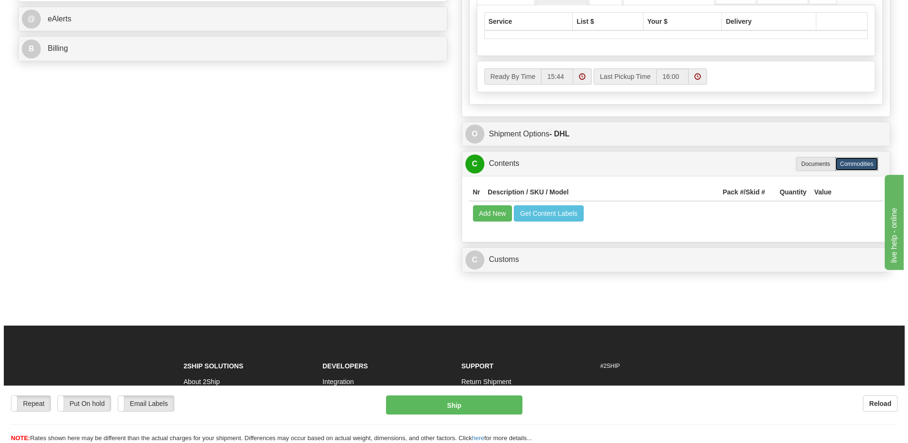
scroll to position [428, 0]
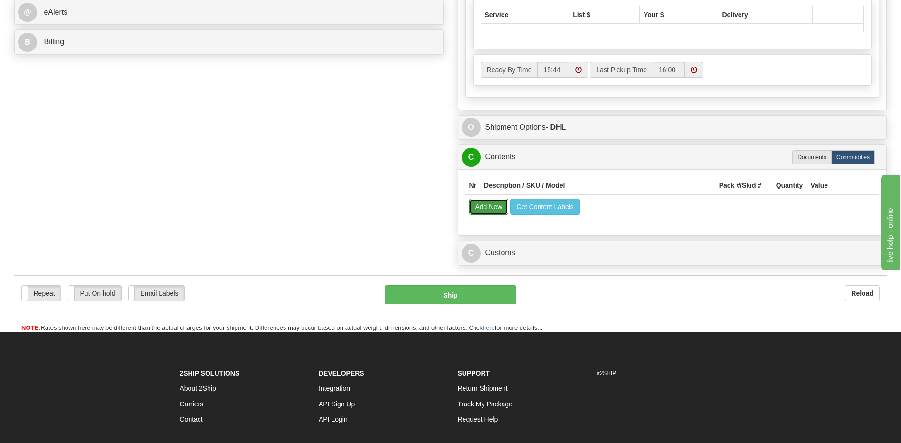
click at [499, 204] on button "Add New" at bounding box center [488, 207] width 39 height 16
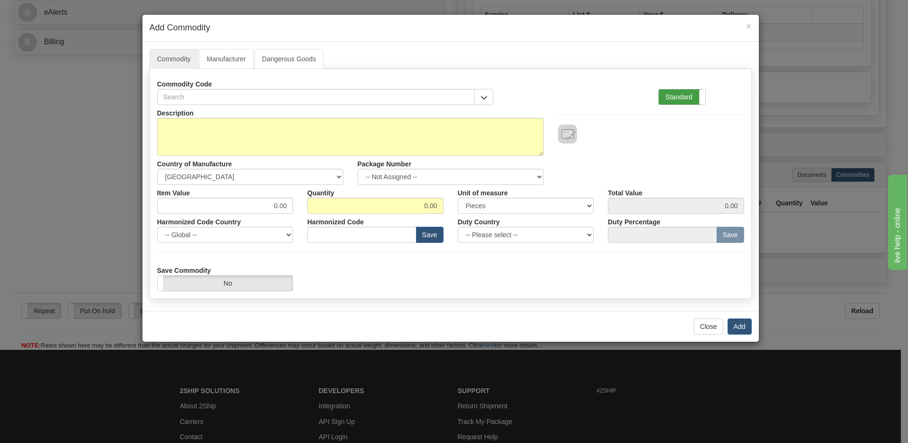
drag, startPoint x: 675, startPoint y: 98, endPoint x: 469, endPoint y: 210, distance: 234.5
click at [674, 98] on label "Standard" at bounding box center [682, 96] width 47 height 15
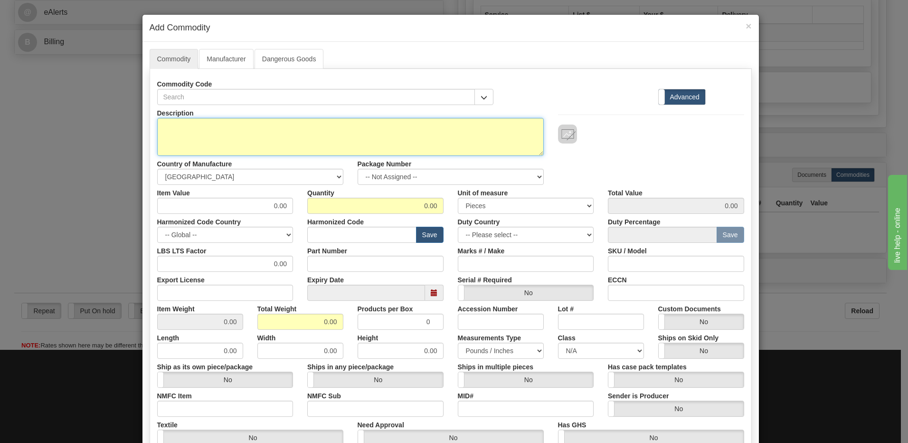
click at [211, 132] on textarea "Description" at bounding box center [350, 137] width 387 height 38
drag, startPoint x: 211, startPoint y: 132, endPoint x: 200, endPoint y: 143, distance: 15.8
click at [200, 143] on textarea "Description" at bounding box center [350, 137] width 387 height 38
paste textarea "B86430-01"
click at [160, 129] on textarea "P/N B86430-01" at bounding box center [350, 137] width 387 height 38
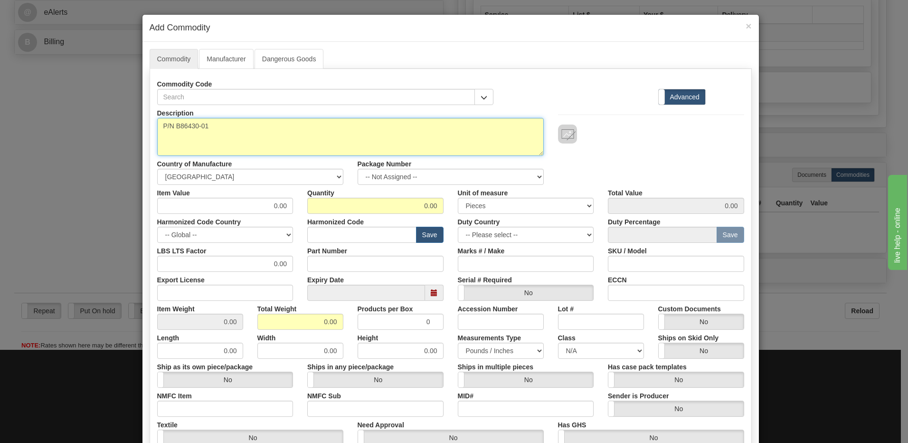
paste textarea "COMMON EQUIPMENT SHELF (BLaCK)"
type textarea "COMMON EQUIPMENT SHELF (BLaCK) P/N B86430-01"
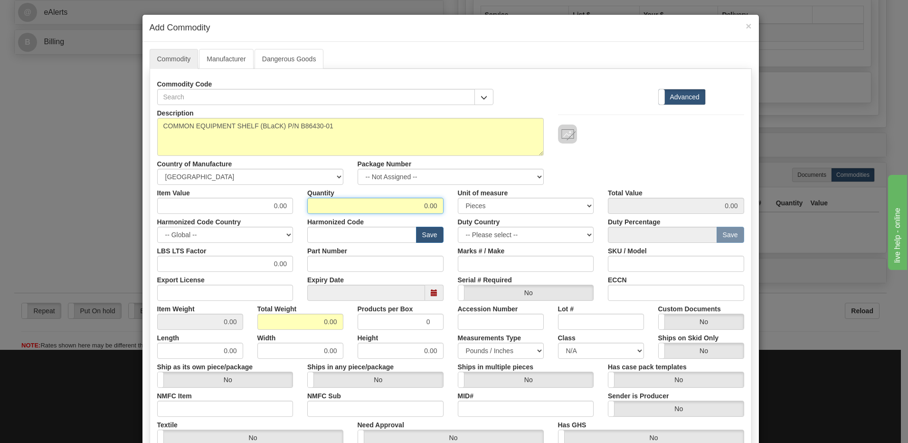
drag, startPoint x: 419, startPoint y: 212, endPoint x: 534, endPoint y: 218, distance: 114.6
click at [534, 218] on div "Description COMMON EQUIPMENT SHELF (BLaCK) P/N B86430-01 Country of Manufacture…" at bounding box center [450, 314] width 587 height 418
type input "1"
click at [257, 323] on input "0.00" at bounding box center [300, 322] width 86 height 16
drag, startPoint x: 294, startPoint y: 319, endPoint x: 368, endPoint y: 323, distance: 74.2
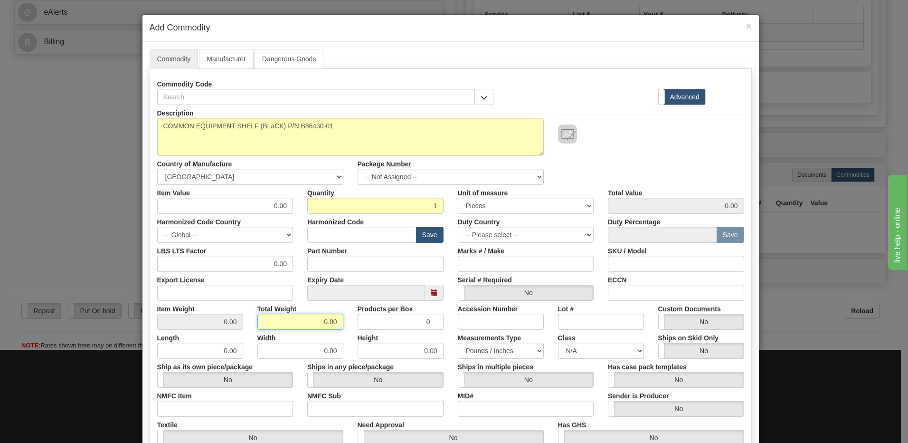
click at [368, 323] on div "Item Weight 0.00 Total Weight 0.00 Products per Box 0 Accession Number Lot # Cu…" at bounding box center [450, 315] width 601 height 29
type input "1"
type input "1.0000"
click at [632, 154] on div "Description COMMON EQUIPMENT SHELF (BLaCK) P/N B86430-01 Country of Manufacture…" at bounding box center [450, 145] width 601 height 80
drag, startPoint x: 261, startPoint y: 207, endPoint x: 350, endPoint y: 207, distance: 88.8
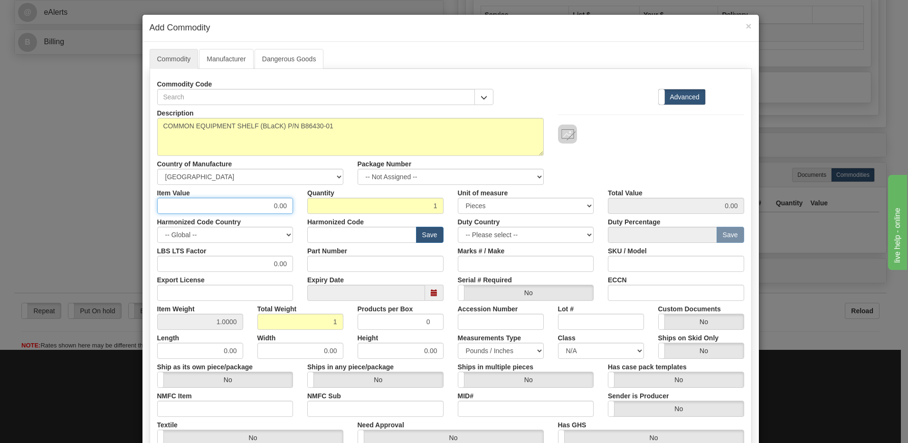
click at [350, 207] on div "Item Value 0.00 Quantity 1 Unit of measure 3 Thousand Square Inches Adjustments…" at bounding box center [450, 199] width 601 height 29
type input "1000.00"
click at [651, 146] on div "Description COMMON EQUIPMENT SHELF (BLaCK) P/N B86430-01 Country of Manufacture…" at bounding box center [450, 145] width 601 height 80
click at [314, 233] on input "text" at bounding box center [361, 235] width 109 height 16
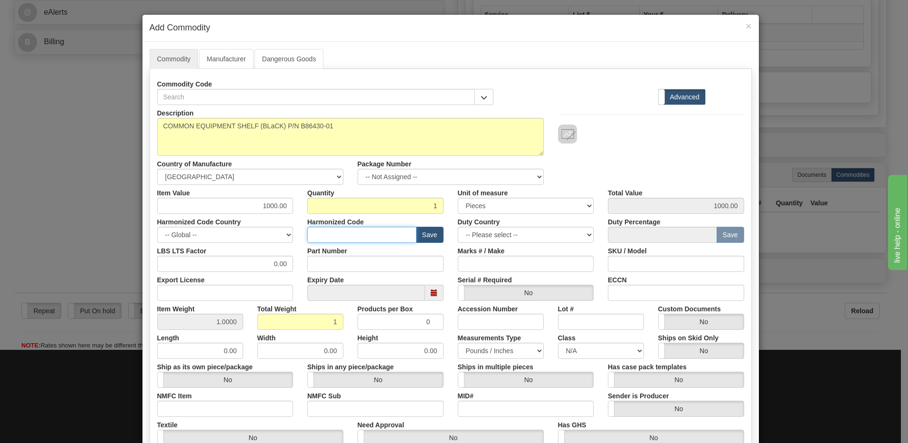
paste input "8517.79.0000"
type input "8517.79.0000"
click at [678, 174] on div "Description COMMON EQUIPMENT SHELF (BLaCK) P/N B86430-01 Country of Manufacture…" at bounding box center [450, 145] width 601 height 80
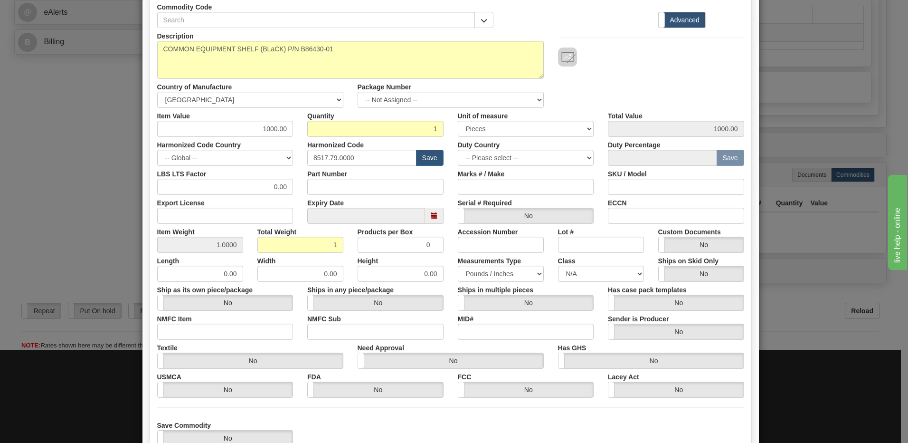
scroll to position [145, 0]
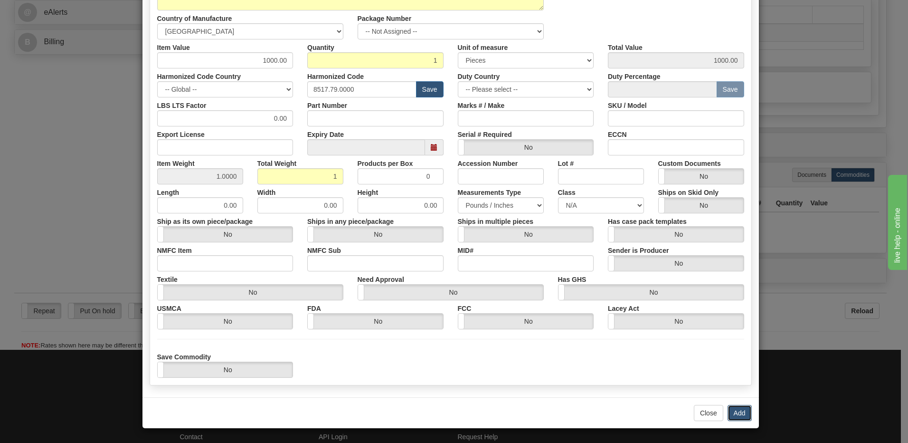
click at [736, 417] on button "Add" at bounding box center [740, 413] width 24 height 16
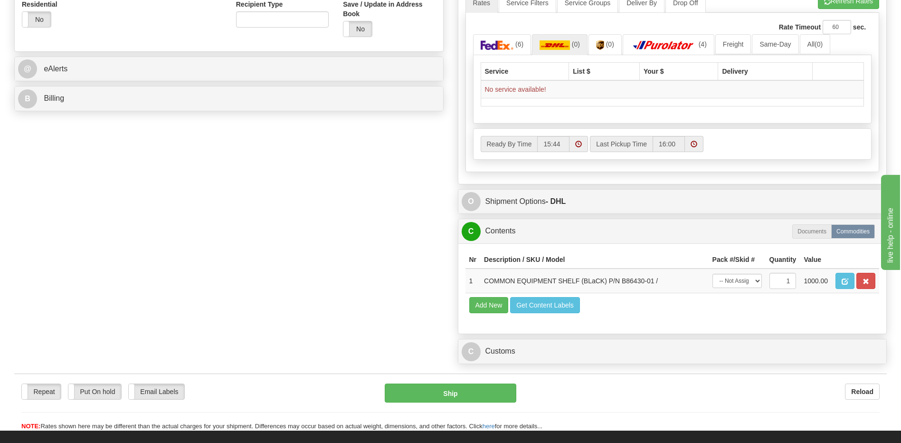
scroll to position [285, 0]
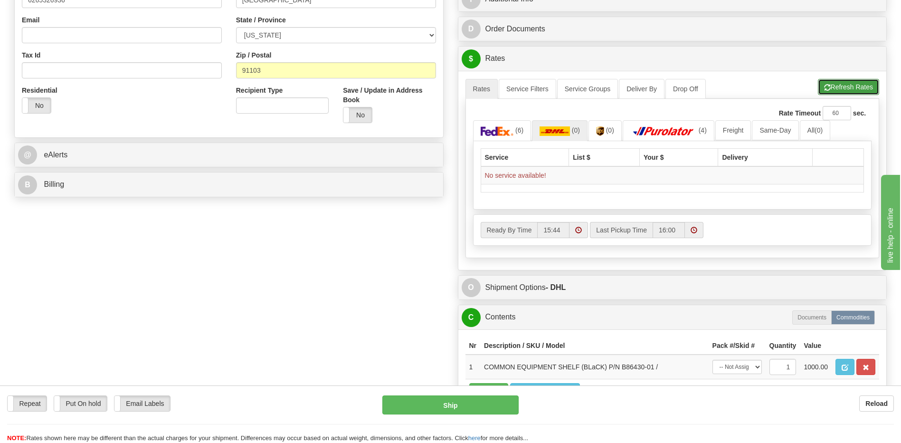
click at [829, 86] on button "Refresh Rates" at bounding box center [848, 87] width 61 height 16
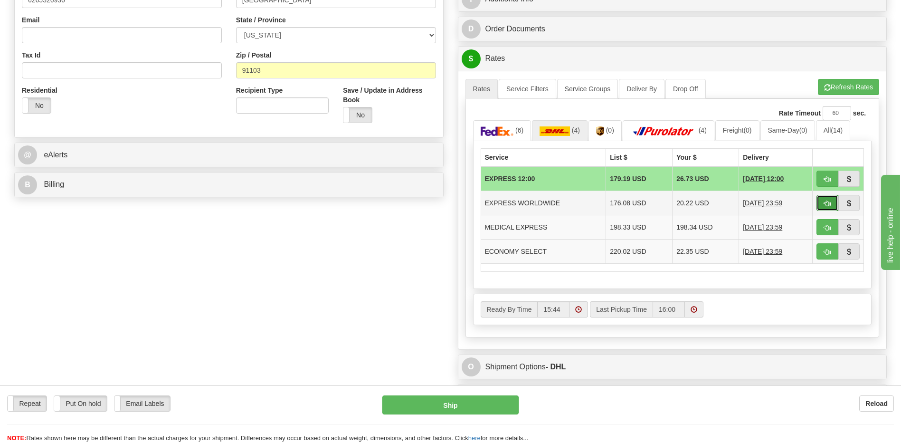
click at [833, 204] on button "button" at bounding box center [828, 203] width 22 height 16
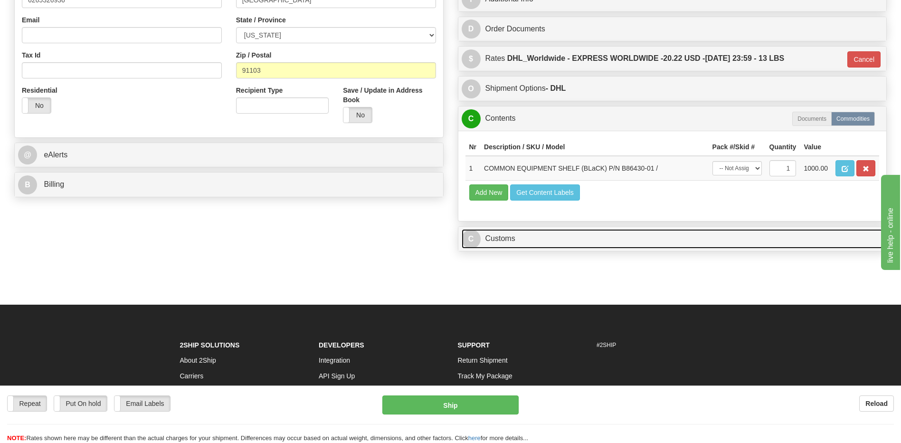
drag, startPoint x: 514, startPoint y: 248, endPoint x: 528, endPoint y: 182, distance: 66.6
click at [514, 248] on link "C Customs" at bounding box center [673, 238] width 422 height 19
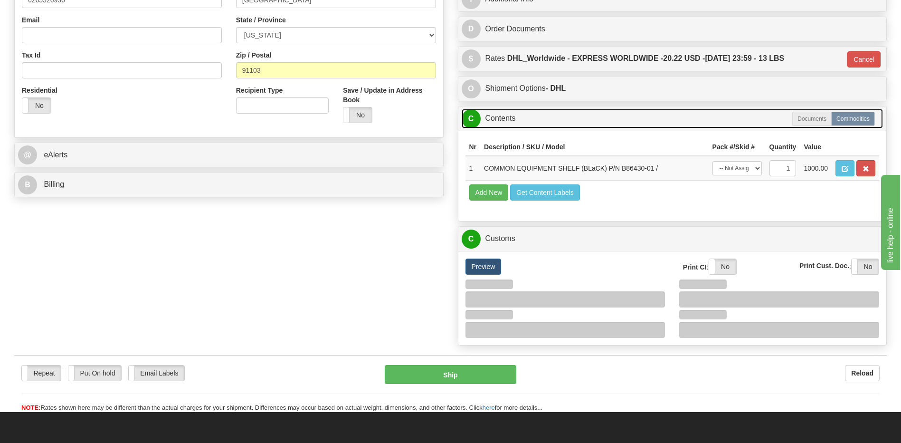
click at [520, 123] on link "C Contents" at bounding box center [673, 118] width 422 height 19
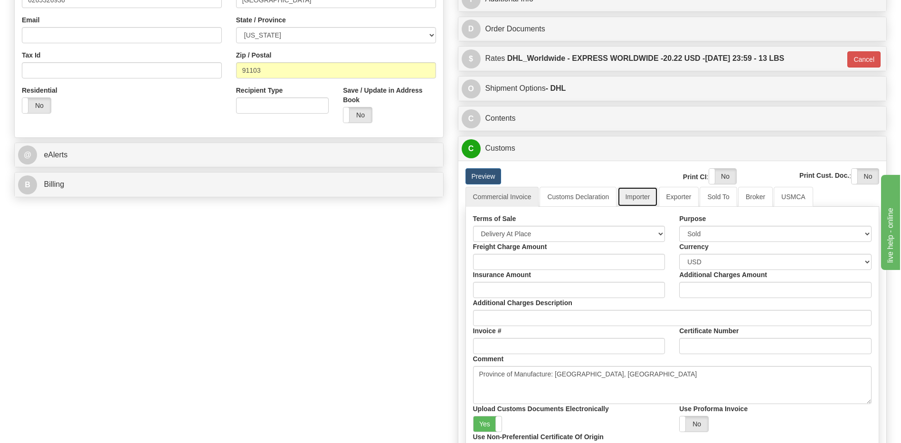
click at [628, 196] on link "Importer" at bounding box center [638, 197] width 40 height 20
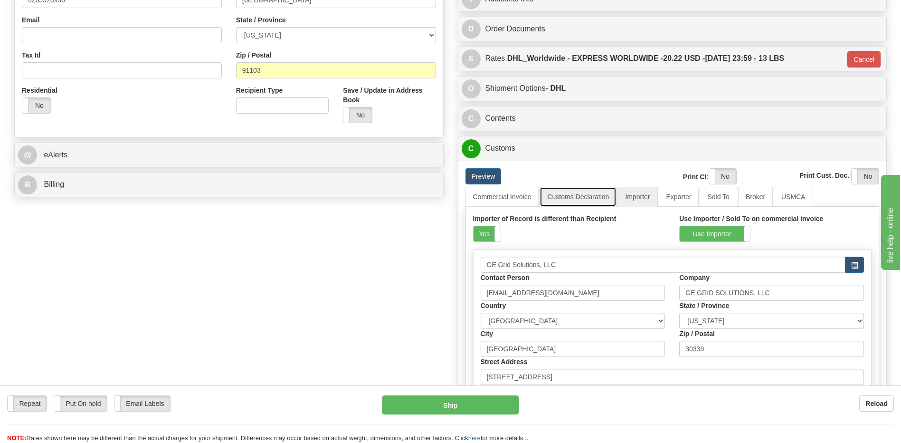
click at [571, 199] on link "Customs Declaration" at bounding box center [578, 197] width 77 height 20
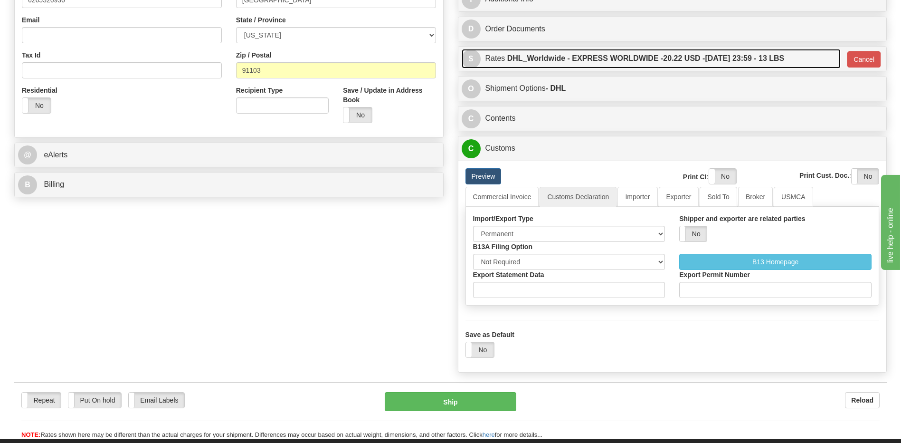
click at [654, 56] on label "DHL_Worldwide - EXPRESS WORLDWIDE - 20.22 USD - 08/21/2025 23:59 - 13 LBS" at bounding box center [645, 58] width 277 height 19
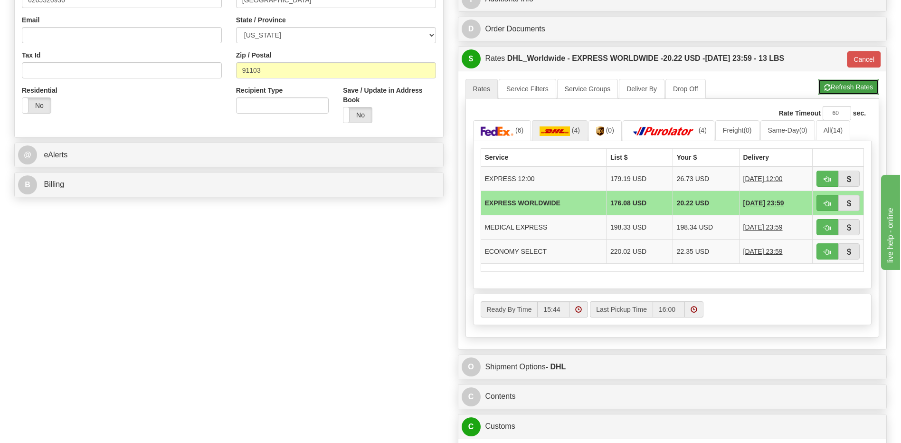
click at [835, 89] on button "Refresh Rates" at bounding box center [848, 87] width 61 height 16
type input "P"
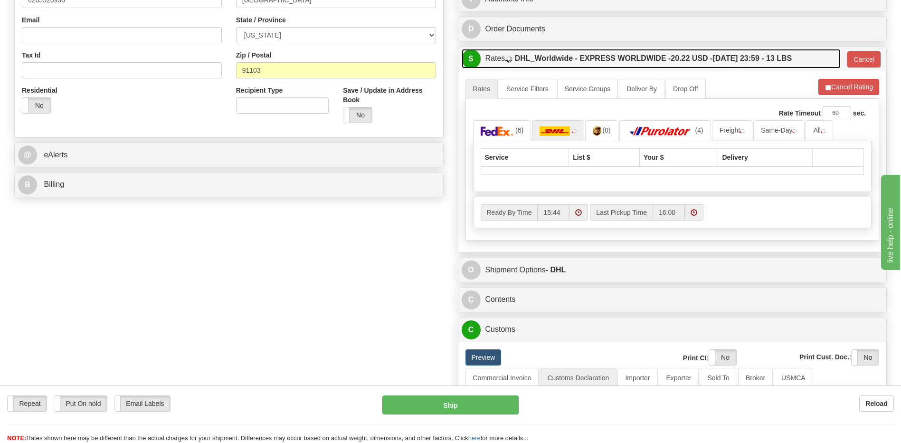
click at [742, 64] on label "DHL_Worldwide - EXPRESS WORLDWIDE - 20.22 USD - 08/21/2025 23:59 - 13 LBS" at bounding box center [653, 58] width 277 height 19
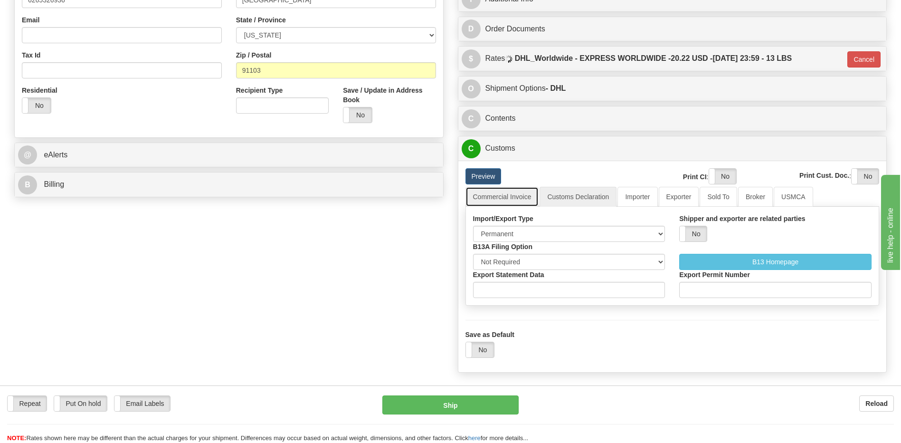
click at [513, 196] on link "Commercial Invoice" at bounding box center [503, 197] width 74 height 20
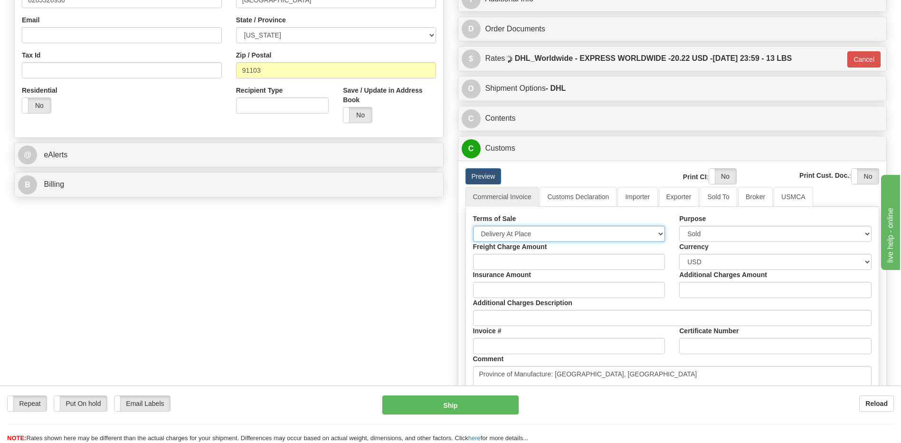
click at [516, 233] on select "Free Carrier Free On Board Ex Works Delivered Duty Unpaid Delivered Duty Paid C…" at bounding box center [569, 234] width 192 height 16
select select "7"
click at [473, 226] on select "Free Carrier Free On Board Ex Works Delivered Duty Unpaid Delivered Duty Paid C…" at bounding box center [569, 234] width 192 height 16
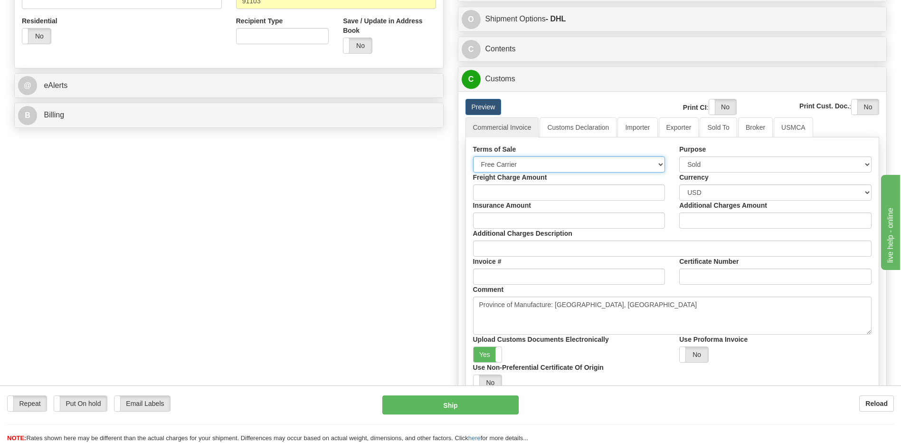
scroll to position [428, 0]
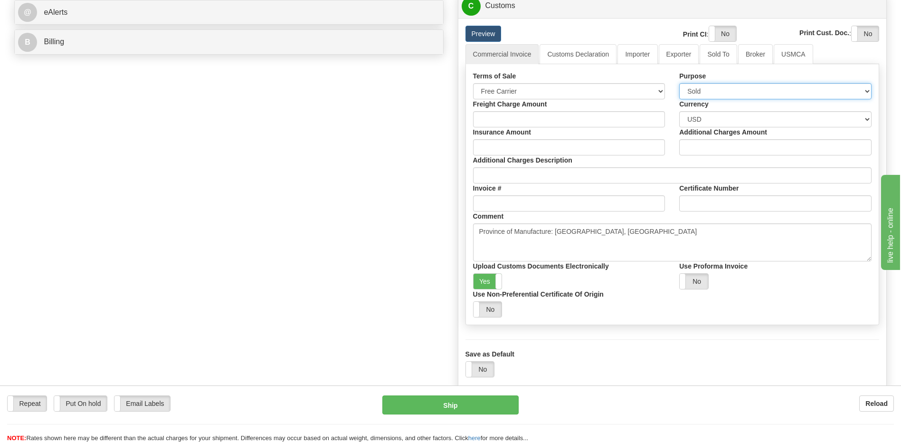
click at [731, 93] on select "Sold Not Sold Gift Sample Repair and Return Personal Effects Merchandise Danger…" at bounding box center [775, 91] width 192 height 16
select select "2"
click at [679, 83] on select "Sold Not Sold Gift Sample Repair and Return Personal Effects Merchandise Danger…" at bounding box center [775, 91] width 192 height 16
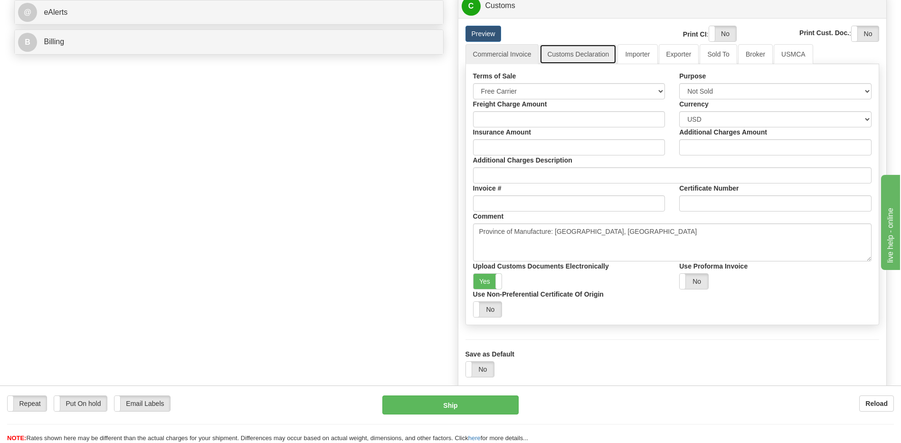
click at [581, 57] on link "Customs Declaration" at bounding box center [578, 54] width 77 height 20
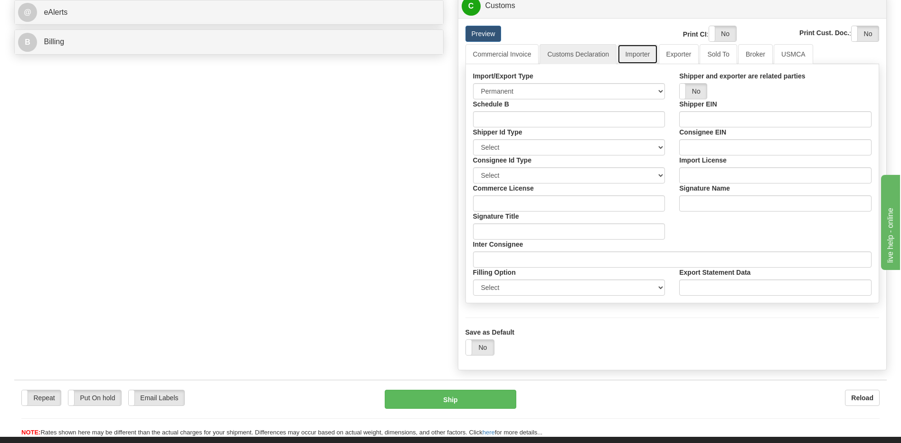
drag, startPoint x: 644, startPoint y: 53, endPoint x: 644, endPoint y: 60, distance: 7.1
click at [644, 54] on link "Importer" at bounding box center [638, 54] width 40 height 20
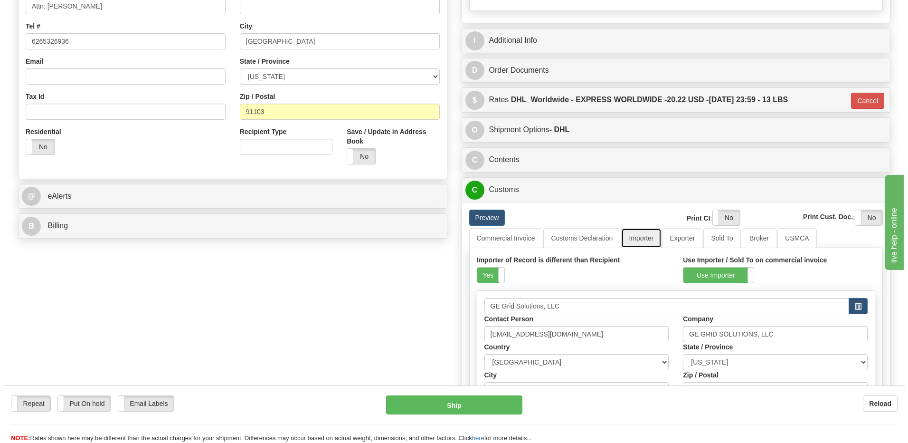
scroll to position [238, 0]
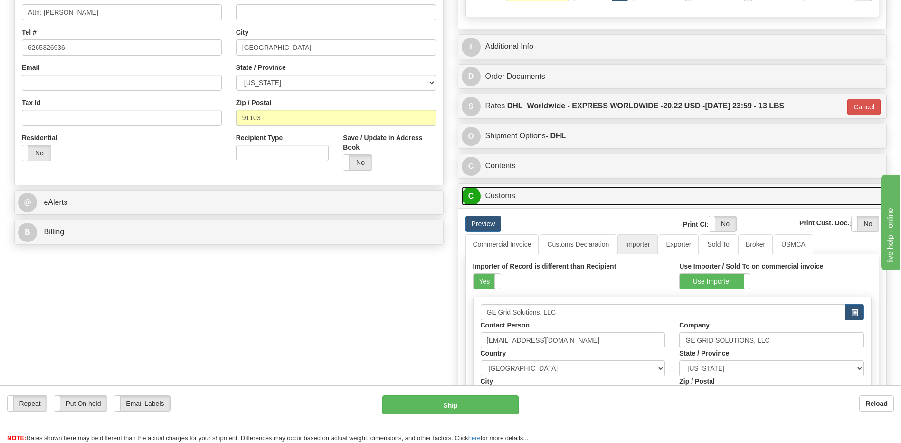
click at [518, 190] on link "C Customs" at bounding box center [673, 195] width 422 height 19
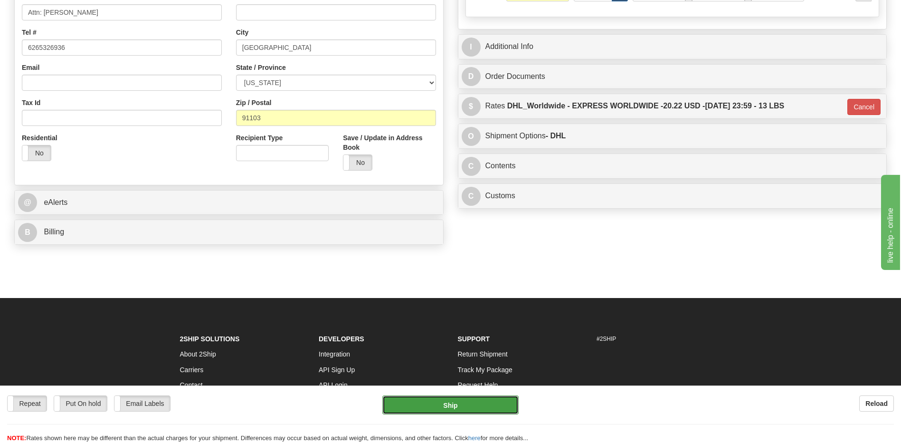
click at [479, 406] on button "Ship" at bounding box center [450, 404] width 136 height 19
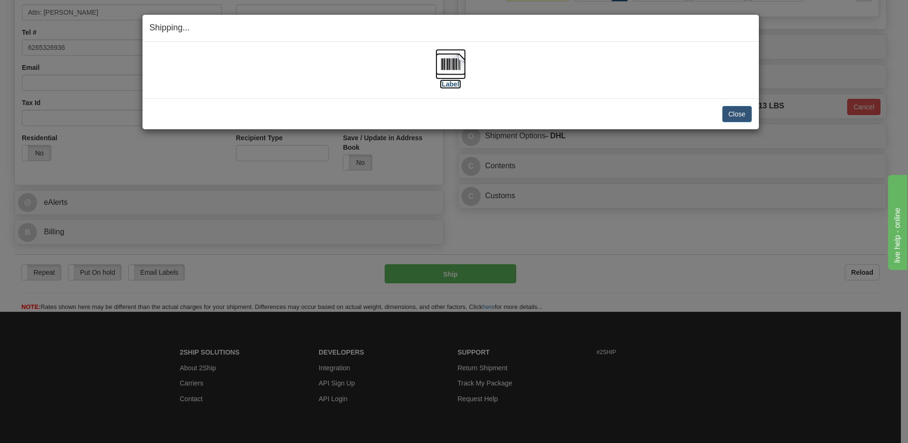
click at [459, 66] on img at bounding box center [451, 64] width 30 height 30
click at [738, 114] on button "Close" at bounding box center [737, 114] width 29 height 16
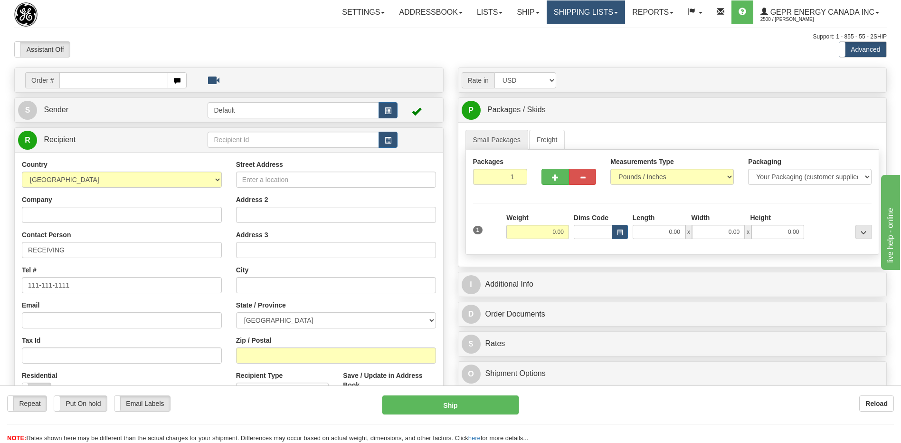
click at [598, 18] on link "Shipping lists" at bounding box center [586, 12] width 78 height 24
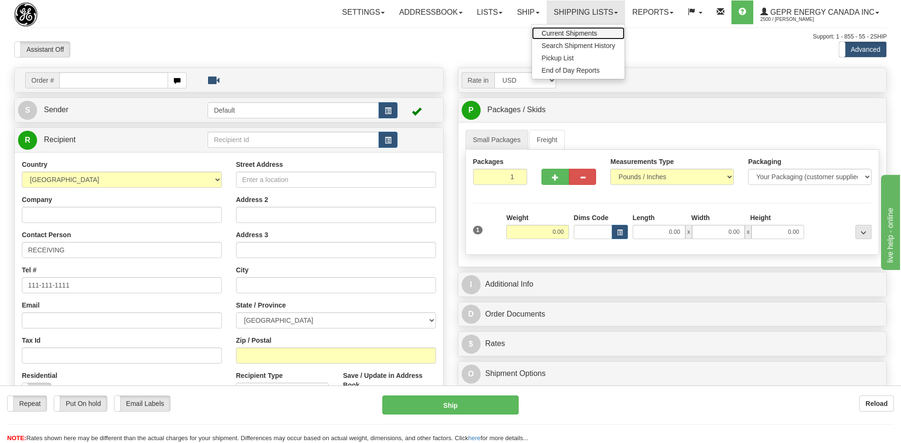
click at [581, 33] on span "Current Shipments" at bounding box center [570, 33] width 56 height 8
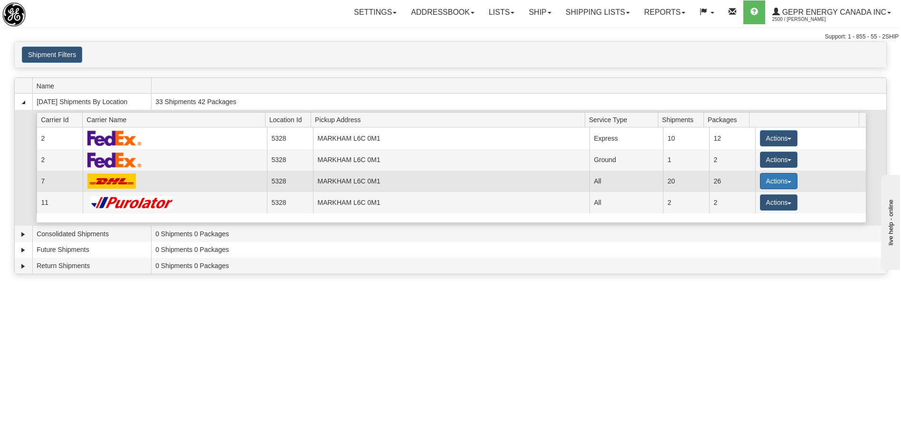
click at [773, 176] on button "Actions" at bounding box center [779, 181] width 38 height 16
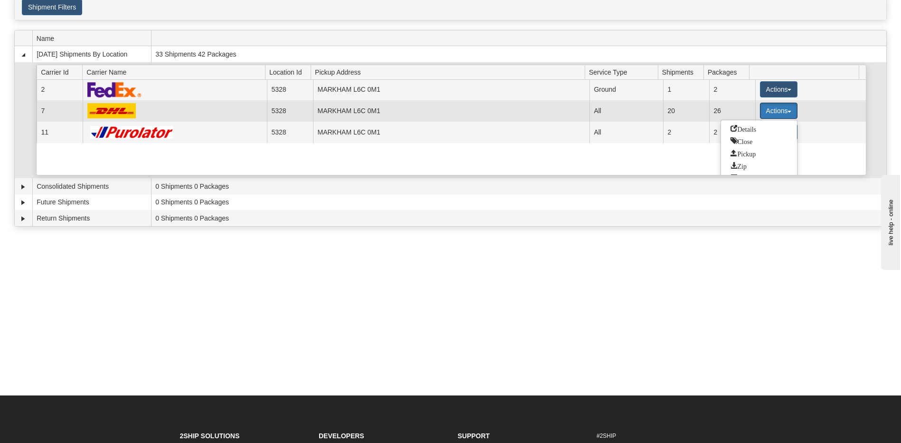
scroll to position [35, 0]
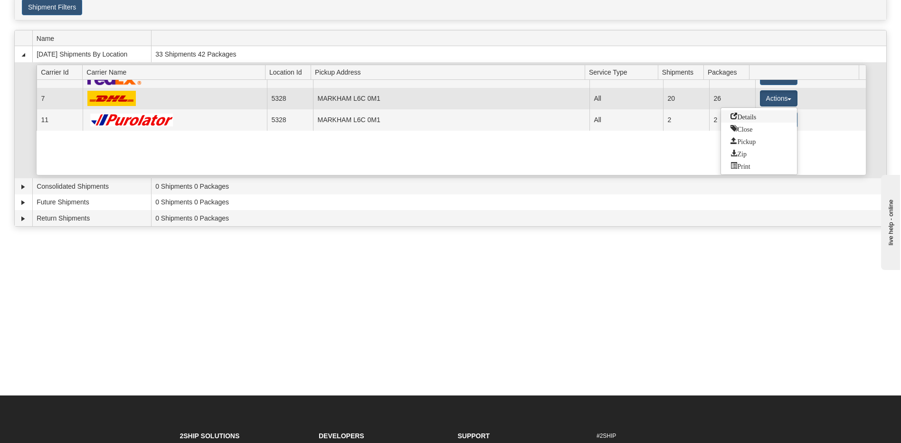
click at [749, 116] on span "Details" at bounding box center [744, 116] width 26 height 7
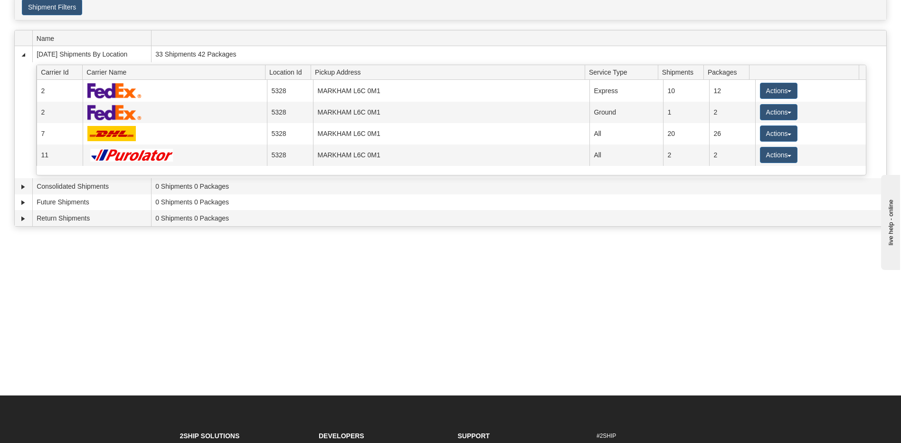
scroll to position [0, 0]
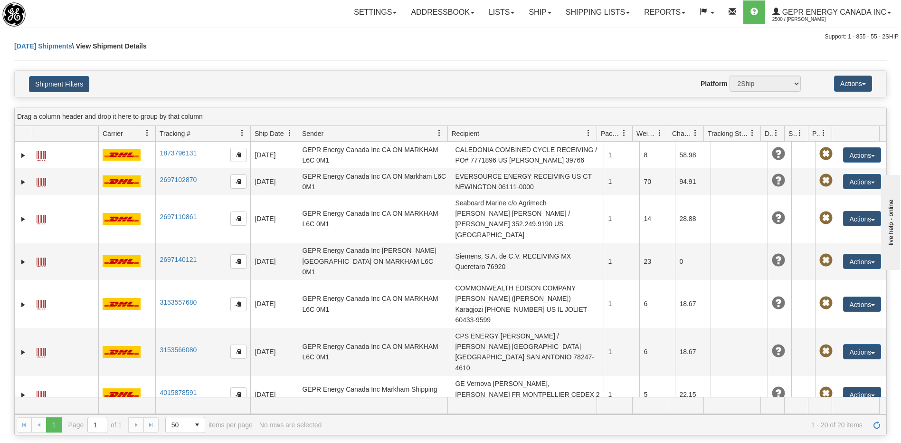
click at [499, 413] on td "CALUMET REFINING, LLC / SHREVEPORT RECEIVING / PO# 4501541382 US LA SHREVEPORT …" at bounding box center [527, 431] width 153 height 37
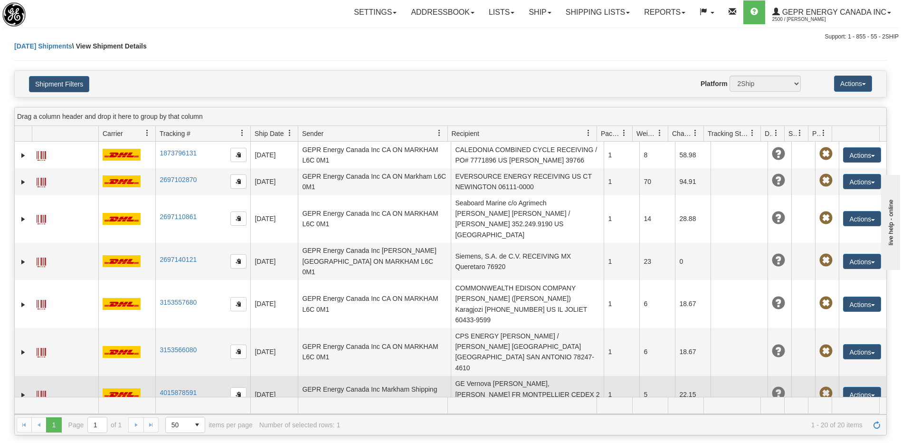
click at [508, 376] on td "GE Vernova [PERSON_NAME], [PERSON_NAME] FR MONTPELLIER CEDEX 2 34060" at bounding box center [527, 394] width 153 height 37
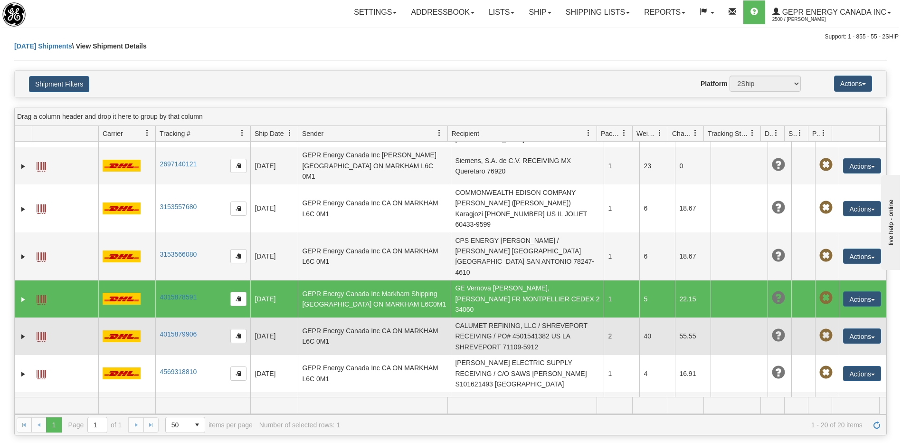
scroll to position [95, 0]
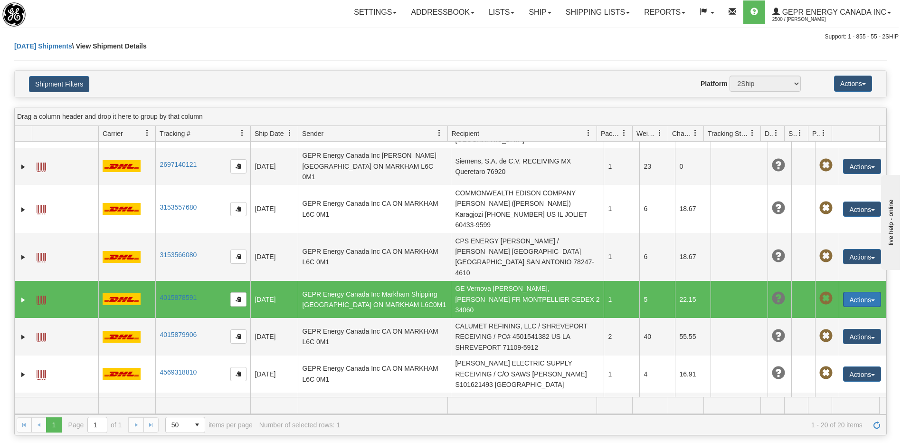
click at [859, 292] on button "Actions" at bounding box center [862, 299] width 38 height 15
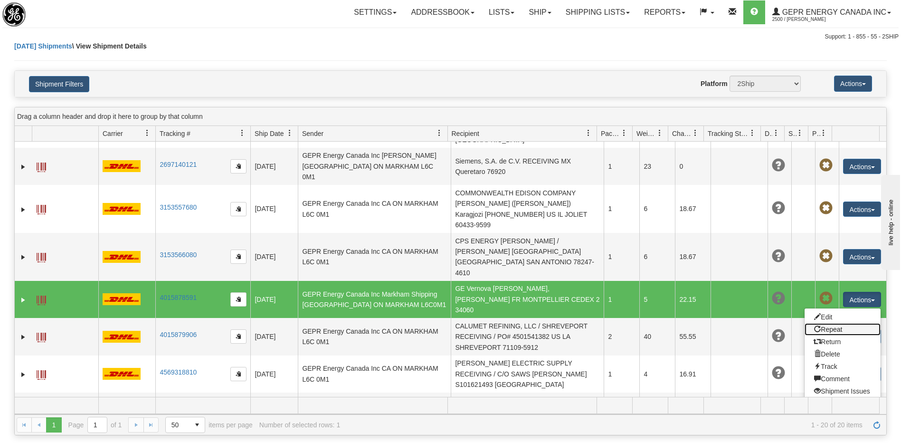
click at [829, 323] on link "Repeat" at bounding box center [843, 329] width 76 height 12
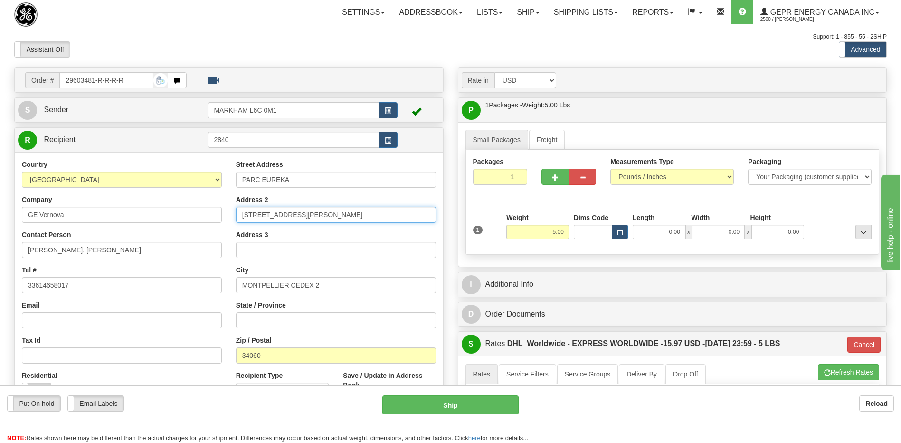
drag, startPoint x: 338, startPoint y: 216, endPoint x: 297, endPoint y: 215, distance: 40.4
click at [297, 215] on input "[STREET_ADDRESS][PERSON_NAME]" at bounding box center [336, 215] width 200 height 16
type input "[STREET_ADDRESS][PERSON_NAME]"
drag, startPoint x: 131, startPoint y: 250, endPoint x: 0, endPoint y: 255, distance: 131.2
click at [0, 255] on html "Training Course Close Toggle navigation Settings Shipping Preferences New Sende…" at bounding box center [450, 221] width 901 height 443
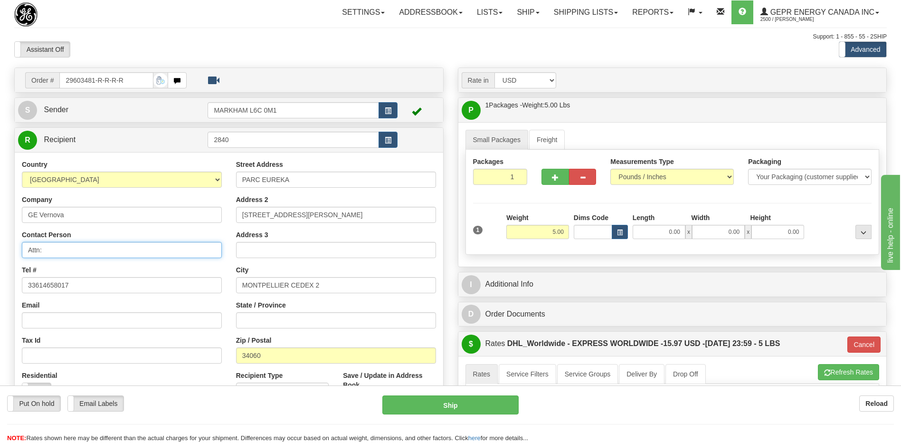
paste input "Chloe Boegler-Cazenove"
type input "Attn: Chloe Boegler-Cazenove"
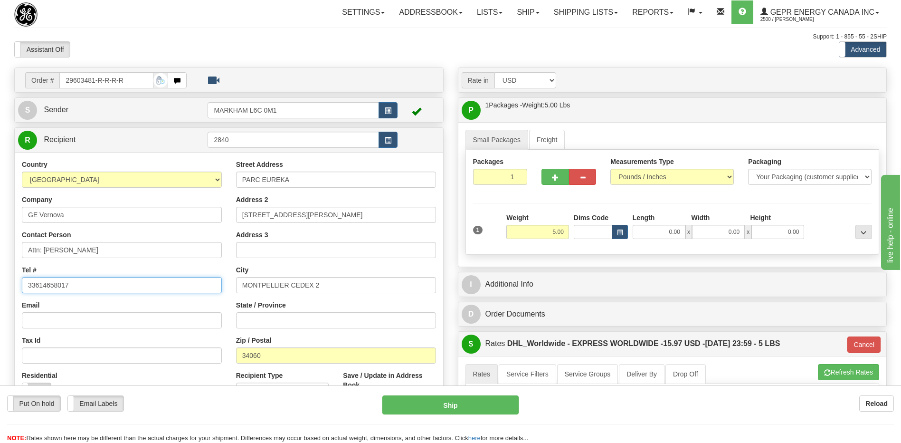
drag, startPoint x: 84, startPoint y: 292, endPoint x: 0, endPoint y: 285, distance: 83.9
click at [0, 285] on html "Training Course Close Toggle navigation Settings Shipping Preferences New Sende…" at bounding box center [450, 221] width 901 height 443
paste input "+ 33 (4) 99542150"
type input "+ 33 (4) 99542150"
click at [225, 31] on div "Toggle navigation Settings Shipping Preferences Fields Preferences New" at bounding box center [450, 340] width 901 height 680
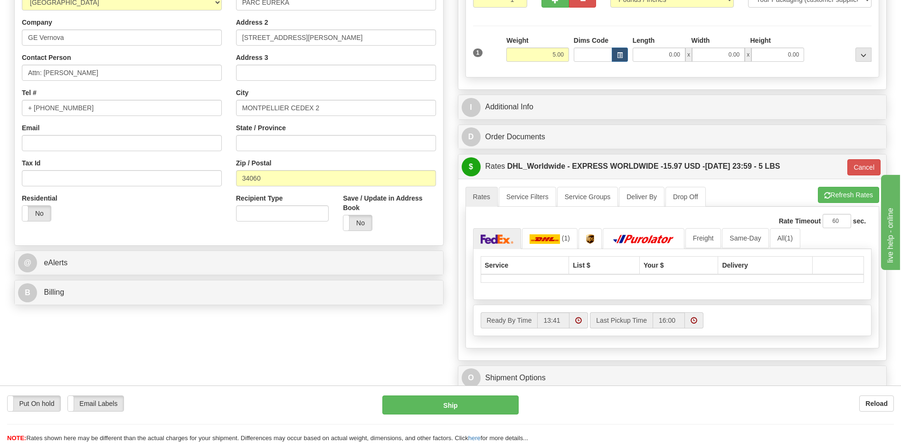
scroll to position [190, 0]
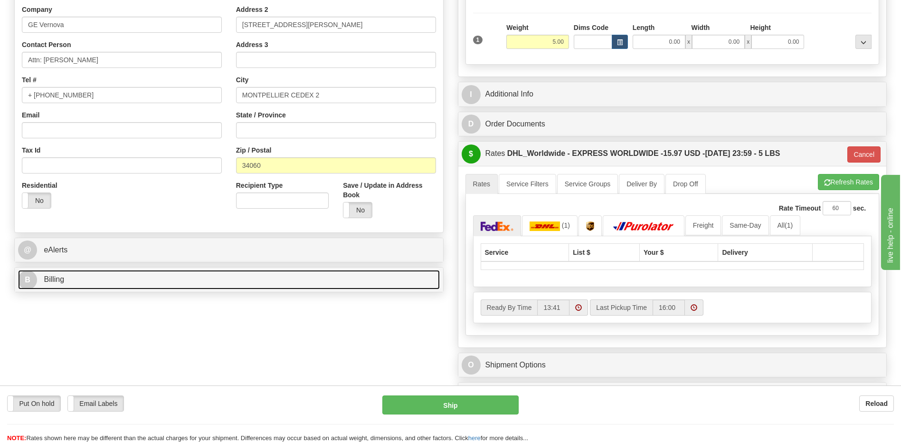
click at [149, 280] on link "B Billing" at bounding box center [229, 279] width 422 height 19
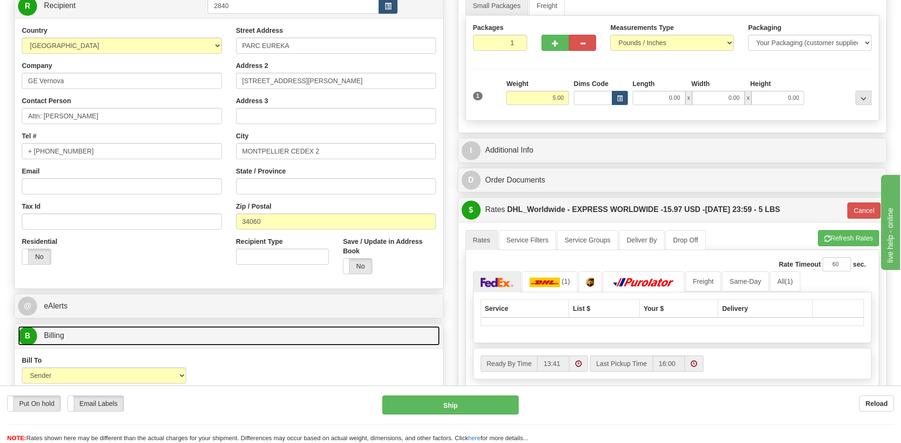
scroll to position [48, 0]
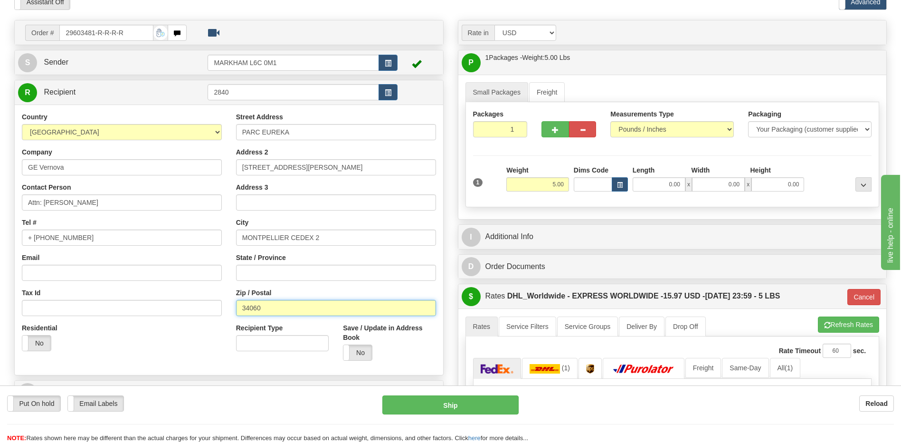
drag, startPoint x: 283, startPoint y: 308, endPoint x: 210, endPoint y: 307, distance: 73.6
click at [210, 307] on div "Country AFGHANISTAN ALAND ISLANDS ALBANIA ALGERIA AMERICAN SAMOA ANDORRA ANGOLA…" at bounding box center [229, 240] width 429 height 256
paste input "0"
type input "34000"
click at [175, 368] on div "Country AFGHANISTAN ALAND ISLANDS ALBANIA ALGERIA AMERICAN SAMOA ANDORRA ANGOLA…" at bounding box center [229, 240] width 429 height 270
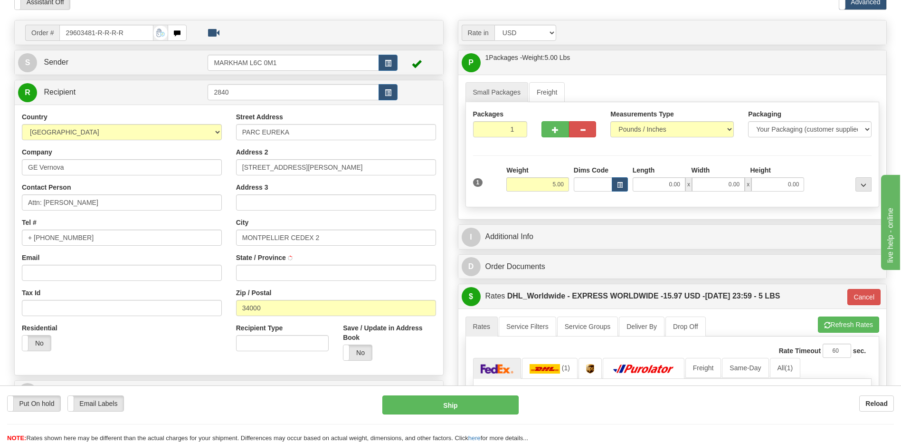
type input "P"
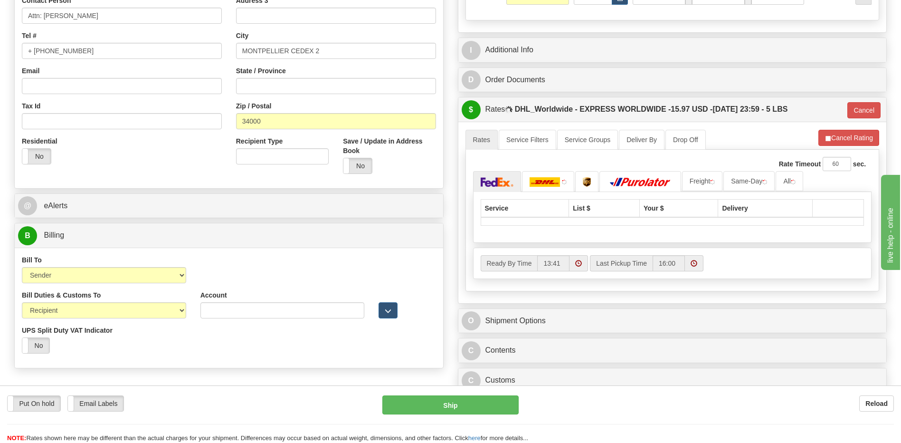
scroll to position [238, 0]
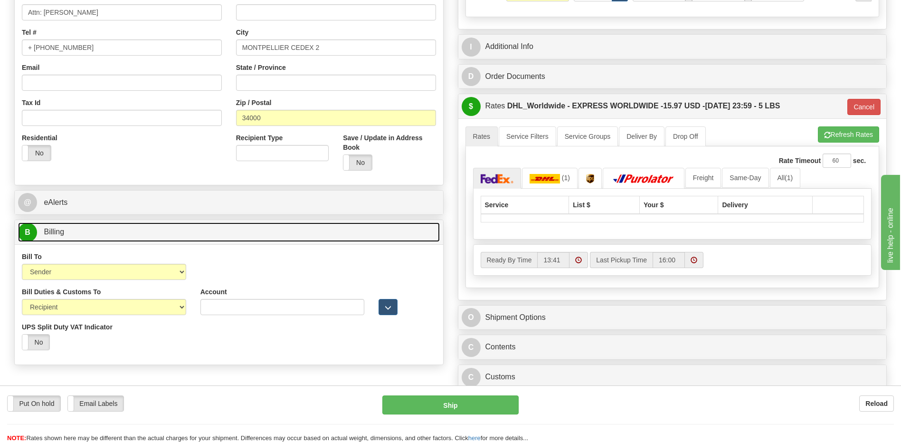
click at [261, 225] on link "B Billing" at bounding box center [229, 231] width 422 height 19
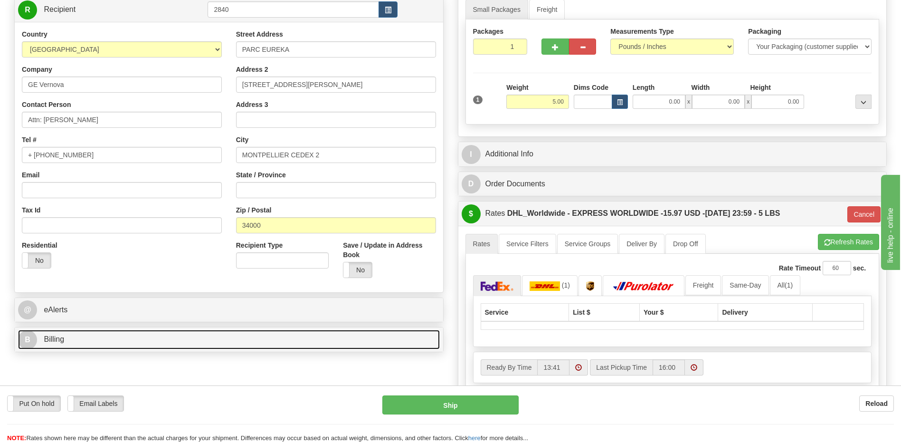
scroll to position [48, 0]
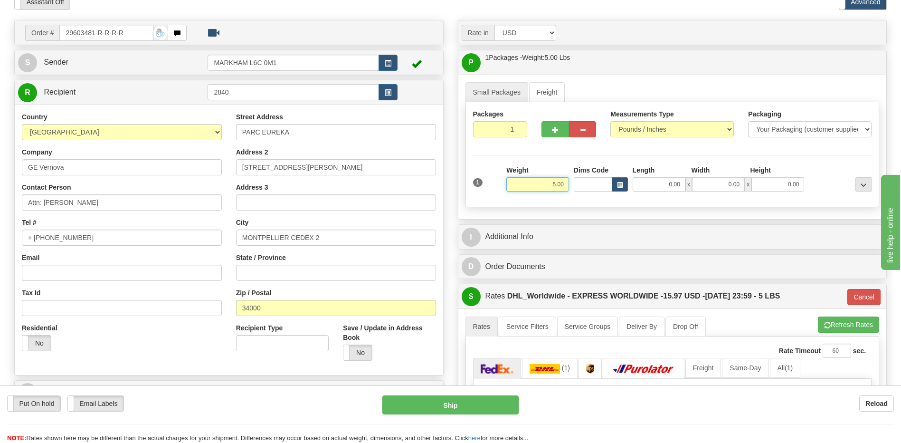
click at [564, 188] on input "5.00" at bounding box center [537, 184] width 63 height 14
type input "2.00"
type input "P"
click at [162, 354] on div "Residential Yes No" at bounding box center [122, 340] width 214 height 35
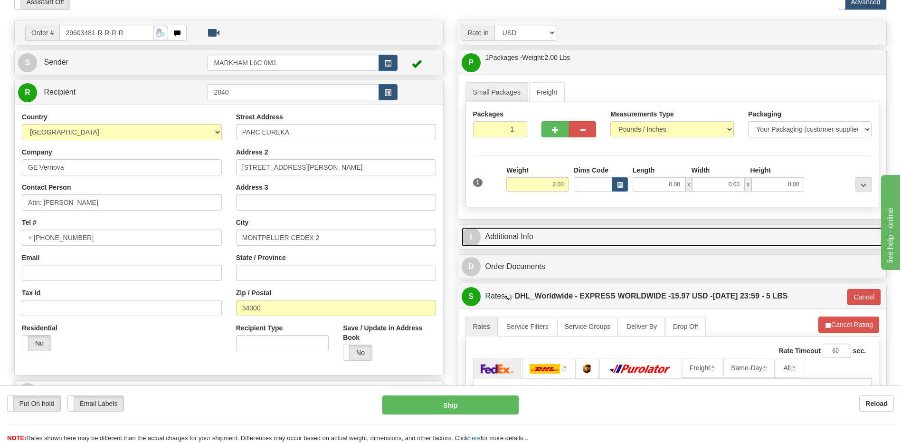
click at [537, 232] on link "I Additional Info" at bounding box center [673, 236] width 422 height 19
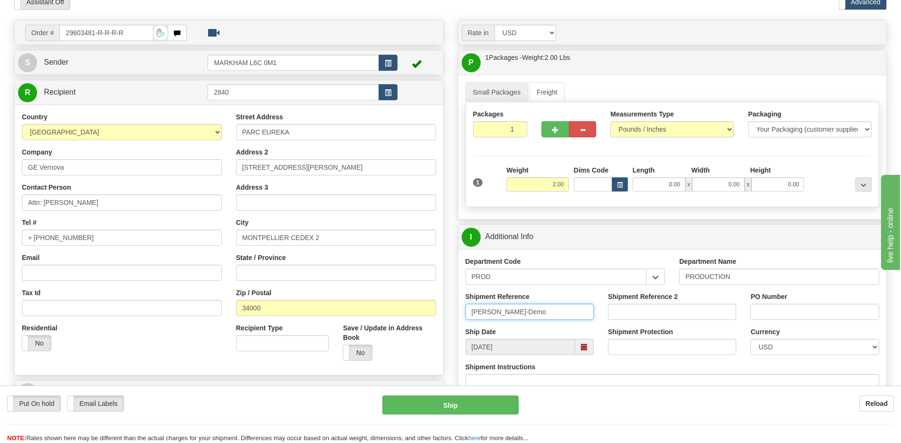
drag, startPoint x: 521, startPoint y: 312, endPoint x: 418, endPoint y: 311, distance: 102.6
click at [418, 20] on div "Order # 29603481-R-R-R-R S Sender" at bounding box center [450, 20] width 887 height 0
paste input "Nabeel"
type input "Nabeel H."
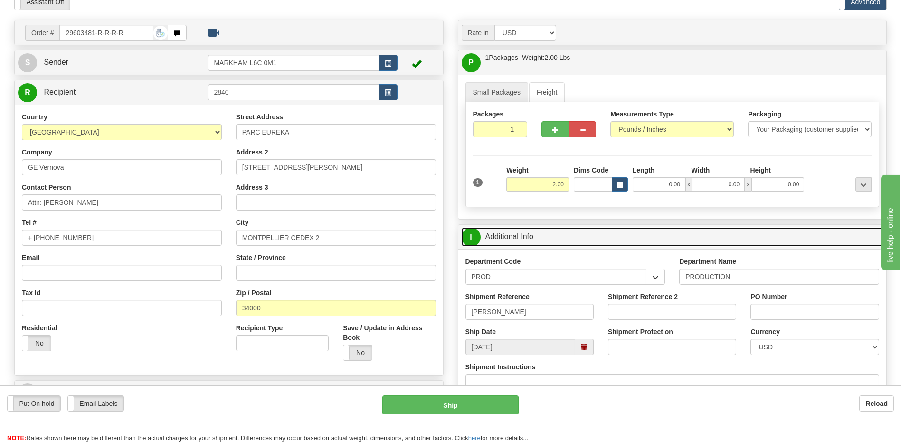
click at [603, 245] on link "I Additional Info" at bounding box center [673, 236] width 422 height 19
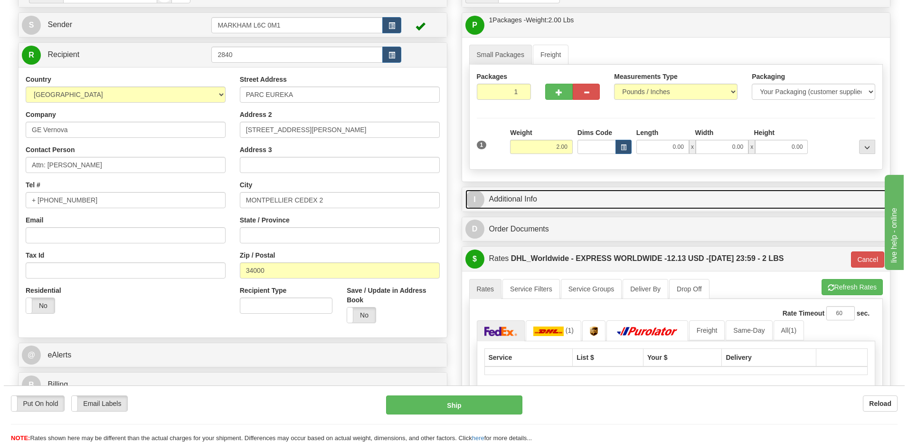
scroll to position [143, 0]
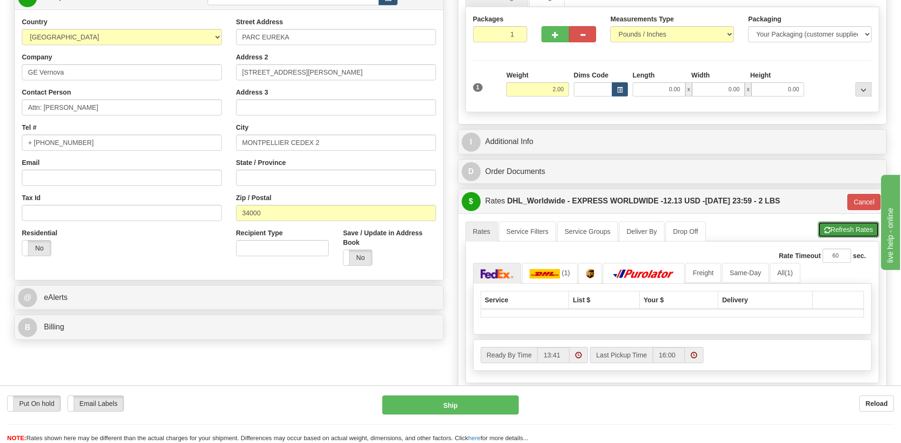
click at [843, 232] on button "Refresh Rates" at bounding box center [848, 229] width 61 height 16
type input "P"
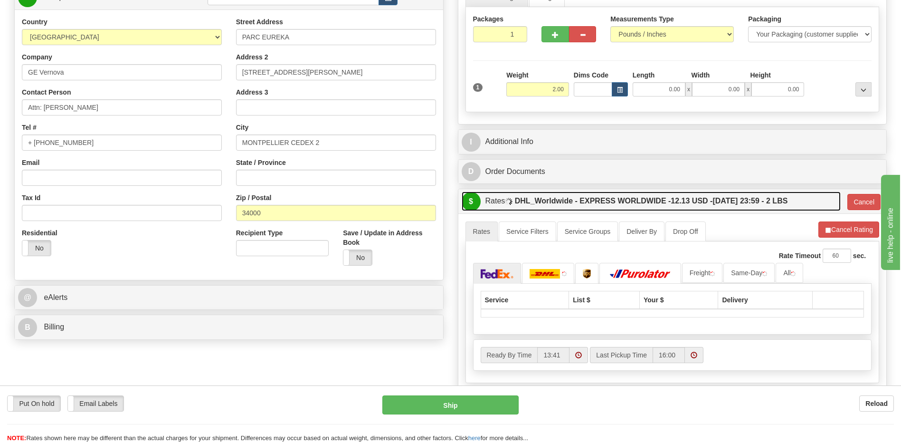
click at [741, 206] on label "DHL_Worldwide - EXPRESS WORLDWIDE - 12.13 USD - 08/22/2025 23:59 - 2 LBS" at bounding box center [651, 200] width 273 height 19
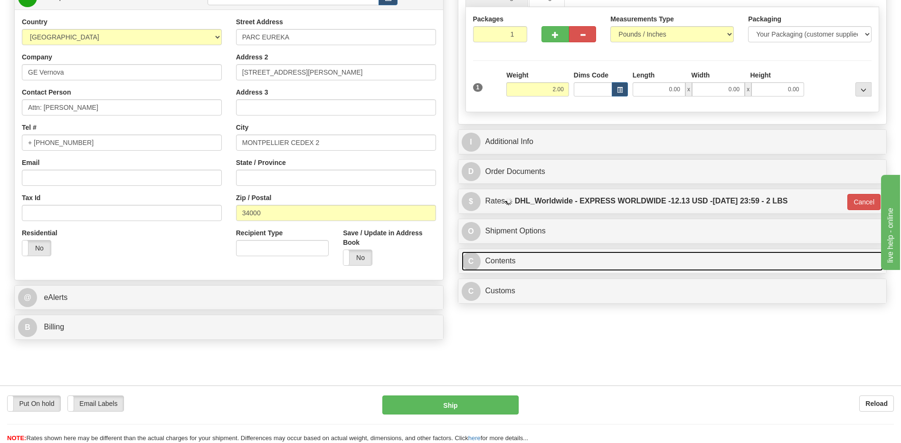
click at [572, 260] on link "C Contents" at bounding box center [673, 260] width 422 height 19
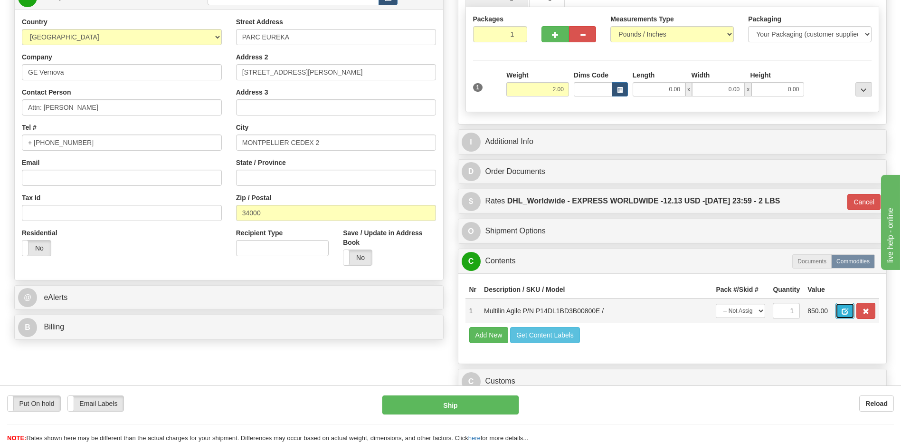
click at [847, 309] on span "button" at bounding box center [845, 311] width 7 height 6
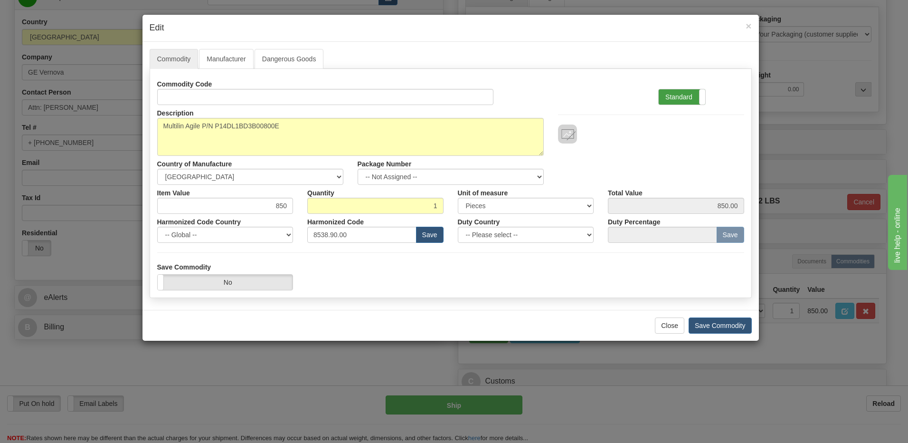
click at [674, 92] on label "Standard" at bounding box center [682, 96] width 47 height 15
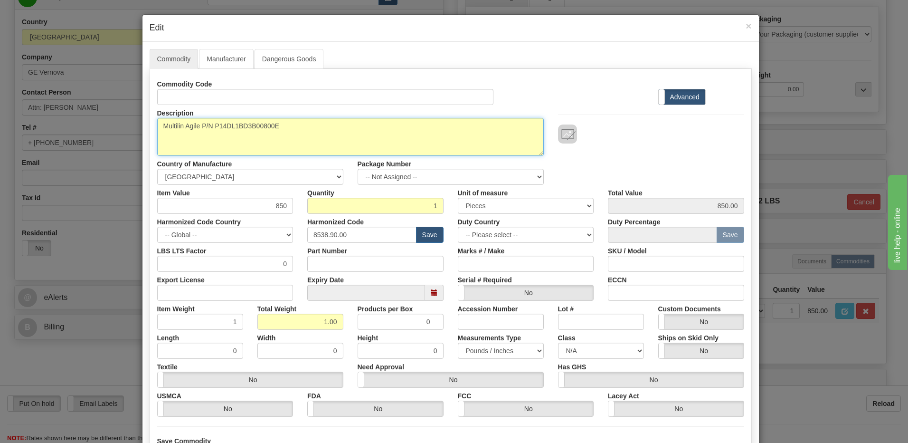
drag, startPoint x: 287, startPoint y: 130, endPoint x: 69, endPoint y: 121, distance: 217.8
click at [69, 121] on div "× Edit Commodity Manufacturer Dangerous Goods Commodity Code Standard Advanced …" at bounding box center [454, 221] width 908 height 443
paste textarea "CPU ML2 prototype module"
type textarea "CPU ML2 prototype module"
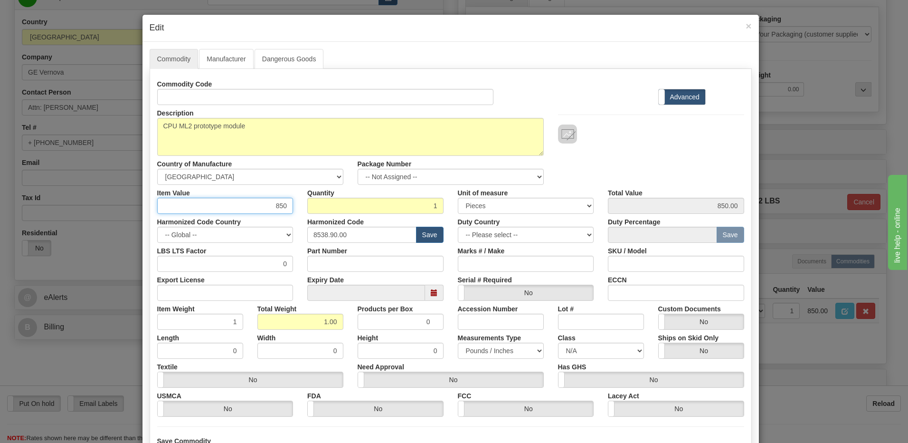
drag, startPoint x: 260, startPoint y: 205, endPoint x: 365, endPoint y: 206, distance: 105.0
click at [365, 206] on div "Item Value 850 Quantity 1 Unit of measure 3 Thousand Square Inches Adjustments …" at bounding box center [450, 199] width 601 height 29
type input "245.00"
click at [365, 206] on input "1" at bounding box center [375, 206] width 136 height 16
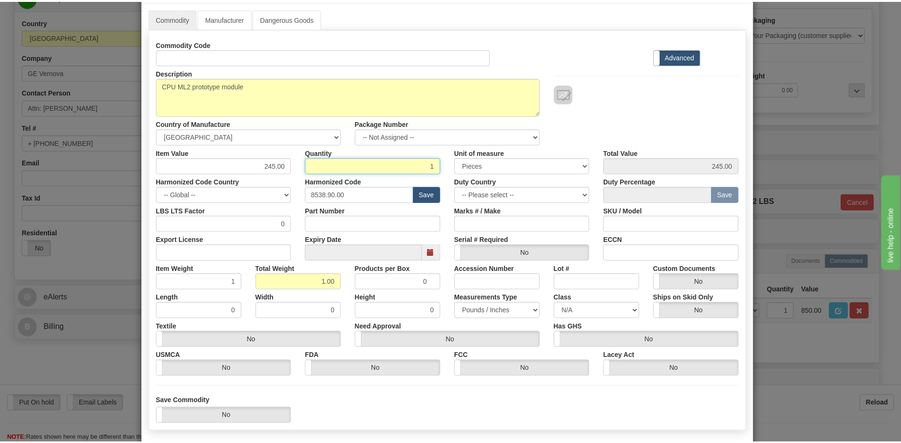
scroll to position [86, 0]
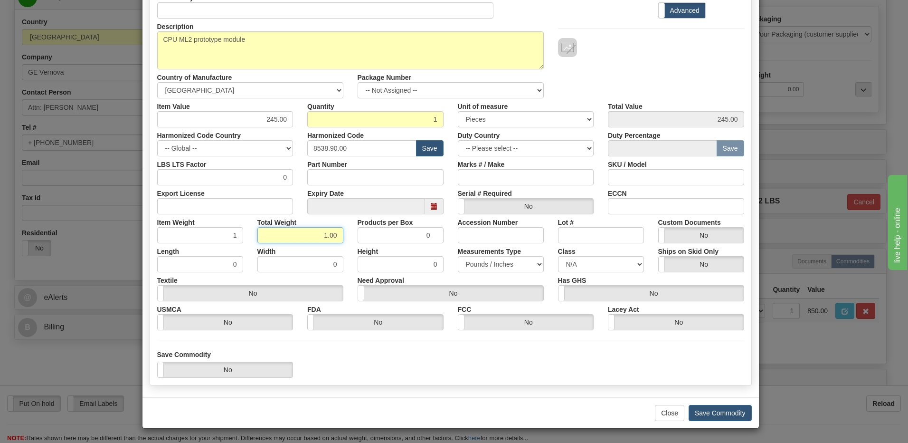
click at [266, 239] on input "1.00" at bounding box center [300, 235] width 86 height 16
click at [734, 411] on button "Save Commodity" at bounding box center [720, 413] width 63 height 16
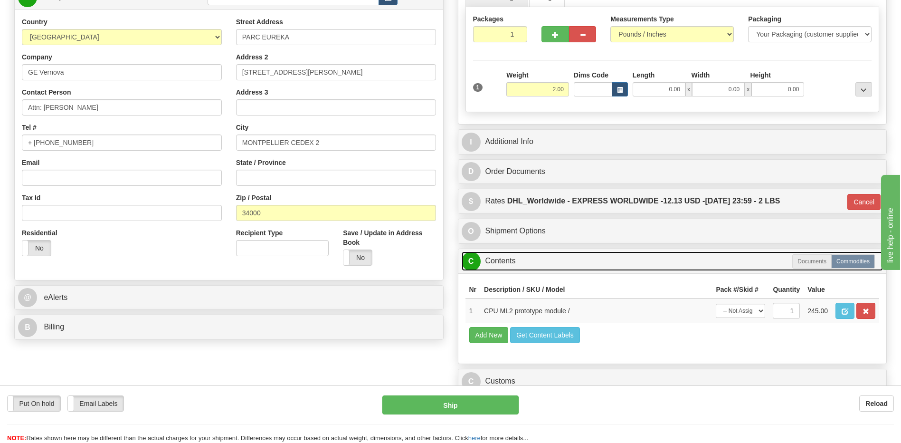
click at [541, 258] on link "C Contents" at bounding box center [673, 260] width 422 height 19
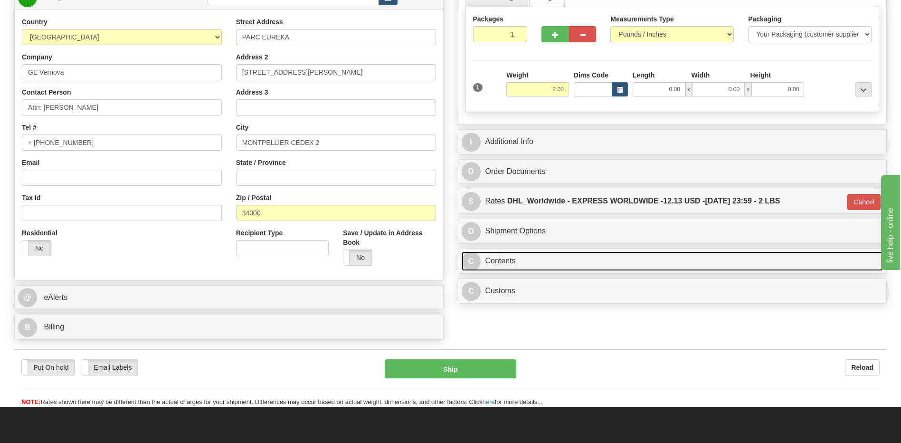
scroll to position [238, 0]
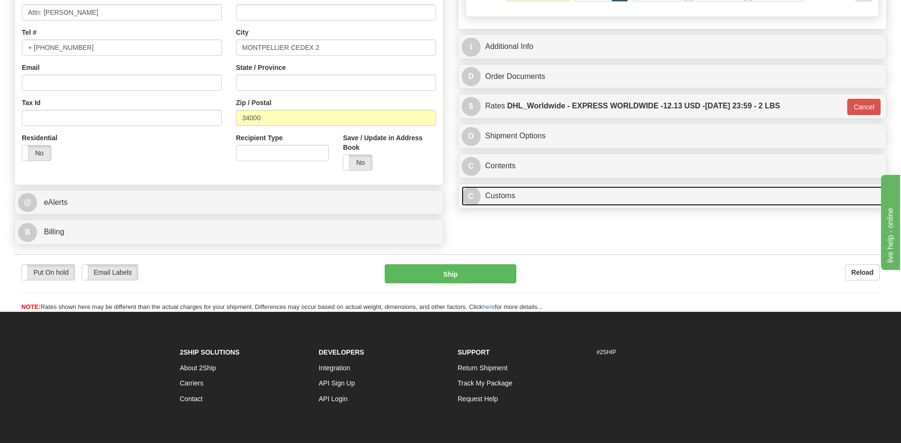
click at [569, 191] on link "C Customs" at bounding box center [673, 195] width 422 height 19
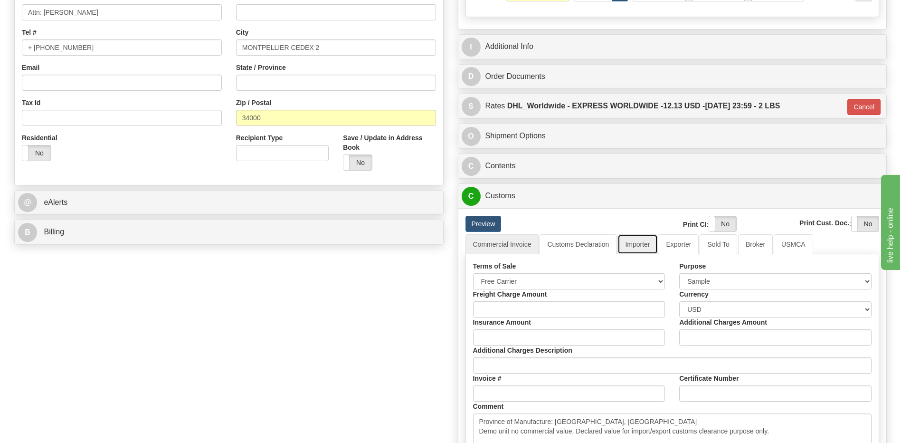
click at [642, 240] on link "Importer" at bounding box center [638, 244] width 40 height 20
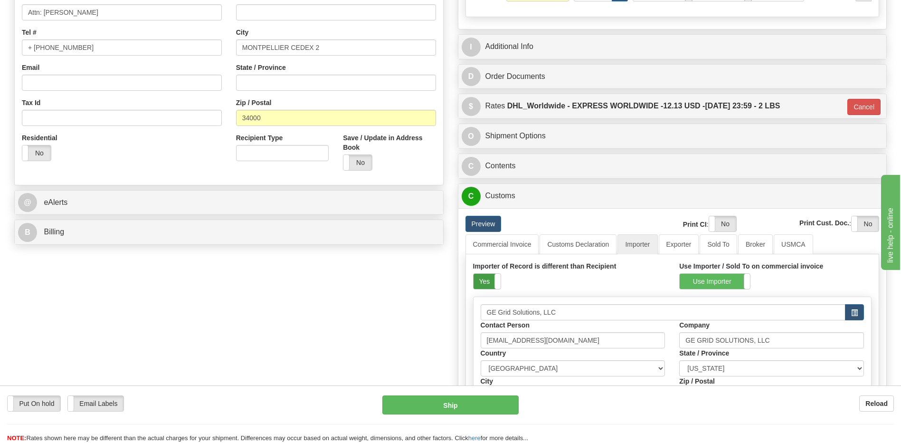
click at [485, 283] on label "Yes" at bounding box center [487, 281] width 27 height 15
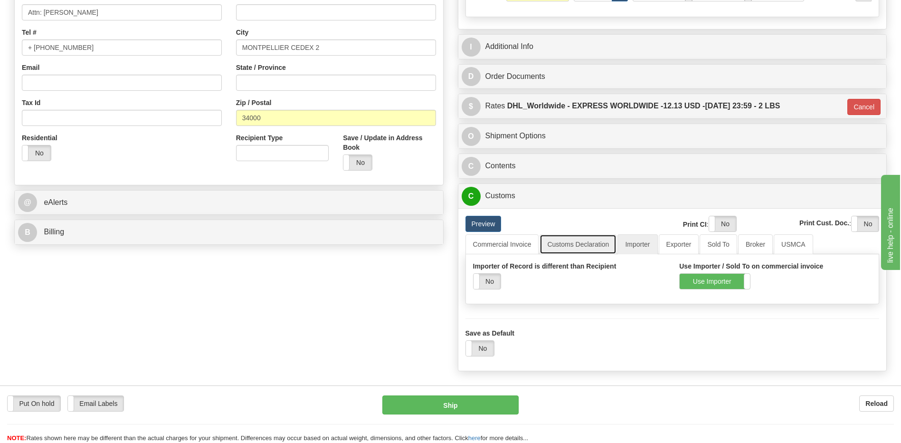
click at [561, 247] on link "Customs Declaration" at bounding box center [578, 244] width 77 height 20
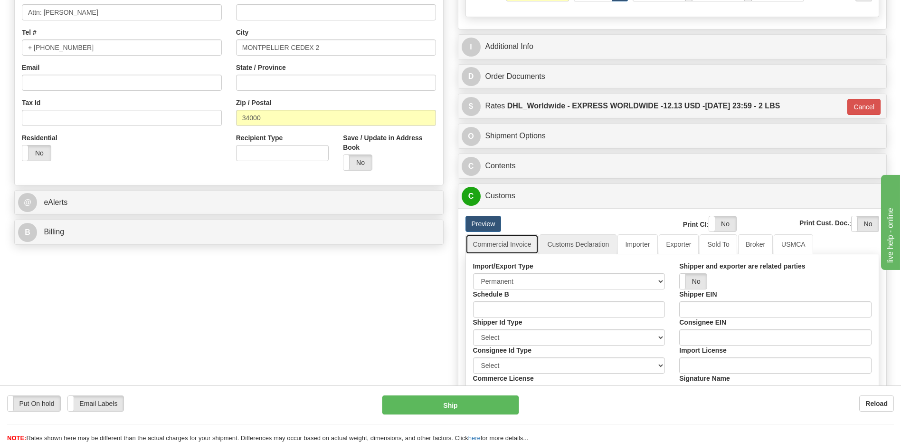
click at [517, 246] on link "Commercial Invoice" at bounding box center [503, 244] width 74 height 20
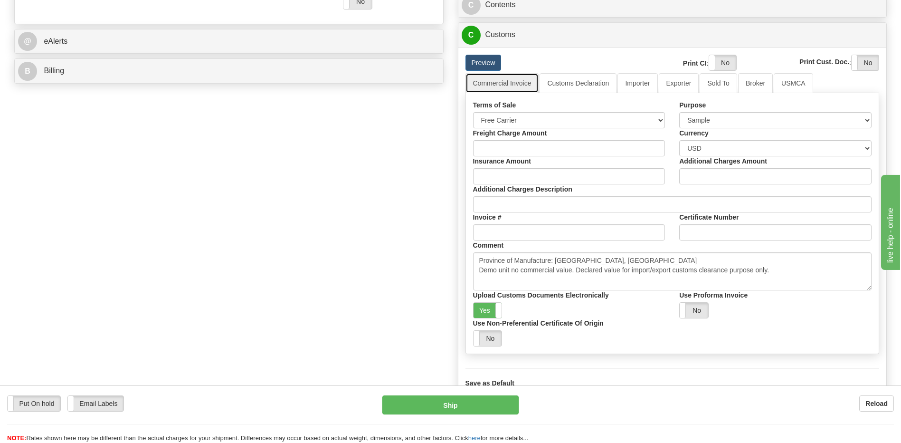
scroll to position [428, 0]
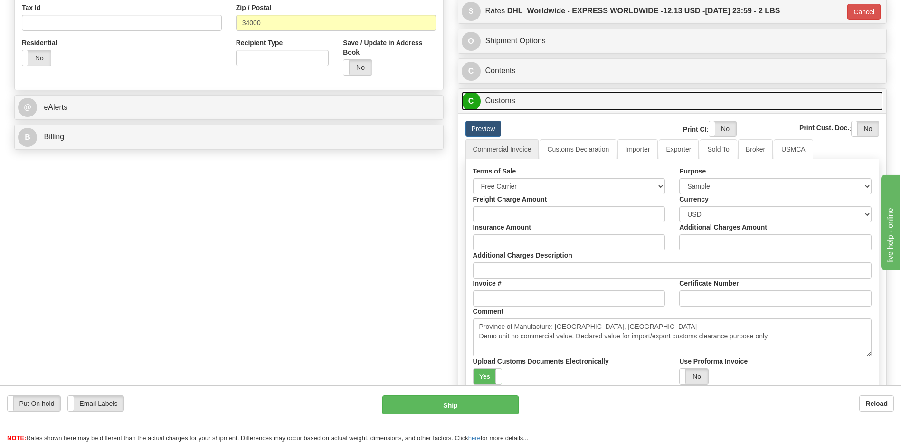
click at [498, 104] on link "C Customs" at bounding box center [673, 100] width 422 height 19
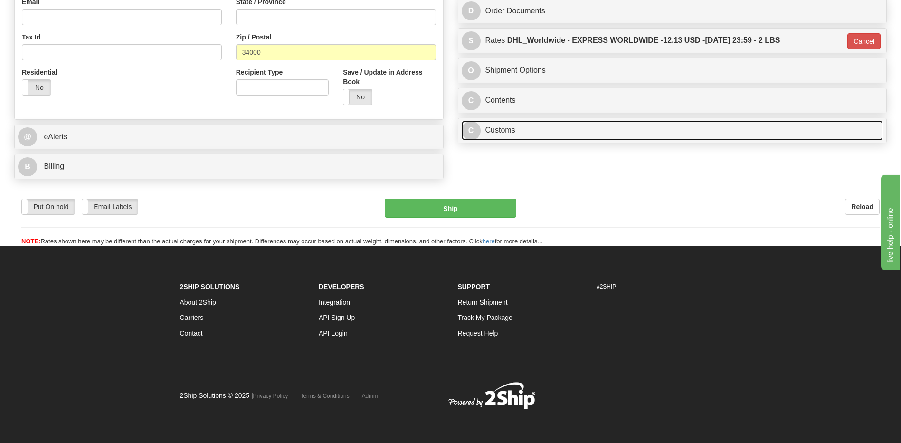
scroll to position [304, 0]
click at [501, 129] on link "C Customs" at bounding box center [673, 130] width 422 height 19
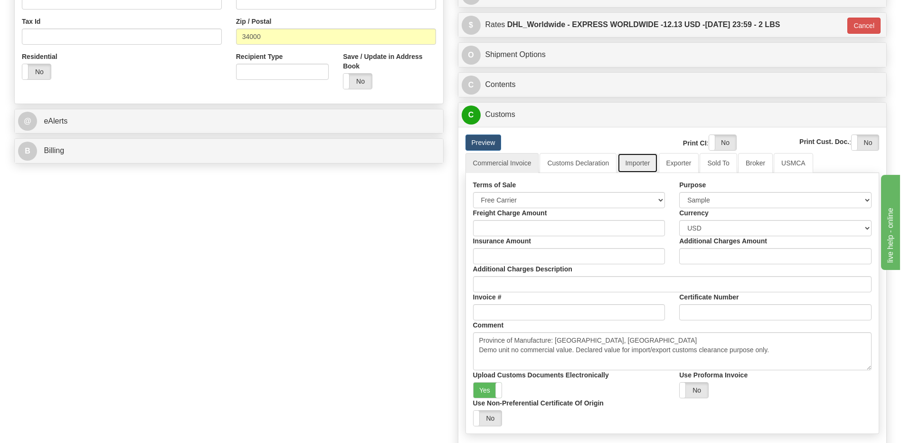
click at [634, 162] on link "Importer" at bounding box center [638, 163] width 40 height 20
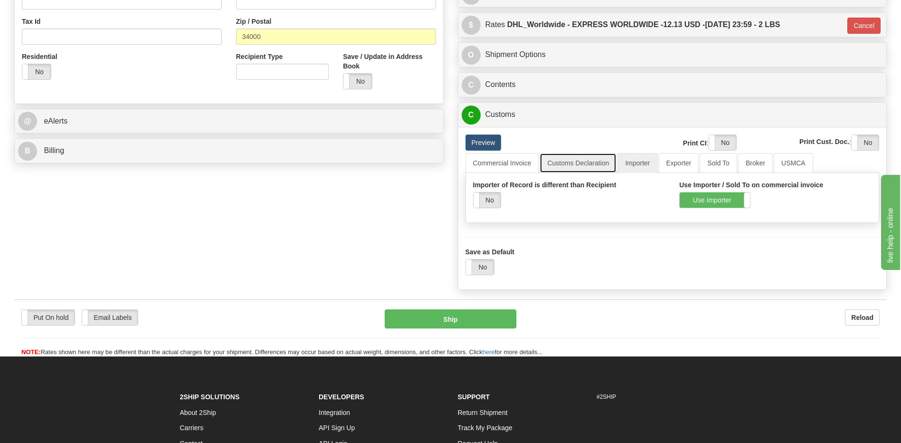
click at [577, 160] on link "Customs Declaration" at bounding box center [578, 163] width 77 height 20
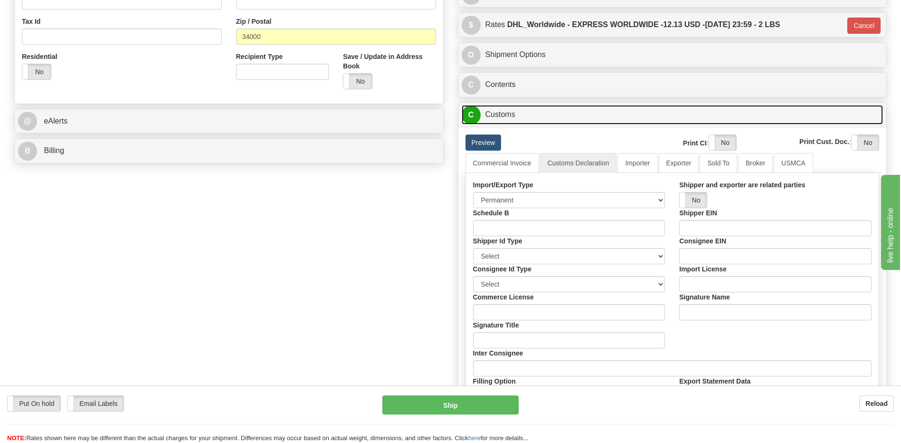
click at [514, 119] on link "C Customs" at bounding box center [673, 114] width 422 height 19
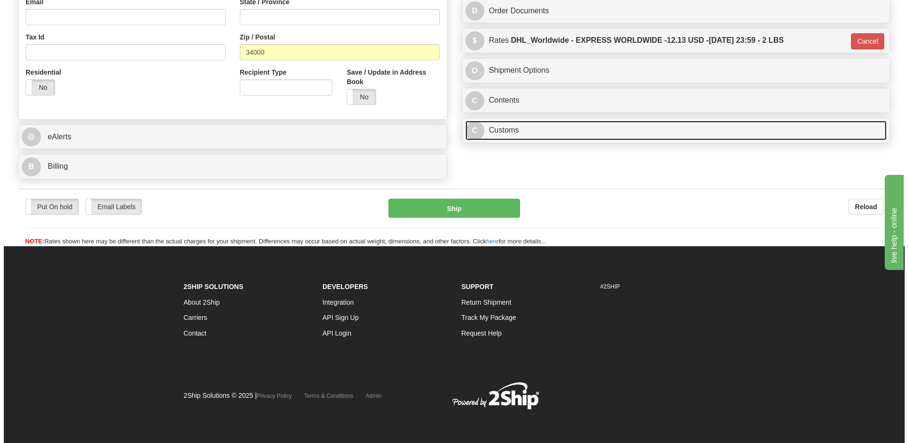
scroll to position [304, 0]
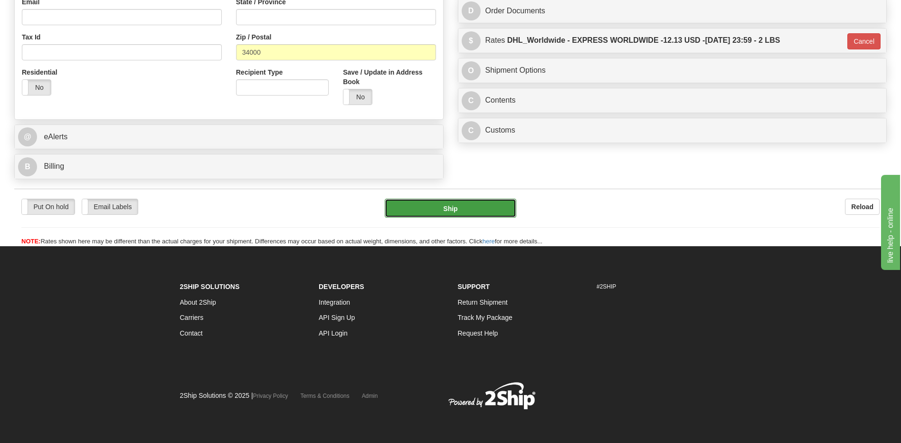
click at [428, 201] on button "Ship" at bounding box center [450, 208] width 131 height 19
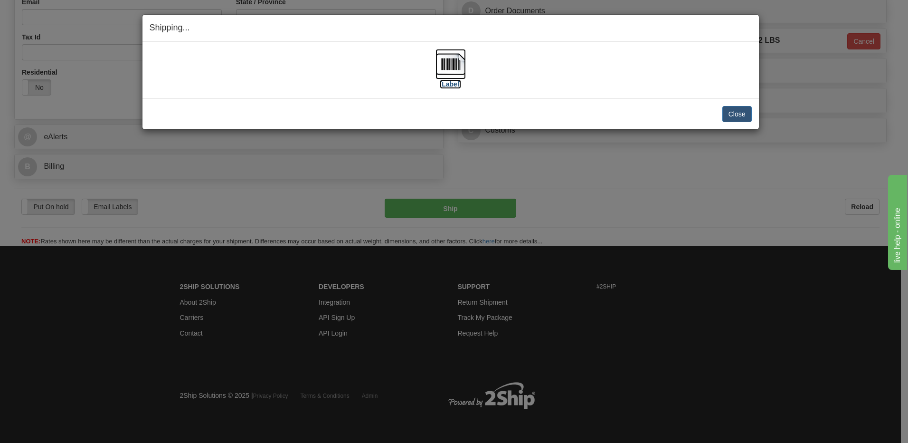
click at [452, 63] on img at bounding box center [451, 64] width 30 height 30
click at [742, 115] on button "Close" at bounding box center [737, 114] width 29 height 16
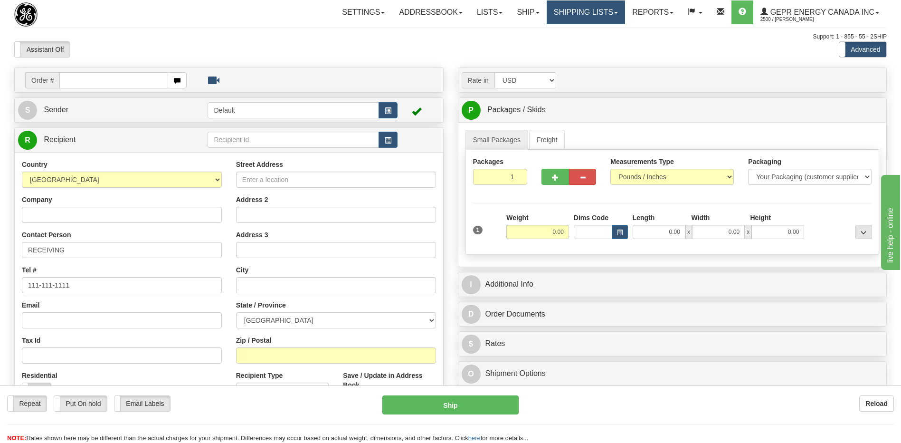
click at [578, 9] on link "Shipping lists" at bounding box center [586, 12] width 78 height 24
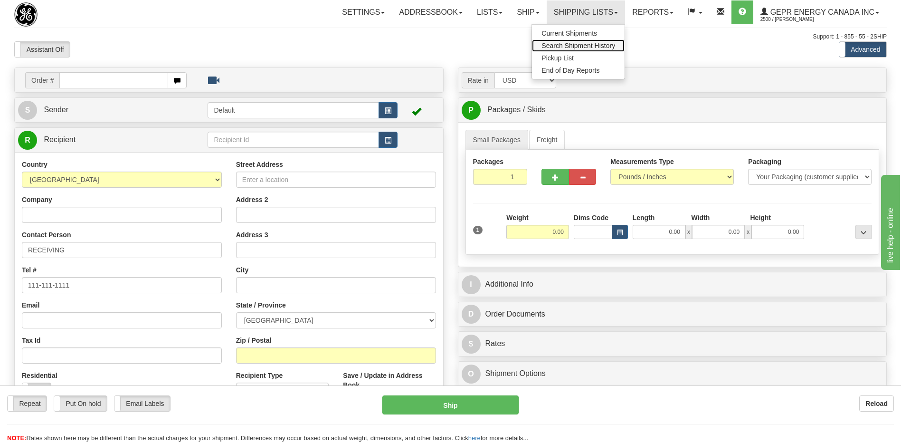
click at [570, 45] on span "Search Shipment History" at bounding box center [579, 46] width 74 height 8
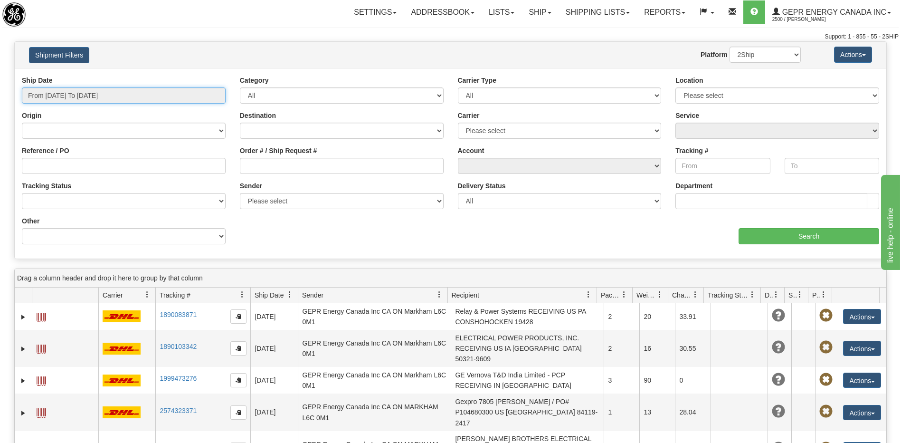
type input "[DATE]"
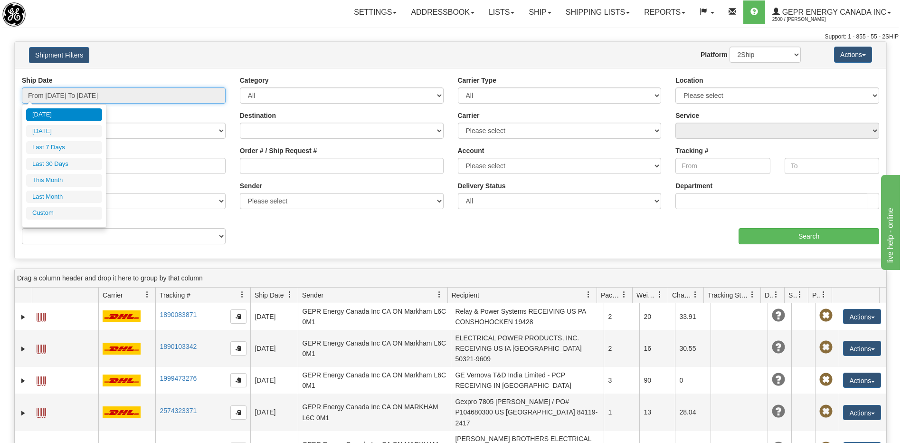
click at [114, 91] on input "From [DATE] To [DATE]" at bounding box center [124, 95] width 204 height 16
type input "[DATE]"
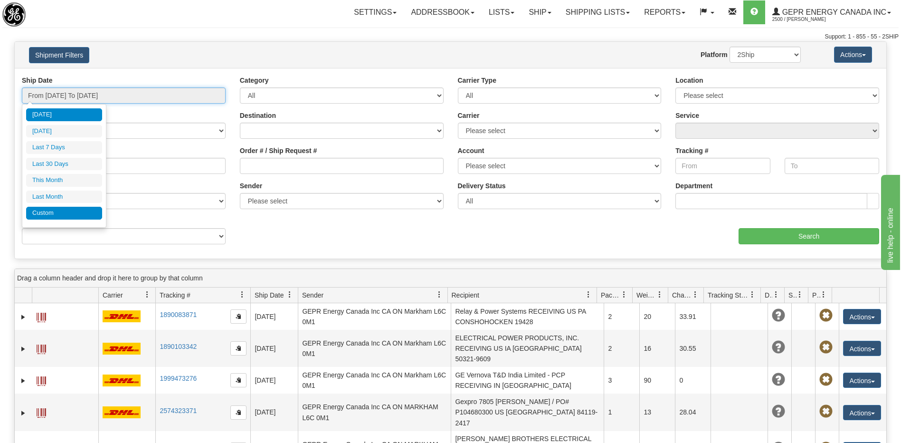
type input "[DATE]"
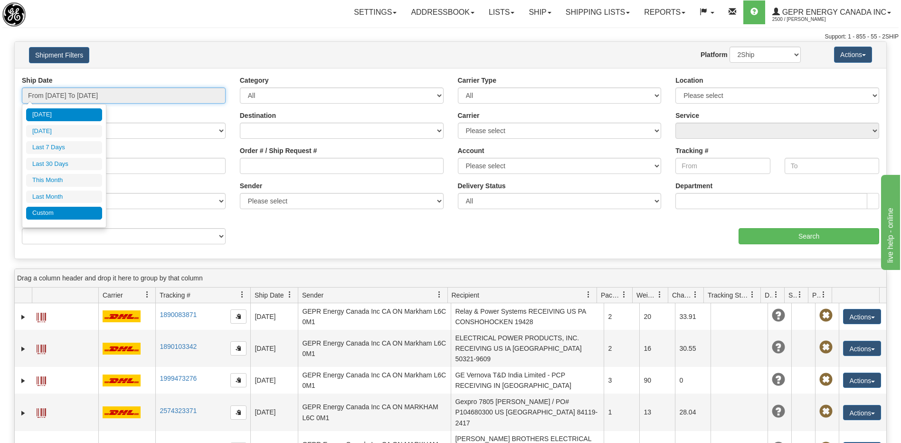
type input "[DATE]"
click at [72, 213] on li "Custom" at bounding box center [64, 213] width 76 height 13
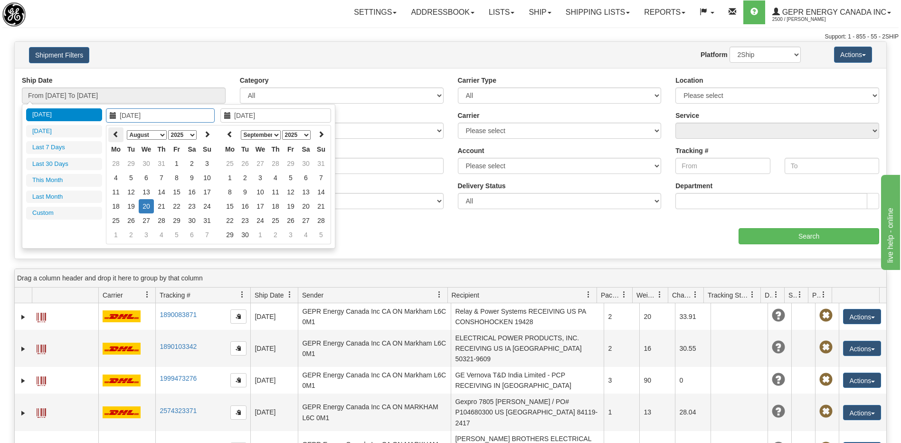
click at [116, 133] on icon at bounding box center [116, 134] width 7 height 7
type input "[DATE]"
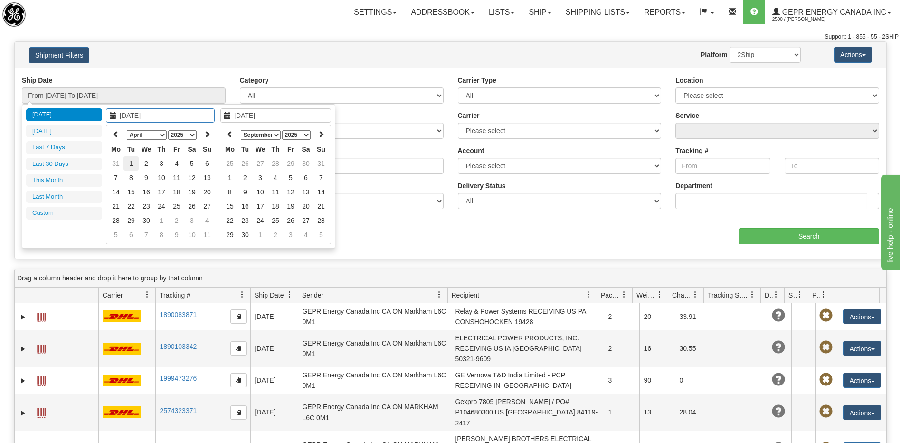
click at [134, 163] on td "1" at bounding box center [131, 163] width 15 height 14
click at [229, 136] on icon at bounding box center [230, 134] width 7 height 7
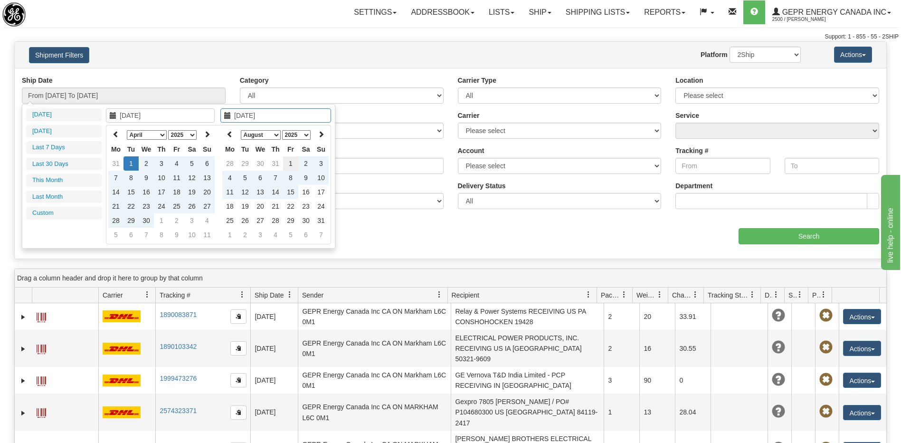
type input "[DATE]"
click at [293, 164] on td "1" at bounding box center [290, 163] width 15 height 14
type input "From [DATE] To [DATE]"
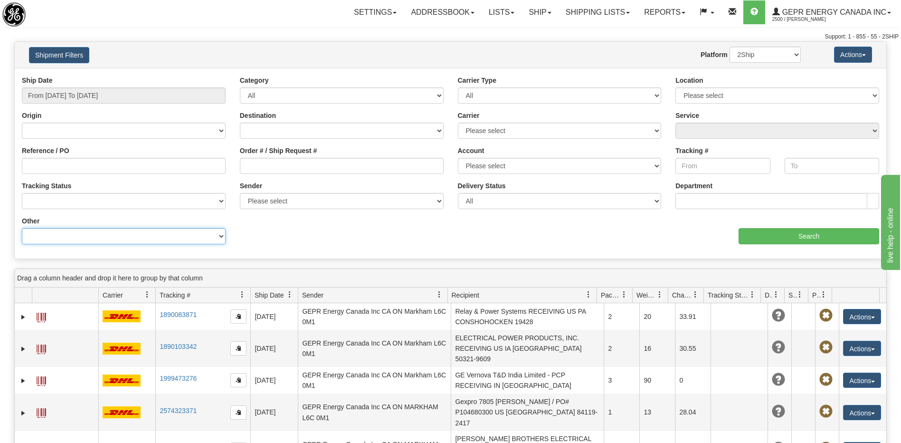
click at [131, 238] on select "Billing Account # Billing Type BOL # (LTL) Commodity Or Documents Consolidation…" at bounding box center [124, 236] width 204 height 16
select select "Recipient_ZIP"
click at [22, 228] on select "Billing Account # Billing Type BOL # (LTL) Commodity Or Documents Consolidation…" at bounding box center [124, 236] width 204 height 16
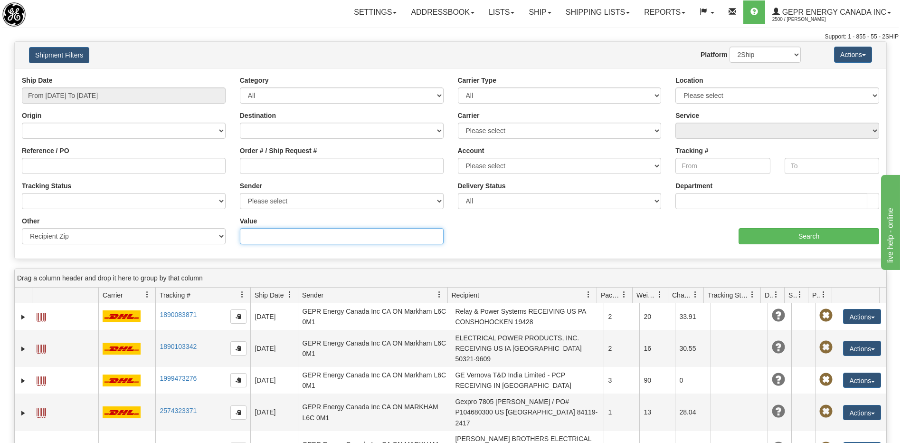
click at [254, 236] on input "Value" at bounding box center [342, 236] width 204 height 16
paste input "ST16 1WT"
type input "ST16 1WT"
click at [750, 235] on input "Search" at bounding box center [809, 236] width 141 height 16
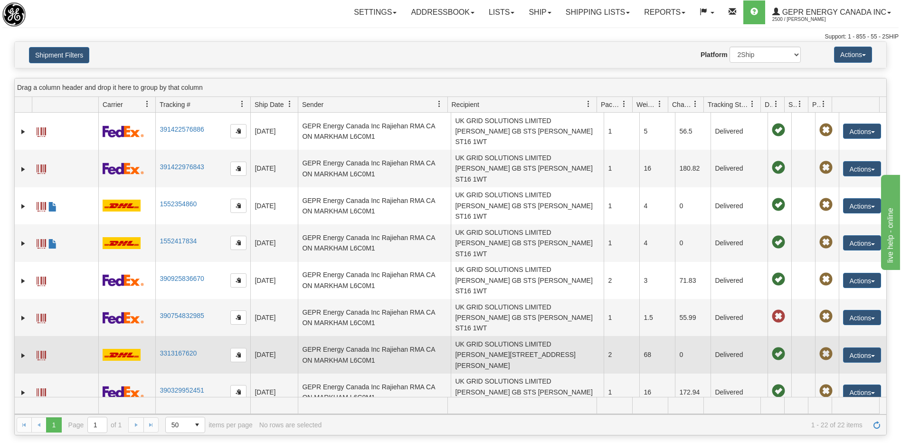
click at [518, 336] on td "UK GRID SOLUTIONS LIMITED [PERSON_NAME][STREET_ADDRESS][PERSON_NAME]" at bounding box center [527, 354] width 153 height 37
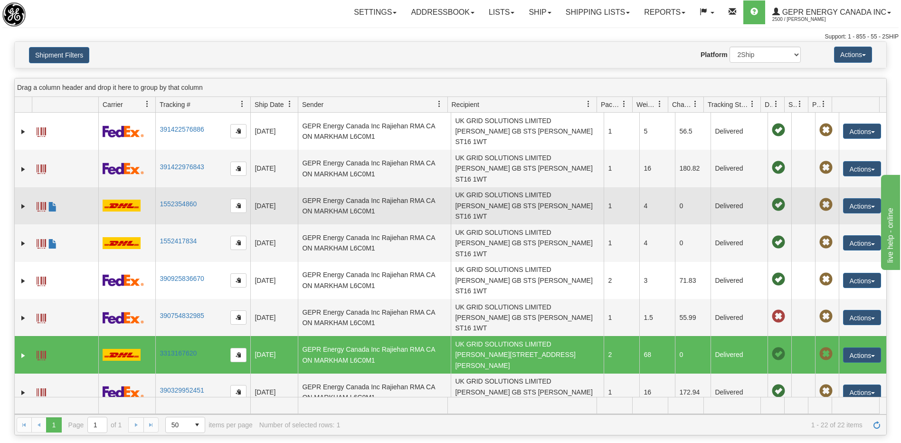
click at [517, 187] on td "UK GRID SOLUTIONS LIMITED [PERSON_NAME] GB STS [PERSON_NAME] ST16 1WT" at bounding box center [527, 205] width 153 height 37
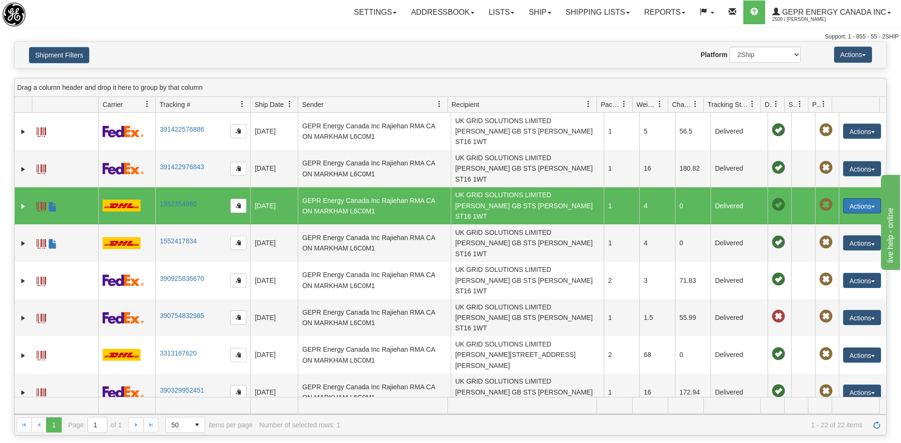
click at [855, 198] on button "Actions" at bounding box center [862, 205] width 38 height 15
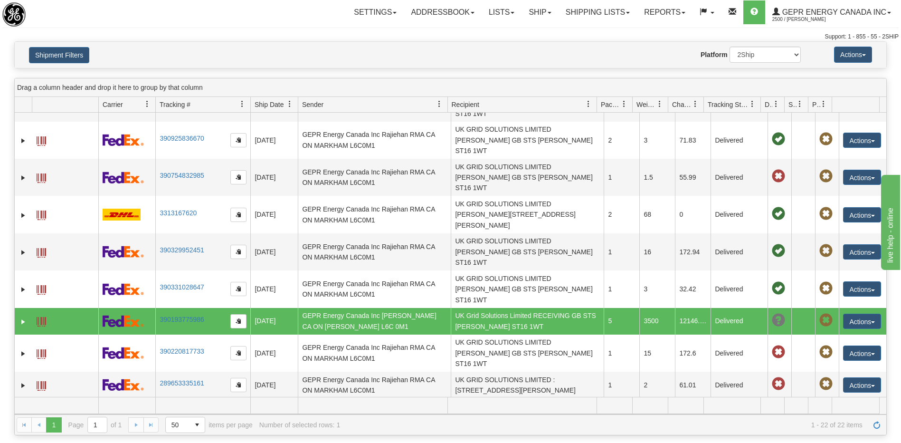
scroll to position [143, 0]
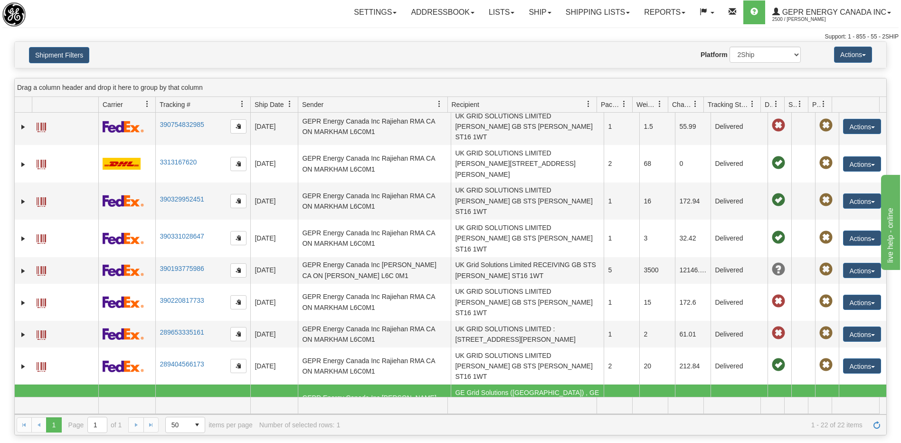
scroll to position [323, 0]
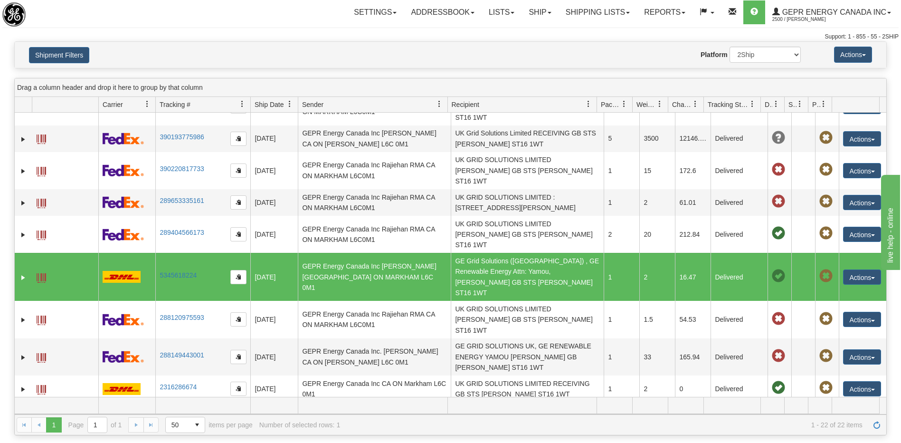
click at [513, 429] on td "UK GRID SOLUTIONS LIMITED [PERSON_NAME] GB STS [PERSON_NAME] ST16 1WT" at bounding box center [527, 447] width 153 height 37
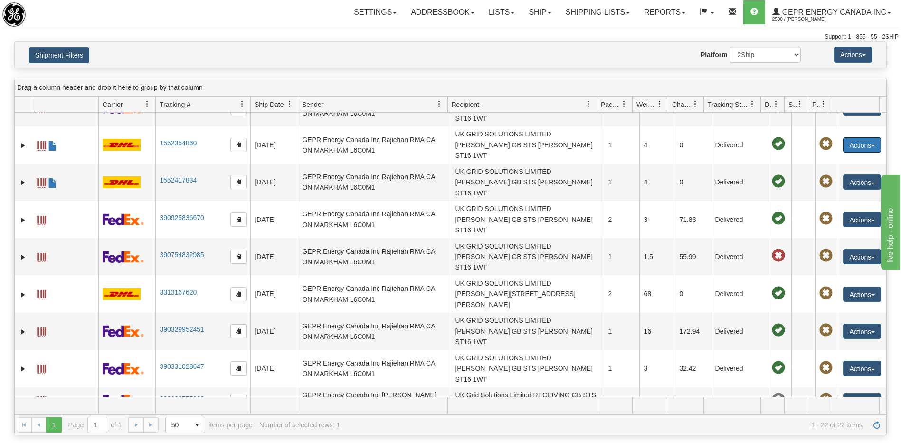
scroll to position [0, 0]
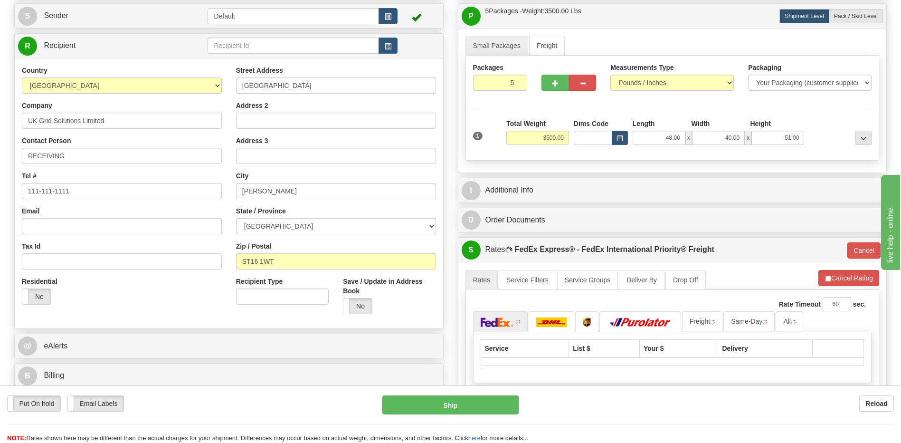
scroll to position [143, 0]
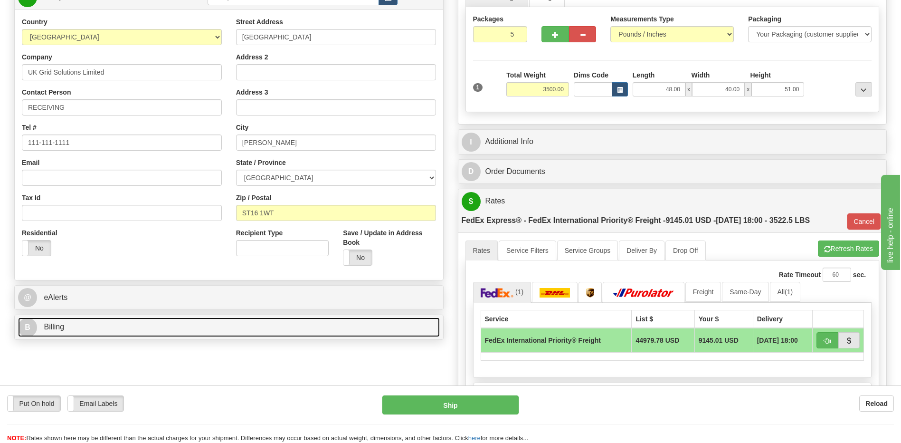
click at [101, 324] on link "B Billing" at bounding box center [229, 326] width 422 height 19
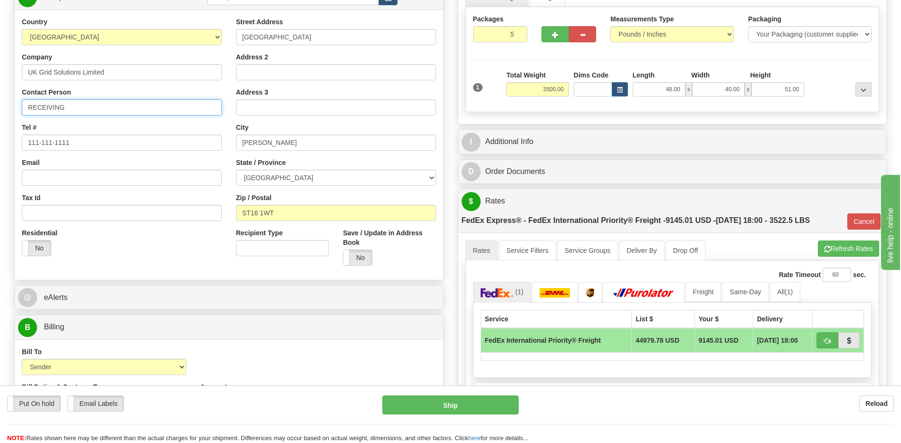
drag, startPoint x: 87, startPoint y: 105, endPoint x: 0, endPoint y: 106, distance: 87.4
click at [0, 107] on html "Training Course Close Toggle navigation Settings Shipping Preferences New Sende…" at bounding box center [450, 78] width 901 height 443
paste input "[PERSON_NAME]"
type input "Attn: [PERSON_NAME]"
drag, startPoint x: 69, startPoint y: 144, endPoint x: 0, endPoint y: 149, distance: 69.6
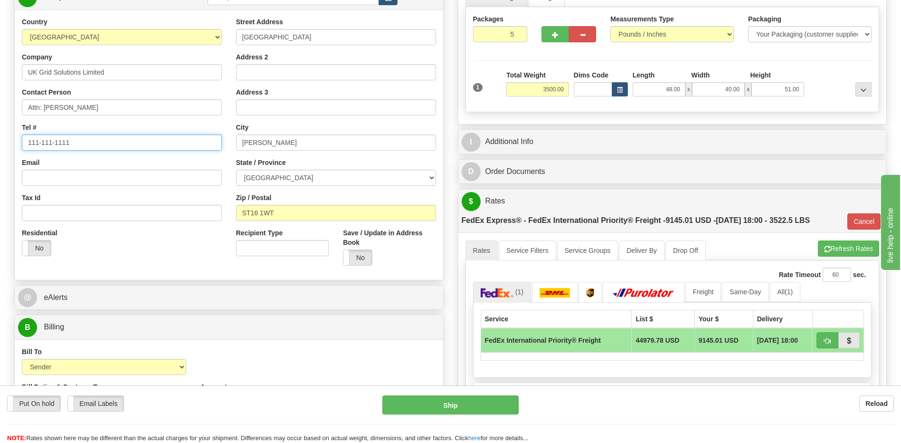
click at [0, 149] on html "Training Course Close Toggle navigation Settings Shipping Preferences New Sende…" at bounding box center [450, 78] width 901 height 443
paste input "+44 (1785) 718730"
type input "+44 (1785) 718730"
click at [174, 266] on div "Country [GEOGRAPHIC_DATA] [GEOGRAPHIC_DATA] [GEOGRAPHIC_DATA] [GEOGRAPHIC_DATA]…" at bounding box center [229, 145] width 429 height 256
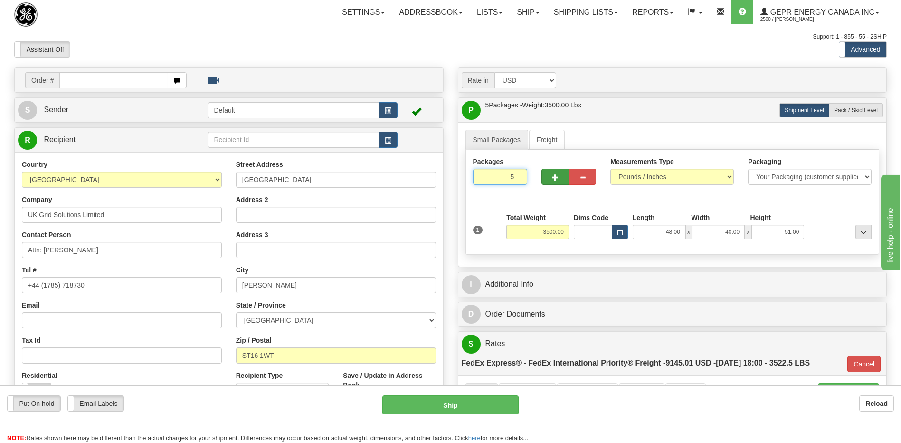
drag, startPoint x: 492, startPoint y: 175, endPoint x: 559, endPoint y: 177, distance: 67.5
click at [559, 177] on div "Packages 5 1" at bounding box center [672, 175] width 413 height 37
type input "1"
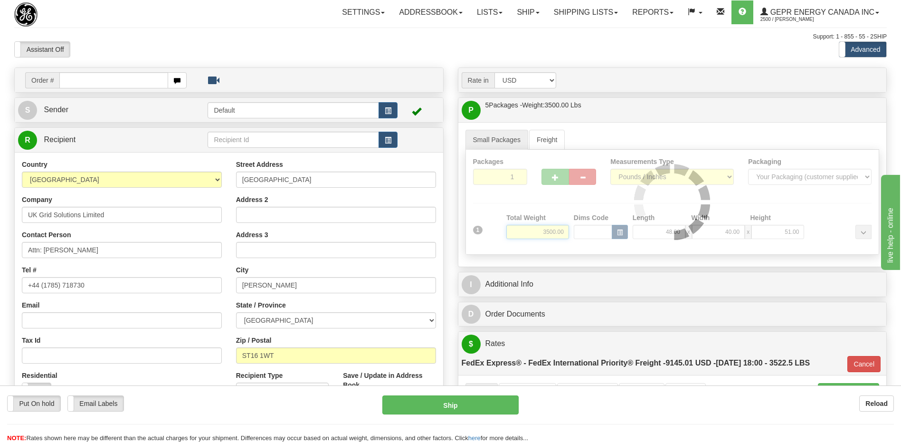
click at [554, 234] on div "Packages 1 1 Measurements Type" at bounding box center [673, 202] width 414 height 105
type input "70"
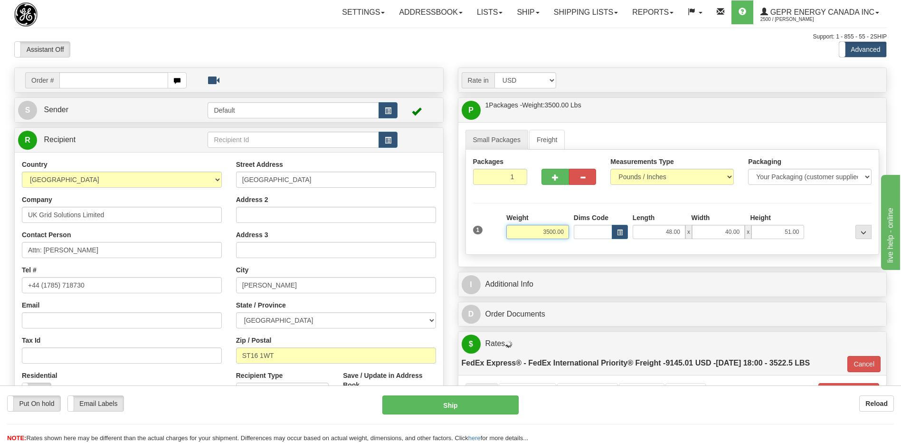
click at [553, 231] on input "3500.00" at bounding box center [537, 232] width 63 height 14
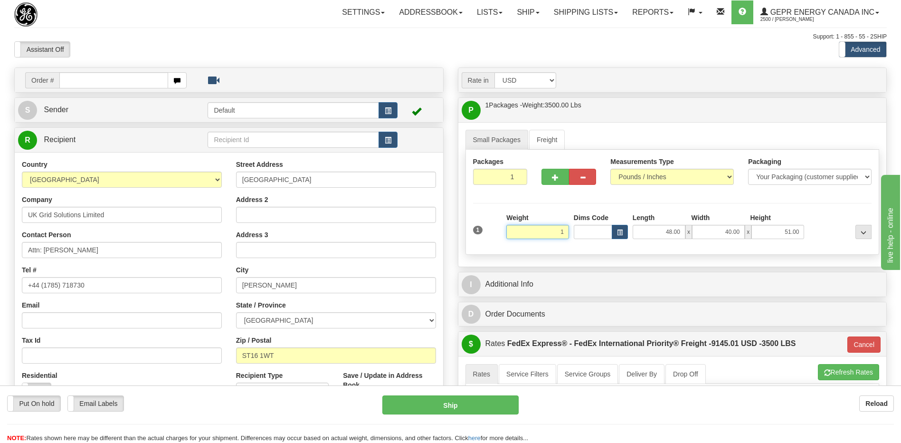
type input "1"
type input "70"
type input "1.00"
click at [193, 234] on div "Contact Person Attn: [PERSON_NAME]" at bounding box center [122, 244] width 200 height 28
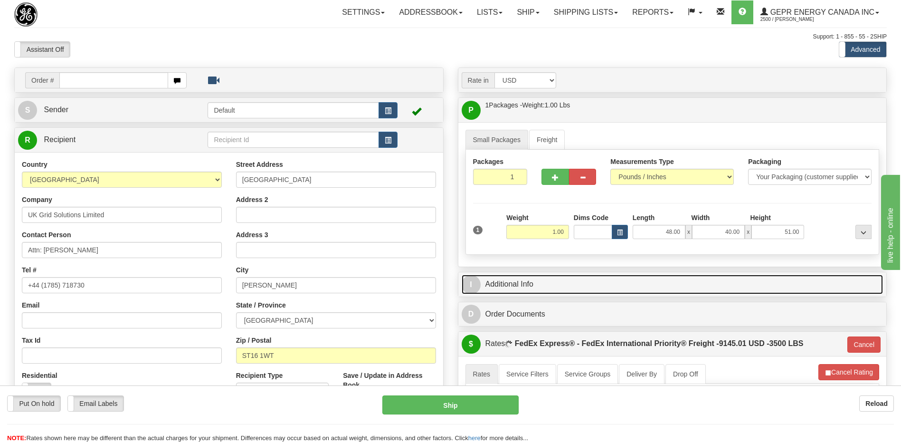
click at [573, 288] on link "I Additional Info" at bounding box center [673, 284] width 422 height 19
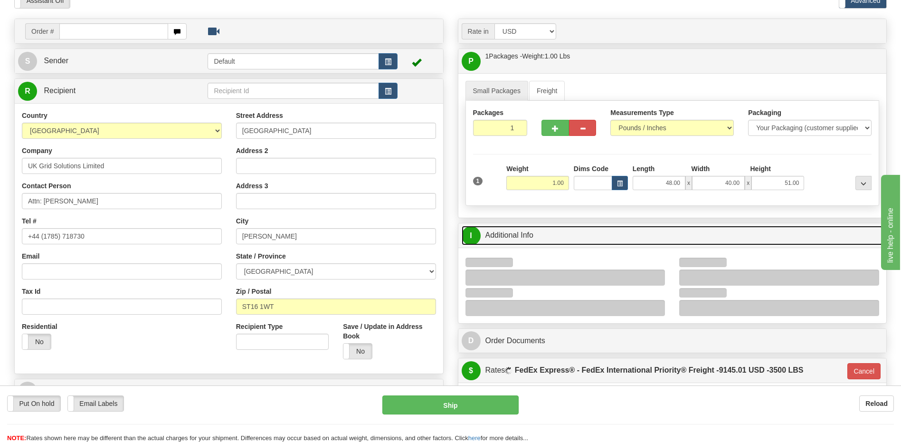
scroll to position [95, 0]
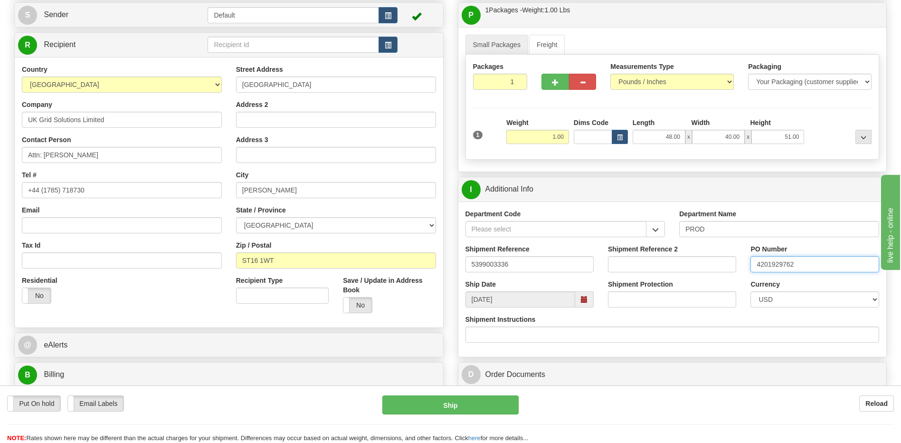
drag, startPoint x: 803, startPoint y: 267, endPoint x: 669, endPoint y: 276, distance: 134.2
click at [670, 276] on div "Shipment Reference 5399003336 Shipment Reference 2 PO Number 4201929762" at bounding box center [672, 261] width 429 height 35
drag, startPoint x: 530, startPoint y: 267, endPoint x: 309, endPoint y: 253, distance: 221.3
paste input "Nabeel"
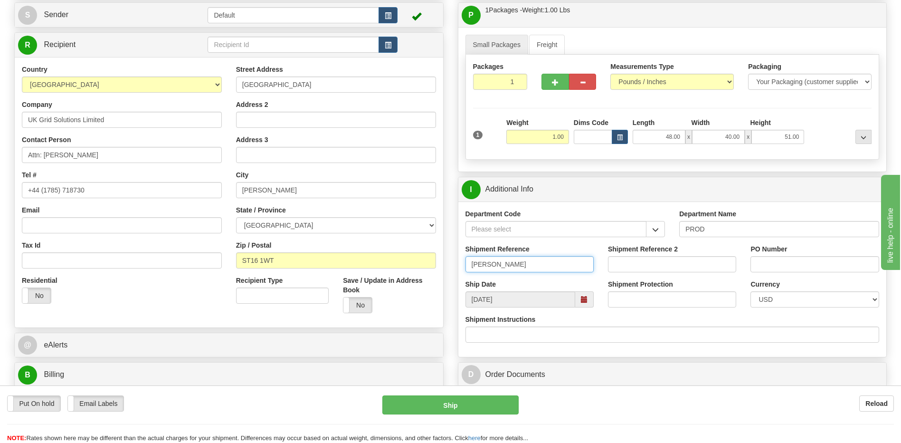
type input "[PERSON_NAME]"
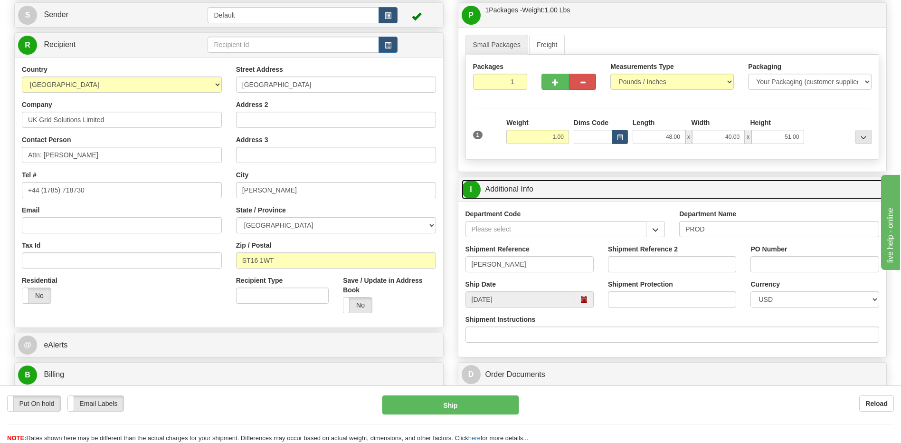
click at [501, 187] on link "I Additional Info" at bounding box center [673, 189] width 422 height 19
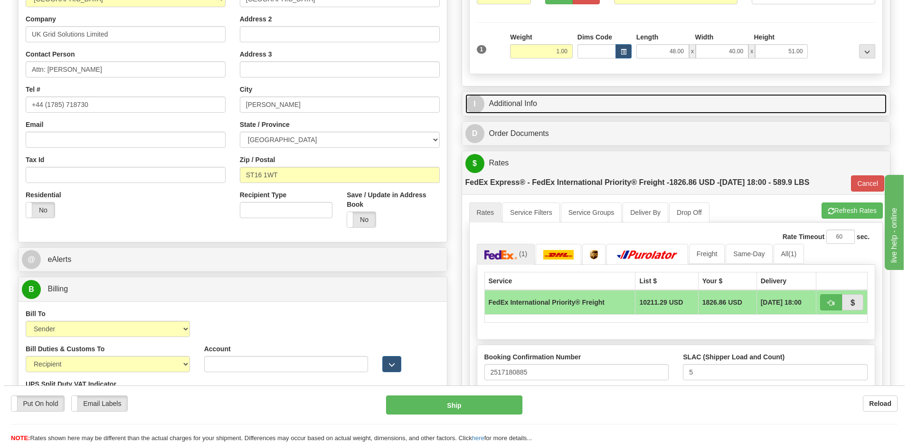
scroll to position [285, 0]
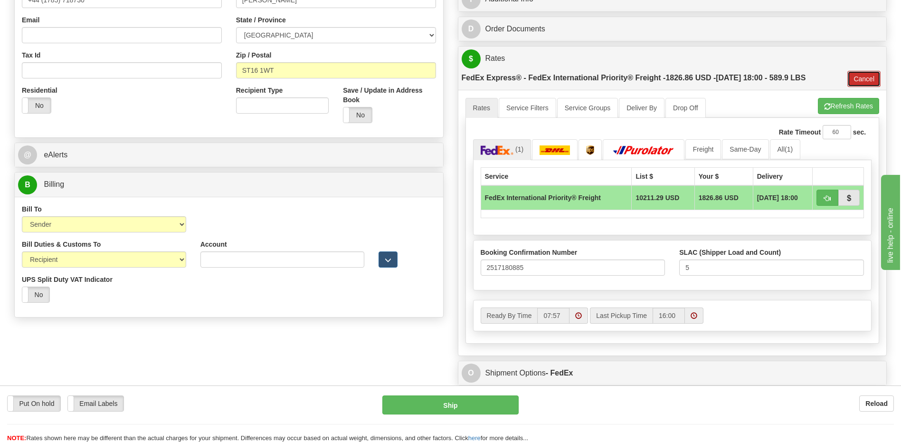
click at [861, 82] on button "Cancel" at bounding box center [864, 79] width 33 height 16
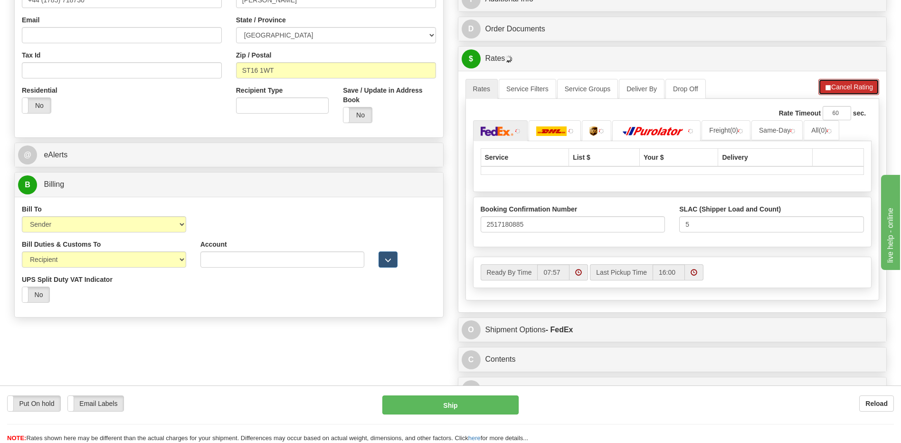
click at [839, 90] on button "Cancel Rating" at bounding box center [849, 87] width 61 height 16
click at [845, 89] on button "Refresh Rates" at bounding box center [848, 87] width 61 height 16
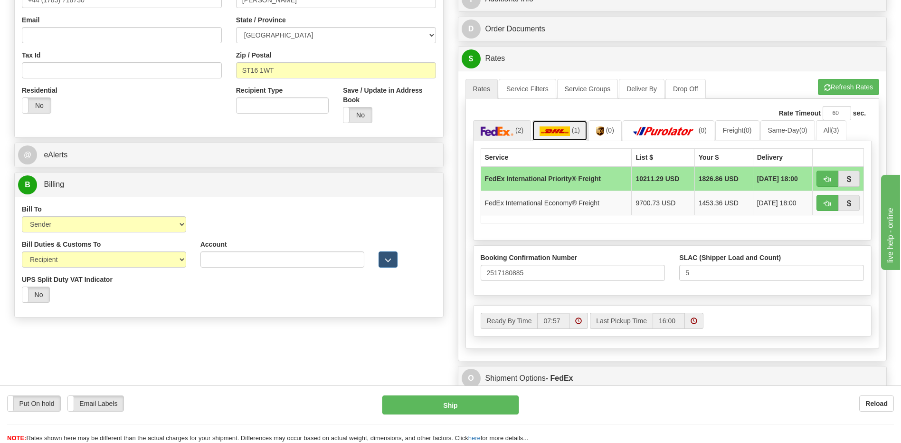
drag, startPoint x: 563, startPoint y: 131, endPoint x: 578, endPoint y: 149, distance: 23.6
click at [563, 131] on img at bounding box center [555, 131] width 30 height 10
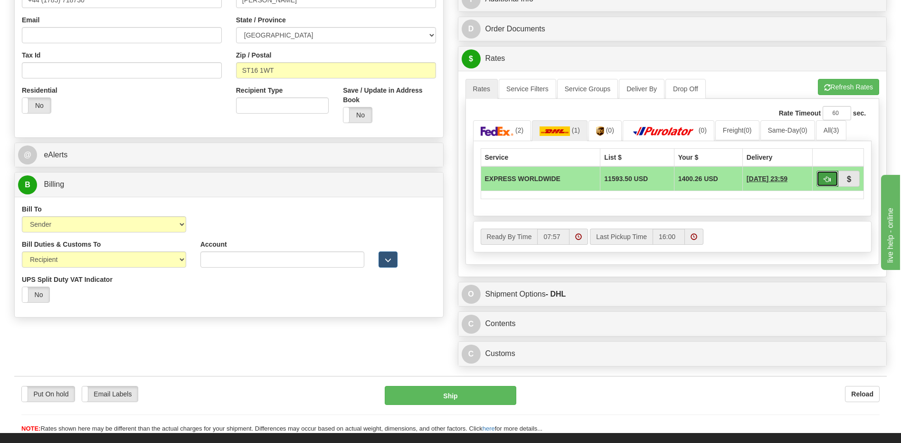
click at [824, 178] on span "button" at bounding box center [827, 179] width 7 height 6
type input "P"
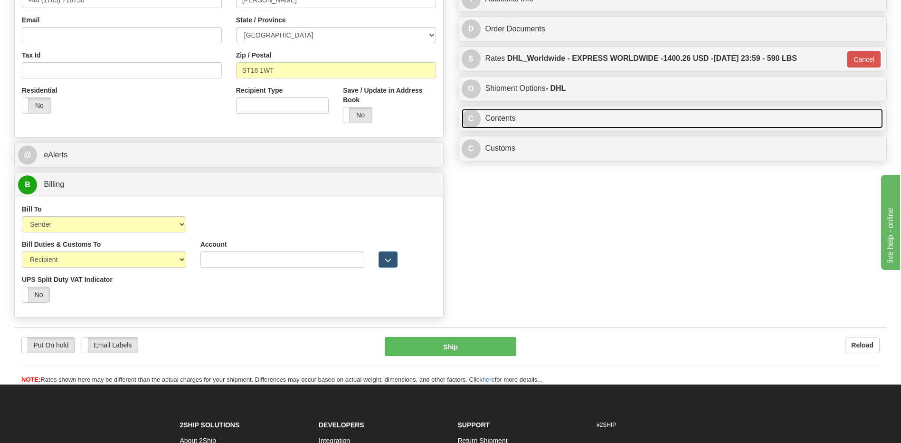
click at [516, 116] on link "C Contents" at bounding box center [673, 118] width 422 height 19
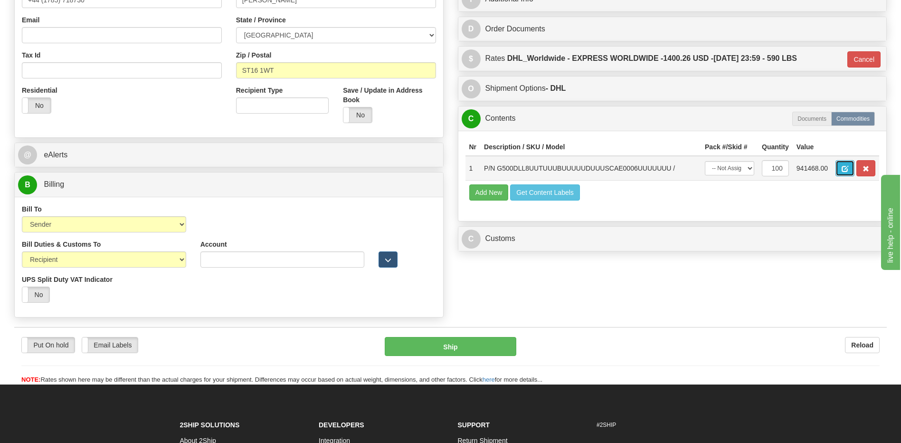
click at [847, 170] on span "button" at bounding box center [845, 169] width 7 height 6
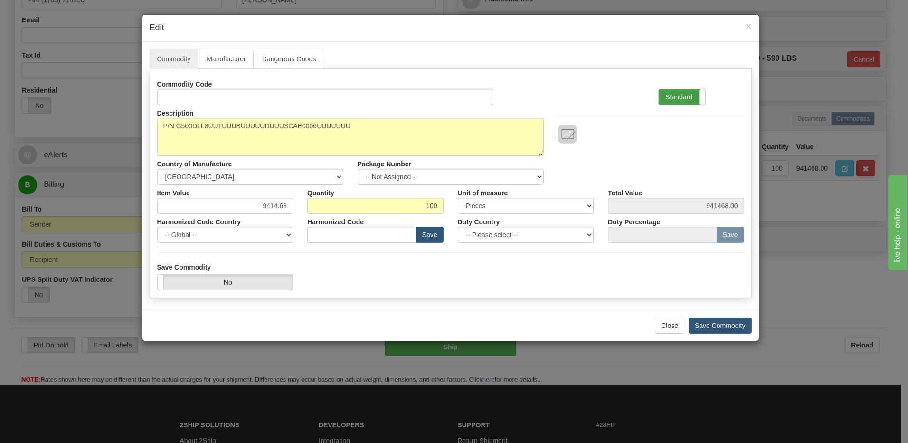
click at [688, 94] on label "Standard" at bounding box center [682, 96] width 47 height 15
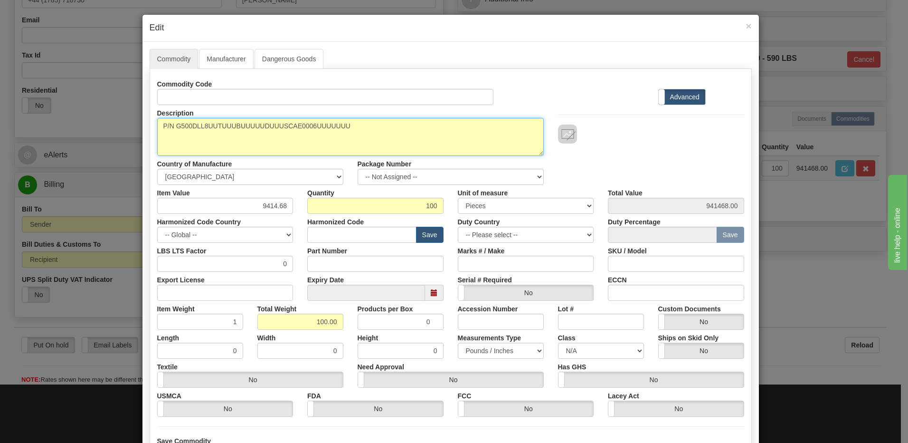
drag, startPoint x: 354, startPoint y: 125, endPoint x: 20, endPoint y: 141, distance: 334.8
click at [20, 141] on div "× Edit Commodity Manufacturer Dangerous Goods Commodity Code Standard Advanced …" at bounding box center [454, 221] width 908 height 443
drag, startPoint x: 353, startPoint y: 142, endPoint x: 354, endPoint y: 137, distance: 5.3
click at [353, 142] on textarea "P/N G500DLL8UUTUUUBUUUUUDUUUSCAE0006UUUUUUU" at bounding box center [350, 137] width 387 height 38
drag, startPoint x: 346, startPoint y: 125, endPoint x: 108, endPoint y: 124, distance: 238.5
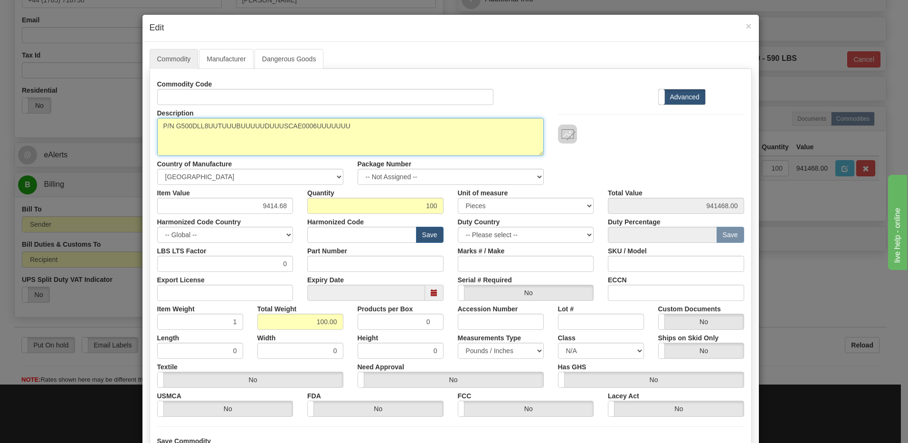
click at [108, 124] on div "× Edit Commodity Manufacturer Dangerous Goods Commodity Code Standard Advanced …" at bounding box center [454, 221] width 908 height 443
paste textarea "CPU ML2 prototype module"
type textarea "CPU ML2 prototype module"
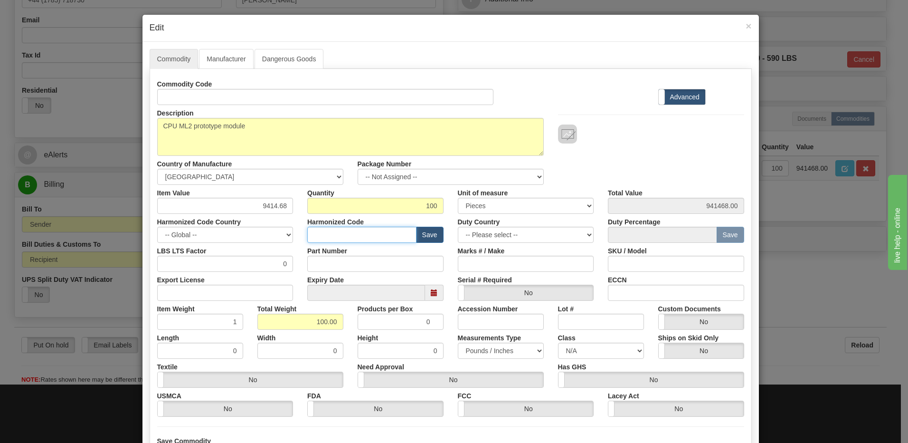
click at [351, 237] on input "text" at bounding box center [361, 235] width 109 height 16
type input "8538.90.00"
drag, startPoint x: 302, startPoint y: 321, endPoint x: 375, endPoint y: 324, distance: 72.8
click at [375, 324] on div "Item Weight 1 Total Weight 100.00 Products per Box 0 Accession Number Lot # Cus…" at bounding box center [450, 315] width 601 height 29
type input "1"
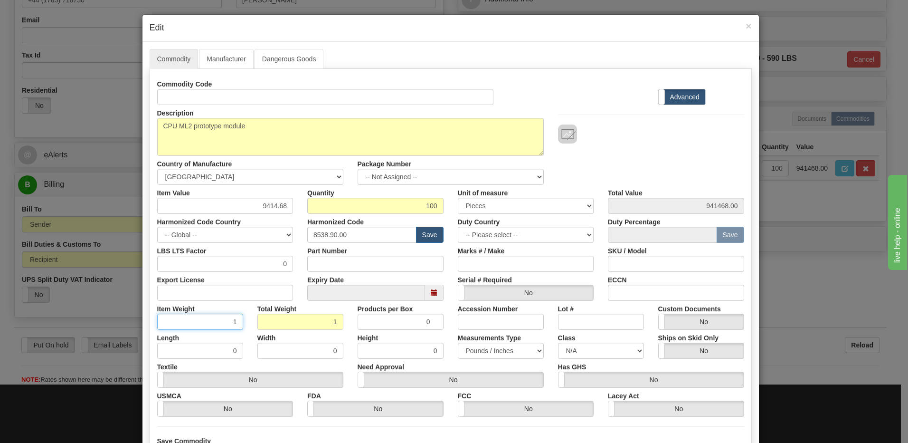
type input "0.0100"
click at [190, 320] on input "0.0100" at bounding box center [200, 322] width 86 height 16
drag, startPoint x: 252, startPoint y: 204, endPoint x: 329, endPoint y: 201, distance: 77.0
click at [329, 201] on div "Item Value 9414.68 Quantity 100 Unit of measure 3 Thousand Square Inches Adjust…" at bounding box center [450, 199] width 601 height 29
type input "245.00"
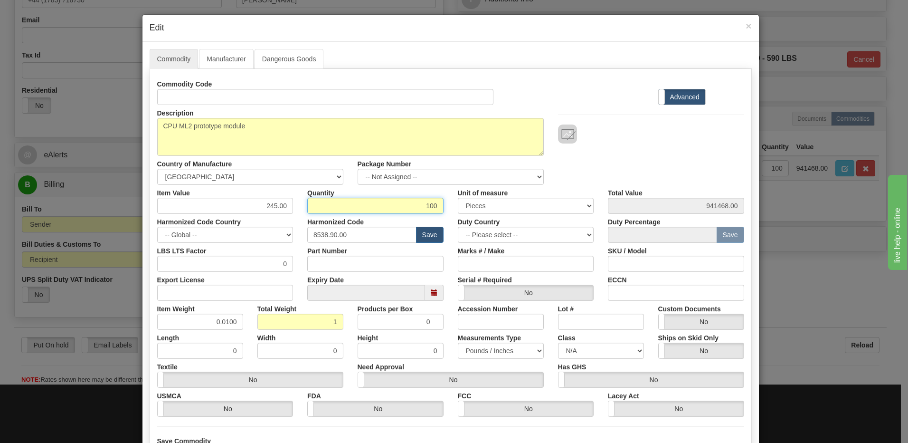
type input "24500.00"
click at [329, 200] on input "100" at bounding box center [375, 206] width 136 height 16
drag, startPoint x: 419, startPoint y: 208, endPoint x: 487, endPoint y: 199, distance: 68.1
click at [487, 199] on div "Item Value 245.00 Quantity 100 Unit of measure 3 Thousand Square Inches Adjustm…" at bounding box center [450, 199] width 601 height 29
type input "1"
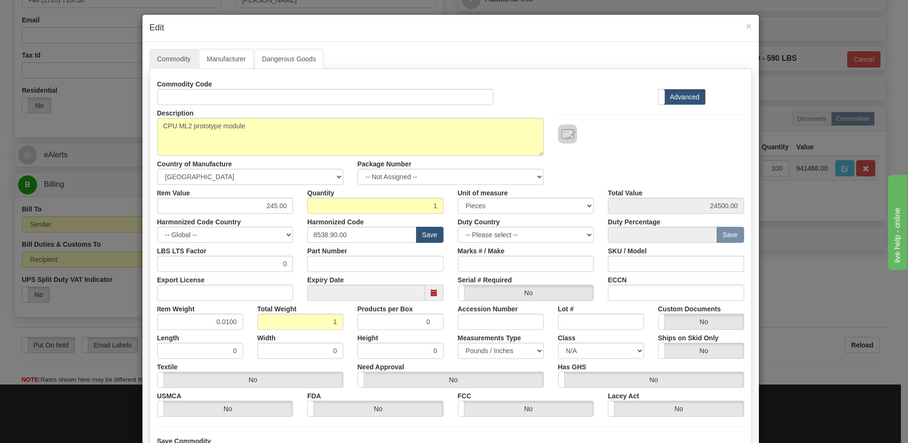
type input "245.00"
click at [608, 132] on div at bounding box center [651, 133] width 186 height 19
drag, startPoint x: 311, startPoint y: 322, endPoint x: 418, endPoint y: 324, distance: 106.9
click at [418, 324] on div "Item Weight 0.0100 Total Weight 0.01 Products per Box 0 Accession Number Lot # …" at bounding box center [450, 315] width 601 height 29
type input "1"
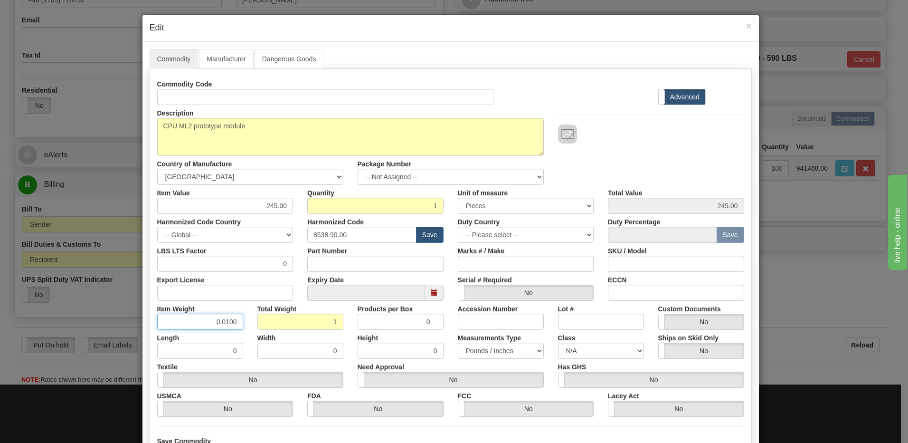
type input "1.0000"
click at [195, 323] on input "1.0000" at bounding box center [200, 322] width 86 height 16
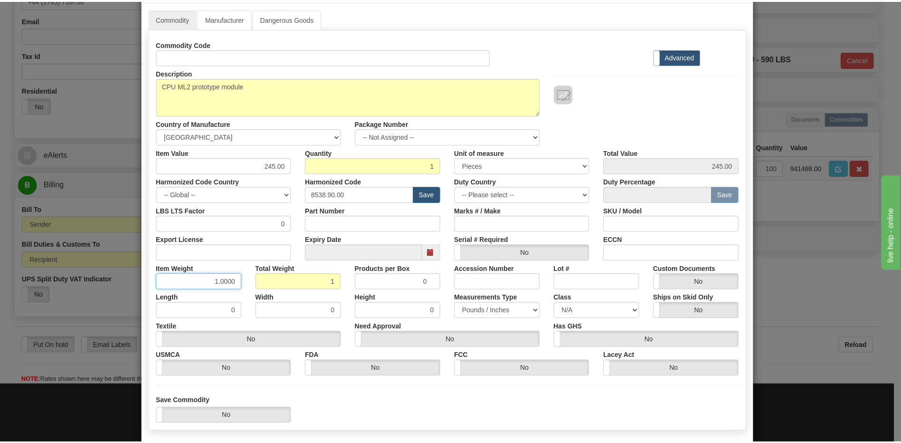
scroll to position [86, 0]
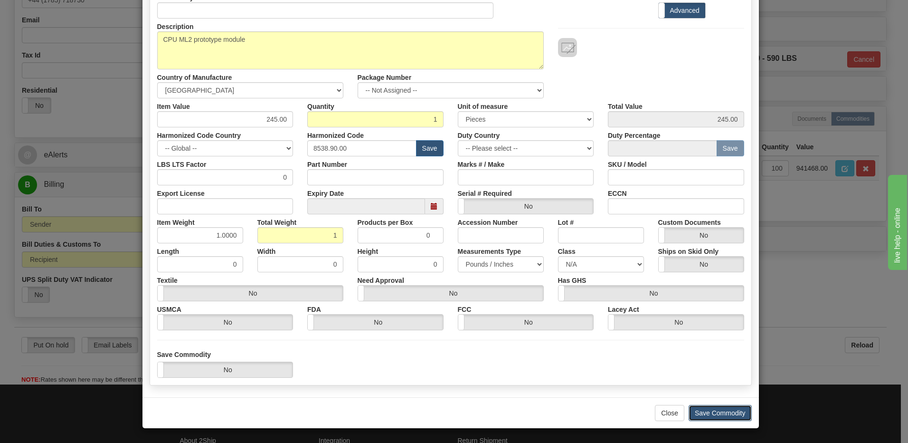
click at [727, 415] on button "Save Commodity" at bounding box center [720, 413] width 63 height 16
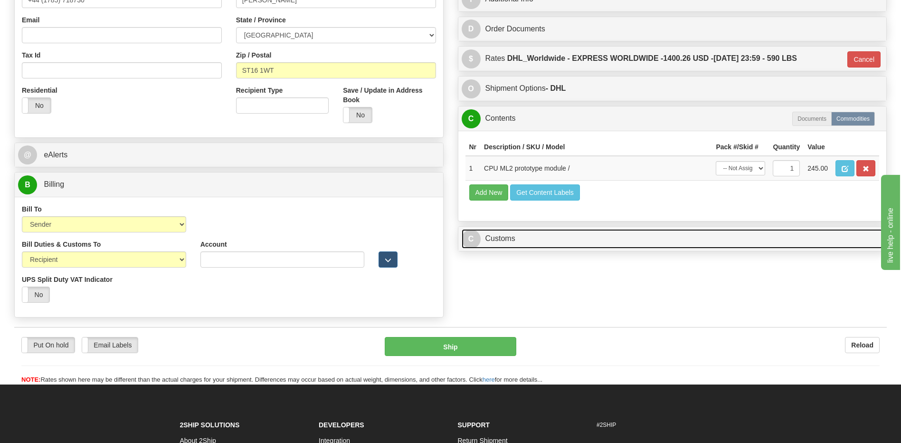
click at [524, 241] on link "C Customs" at bounding box center [673, 238] width 422 height 19
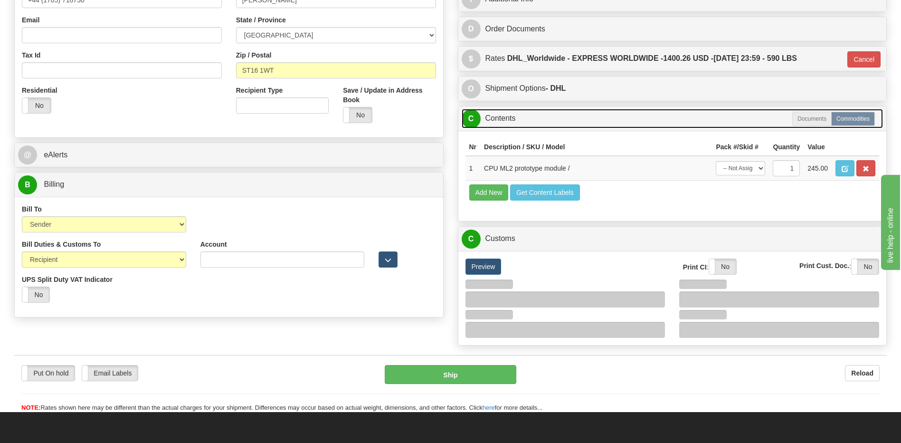
click at [518, 119] on link "C Contents" at bounding box center [673, 118] width 422 height 19
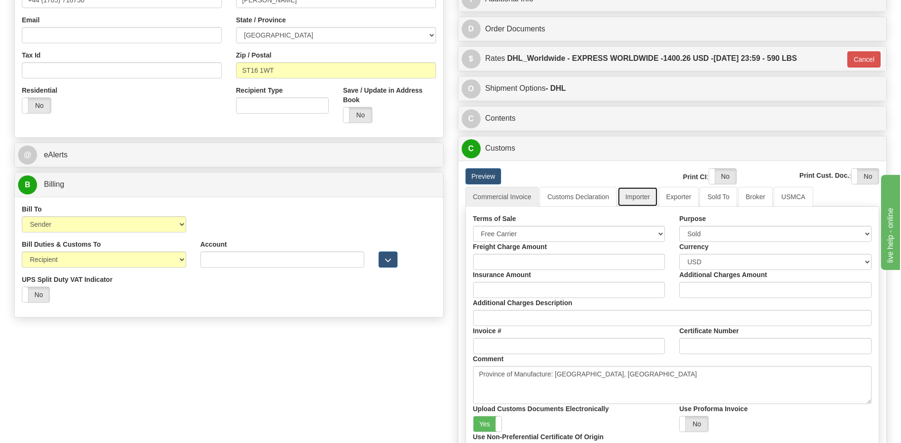
click at [647, 200] on link "Importer" at bounding box center [638, 197] width 40 height 20
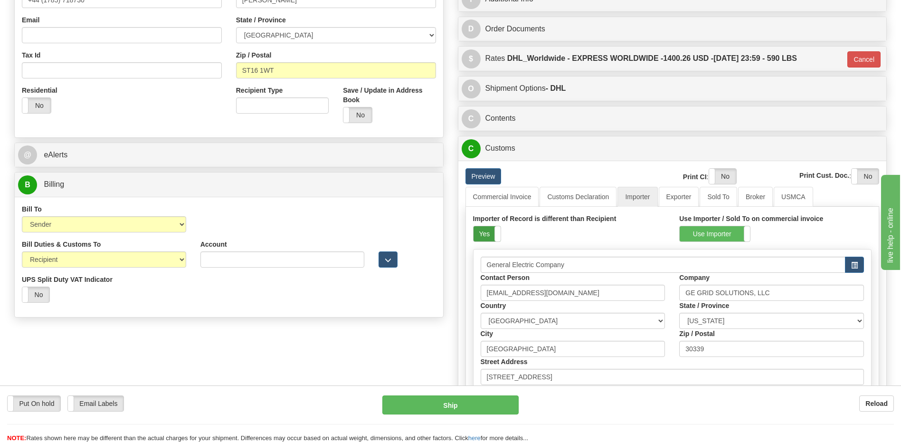
click at [480, 228] on label "Yes" at bounding box center [487, 233] width 27 height 15
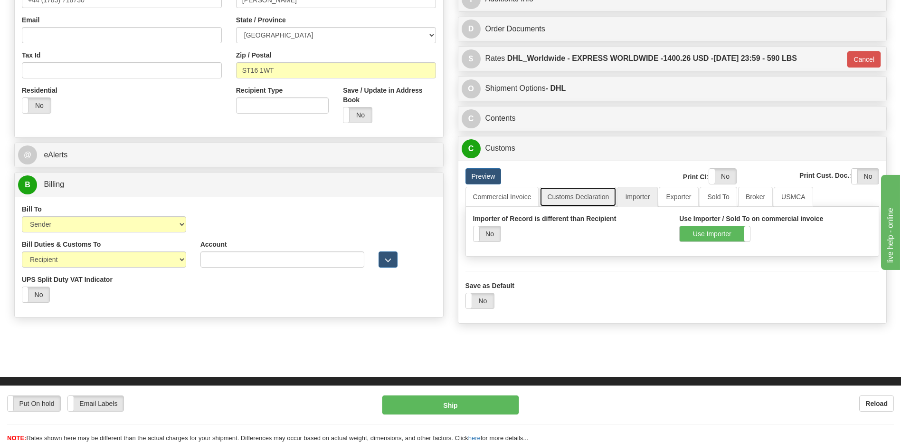
click at [574, 191] on link "Customs Declaration" at bounding box center [578, 197] width 77 height 20
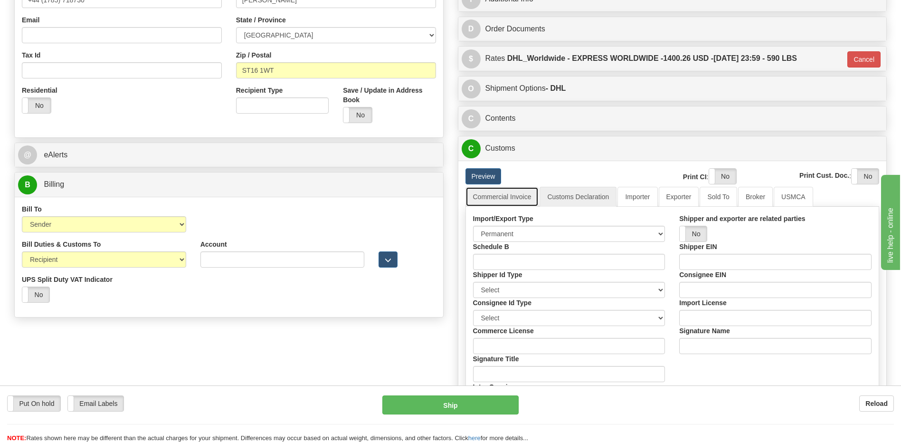
click at [507, 191] on link "Commercial Invoice" at bounding box center [503, 197] width 74 height 20
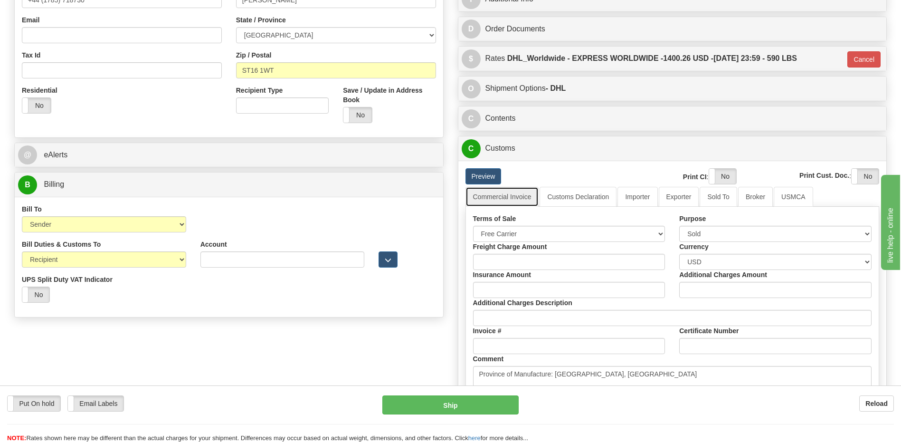
scroll to position [428, 0]
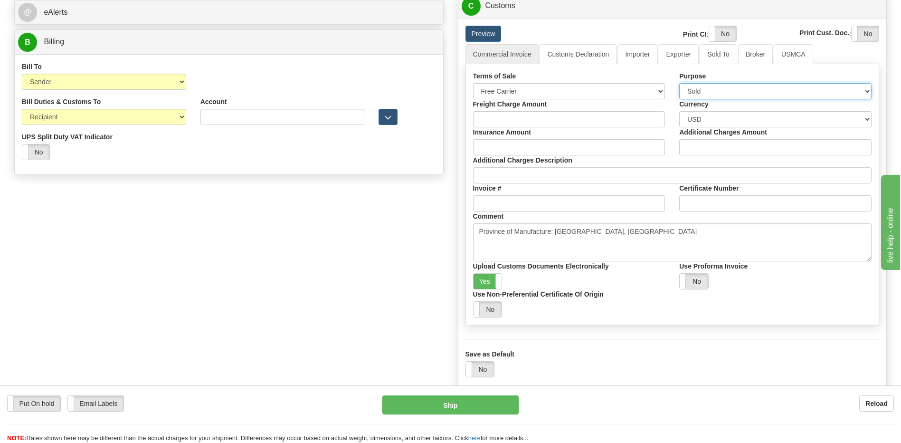
click at [723, 90] on select "Sold Not Sold Gift Sample Repair and Return Personal Effects Merchandise Danger…" at bounding box center [775, 91] width 192 height 16
select select "2"
click at [679, 83] on select "Sold Not Sold Gift Sample Repair and Return Personal Effects Merchandise Danger…" at bounding box center [775, 91] width 192 height 16
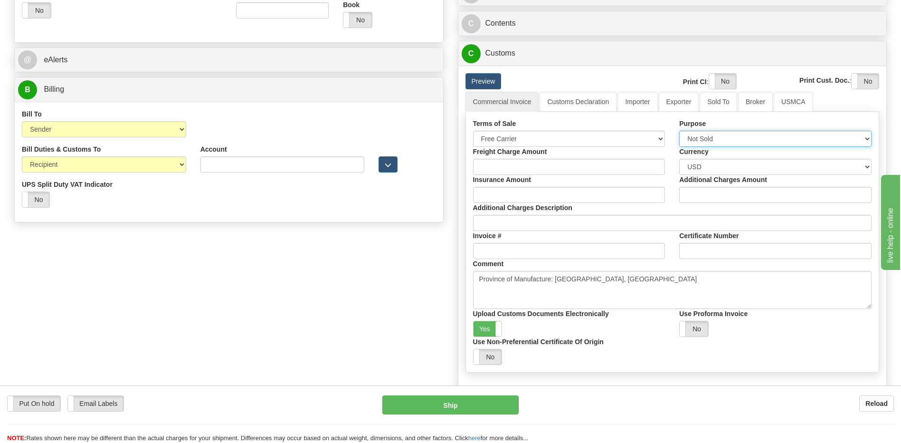
scroll to position [285, 0]
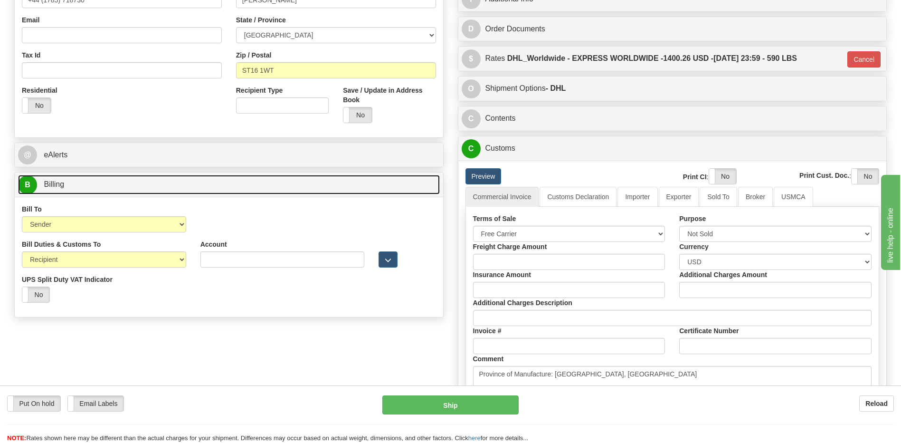
click at [140, 188] on link "B Billing" at bounding box center [229, 184] width 422 height 19
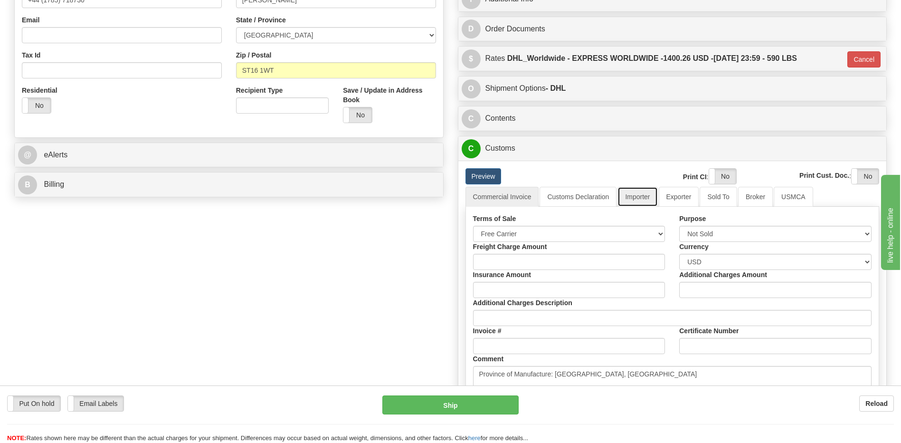
click at [643, 200] on link "Importer" at bounding box center [638, 197] width 40 height 20
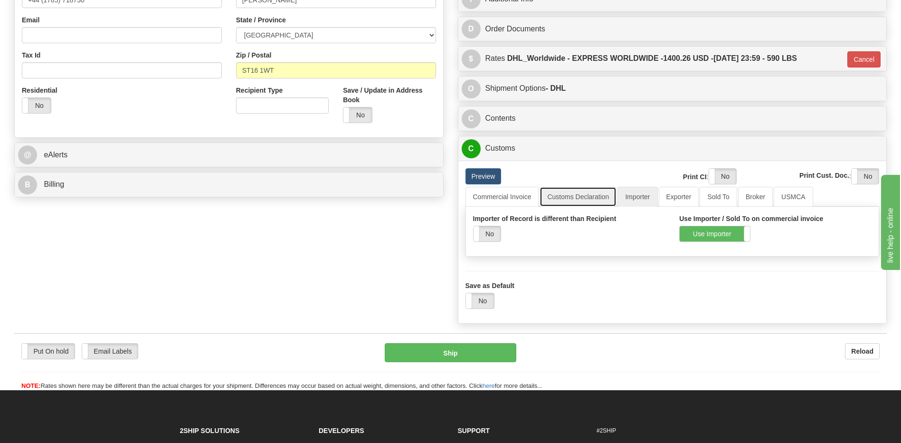
click at [606, 200] on link "Customs Declaration" at bounding box center [578, 197] width 77 height 20
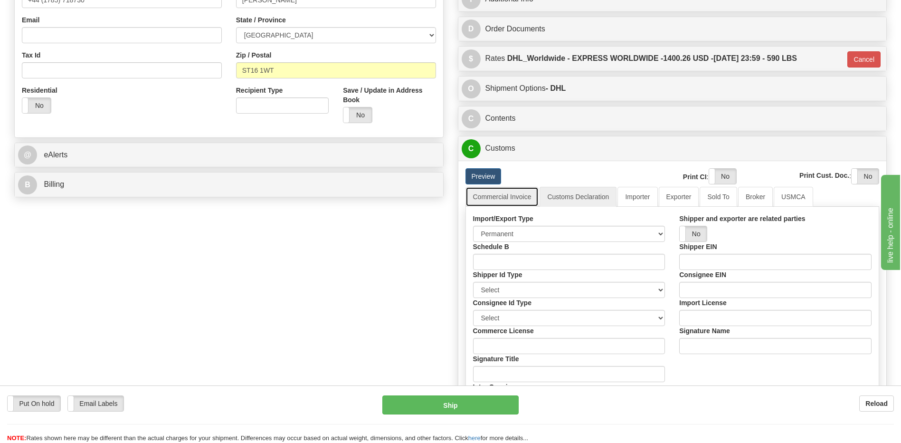
click at [514, 199] on link "Commercial Invoice" at bounding box center [503, 197] width 74 height 20
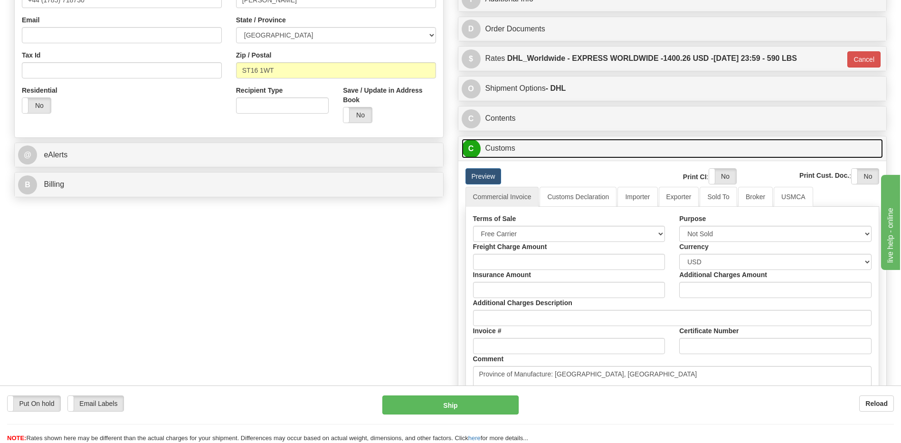
click at [508, 150] on link "C Customs" at bounding box center [673, 148] width 422 height 19
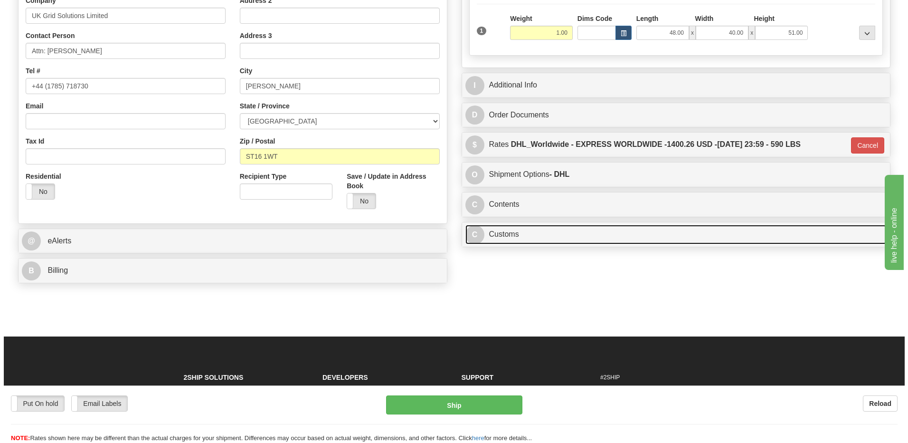
scroll to position [95, 0]
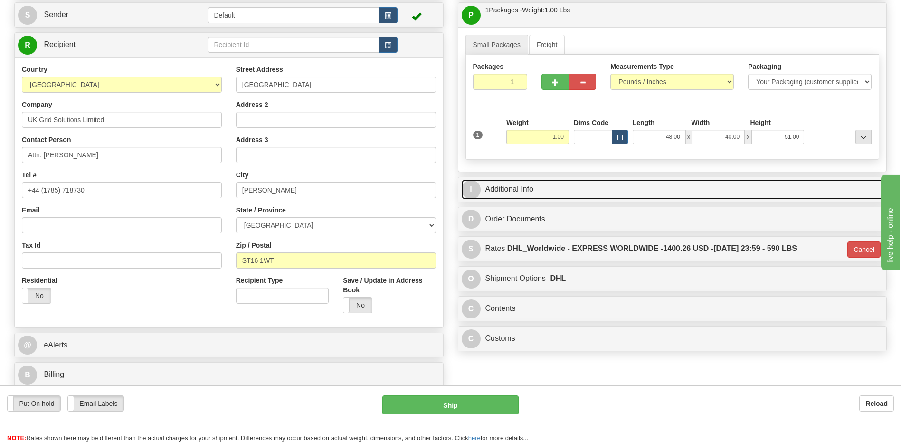
click at [529, 192] on link "I Additional Info" at bounding box center [673, 189] width 422 height 19
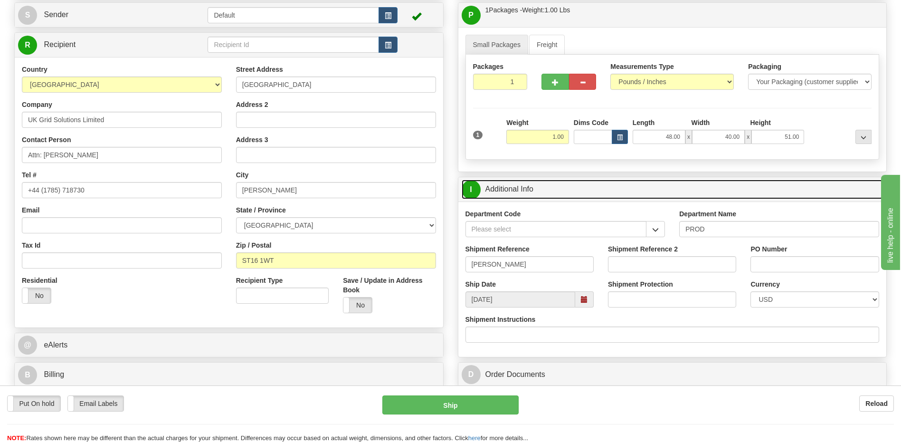
click at [529, 192] on link "I Additional Info" at bounding box center [673, 189] width 422 height 19
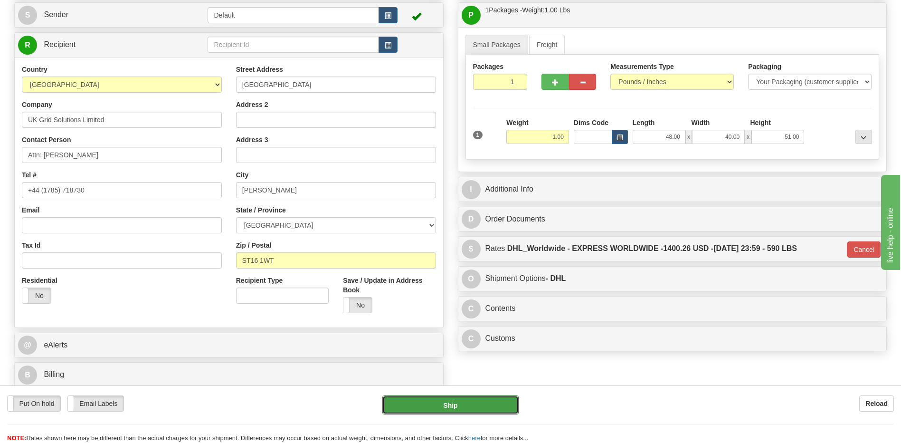
click at [475, 406] on button "Ship" at bounding box center [450, 404] width 136 height 19
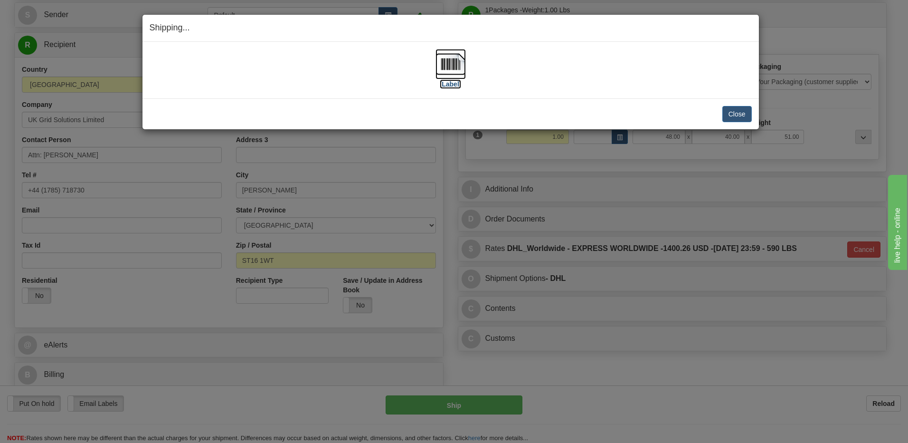
click at [449, 65] on img at bounding box center [451, 64] width 30 height 30
